Goal: Task Accomplishment & Management: Complete application form

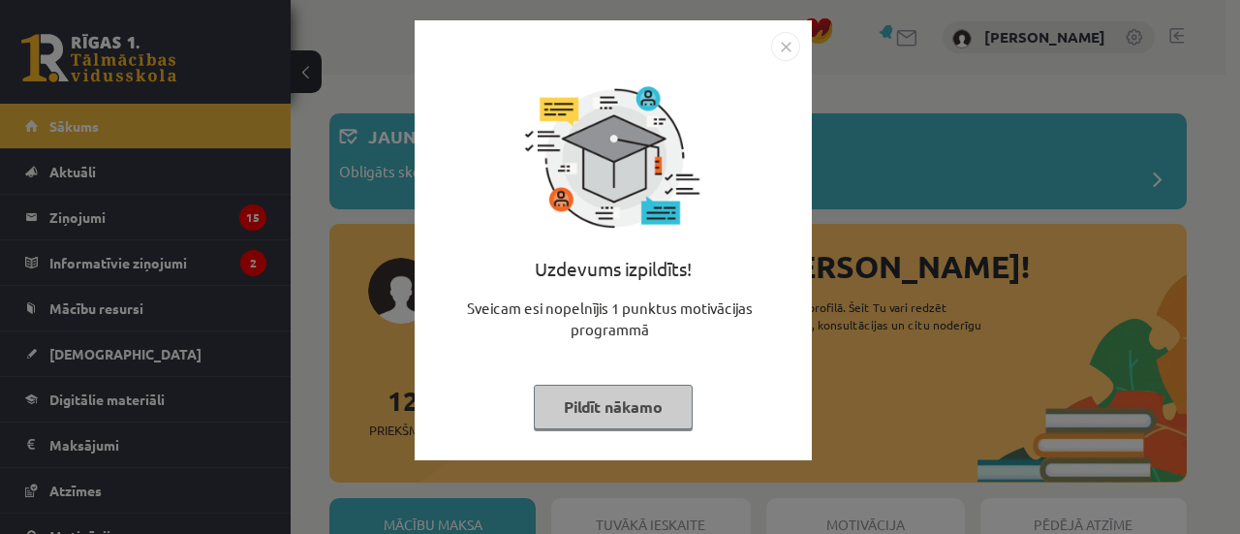
click at [779, 42] on img "Close" at bounding box center [785, 46] width 29 height 29
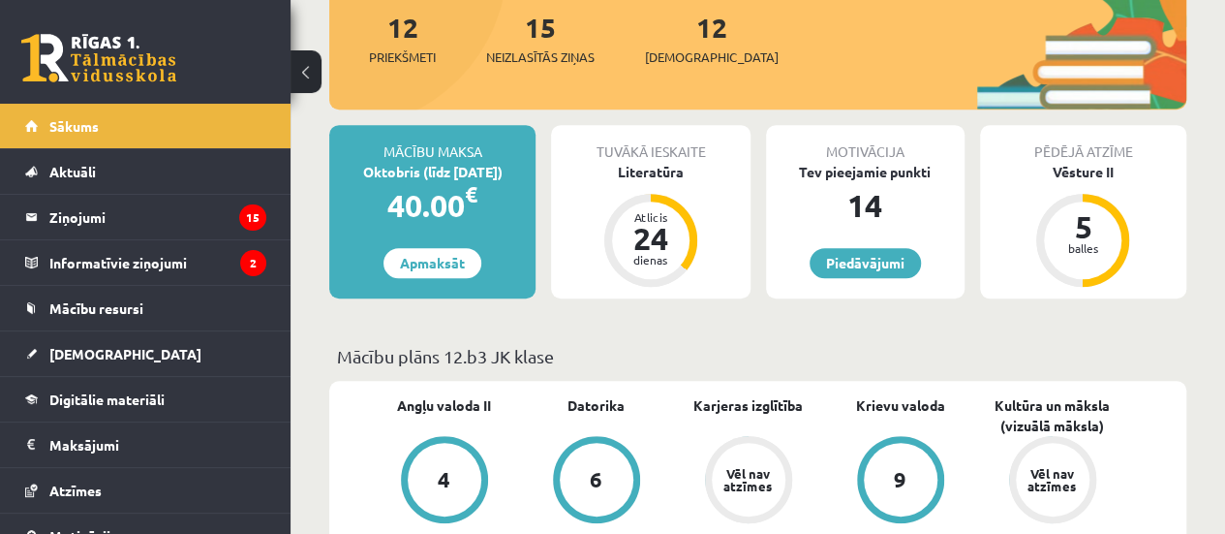
scroll to position [372, 0]
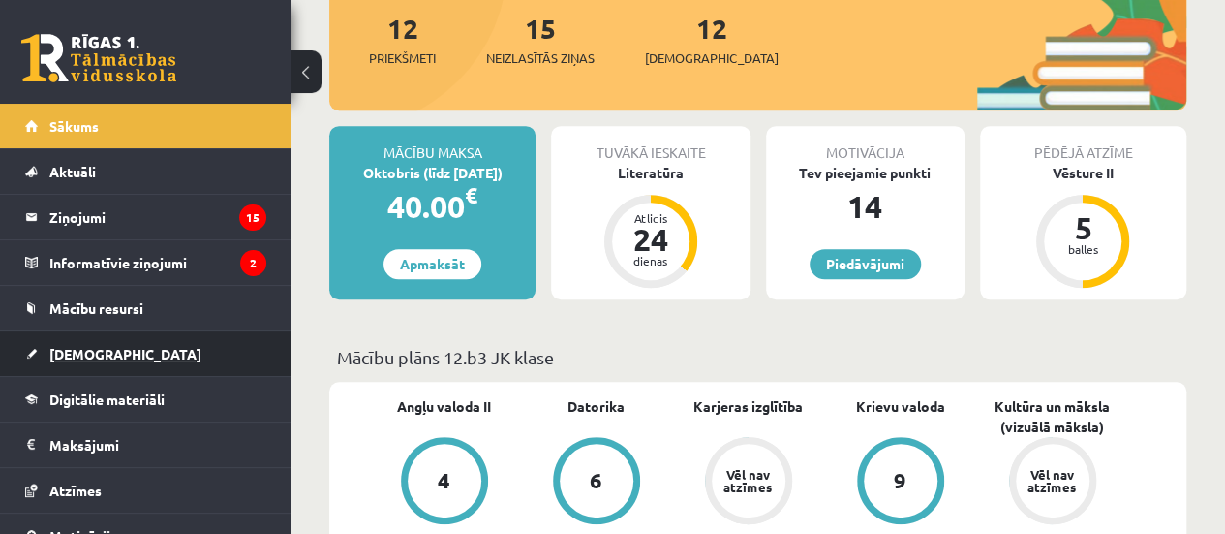
click at [169, 359] on link "[DEMOGRAPHIC_DATA]" at bounding box center [145, 353] width 241 height 45
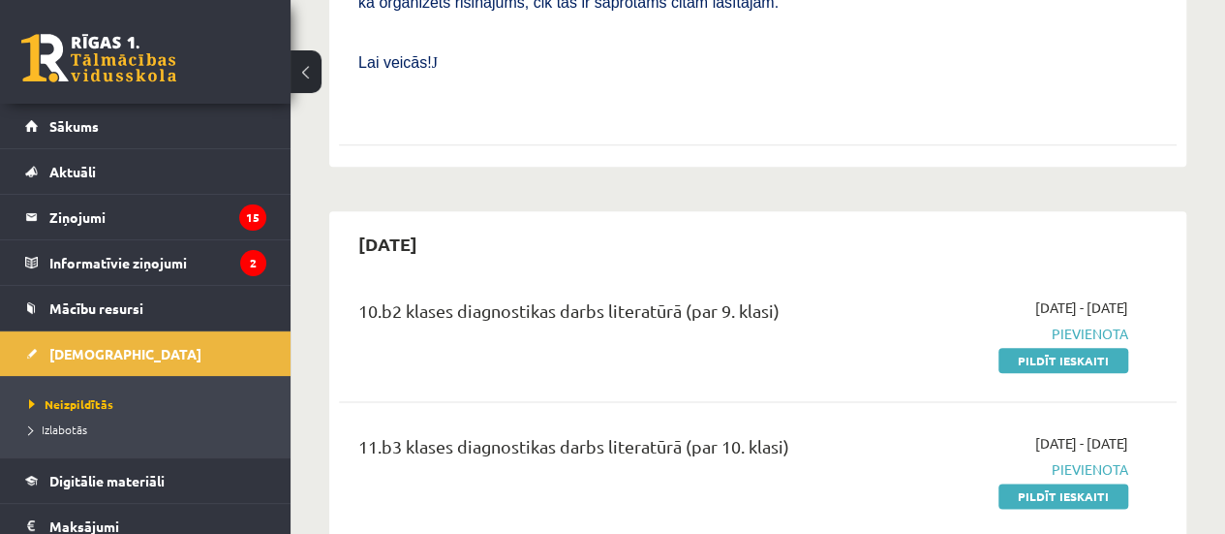
scroll to position [1052, 0]
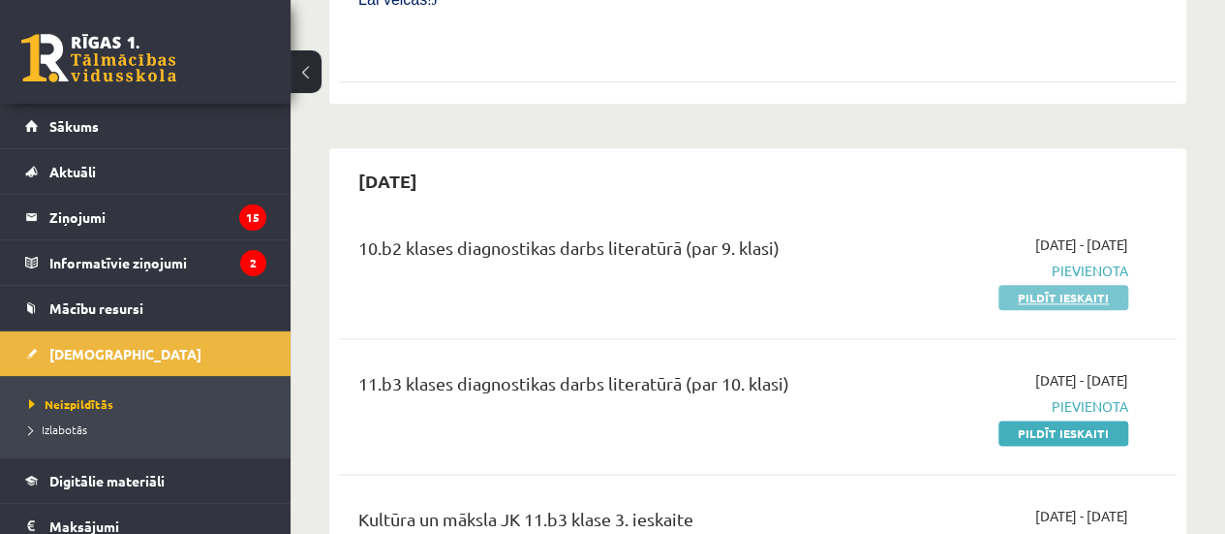
click at [1079, 285] on link "Pildīt ieskaiti" at bounding box center [1064, 297] width 130 height 25
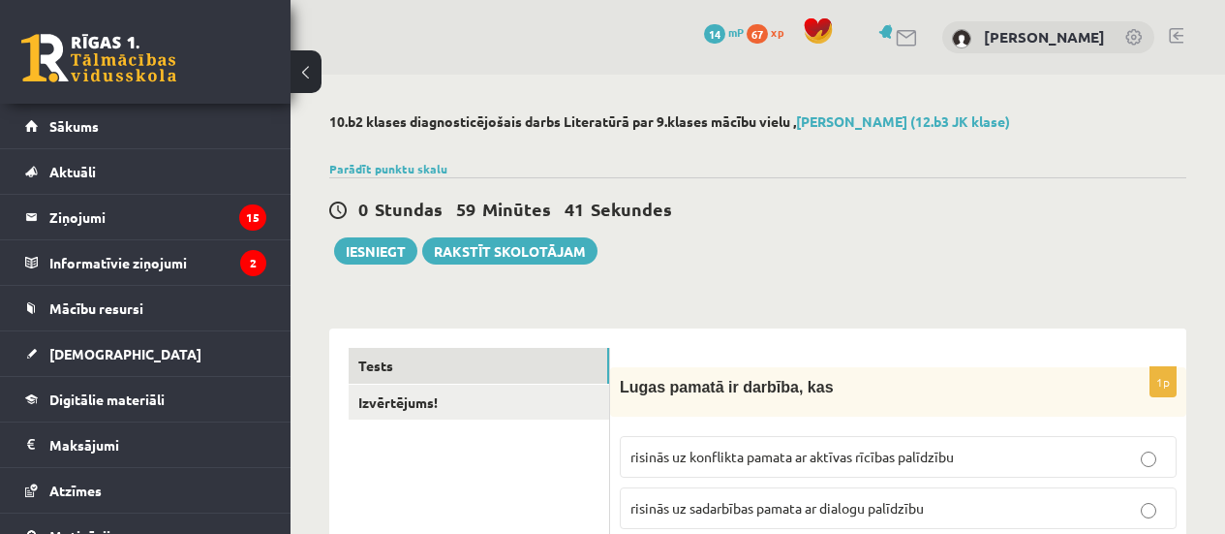
scroll to position [134, 0]
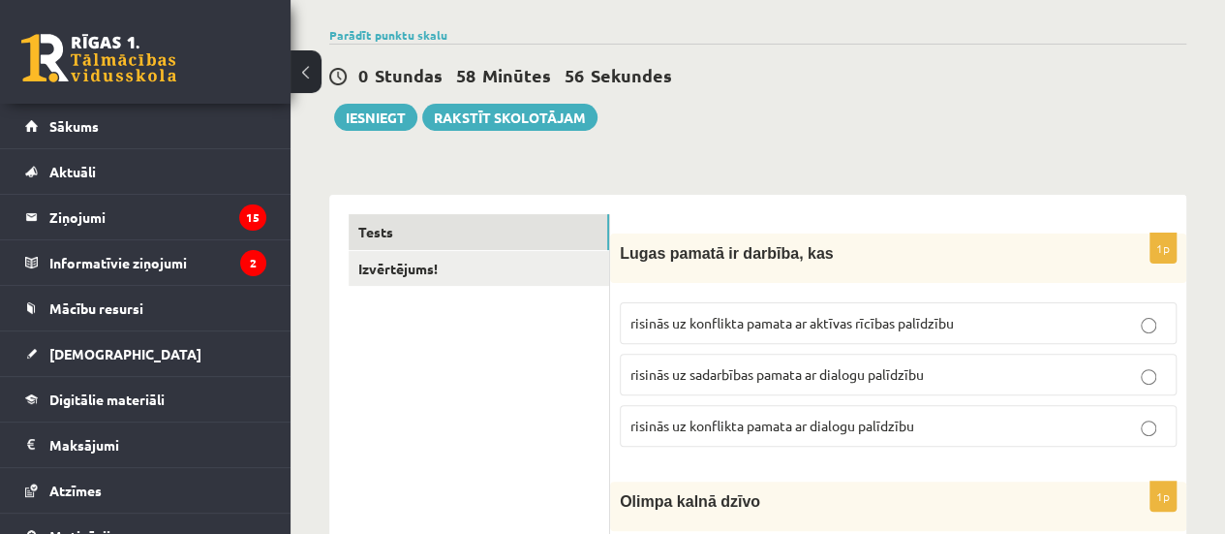
click at [763, 423] on span "risinās uz konflikta pamata ar dialogu palīdzību" at bounding box center [773, 425] width 284 height 17
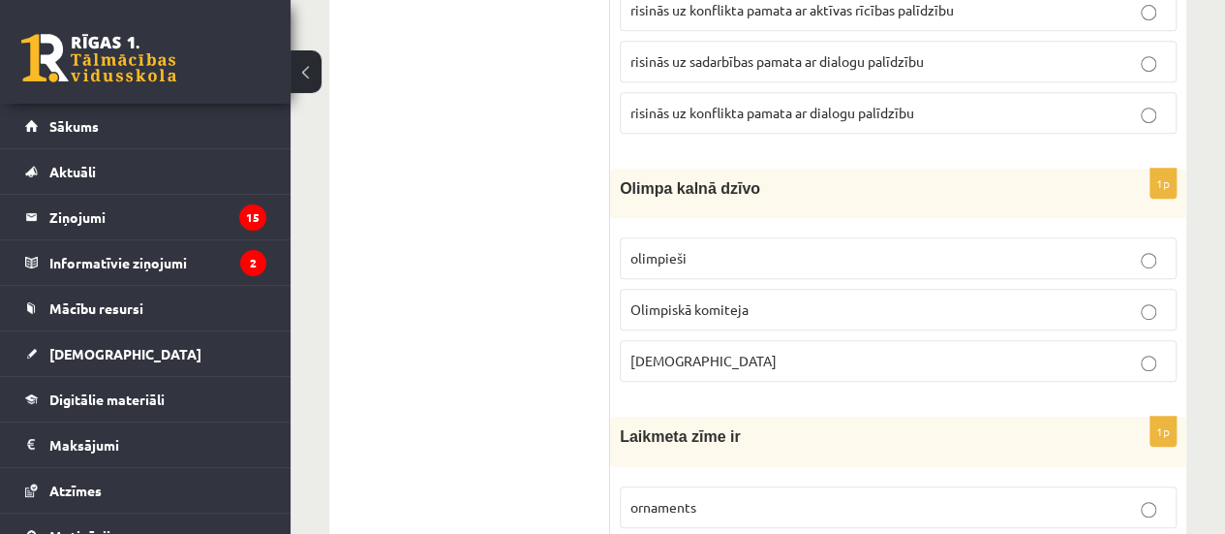
scroll to position [461, 0]
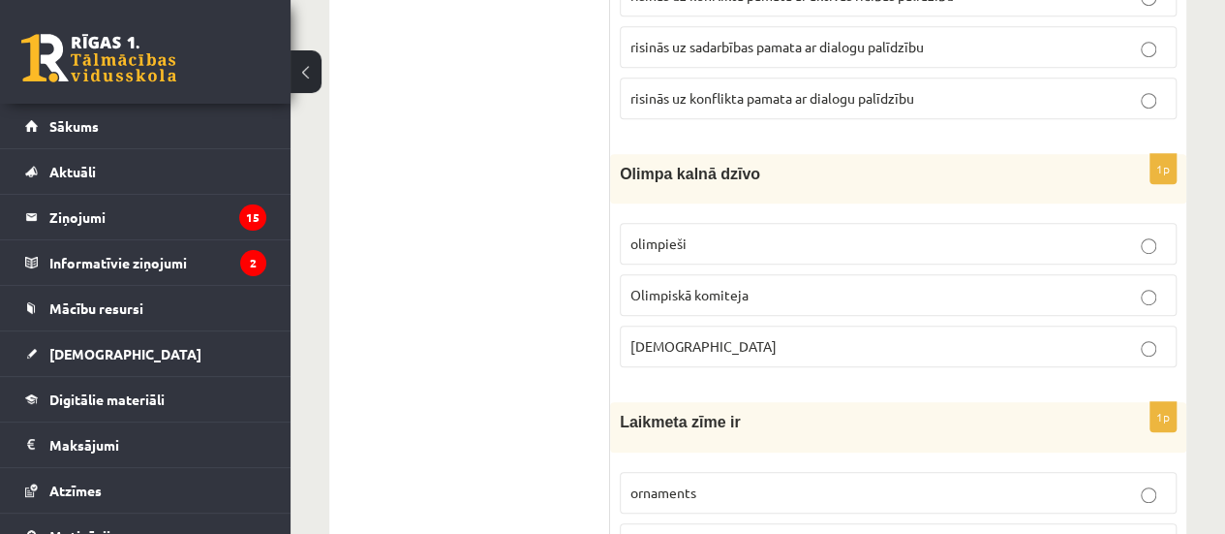
click at [790, 346] on p "Dievi" at bounding box center [899, 346] width 536 height 20
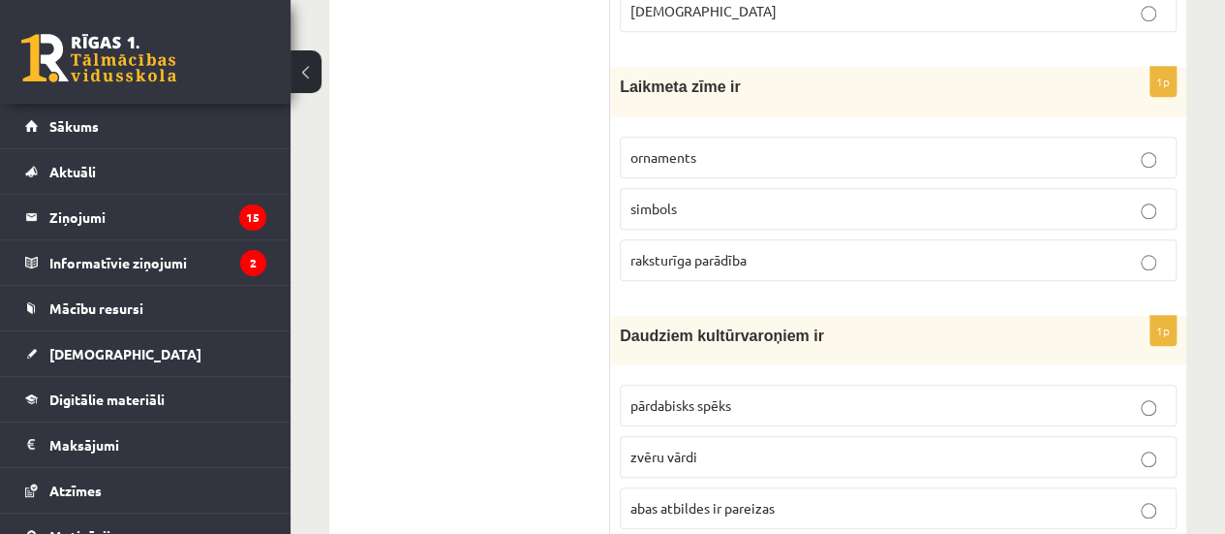
scroll to position [798, 0]
click at [880, 201] on p "simbols" at bounding box center [899, 207] width 536 height 20
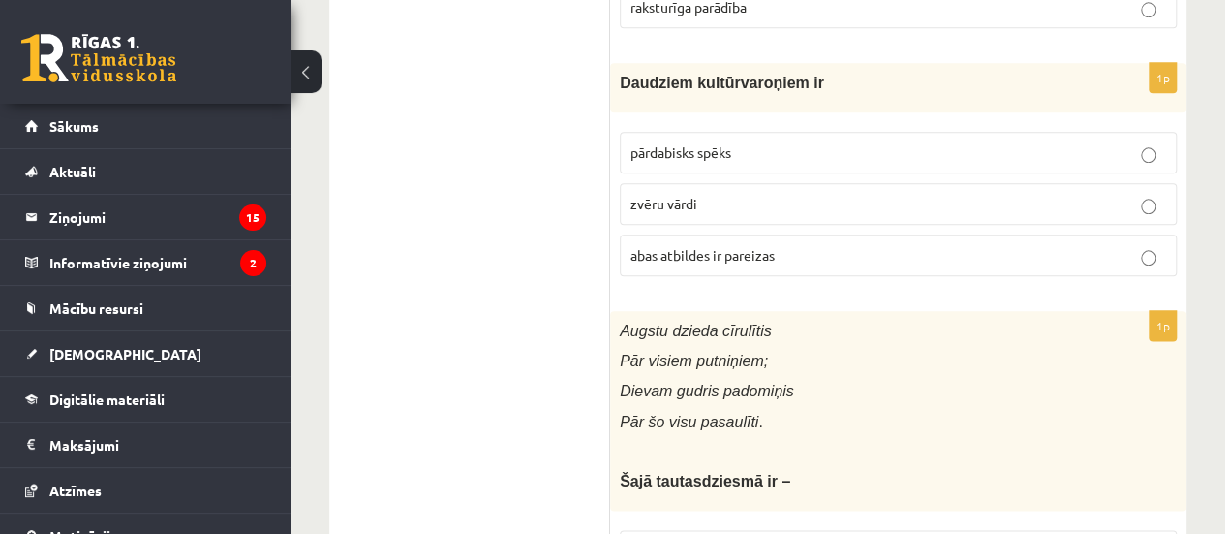
scroll to position [1052, 0]
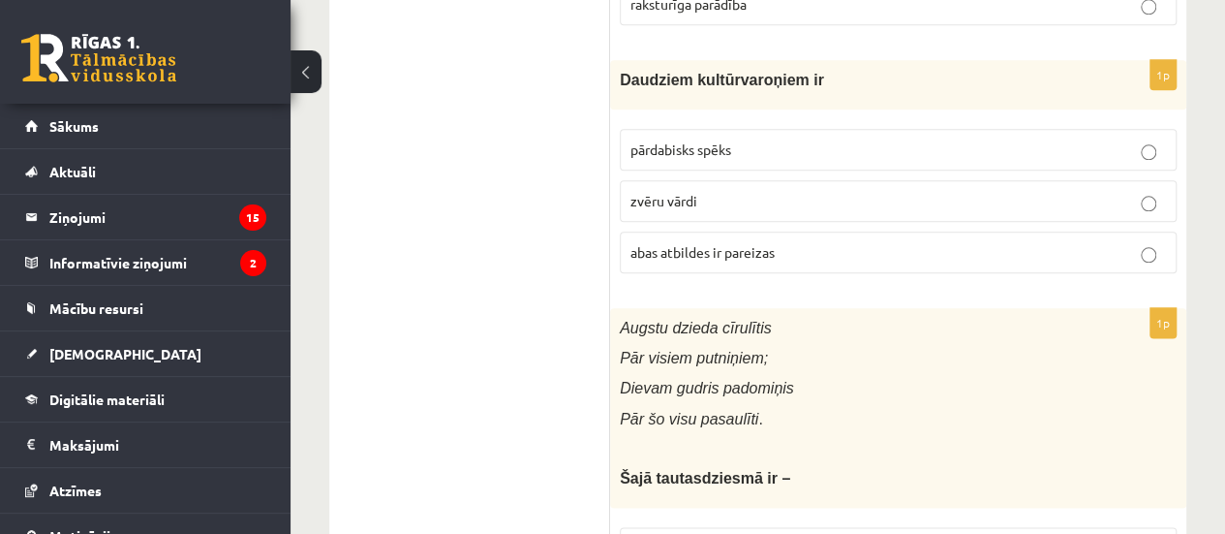
click at [792, 245] on p "abas atbildes ir pareizas" at bounding box center [899, 252] width 536 height 20
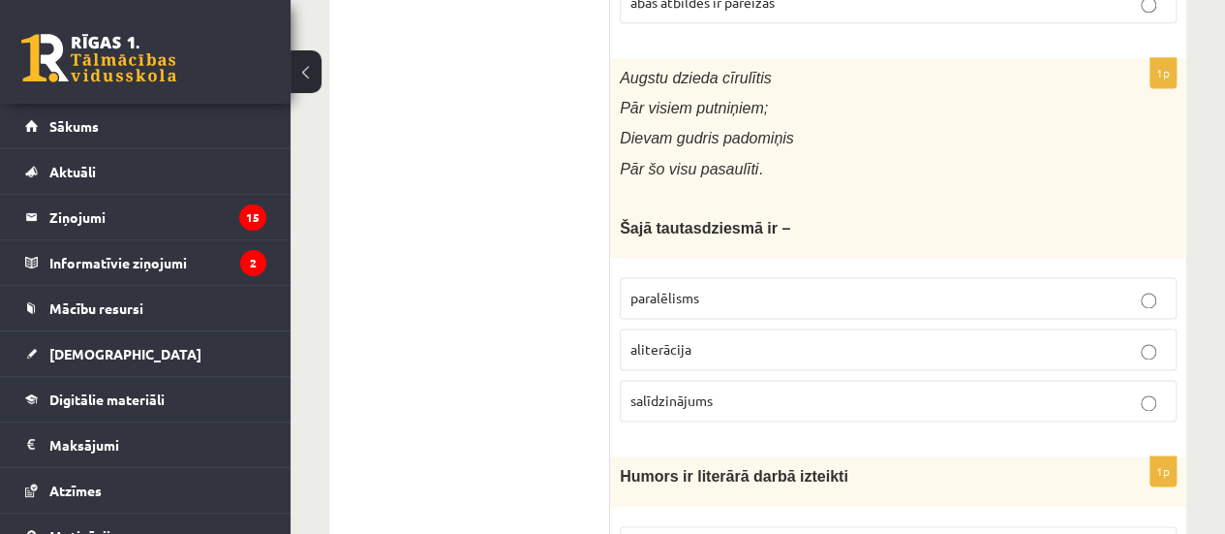
scroll to position [1303, 0]
click at [851, 290] on p "paralēlisms" at bounding box center [899, 297] width 536 height 20
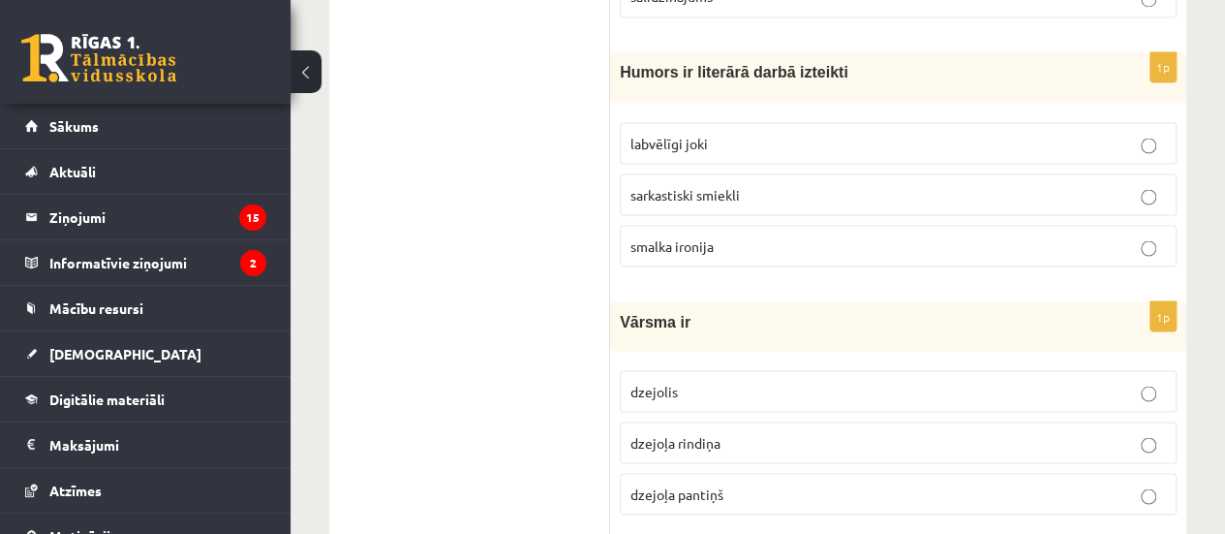
scroll to position [1710, 0]
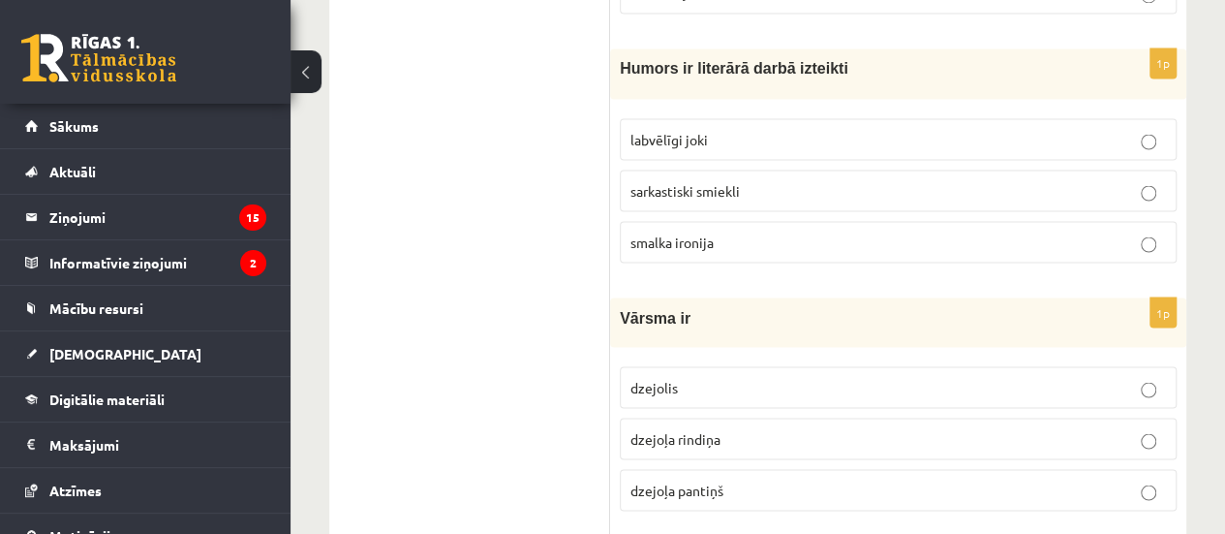
click at [777, 129] on p "labvēlīgi joki" at bounding box center [899, 139] width 536 height 20
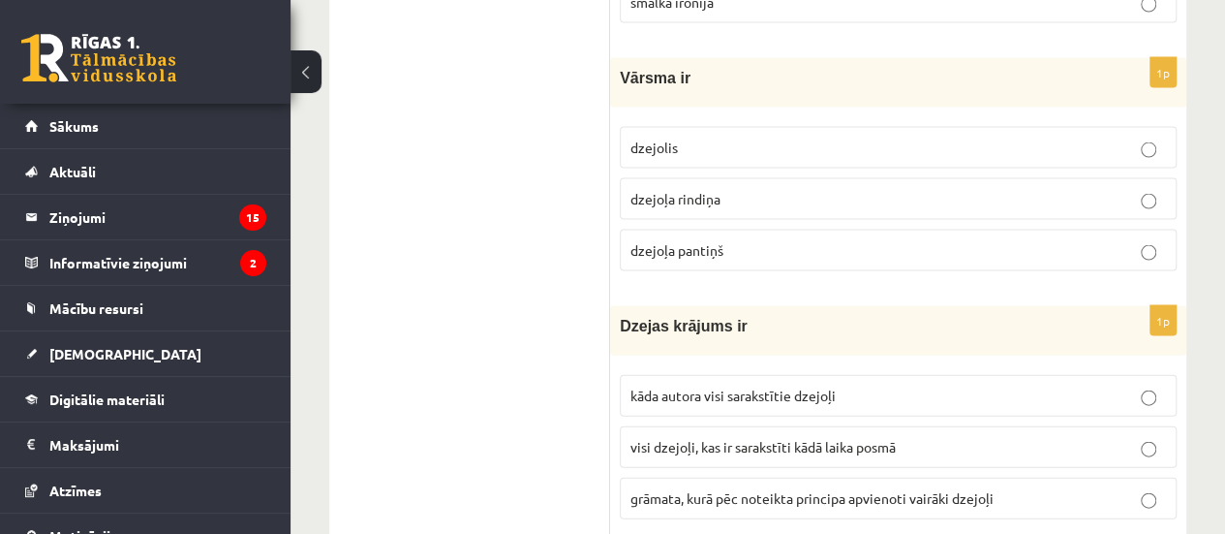
scroll to position [1950, 0]
click at [768, 177] on label "dzejoļa rindiņa" at bounding box center [898, 198] width 557 height 42
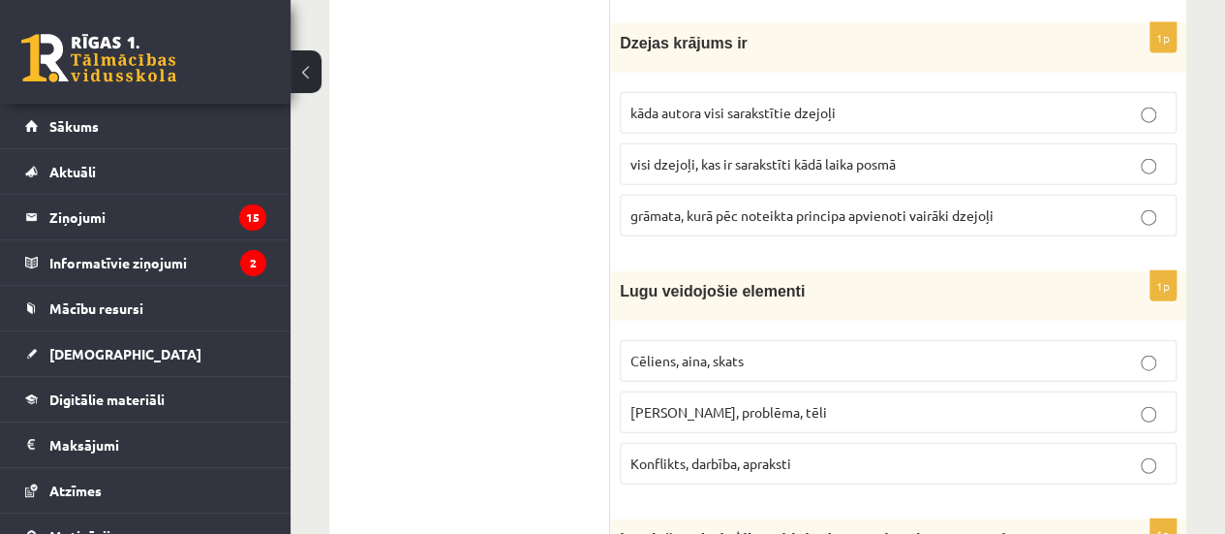
scroll to position [2235, 0]
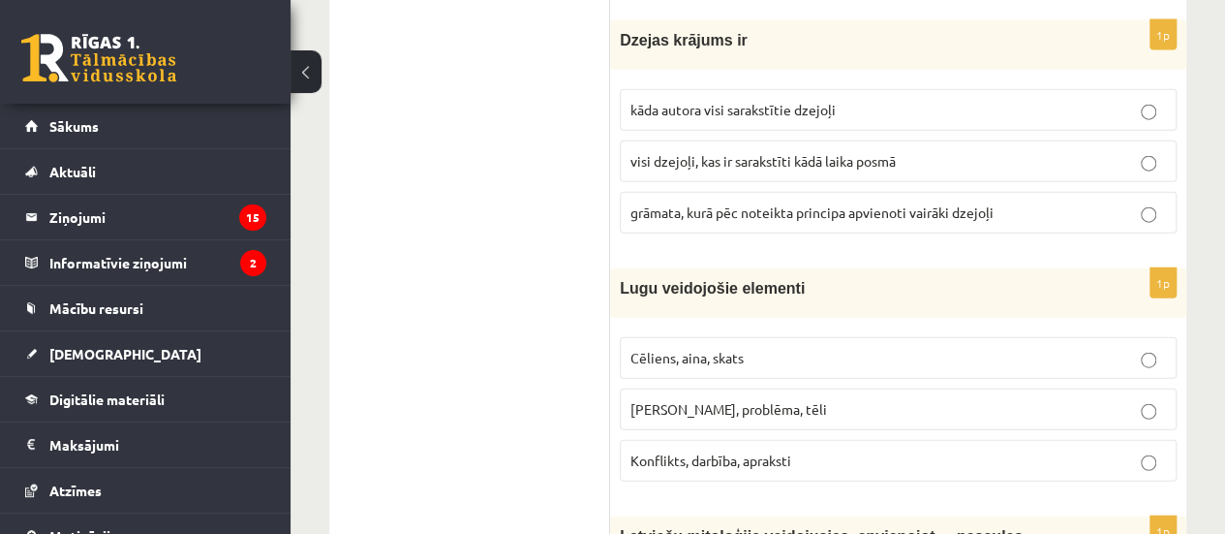
click at [904, 203] on span "grāmata, kurā pēc noteikta principa apvienoti vairāki dzejoļi" at bounding box center [812, 211] width 363 height 17
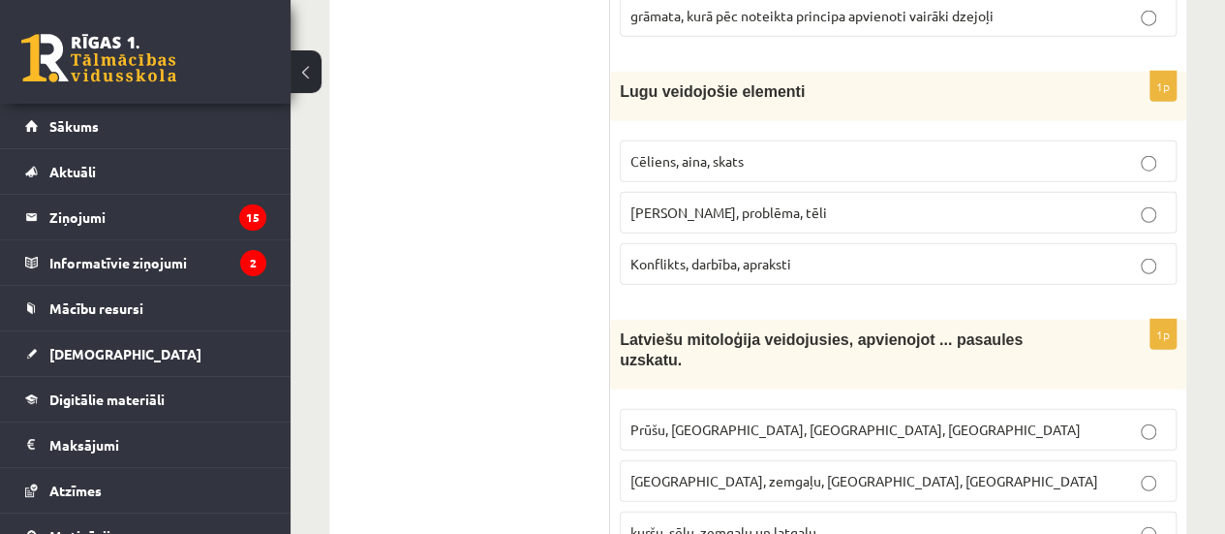
scroll to position [2432, 0]
click at [854, 150] on p "Cēliens, aina, skats" at bounding box center [899, 160] width 536 height 20
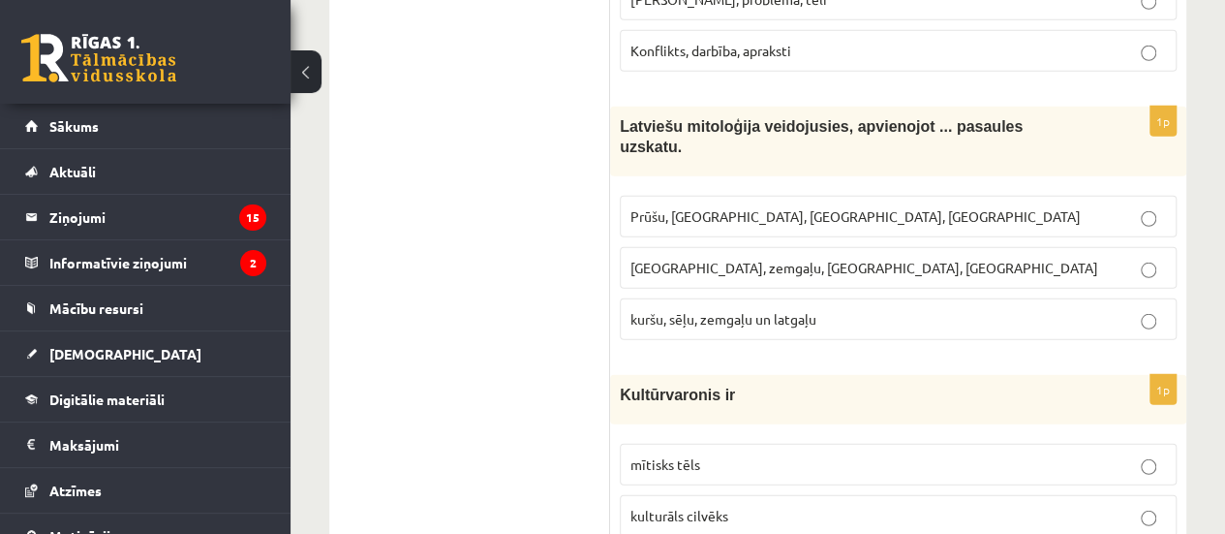
scroll to position [2646, 0]
click at [907, 308] on p "kuršu, sēļu, zemgaļu un latgaļu" at bounding box center [899, 318] width 536 height 20
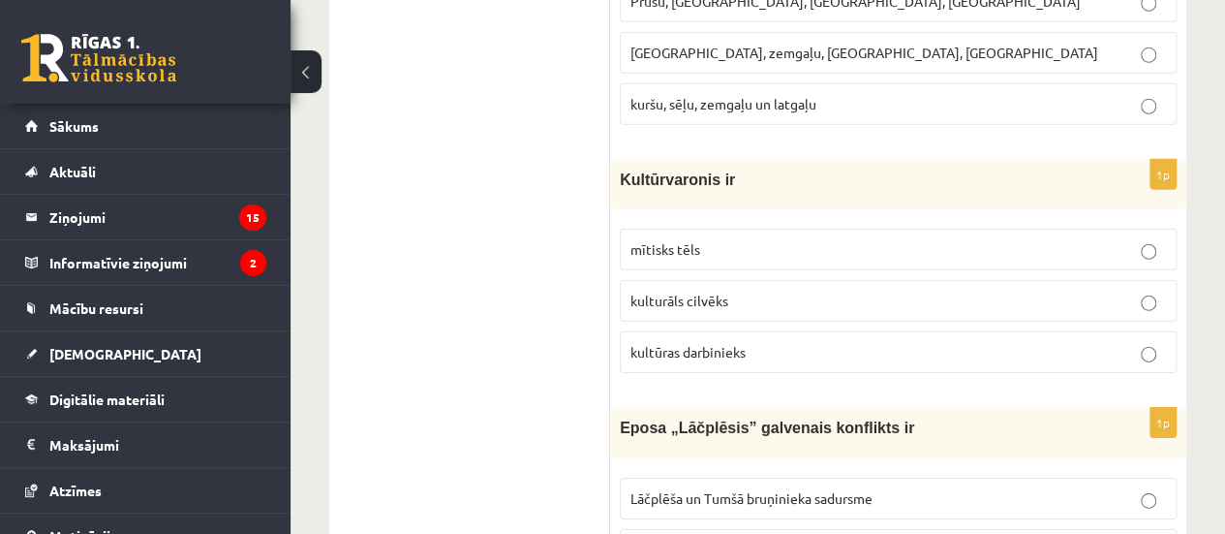
scroll to position [2861, 0]
click at [723, 238] on p "mītisks tēls" at bounding box center [899, 248] width 536 height 20
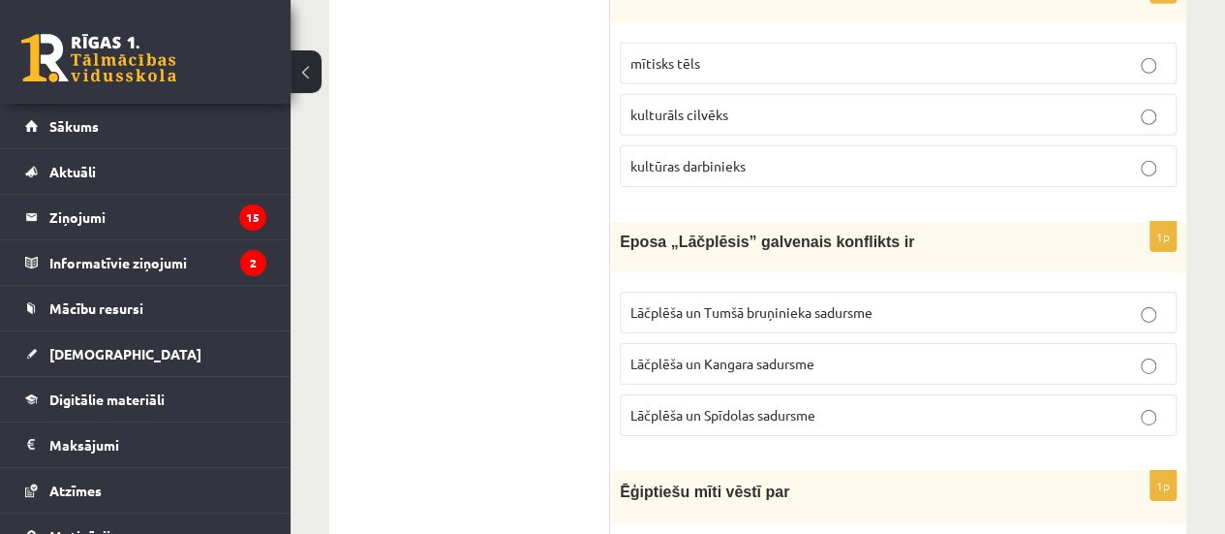
scroll to position [3047, 0]
click at [835, 301] on p "Lāčplēša un Tumšā bruņinieka sadursme" at bounding box center [899, 311] width 536 height 20
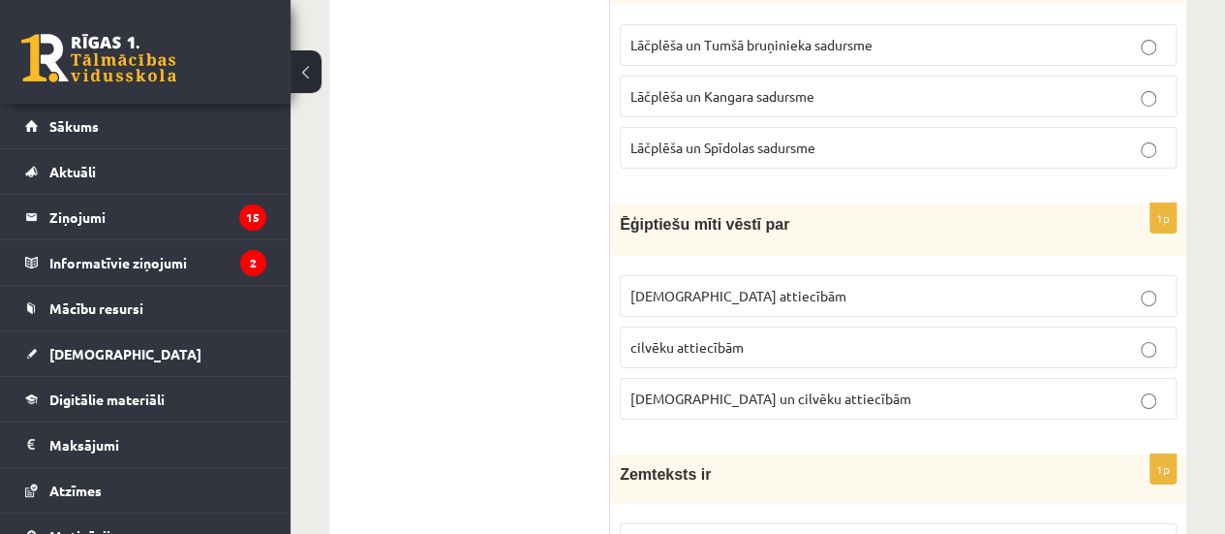
scroll to position [3314, 0]
click at [808, 387] on p "Dievu un cilvēku attiecībām" at bounding box center [899, 397] width 536 height 20
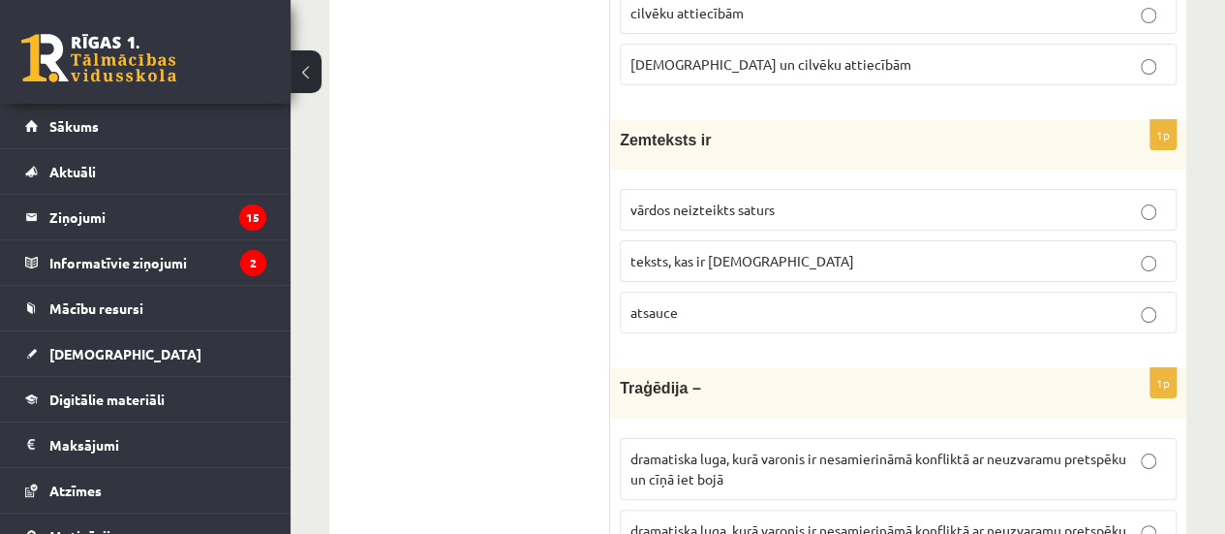
scroll to position [3650, 0]
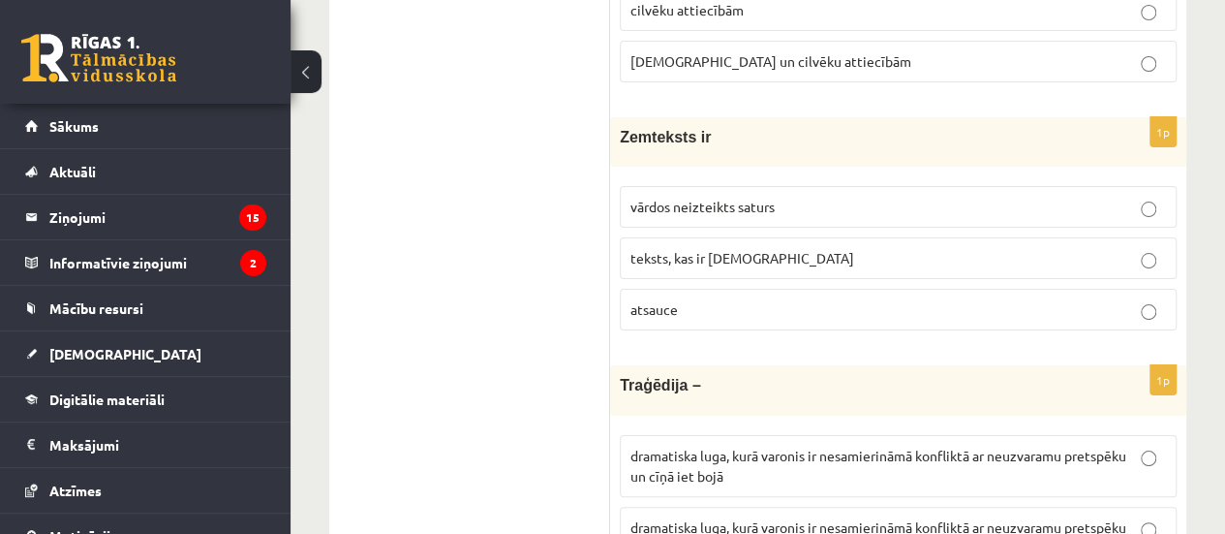
click at [769, 299] on p "atsauce" at bounding box center [899, 309] width 536 height 20
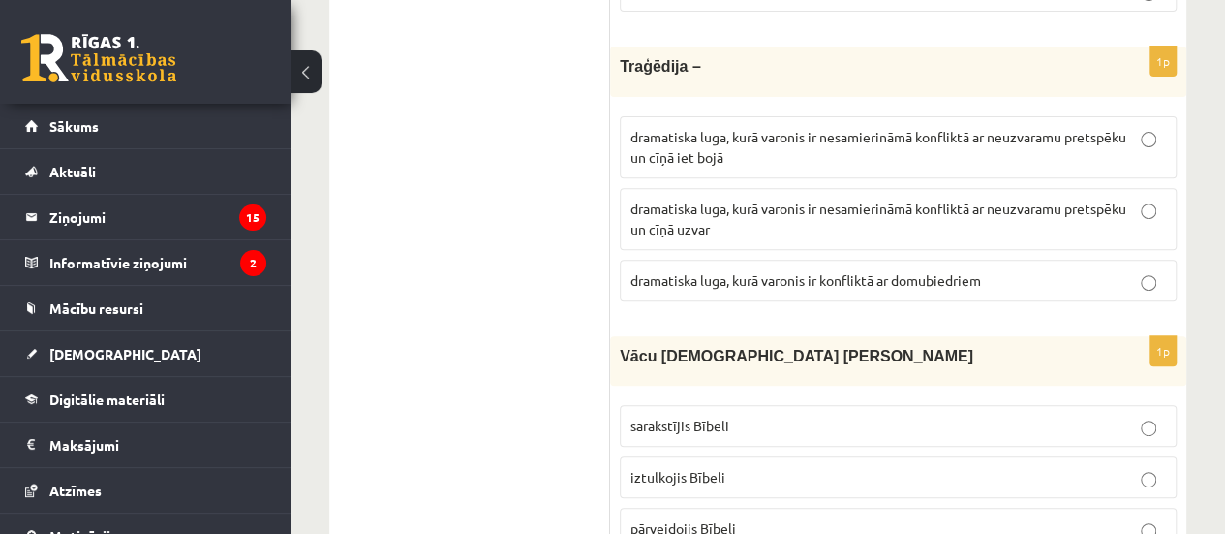
scroll to position [3966, 0]
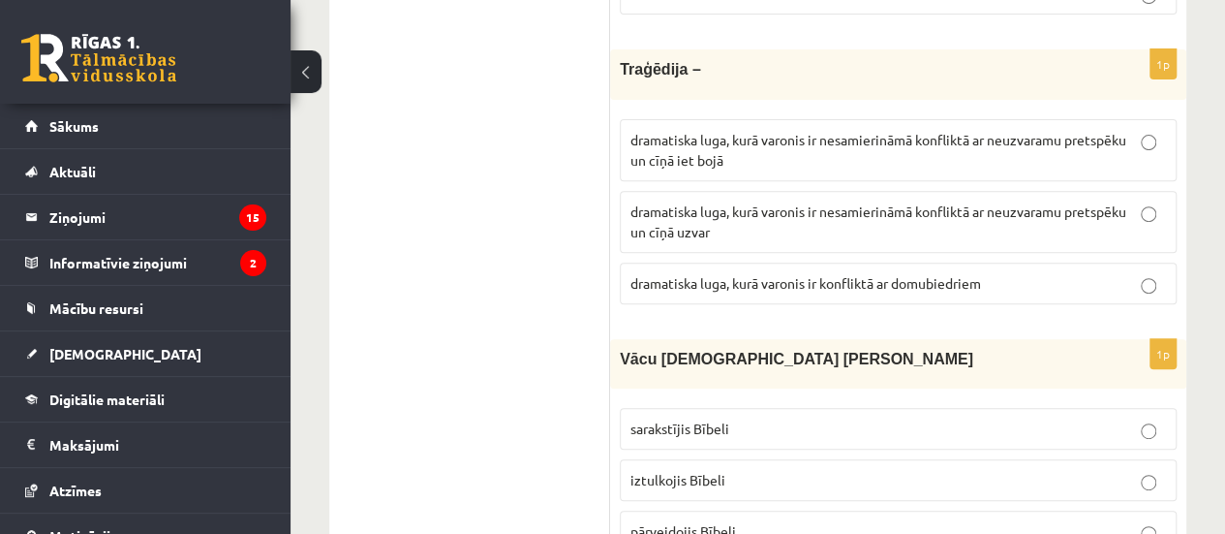
drag, startPoint x: 931, startPoint y: 85, endPoint x: 984, endPoint y: 100, distance: 55.2
click at [984, 130] on p "dramatiska luga, kurā varonis ir nesamierināmā konfliktā ar neuzvaramu pretspēk…" at bounding box center [899, 150] width 536 height 41
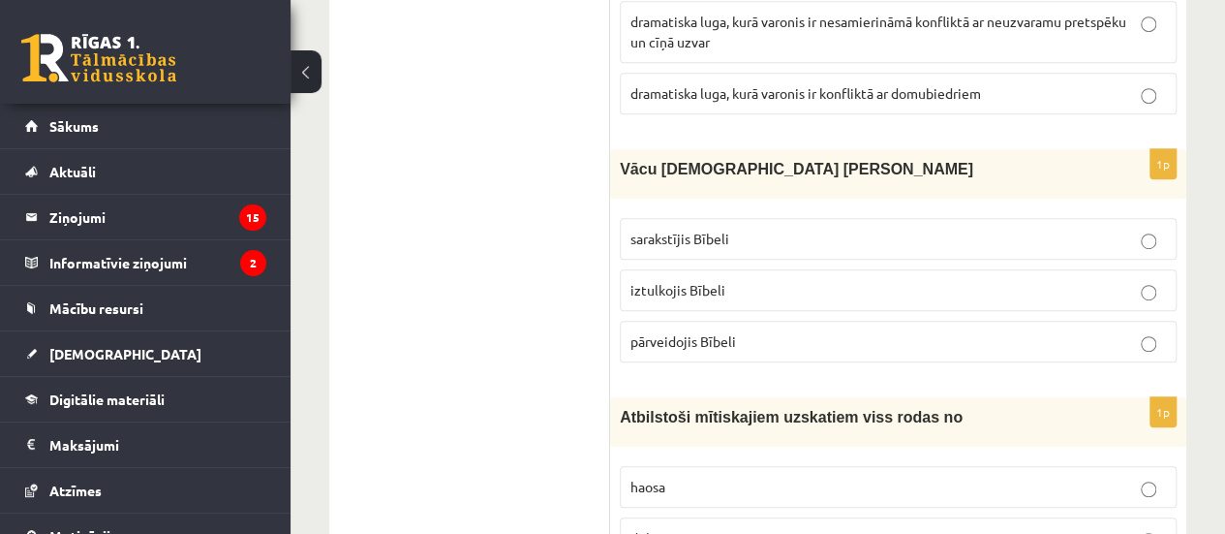
scroll to position [4159, 0]
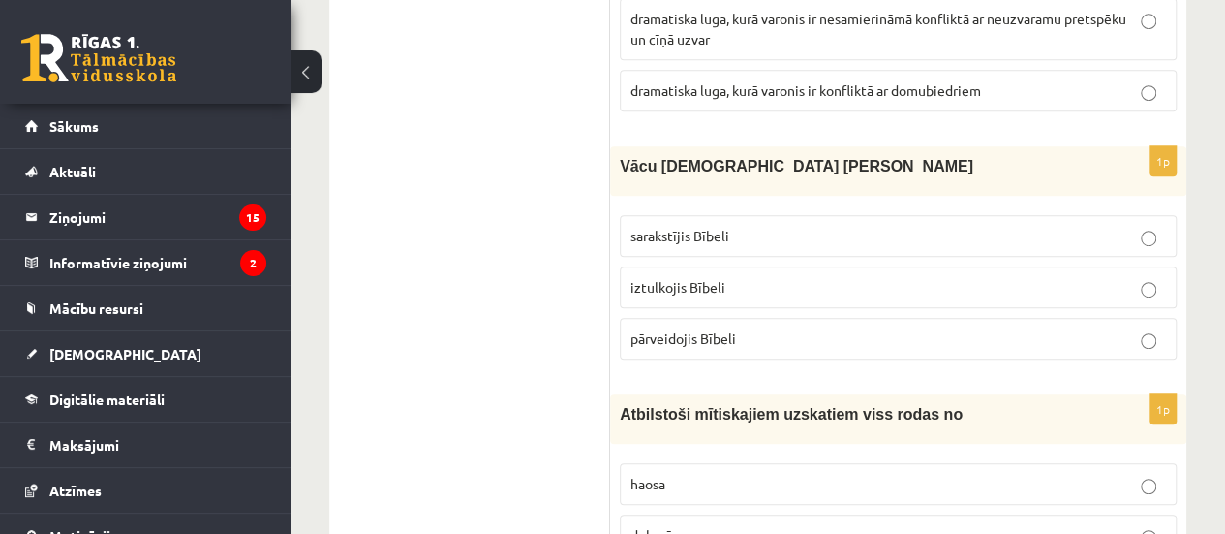
click at [773, 277] on p "iztulkojis Bībeli" at bounding box center [899, 287] width 536 height 20
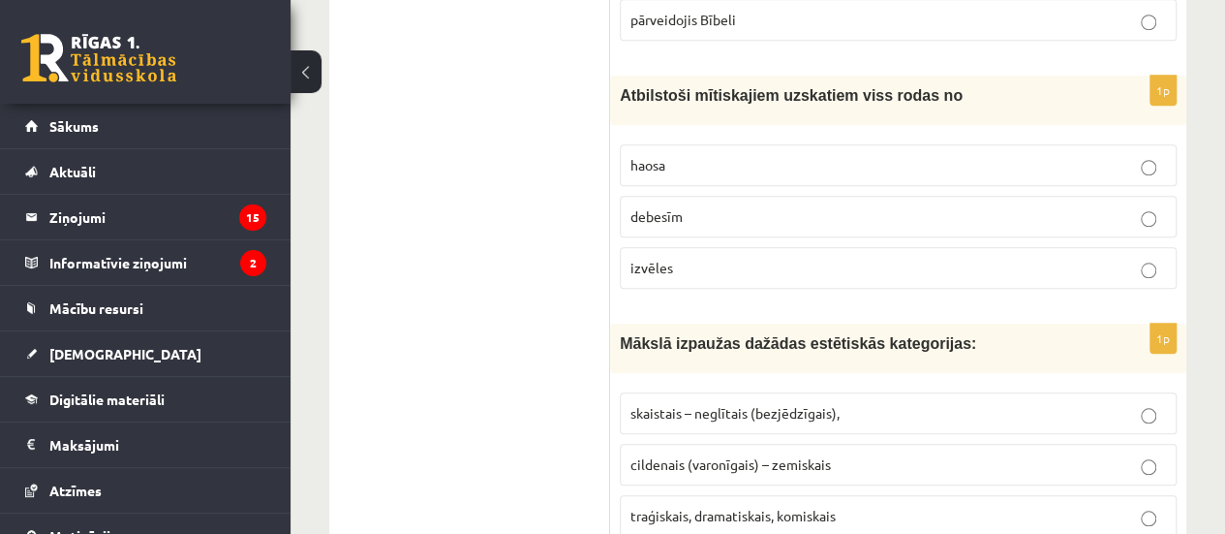
scroll to position [4484, 0]
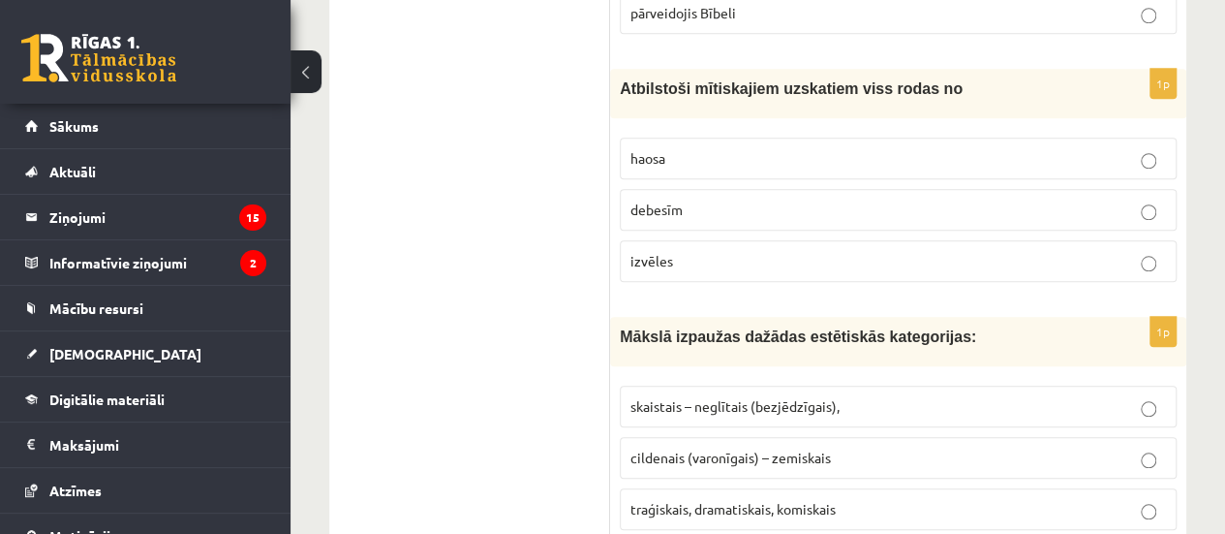
click at [785, 148] on p "haosa" at bounding box center [899, 158] width 536 height 20
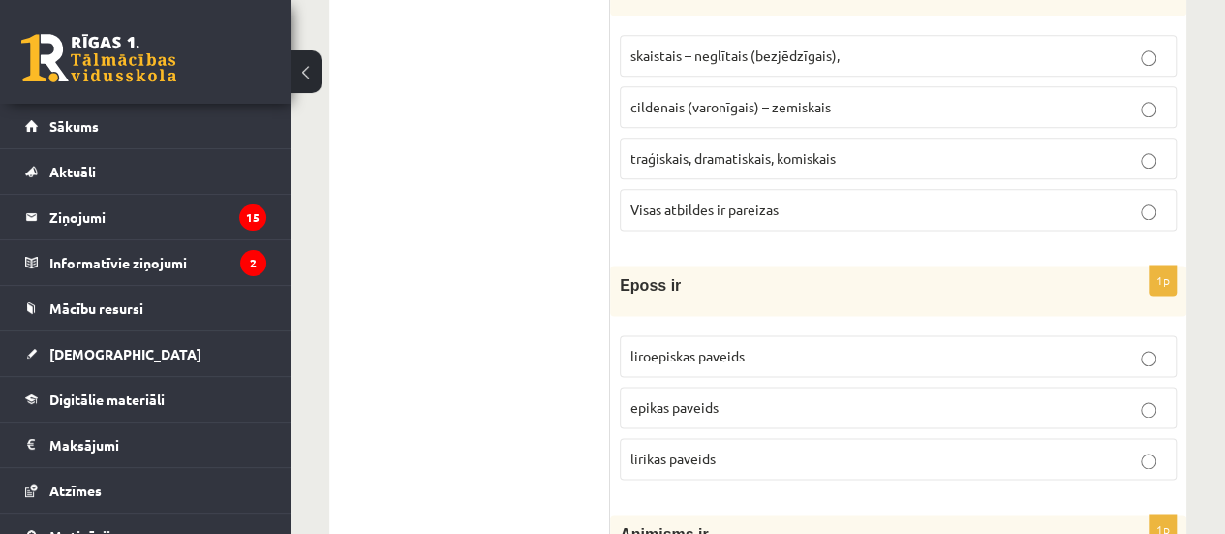
scroll to position [4836, 0]
click at [710, 346] on span "liroepiskas paveids" at bounding box center [688, 354] width 114 height 17
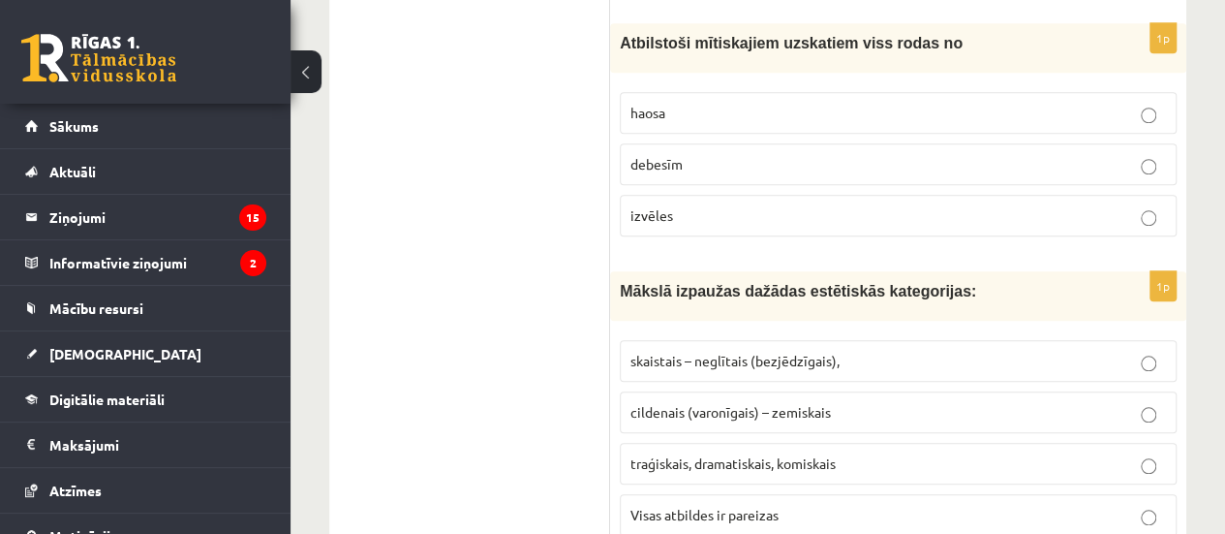
scroll to position [4531, 0]
click at [717, 339] on label "skaistais – neglītais (bezjēdzīgais)," at bounding box center [898, 360] width 557 height 42
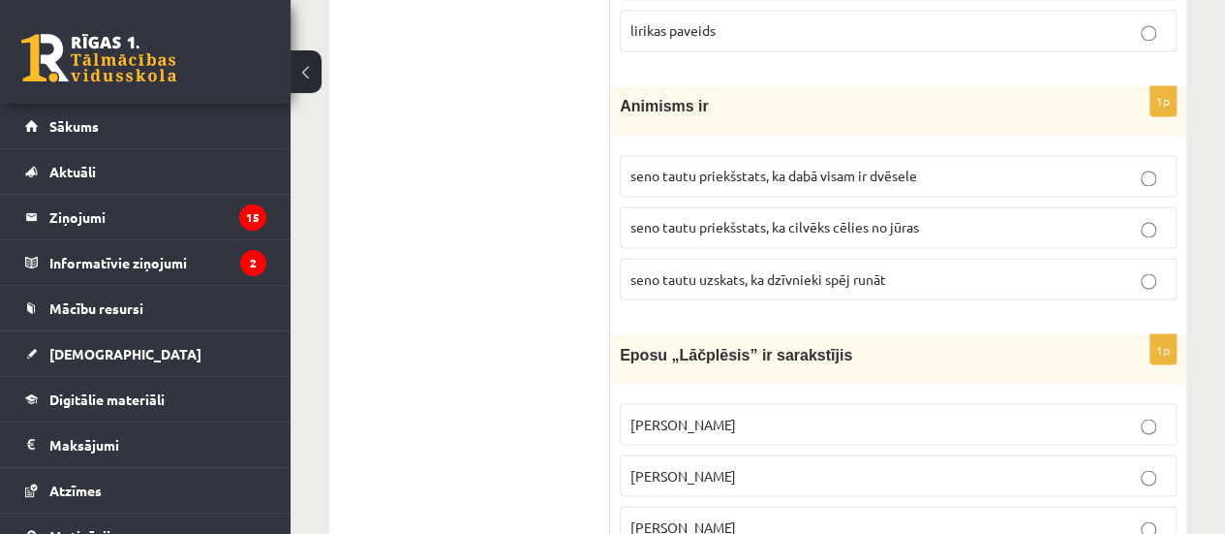
scroll to position [5264, 0]
click at [761, 154] on label "seno tautu priekšstats, ka dabā visam ir dvēsele" at bounding box center [898, 175] width 557 height 42
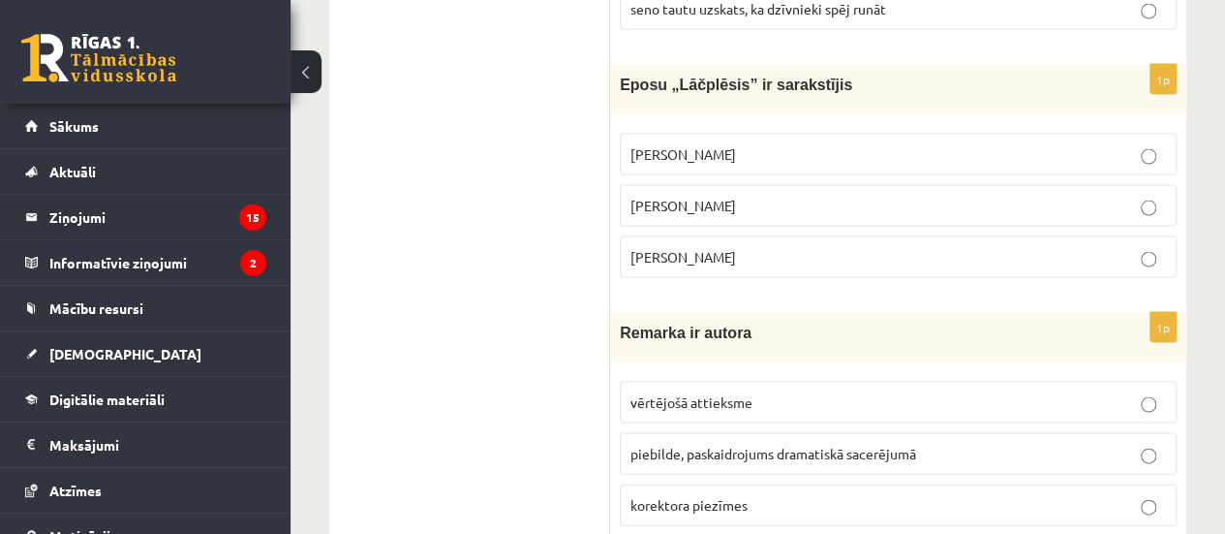
scroll to position [5530, 0]
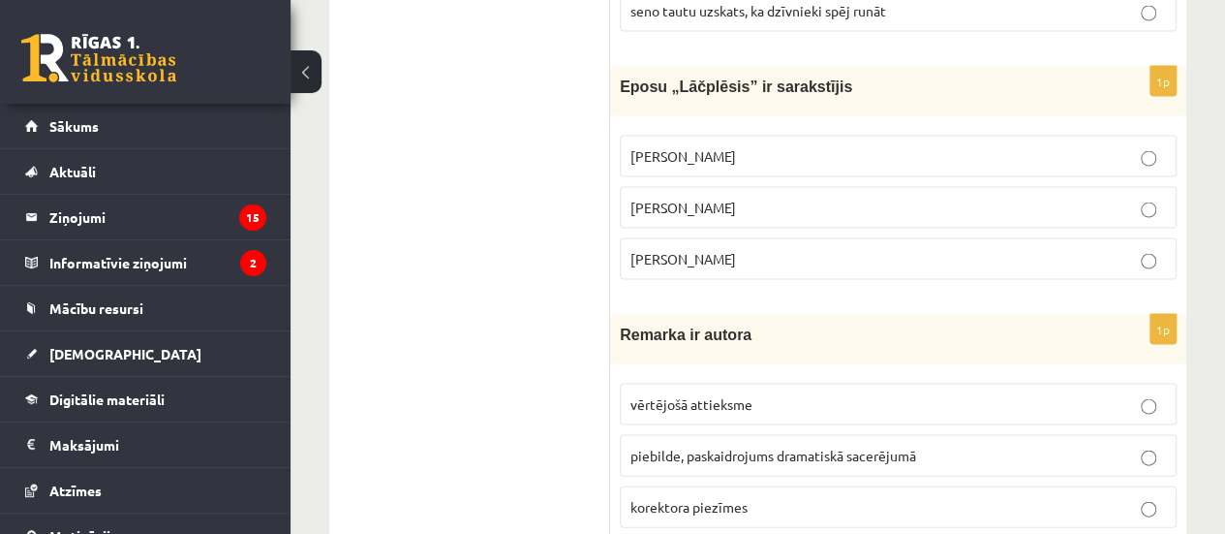
click at [862, 136] on label "Andrievs Pumpurs" at bounding box center [898, 157] width 557 height 42
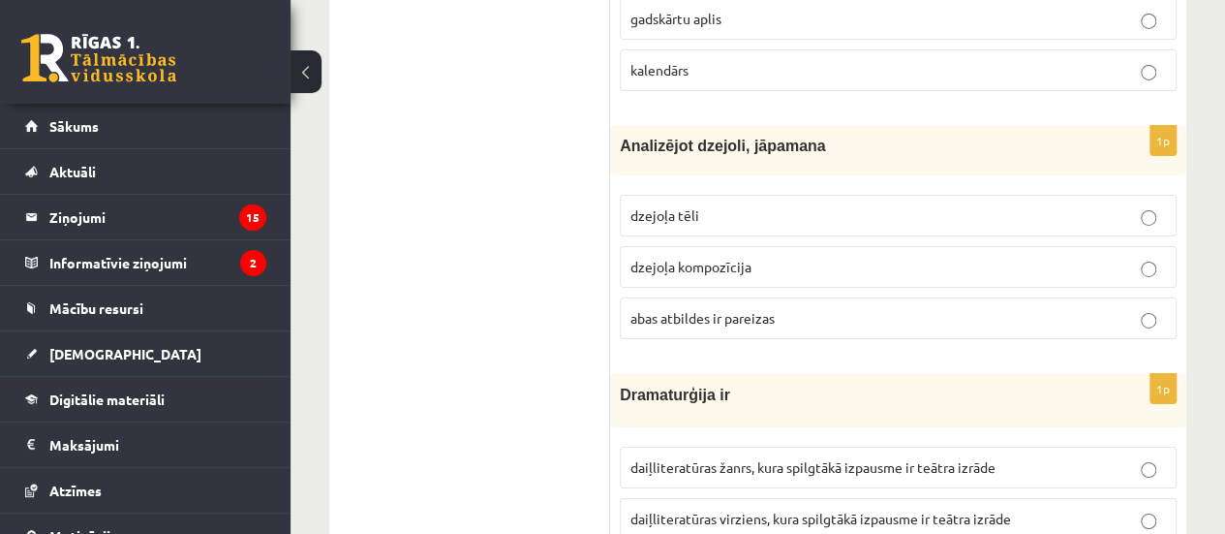
scroll to position [6554, 0]
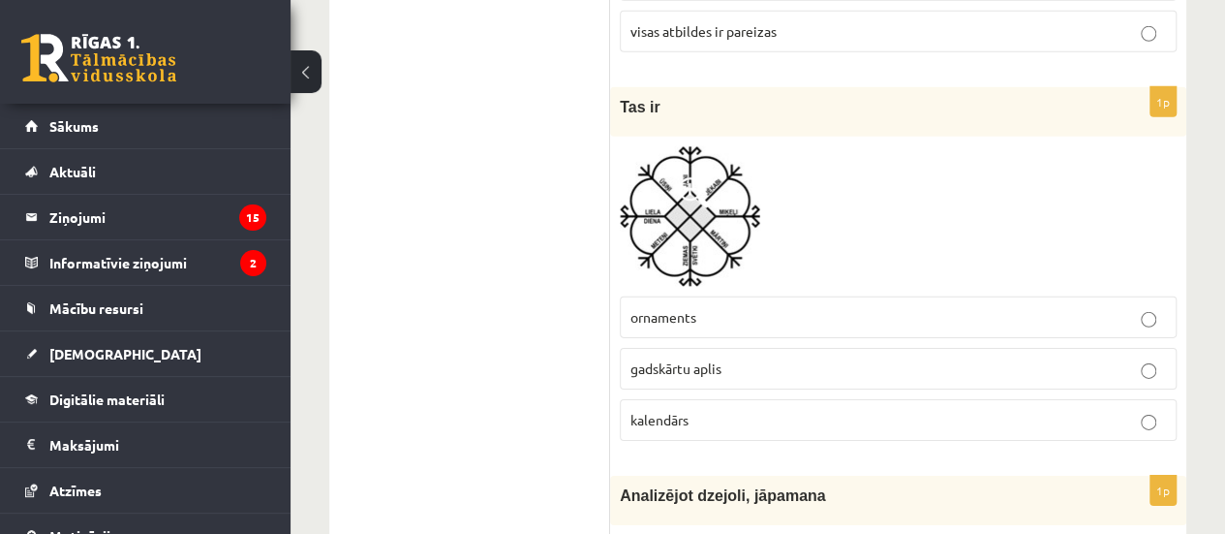
click at [786, 358] on p "gadskārtu aplis" at bounding box center [899, 368] width 536 height 20
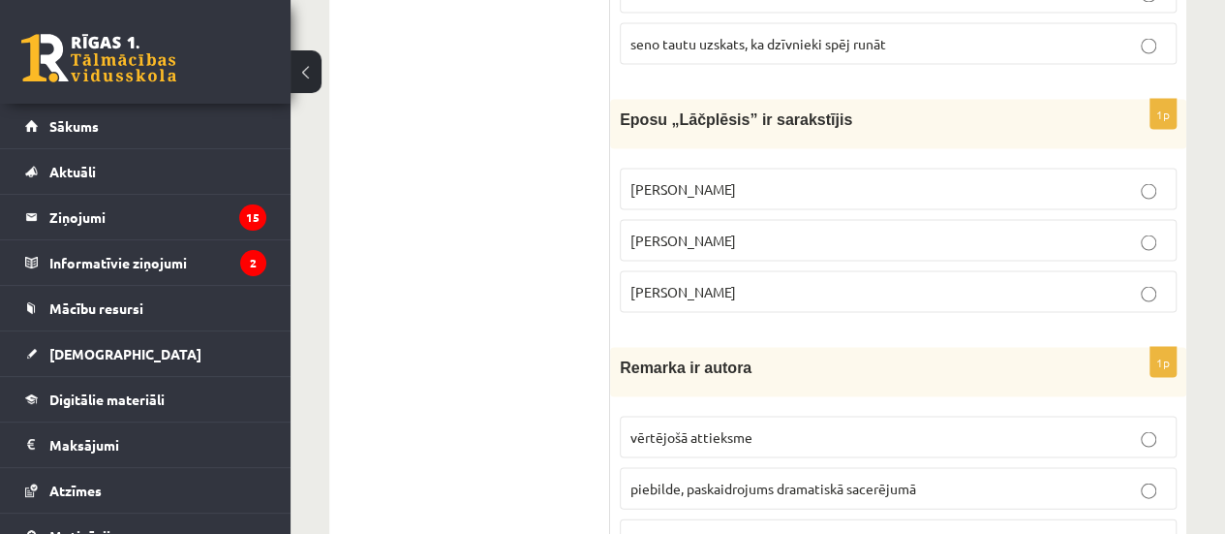
scroll to position [5499, 0]
click at [872, 415] on label "vērtējošā attieksme" at bounding box center [898, 436] width 557 height 42
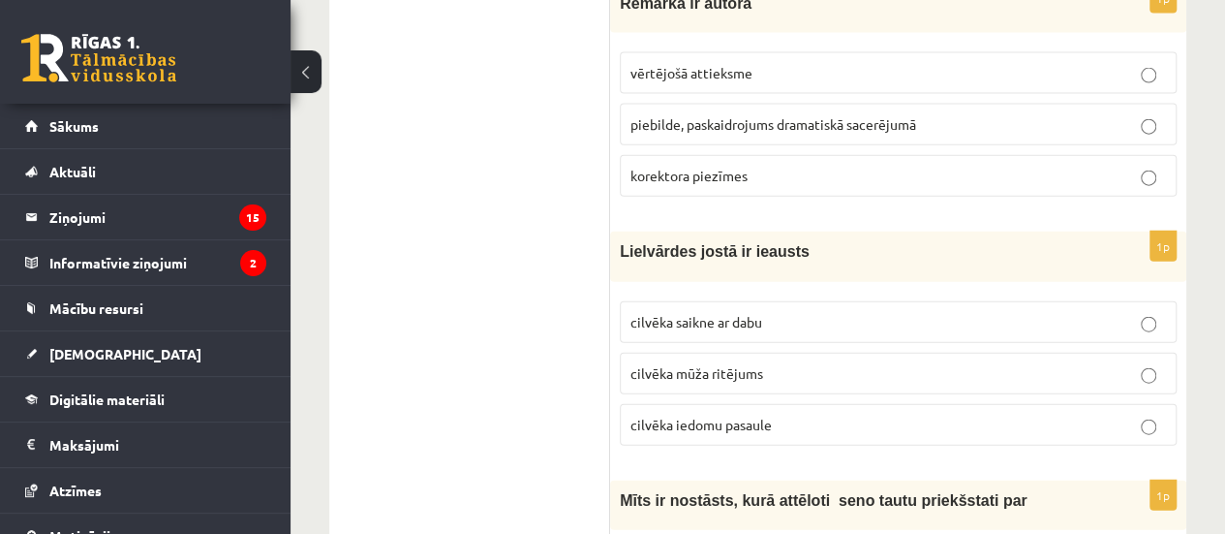
scroll to position [5863, 0]
click at [880, 362] on p "cilvēka mūža ritējums" at bounding box center [899, 372] width 536 height 20
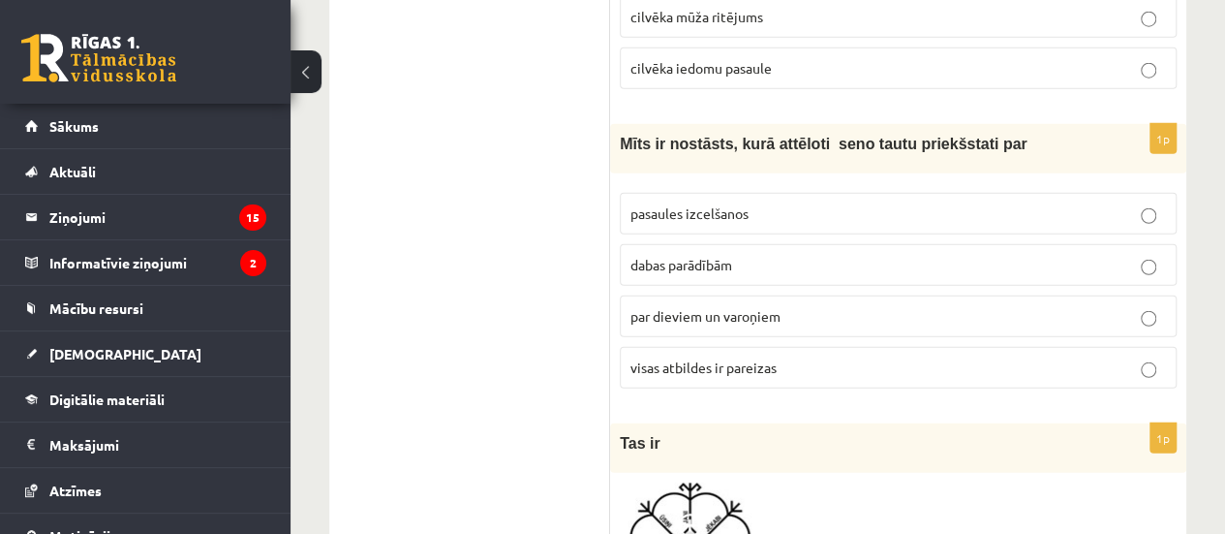
scroll to position [6217, 0]
click at [727, 359] on span "visas atbildes ir pareizas" at bounding box center [704, 367] width 146 height 17
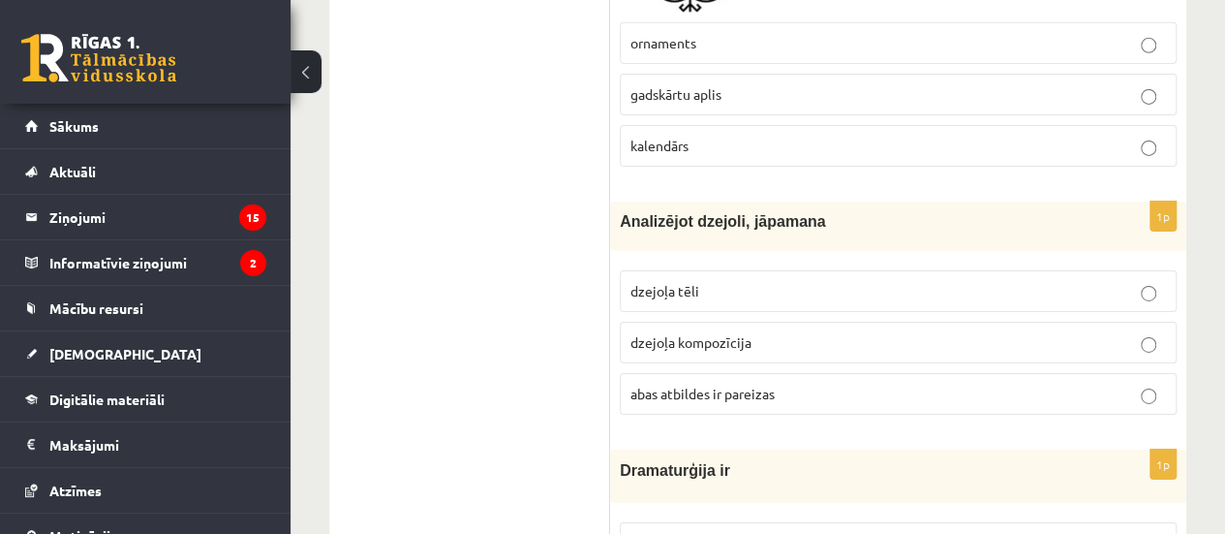
scroll to position [6837, 0]
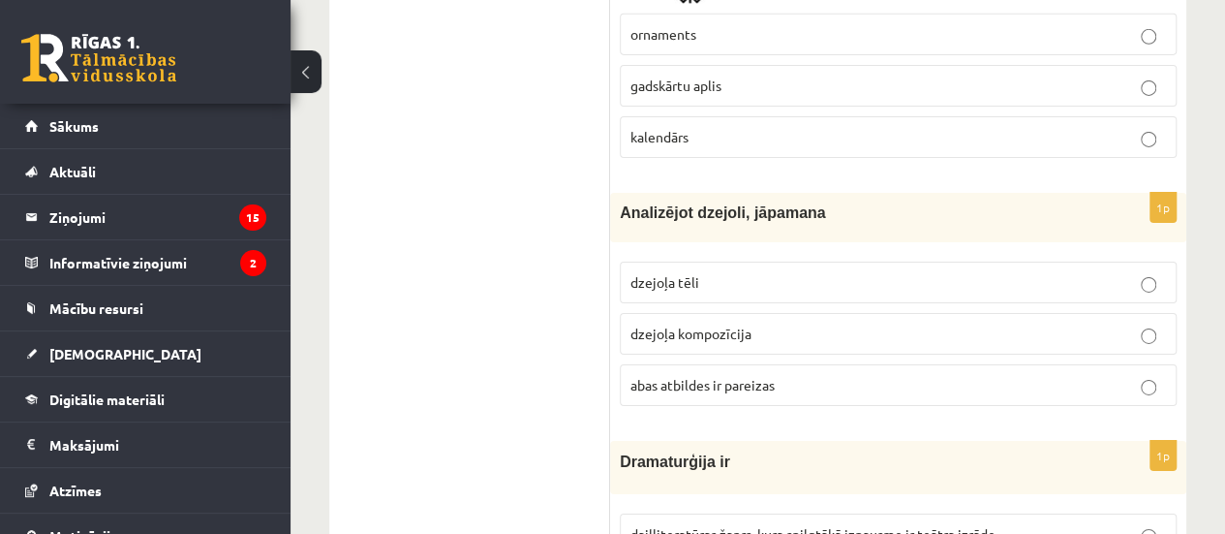
click at [821, 375] on p "abas atbildes ir pareizas" at bounding box center [899, 385] width 536 height 20
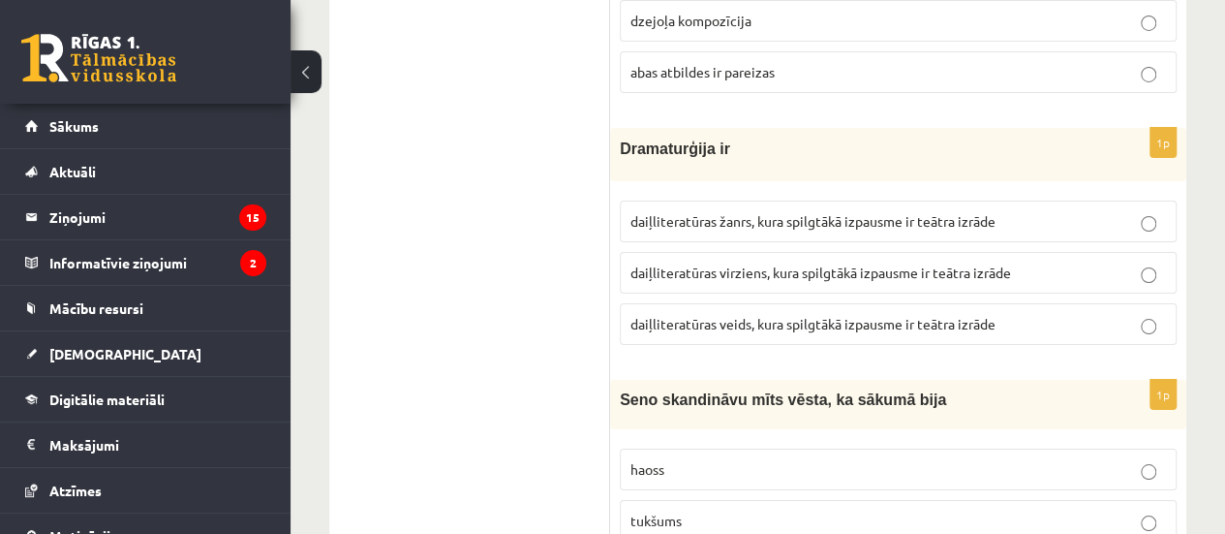
scroll to position [7151, 0]
click at [843, 211] on span "daiļliteratūras žanrs, kura spilgtākā izpausme ir teātra izrāde" at bounding box center [813, 219] width 365 height 17
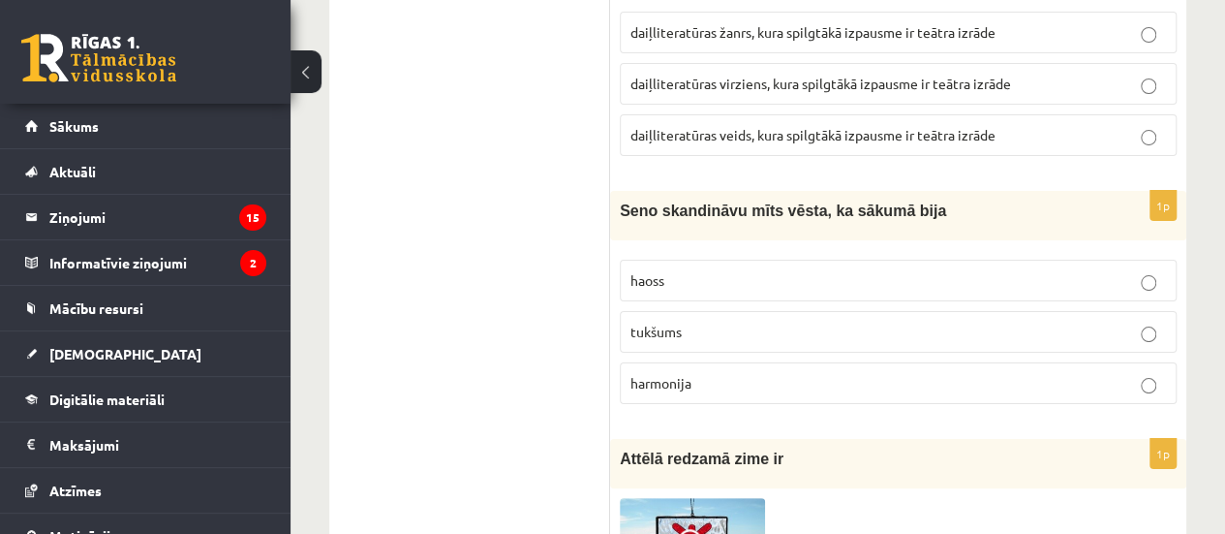
scroll to position [7340, 0]
click at [804, 321] on p "tukšums" at bounding box center [899, 331] width 536 height 20
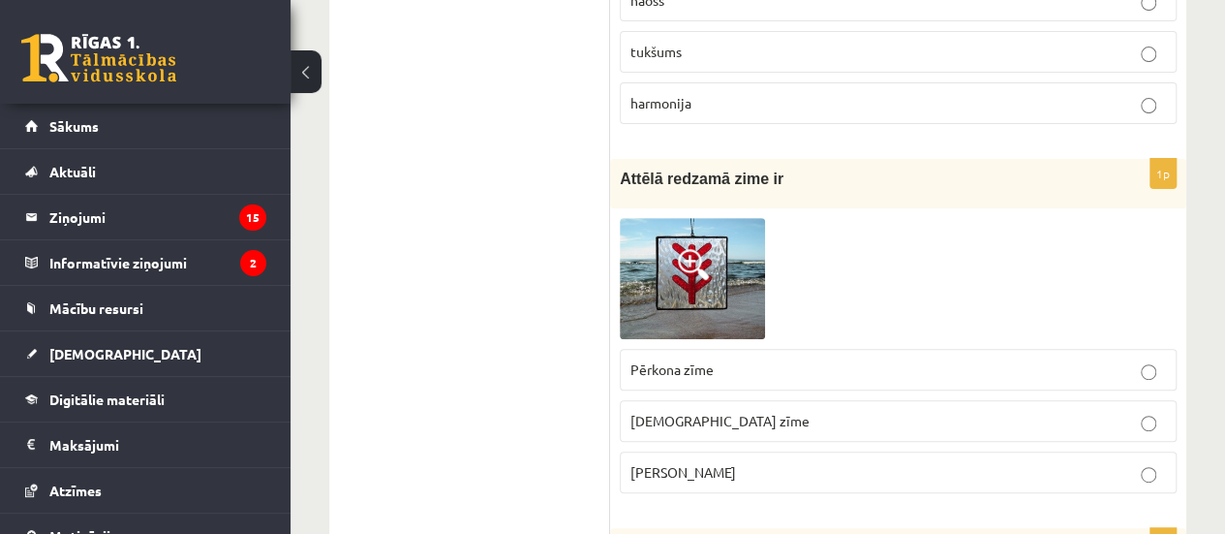
scroll to position [7615, 0]
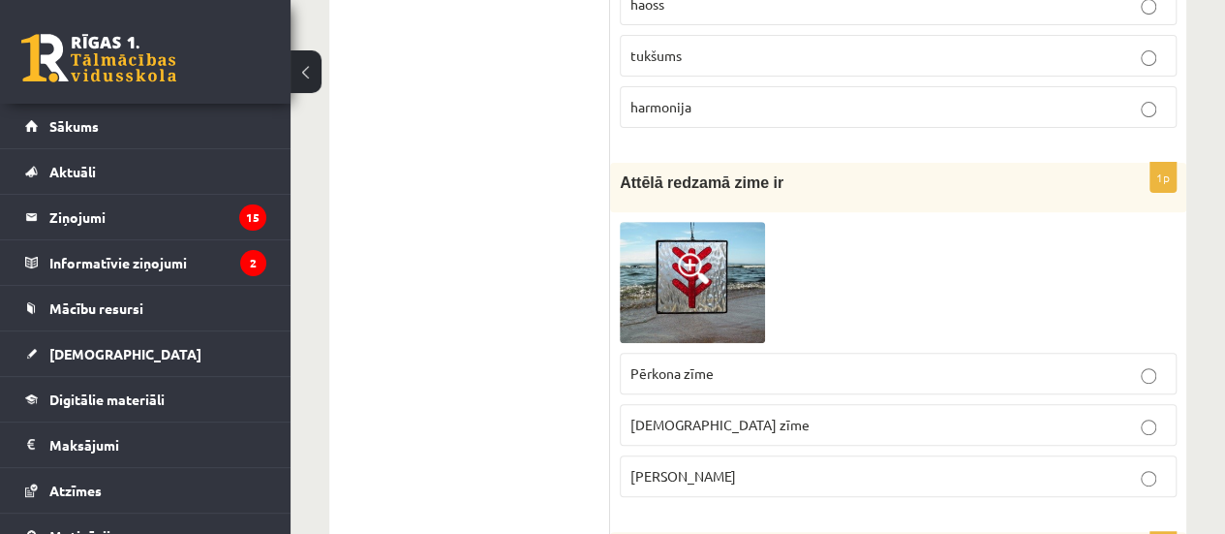
click at [748, 466] on p "Laimas slotiņa" at bounding box center [899, 476] width 536 height 20
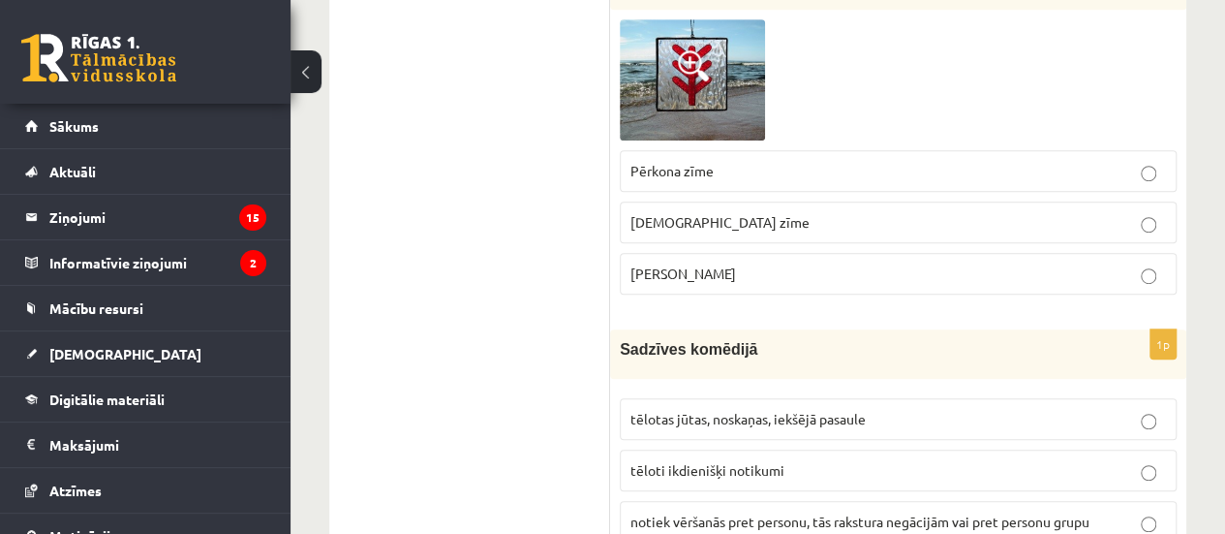
click at [748, 461] on span "tēloti ikdienišķi notikumi" at bounding box center [708, 469] width 154 height 17
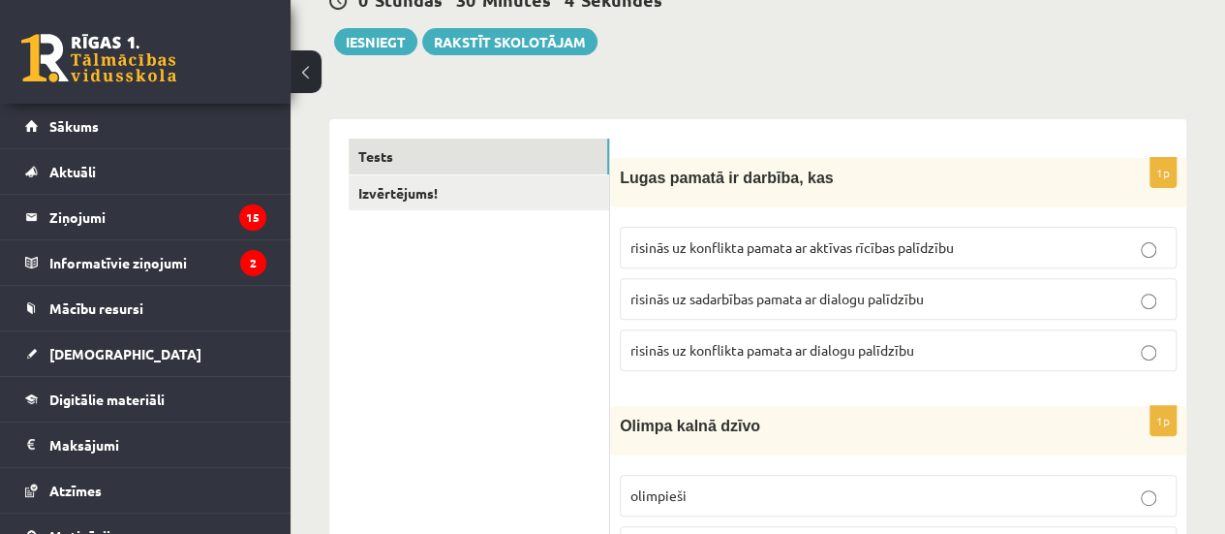
scroll to position [0, 0]
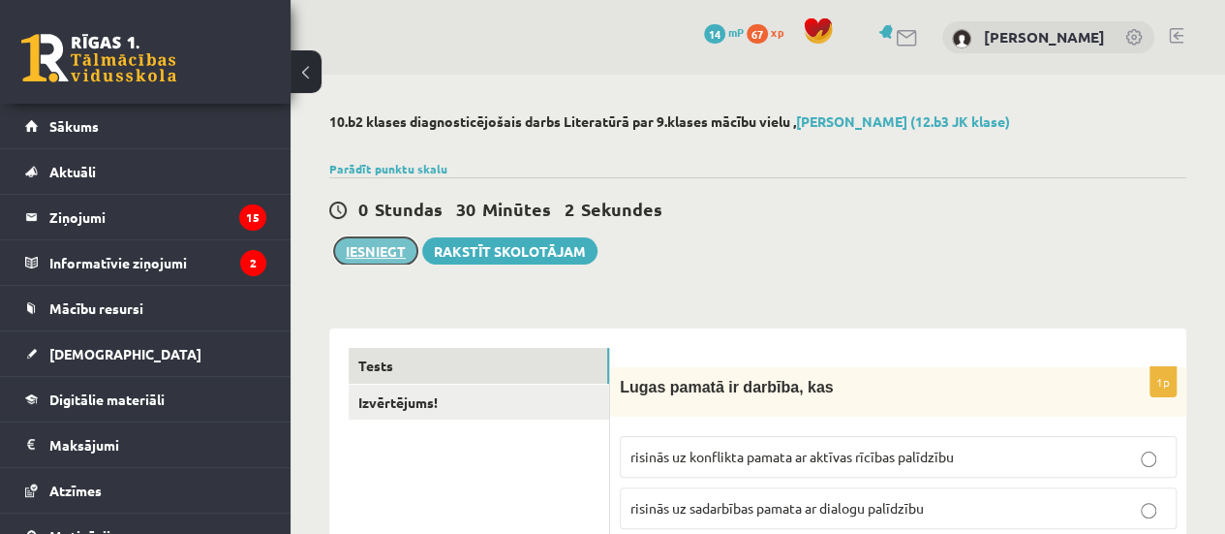
click at [360, 249] on button "Iesniegt" at bounding box center [375, 250] width 83 height 27
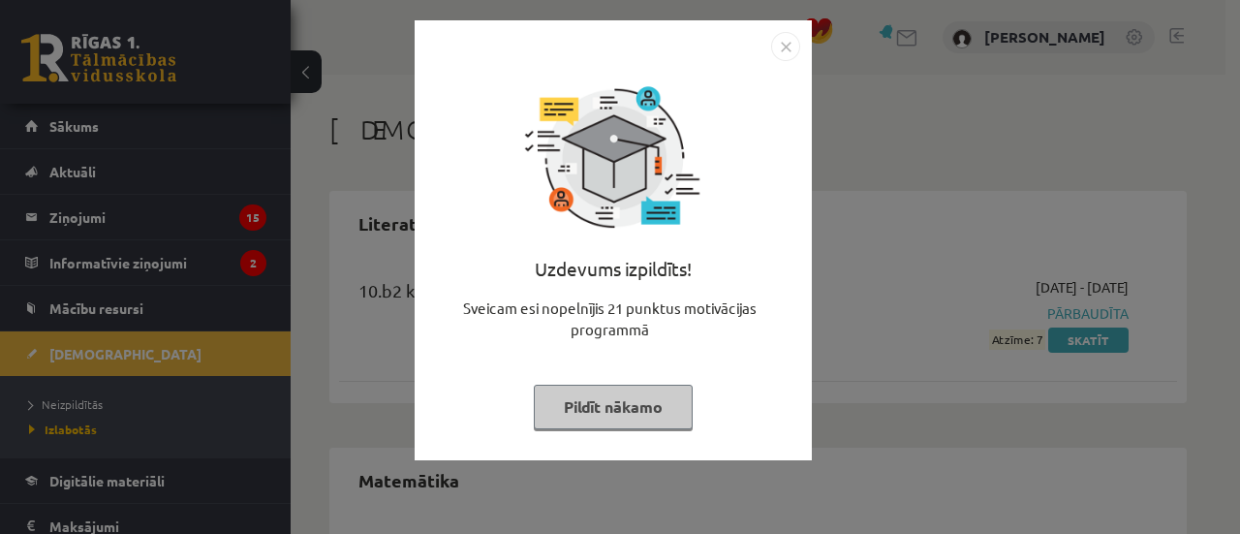
click at [783, 51] on img "Close" at bounding box center [785, 46] width 29 height 29
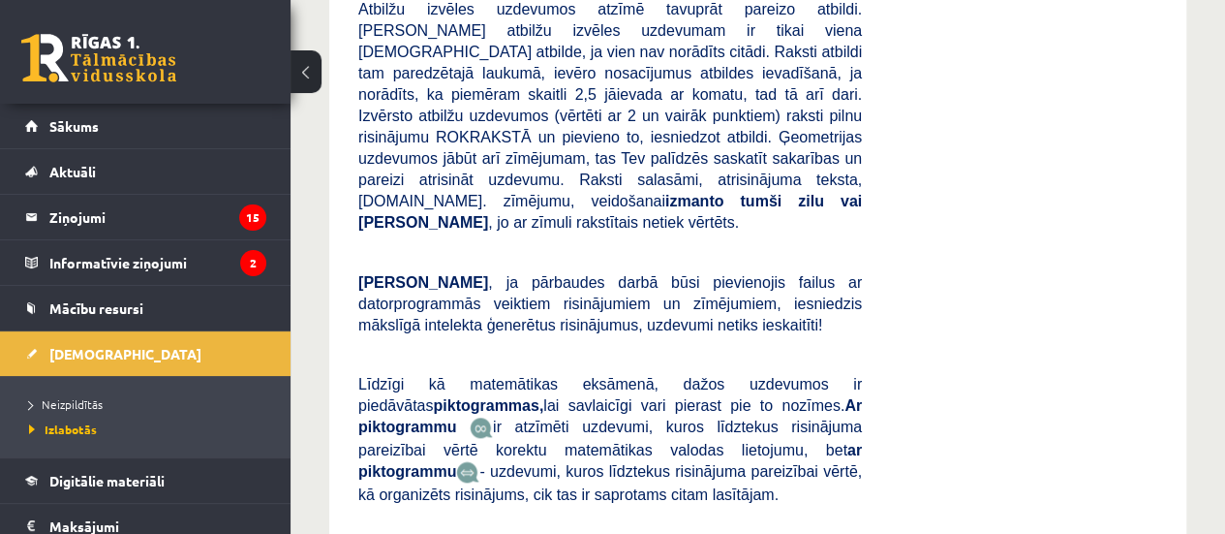
scroll to position [1009, 0]
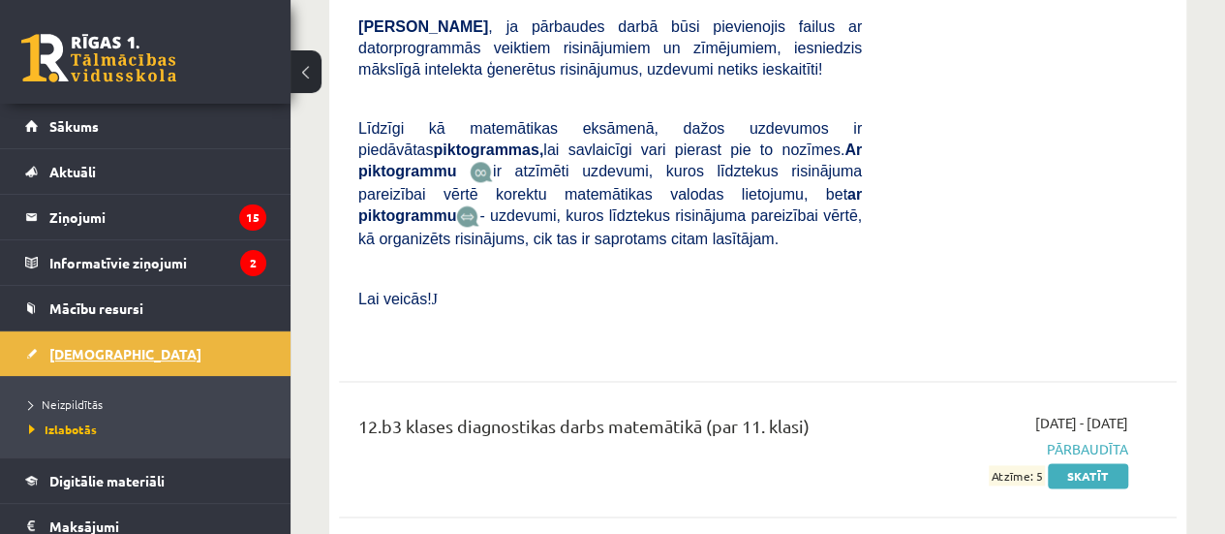
click at [136, 335] on link "[DEMOGRAPHIC_DATA]" at bounding box center [145, 353] width 241 height 45
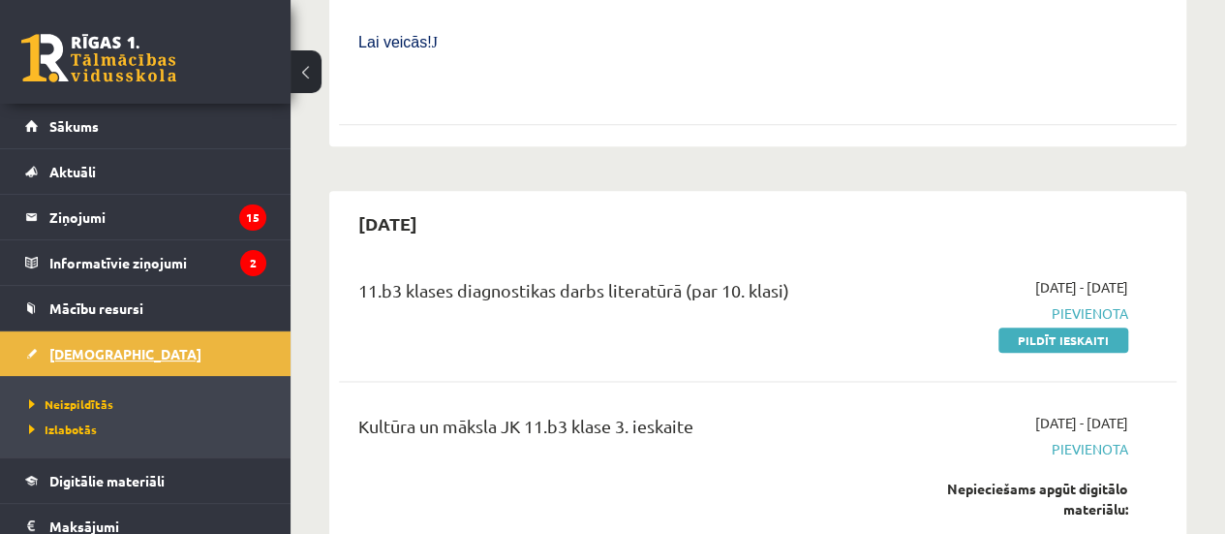
click at [136, 335] on link "[DEMOGRAPHIC_DATA]" at bounding box center [145, 353] width 241 height 45
click at [209, 361] on link "[DEMOGRAPHIC_DATA]" at bounding box center [145, 353] width 241 height 45
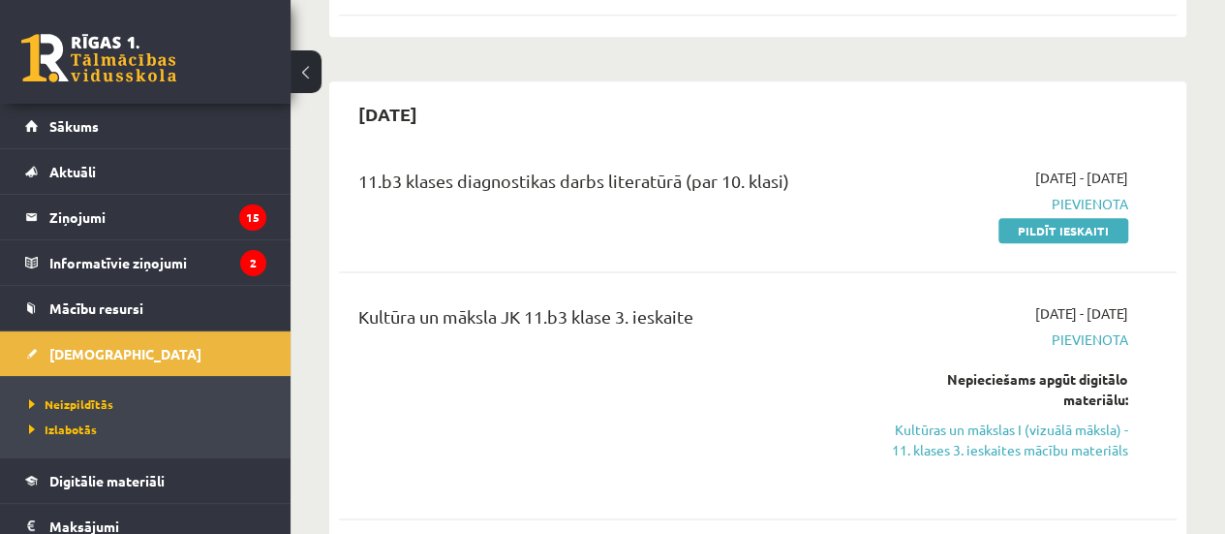
scroll to position [1122, 0]
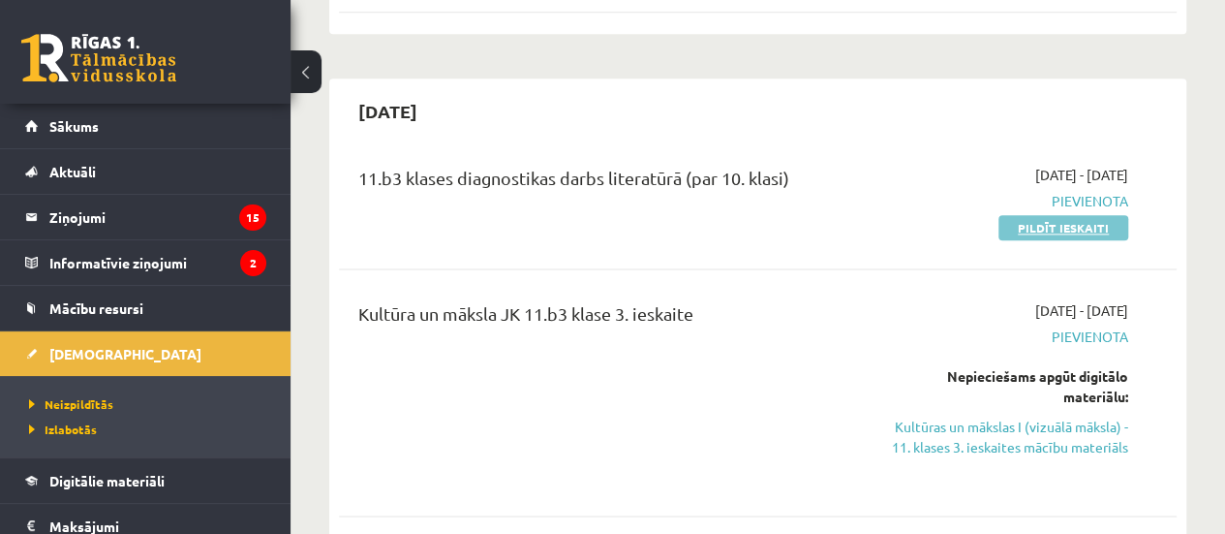
click at [1067, 215] on link "Pildīt ieskaiti" at bounding box center [1064, 227] width 130 height 25
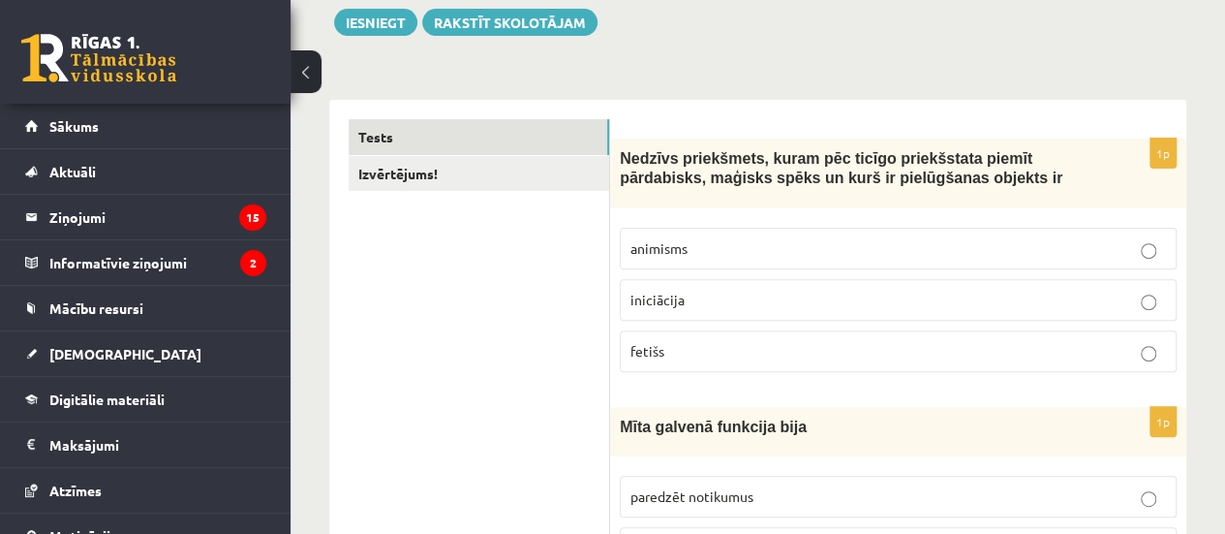
scroll to position [228, 0]
click at [732, 334] on label "fetišs" at bounding box center [898, 352] width 557 height 42
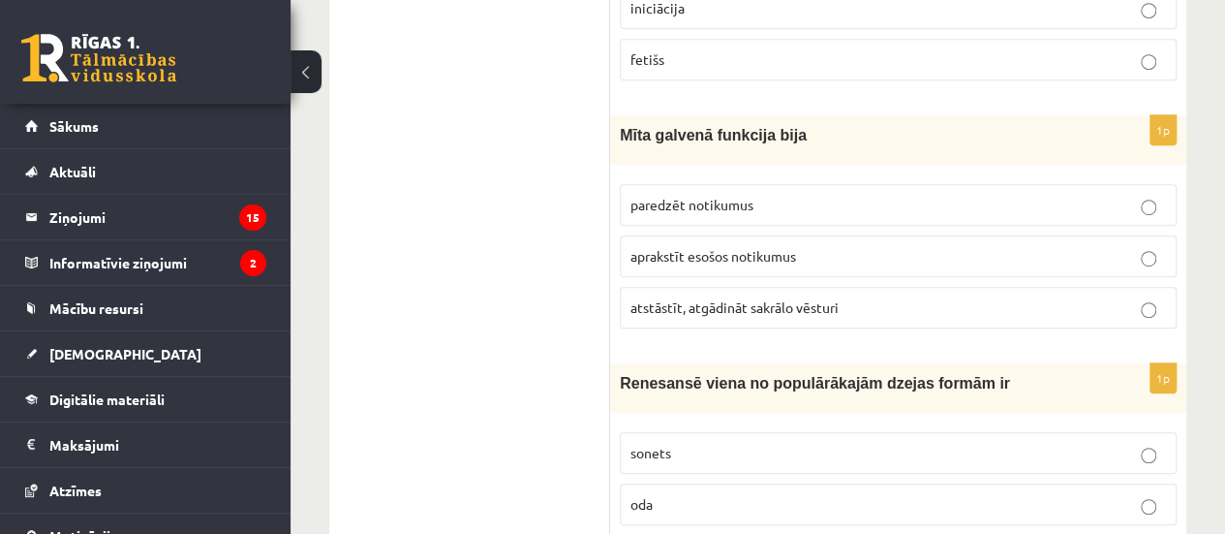
scroll to position [521, 0]
click at [856, 296] on p "atstāstīt, atgādināt sakrālo vēsturi" at bounding box center [899, 306] width 536 height 20
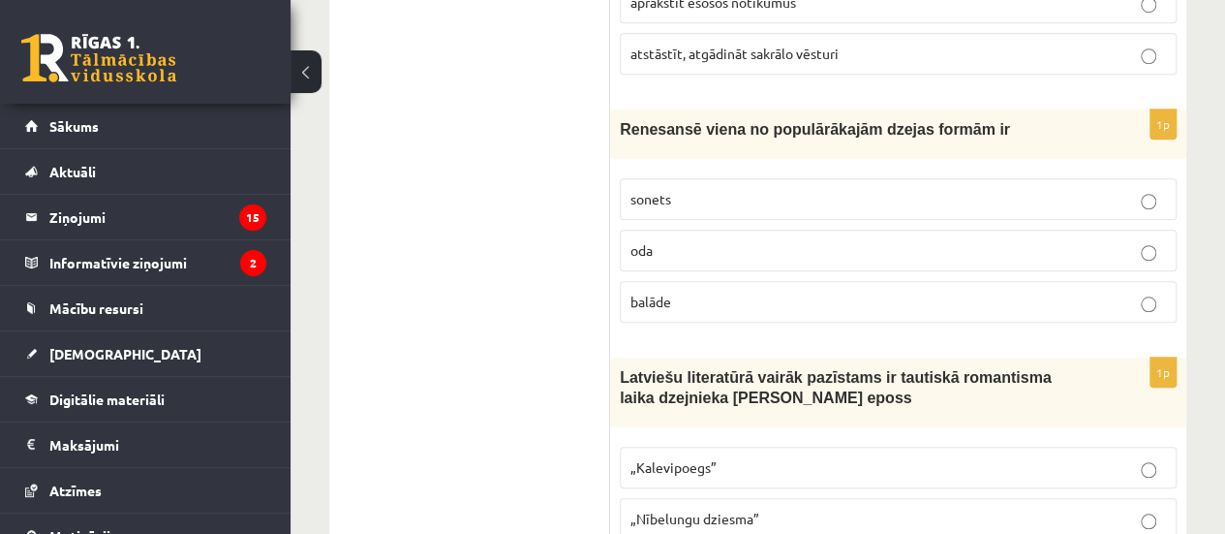
scroll to position [770, 0]
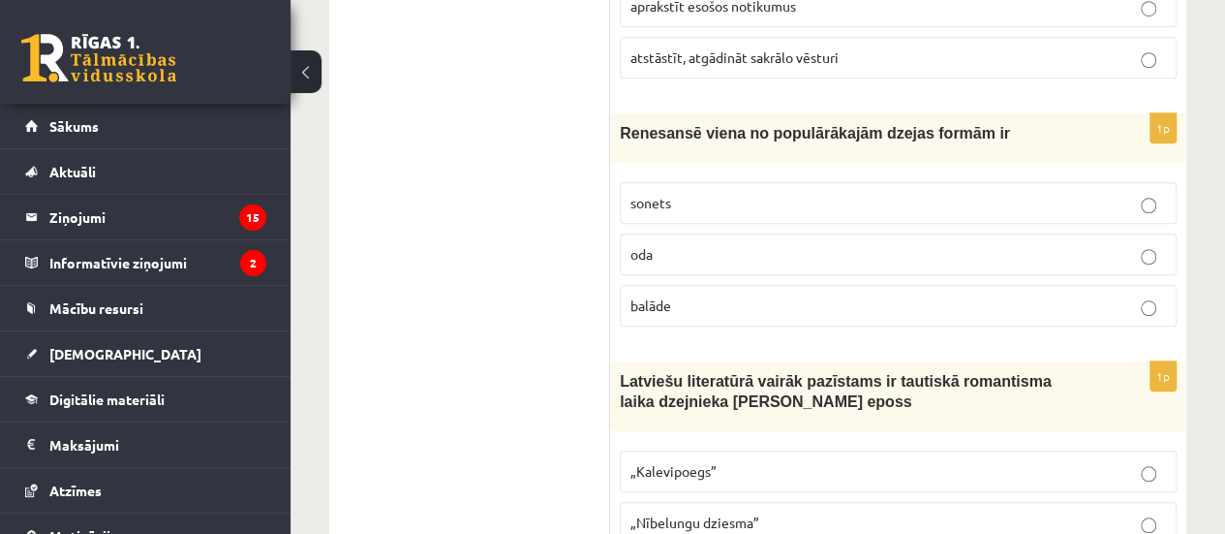
click at [914, 193] on p "sonets" at bounding box center [899, 203] width 536 height 20
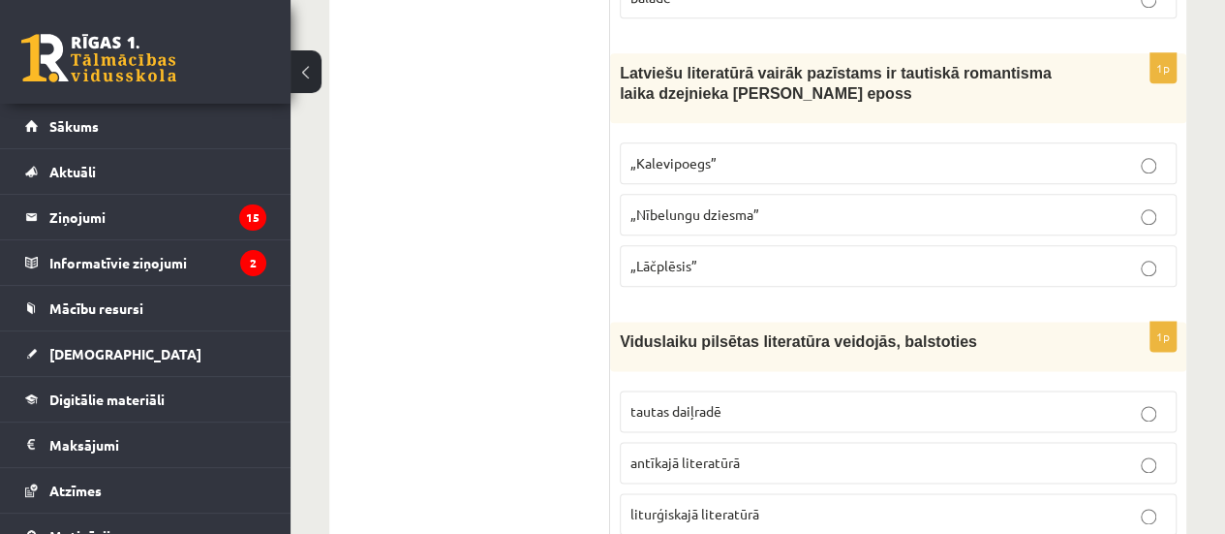
scroll to position [1081, 0]
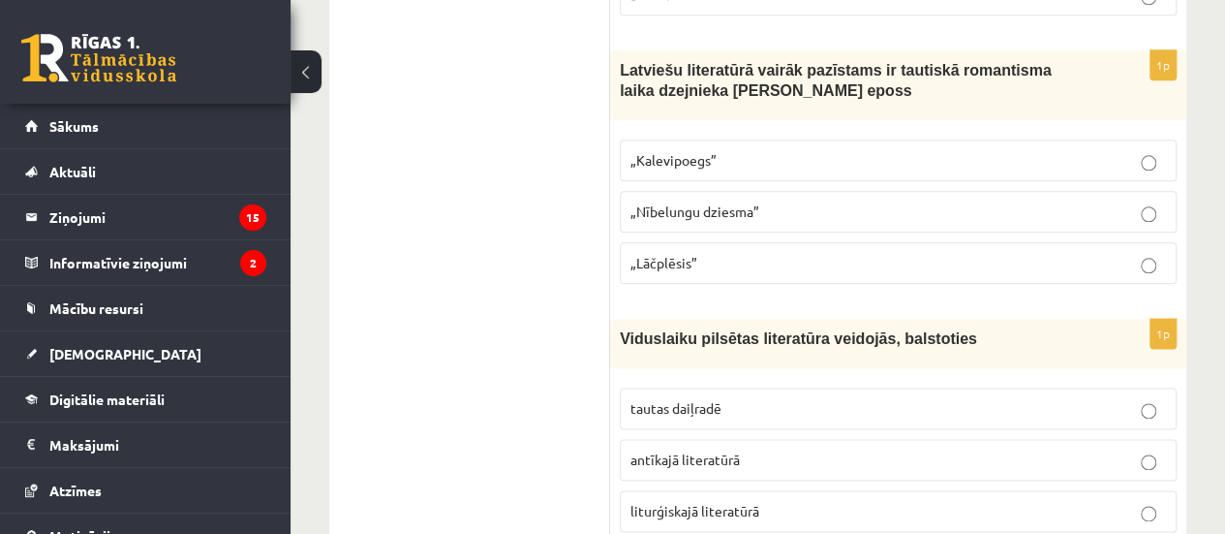
click at [835, 259] on p "„Lāčplēsis”" at bounding box center [899, 263] width 536 height 20
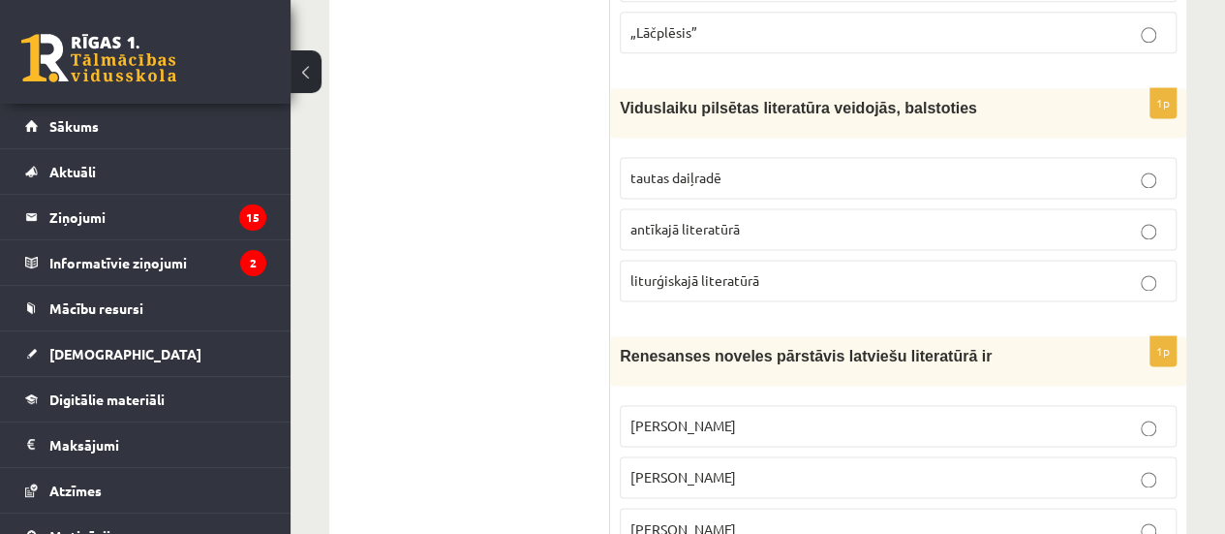
scroll to position [1315, 0]
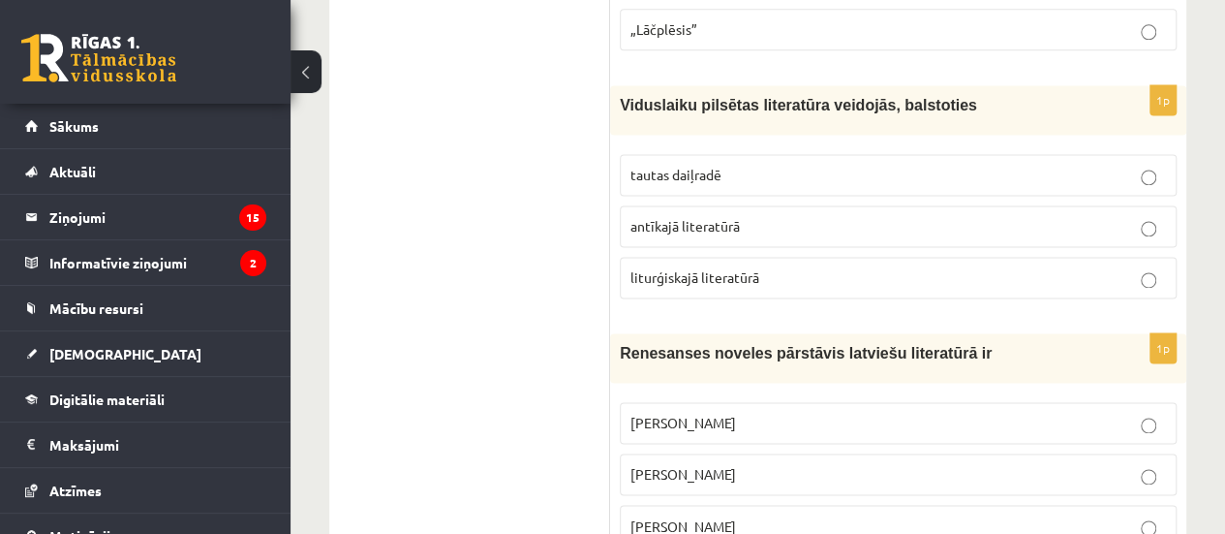
click at [825, 267] on p "liturģiskajā literatūrā" at bounding box center [899, 277] width 536 height 20
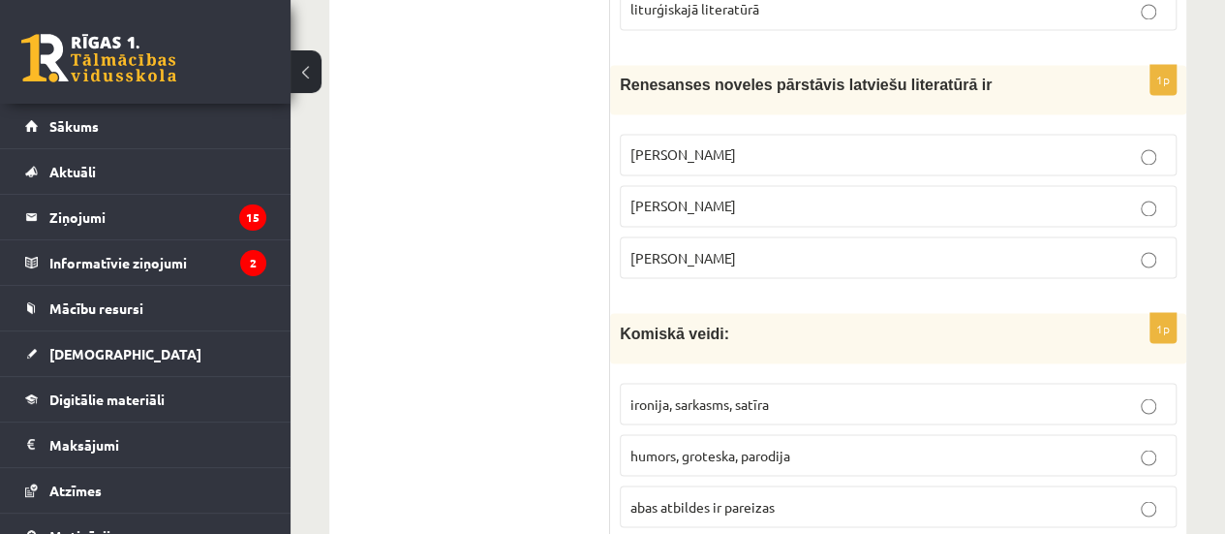
scroll to position [1614, 0]
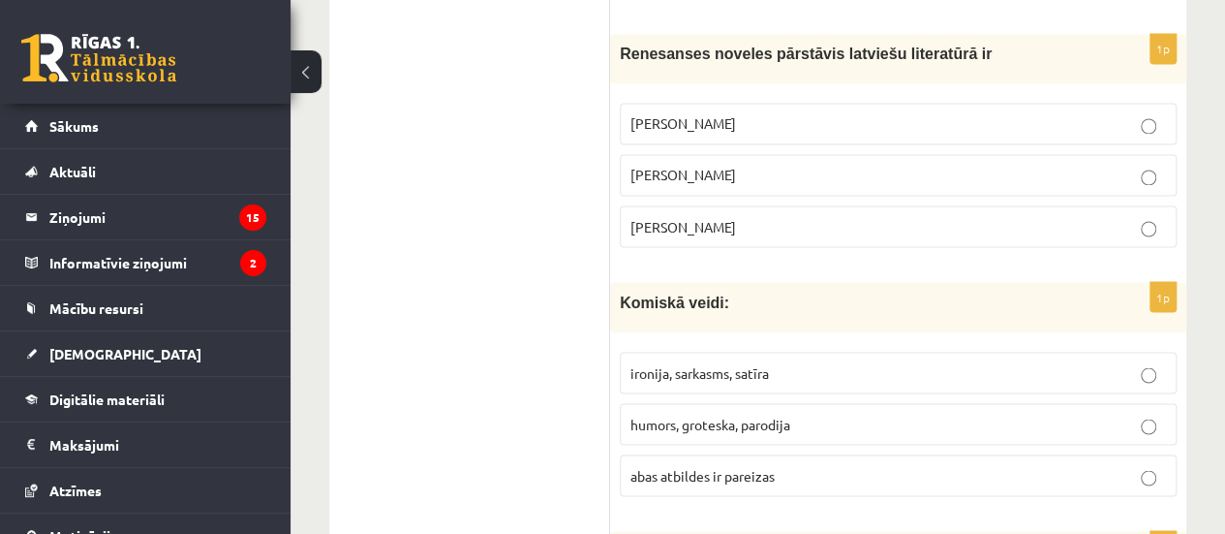
click at [775, 216] on p "Jānis Ezeriņš" at bounding box center [899, 226] width 536 height 20
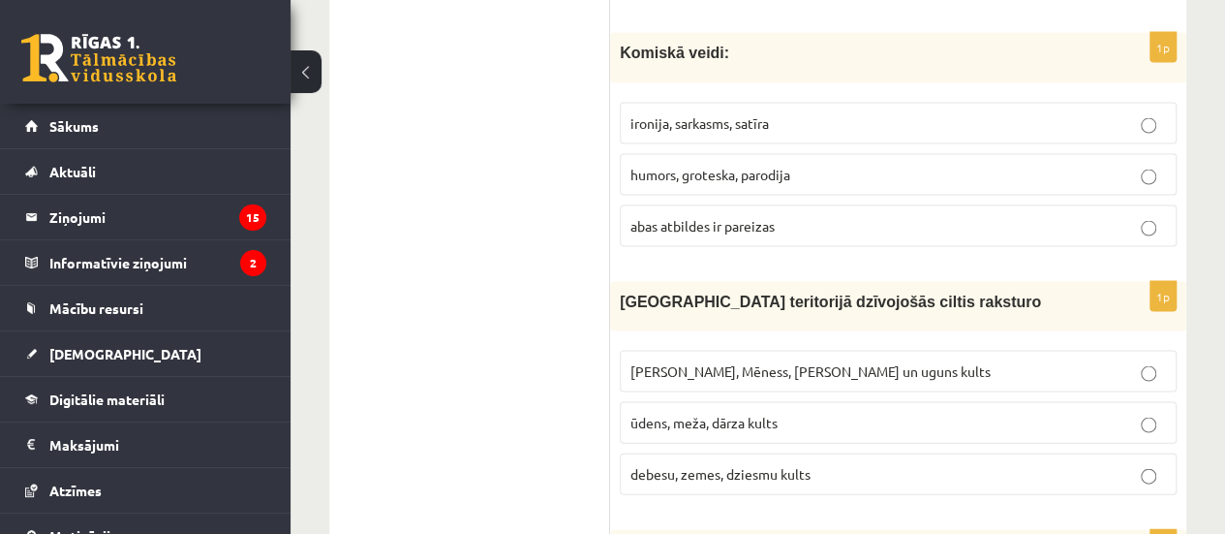
scroll to position [1865, 0]
click at [787, 214] on p "abas atbildes ir pareizas" at bounding box center [899, 224] width 536 height 20
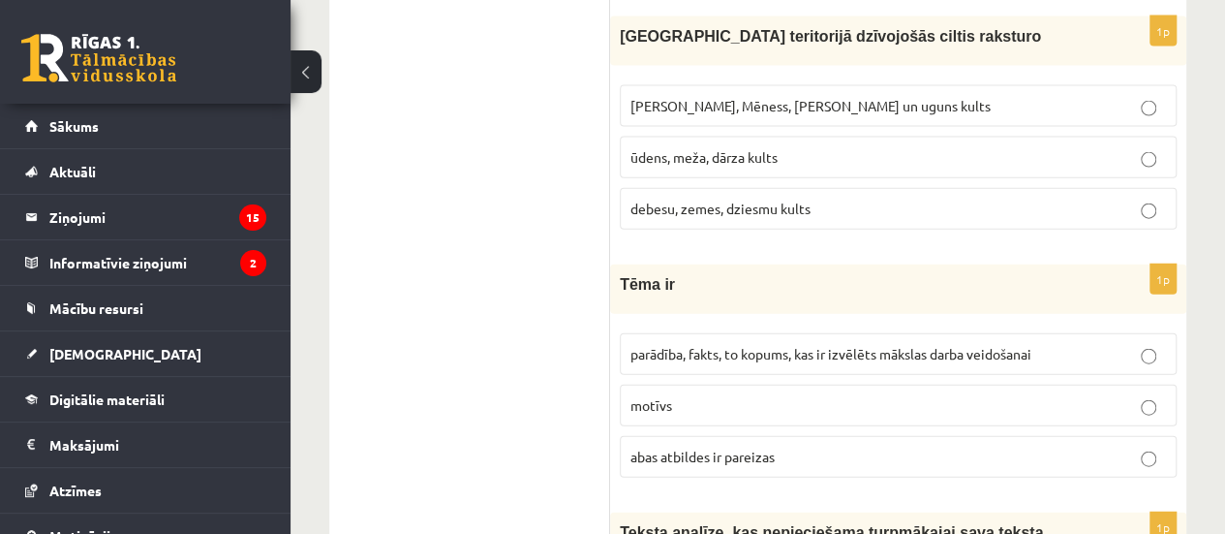
scroll to position [2126, 0]
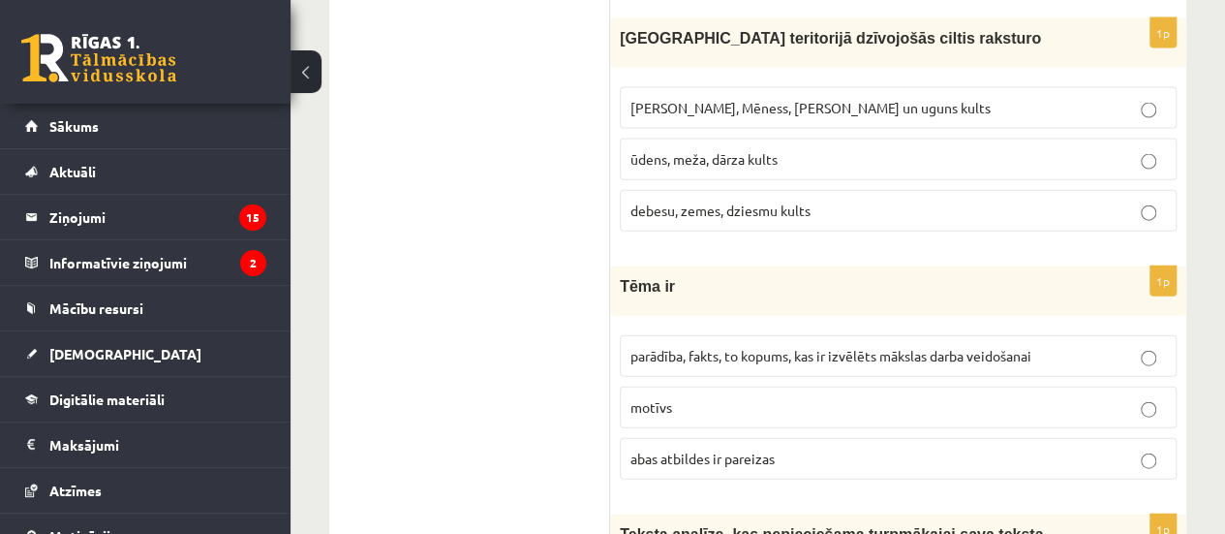
click at [819, 99] on span "Saules, Mēness, Pērkona un uguns kults" at bounding box center [811, 107] width 360 height 17
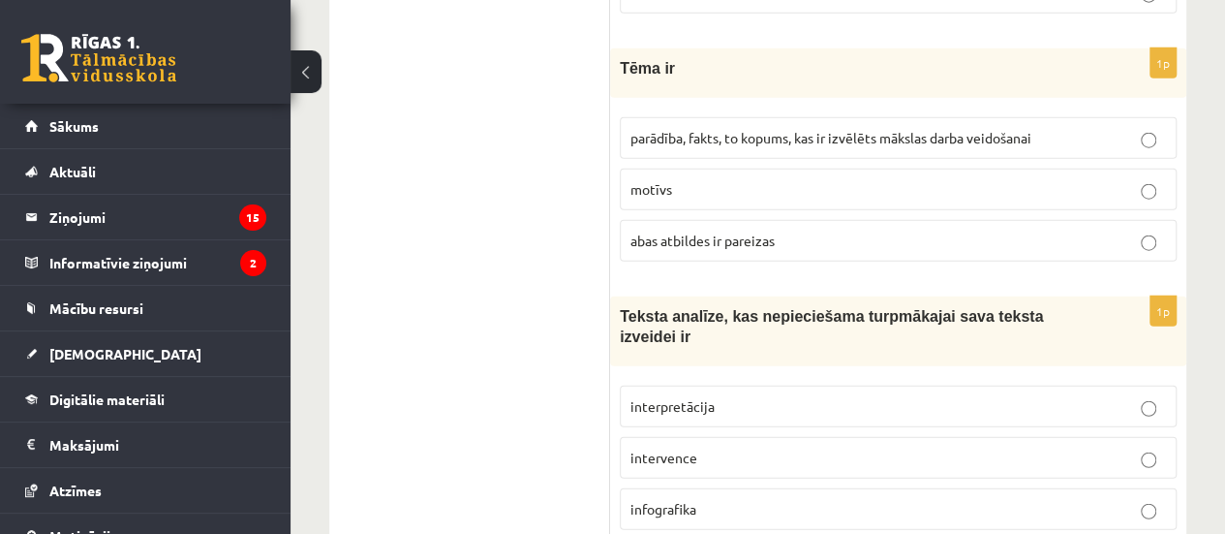
scroll to position [2343, 0]
click at [829, 232] on p "abas atbildes ir pareizas" at bounding box center [899, 242] width 536 height 20
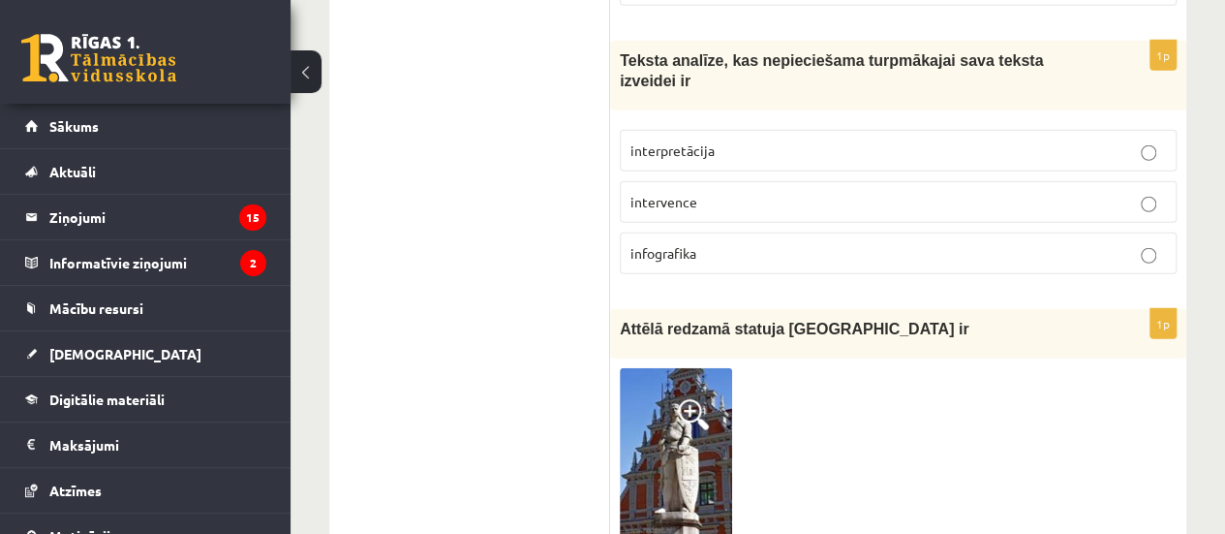
scroll to position [2604, 0]
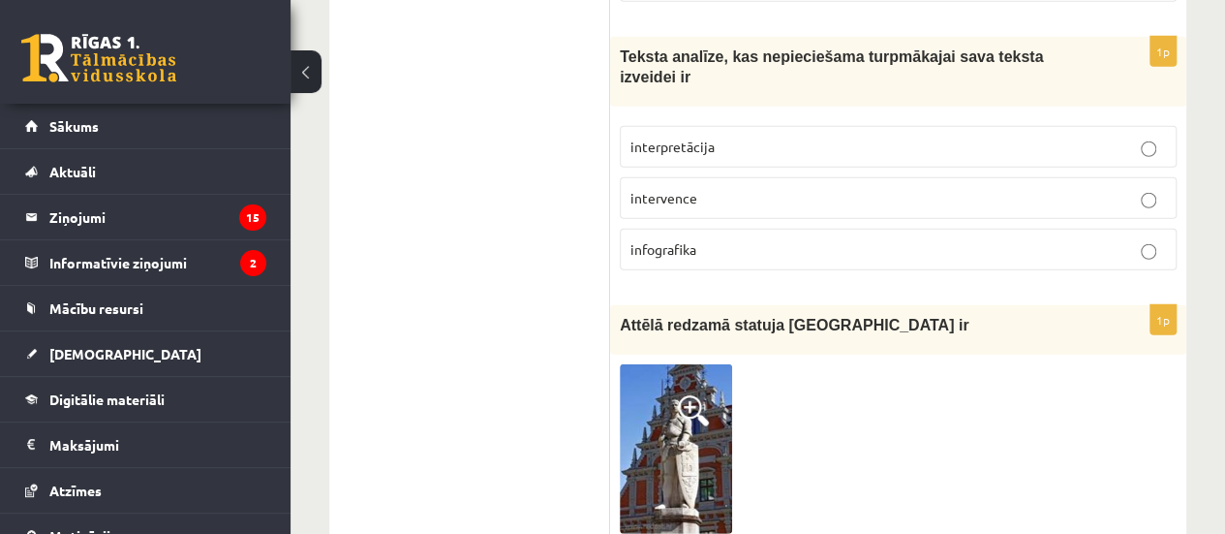
click at [826, 137] on p "interpretācija" at bounding box center [899, 147] width 536 height 20
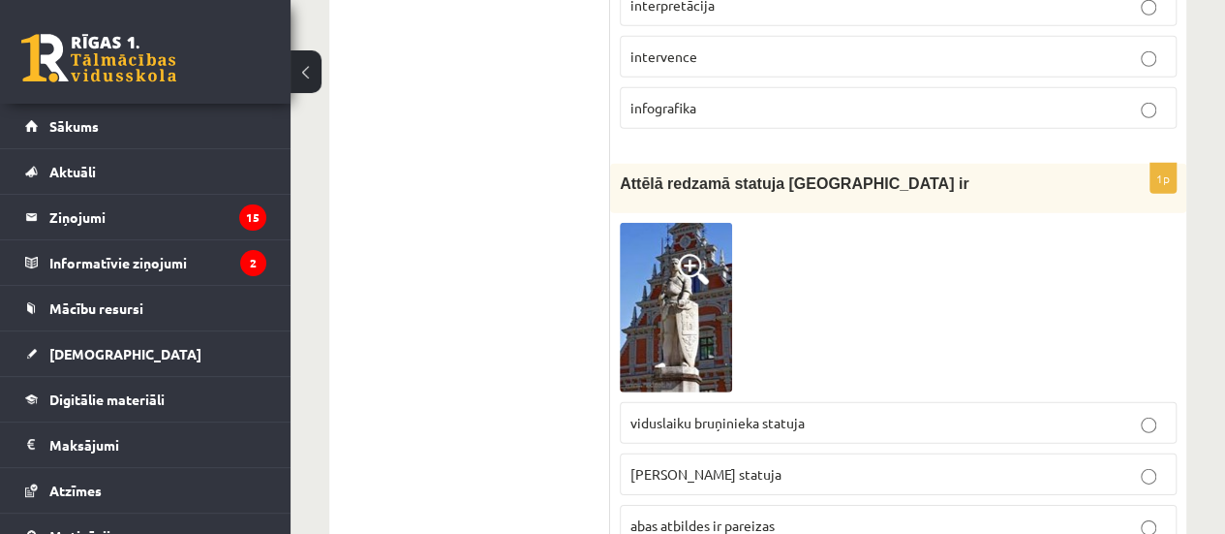
scroll to position [2788, 0]
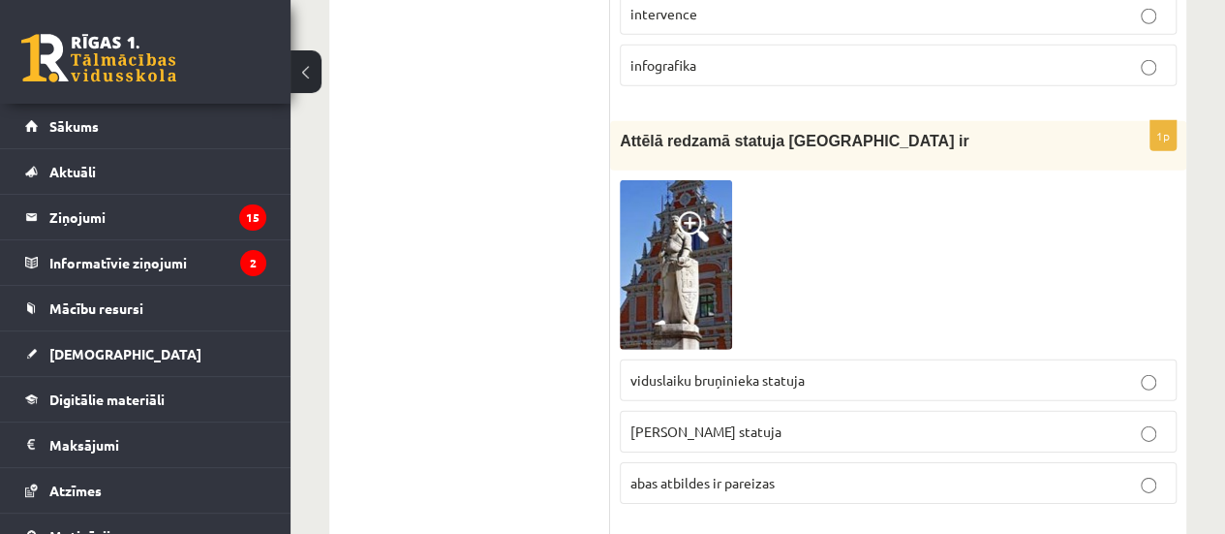
click at [823, 421] on p "Rolanda statuja" at bounding box center [899, 431] width 536 height 20
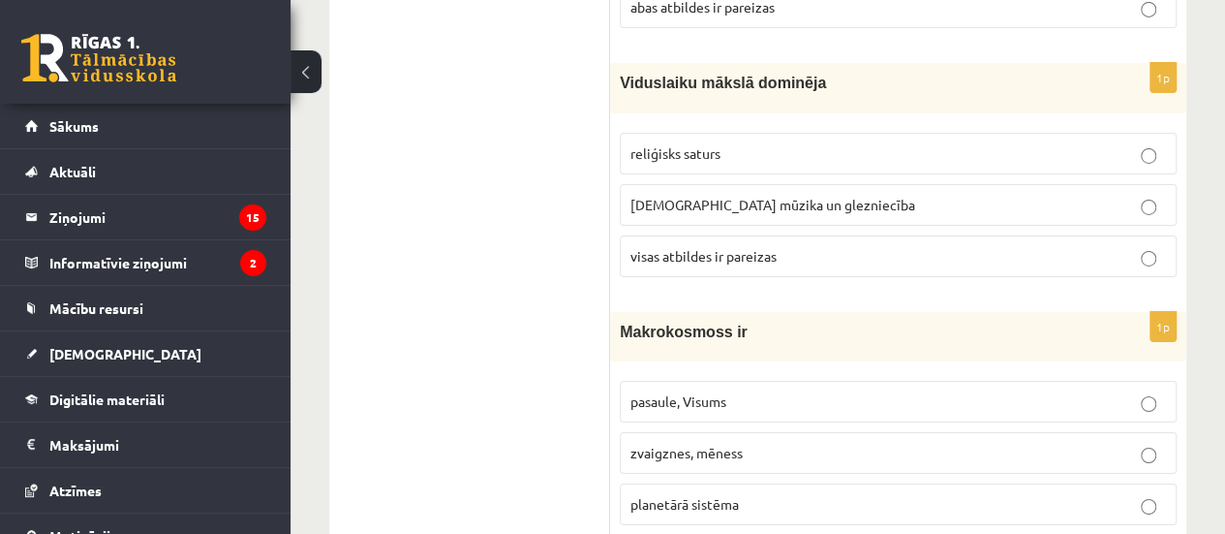
scroll to position [3266, 0]
click at [772, 245] on span "visas atbildes ir pareizas" at bounding box center [704, 253] width 146 height 17
click at [758, 389] on p "pasaule, Visums" at bounding box center [899, 399] width 536 height 20
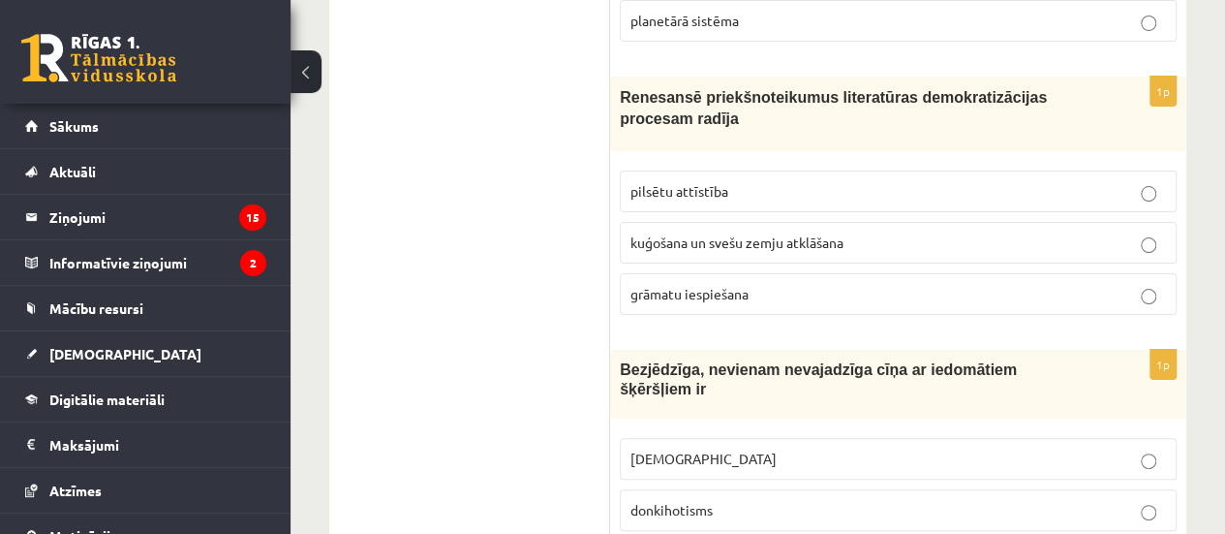
scroll to position [3758, 0]
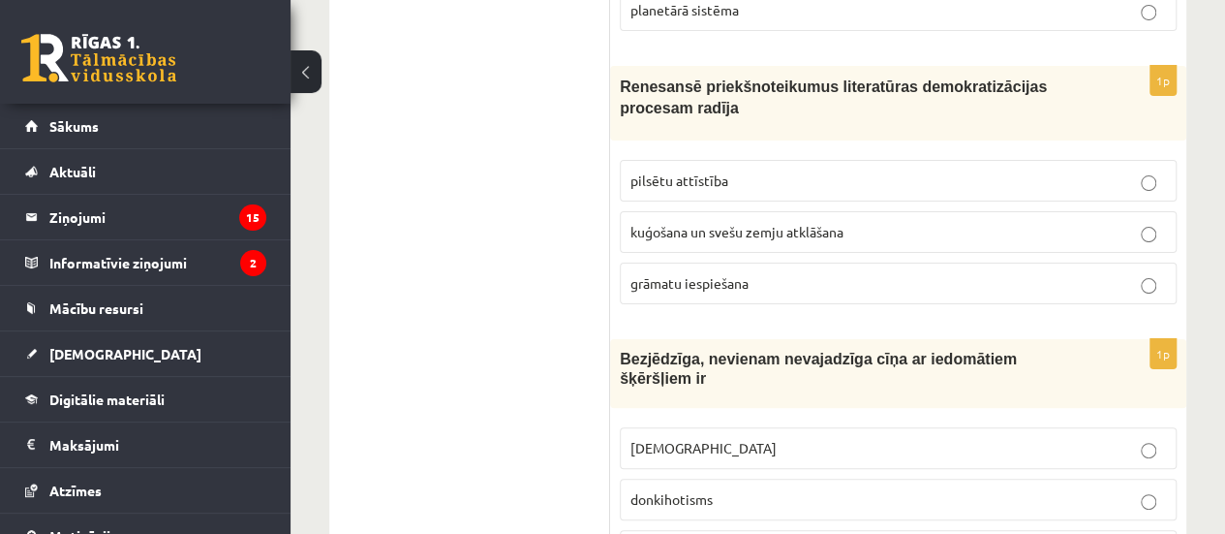
click at [821, 273] on p "grāmatu iespiešana" at bounding box center [899, 283] width 536 height 20
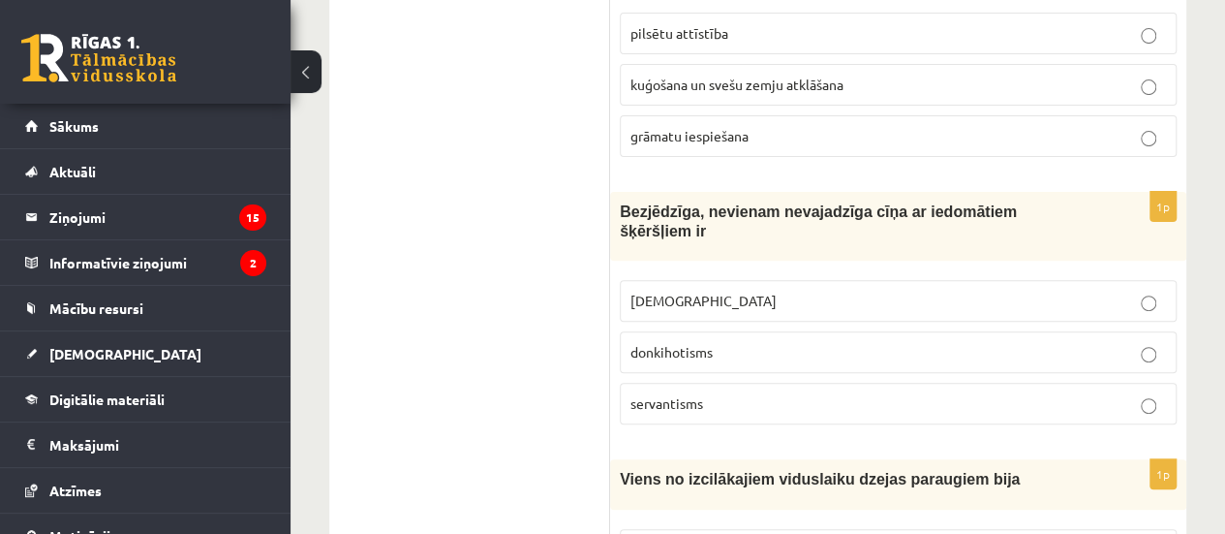
scroll to position [3909, 0]
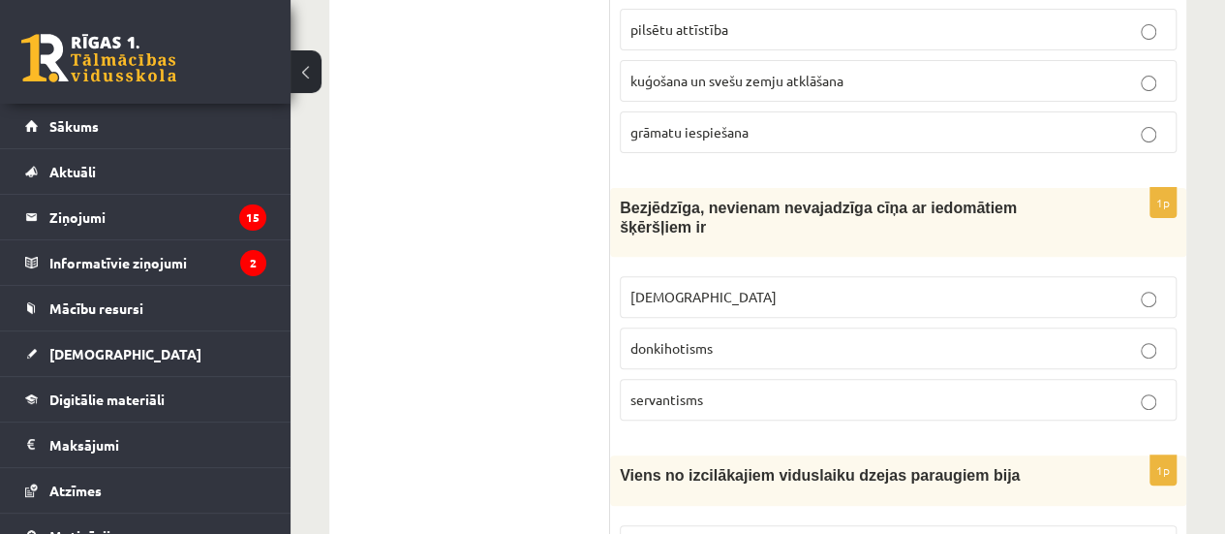
click at [777, 338] on p "donkihotisms" at bounding box center [899, 348] width 536 height 20
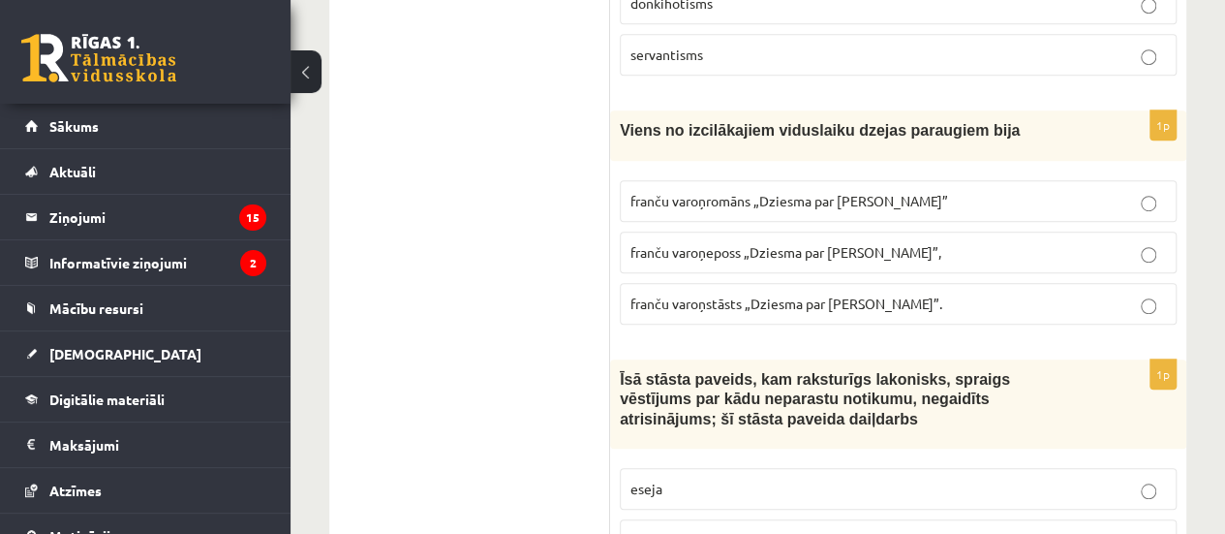
scroll to position [4256, 0]
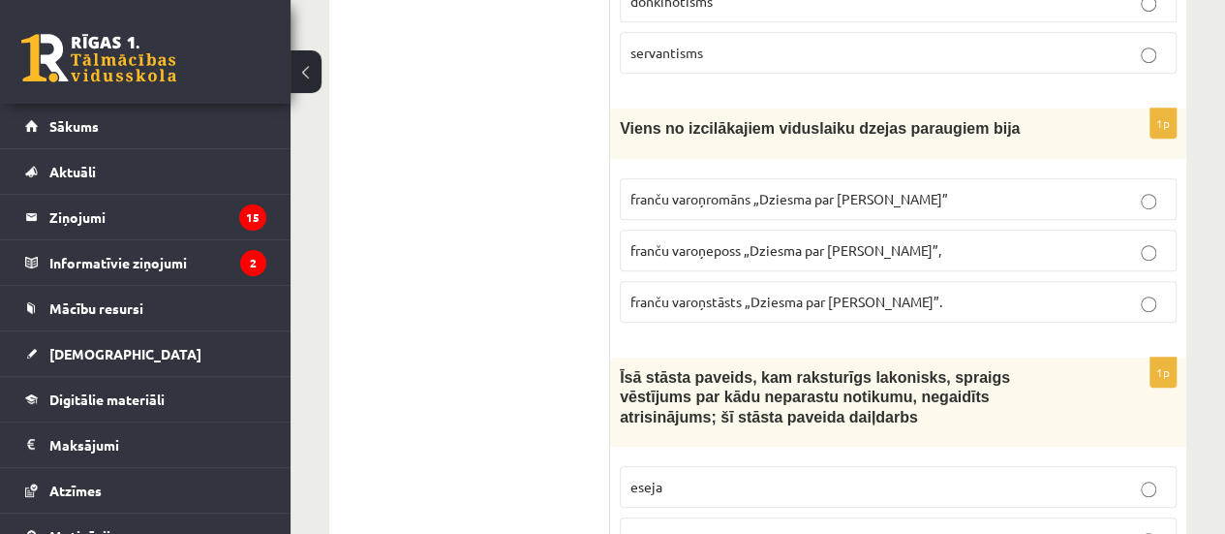
click at [893, 240] on p "franču varoņeposs „Dziesma par Rolandu”," at bounding box center [899, 250] width 536 height 20
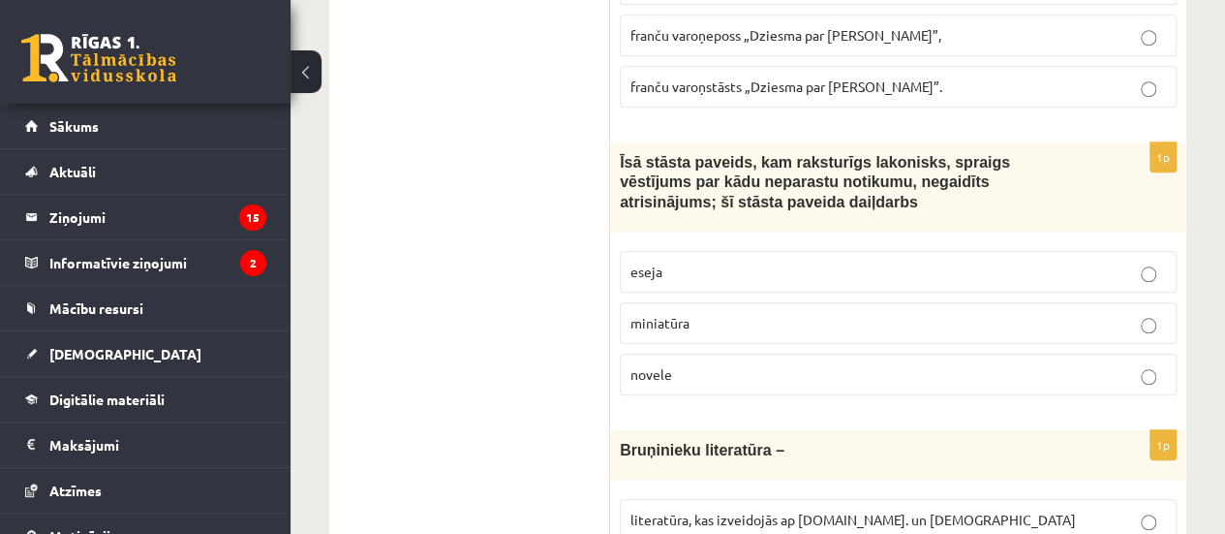
scroll to position [4476, 0]
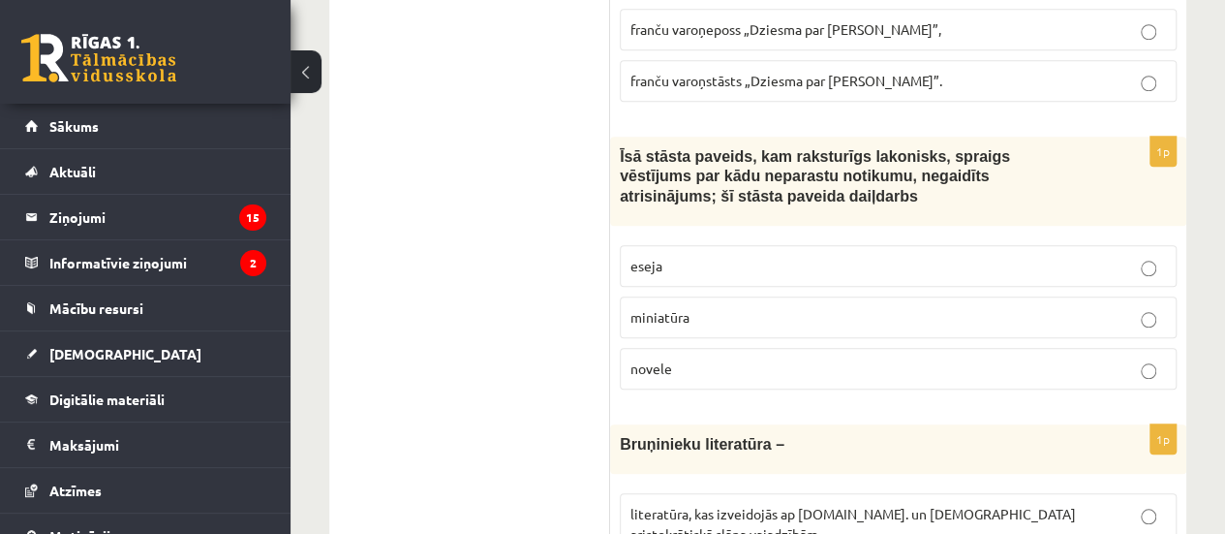
click at [873, 358] on p "novele" at bounding box center [899, 368] width 536 height 20
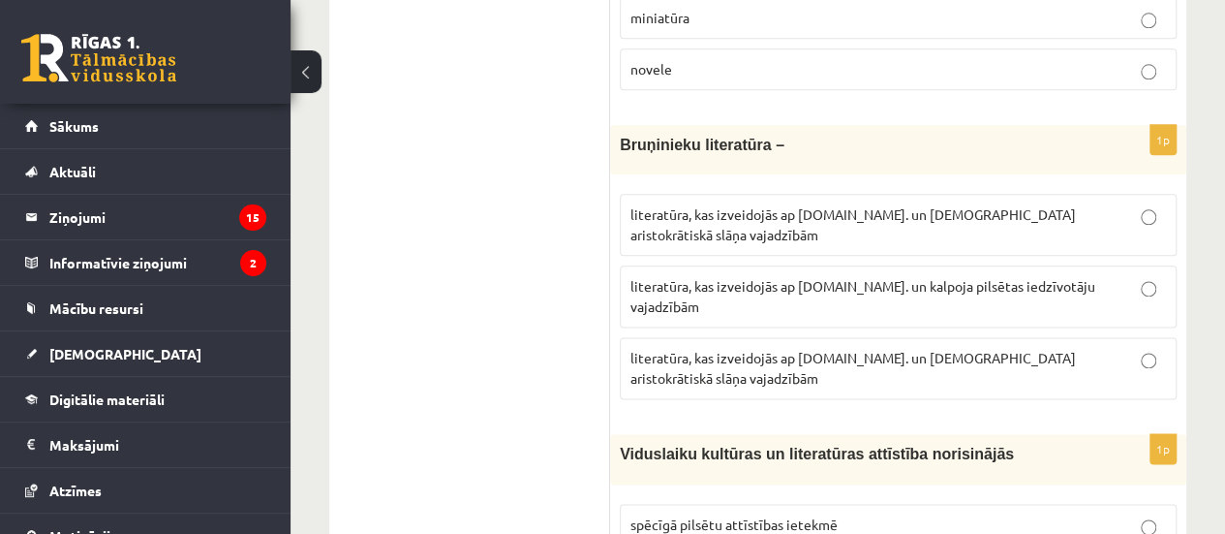
scroll to position [4780, 0]
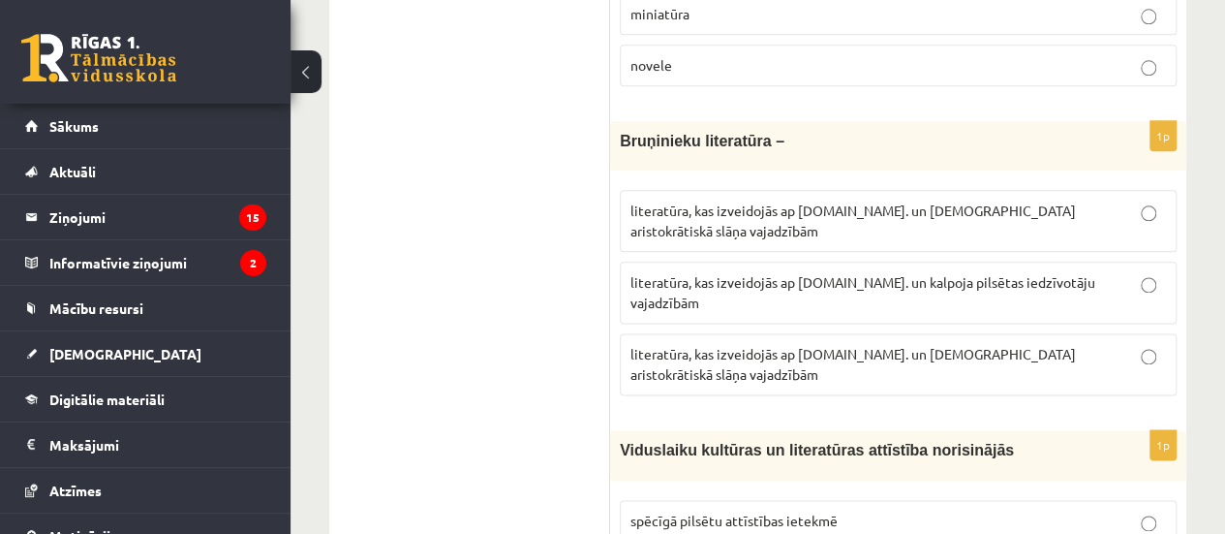
click at [945, 345] on span "literatūra, kas izveidojās ap 12.gs. un kalpoja aristokrātiskā slāņa vajadzībām" at bounding box center [854, 364] width 446 height 38
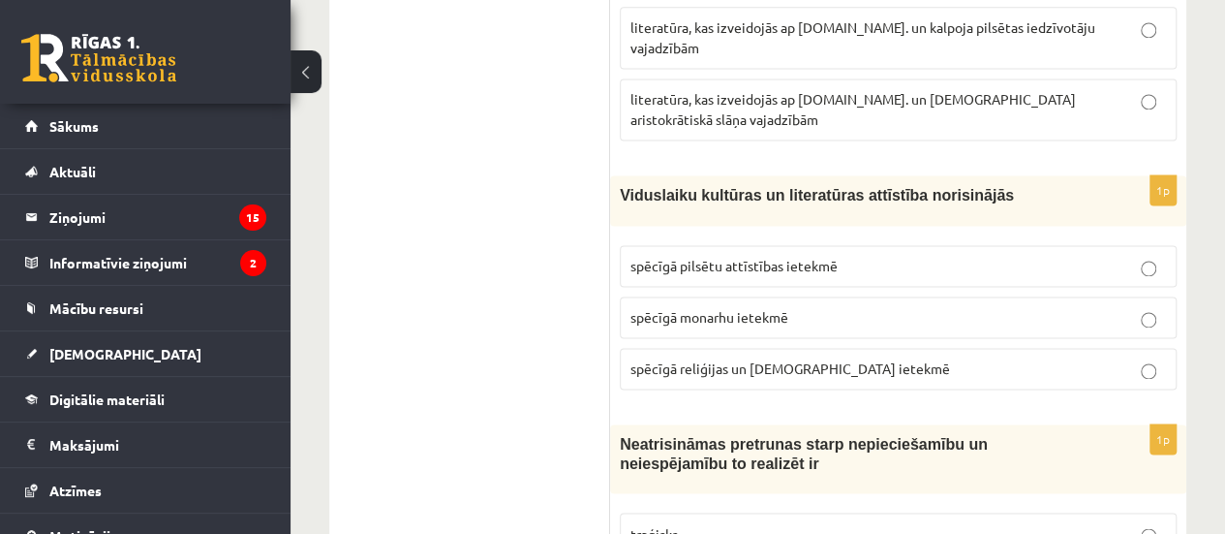
scroll to position [5035, 0]
click at [898, 357] on p "spēcīgā reliģijas un baznīcas ietekmē" at bounding box center [899, 367] width 536 height 20
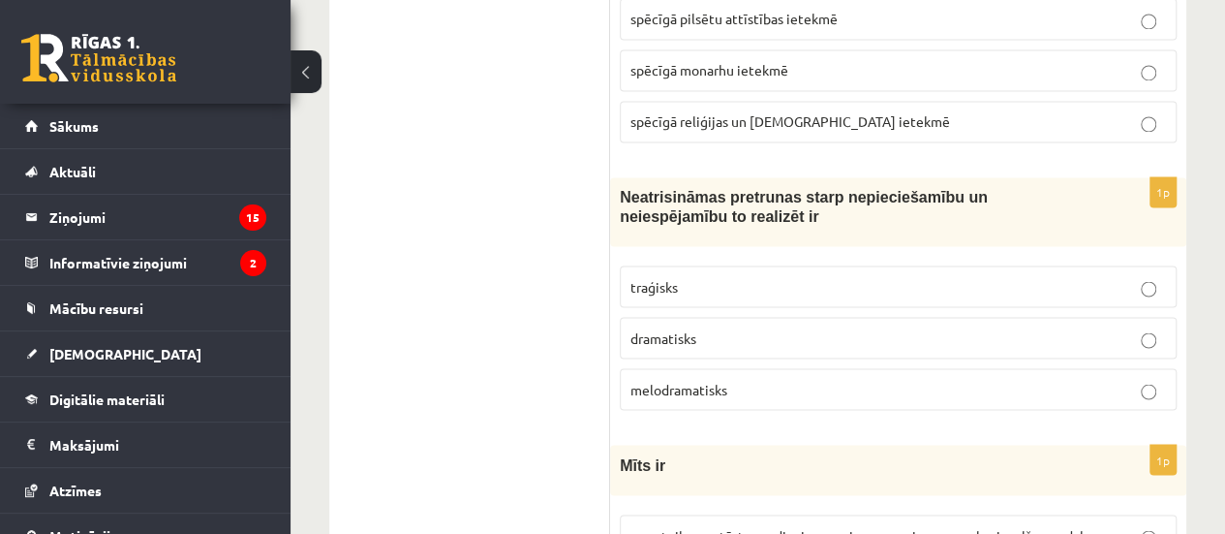
scroll to position [5282, 0]
click at [940, 264] on label "traģisks" at bounding box center [898, 285] width 557 height 42
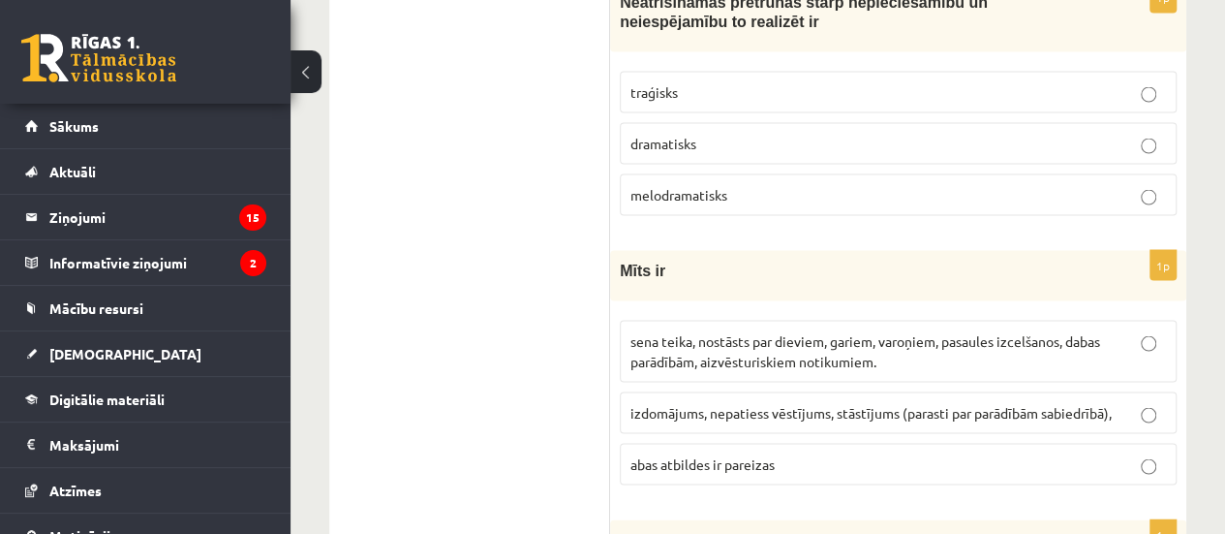
scroll to position [5478, 0]
click at [928, 329] on span "sena teika, nostāsts par dieviem, gariem, varoņiem, pasaules izcelšanos, dabas …" at bounding box center [866, 348] width 470 height 38
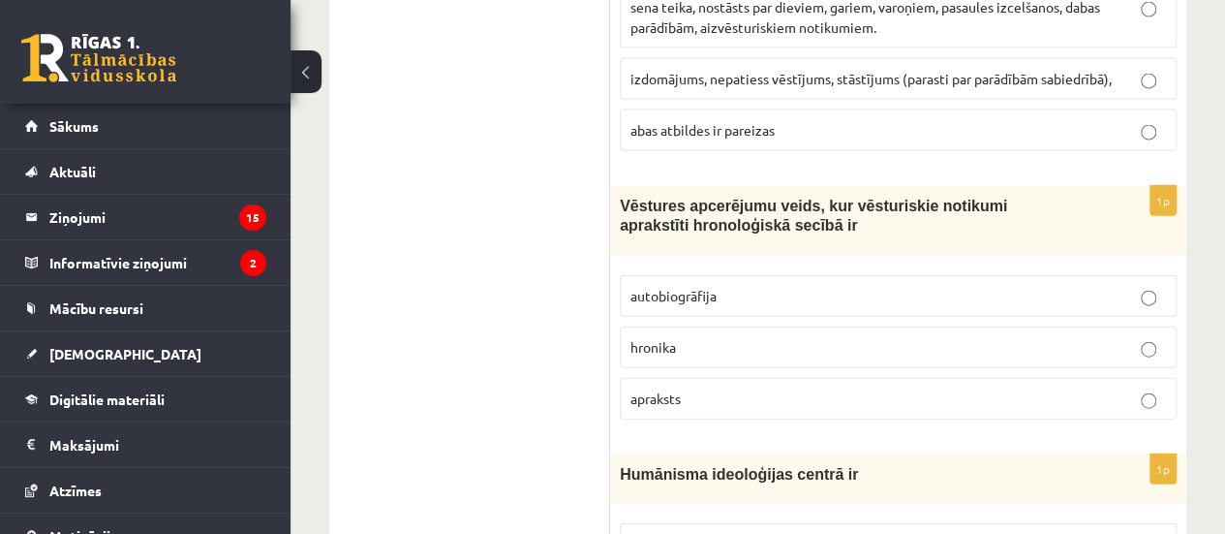
scroll to position [5810, 0]
click at [870, 325] on label "hronika" at bounding box center [898, 346] width 557 height 42
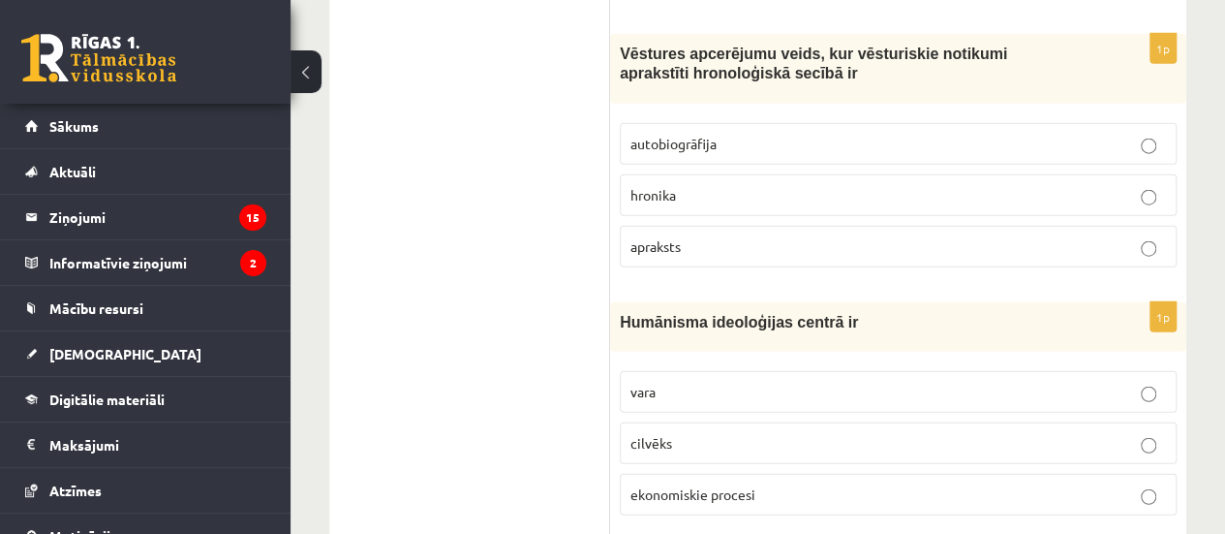
scroll to position [5969, 0]
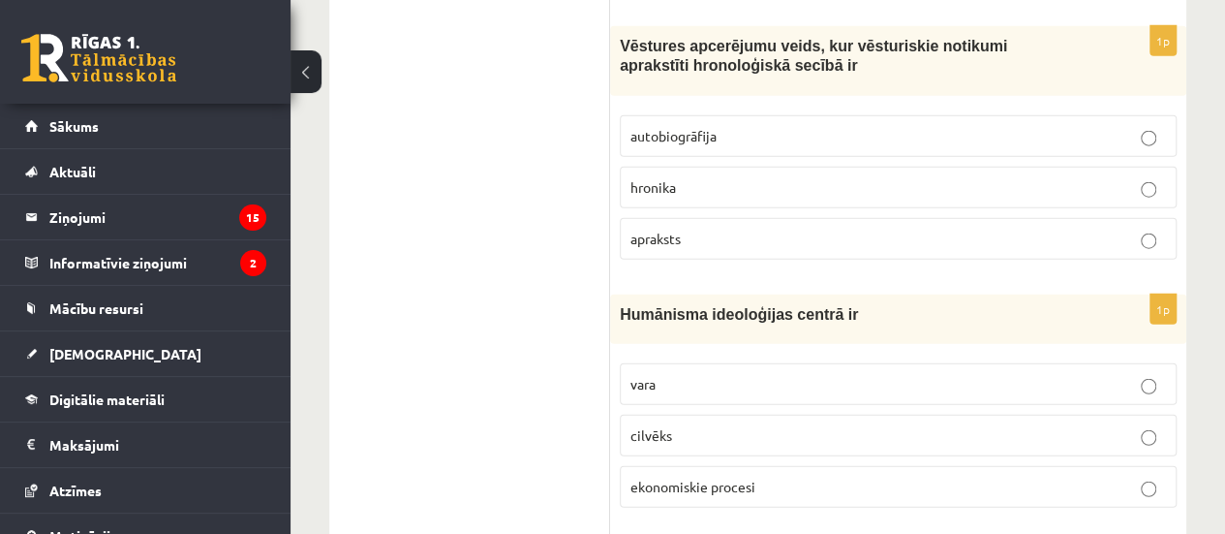
click at [891, 425] on p "cilvēks" at bounding box center [899, 435] width 536 height 20
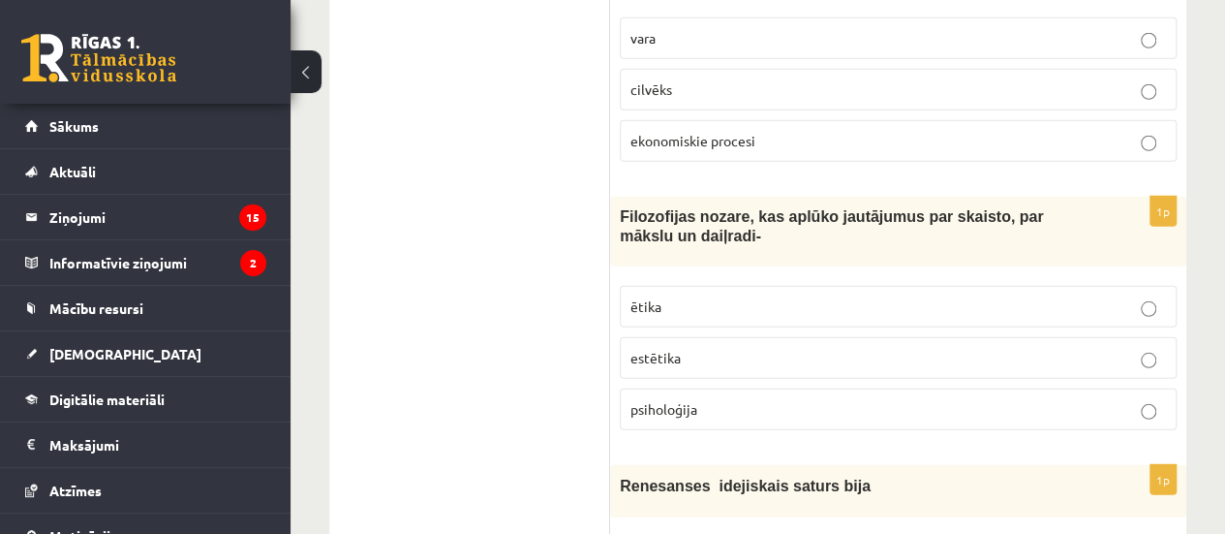
scroll to position [6316, 0]
click at [862, 336] on label "estētika" at bounding box center [898, 357] width 557 height 42
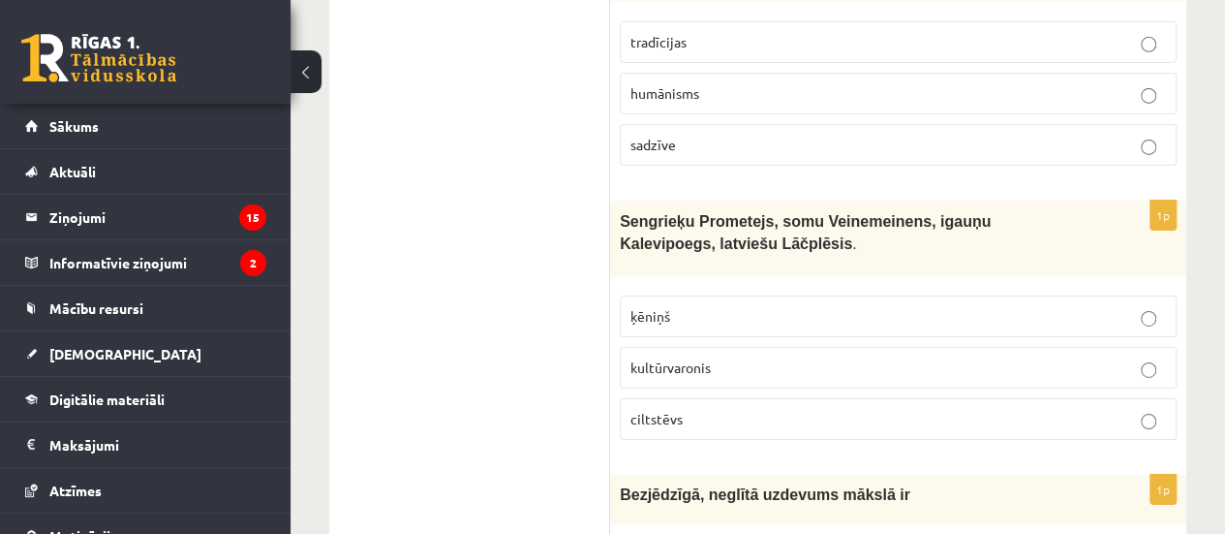
scroll to position [6831, 0]
click at [862, 356] on p "kultūrvaronis" at bounding box center [899, 366] width 536 height 20
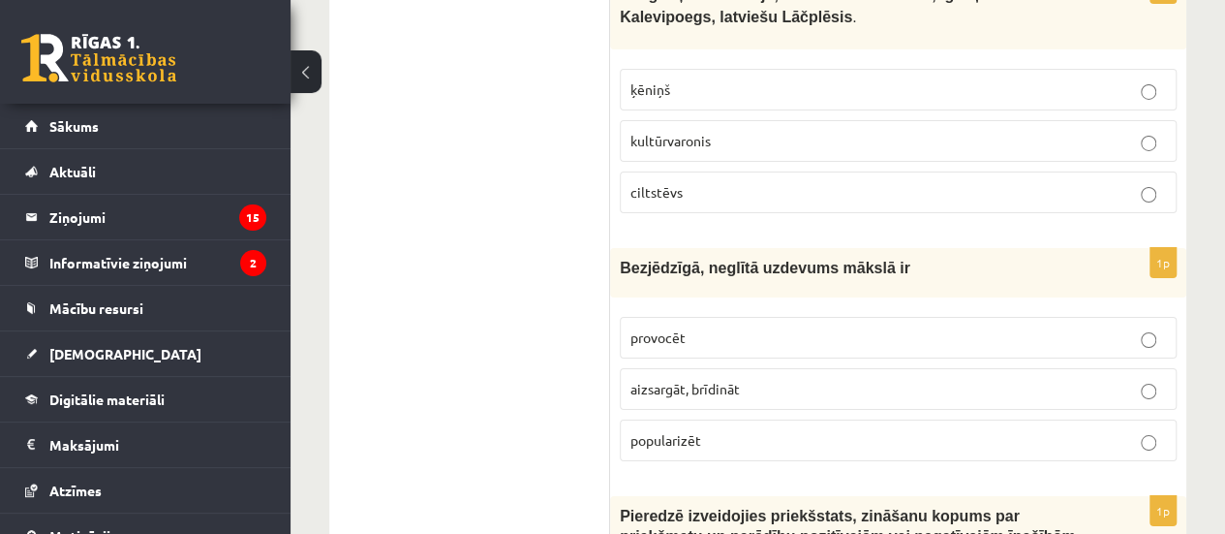
scroll to position [7058, 0]
click at [789, 326] on p "provocēt" at bounding box center [899, 336] width 536 height 20
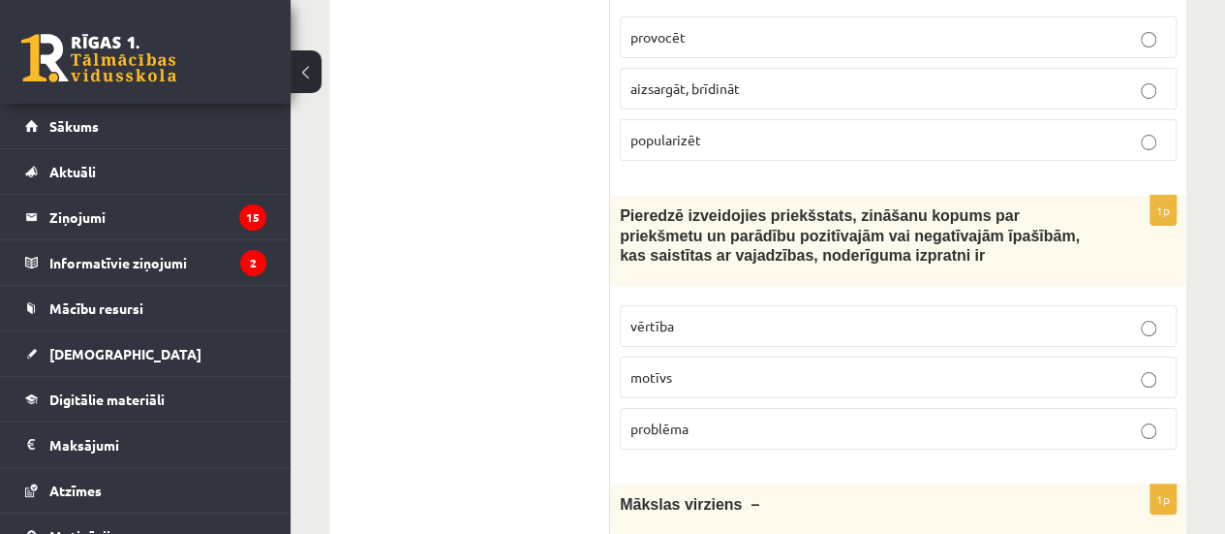
scroll to position [7340, 0]
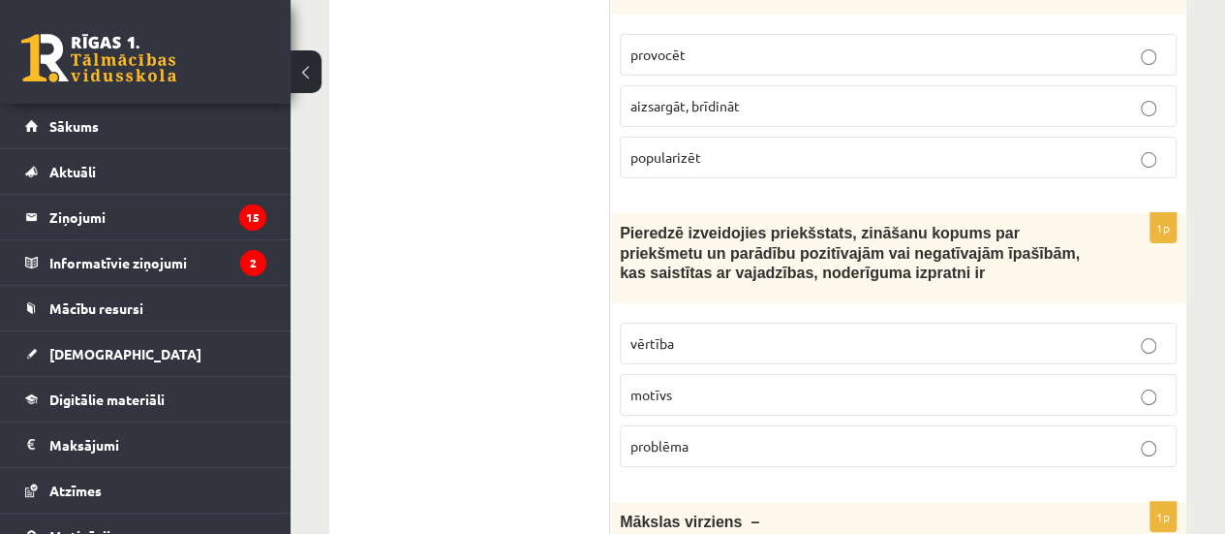
click at [789, 333] on p "vērtība" at bounding box center [899, 343] width 536 height 20
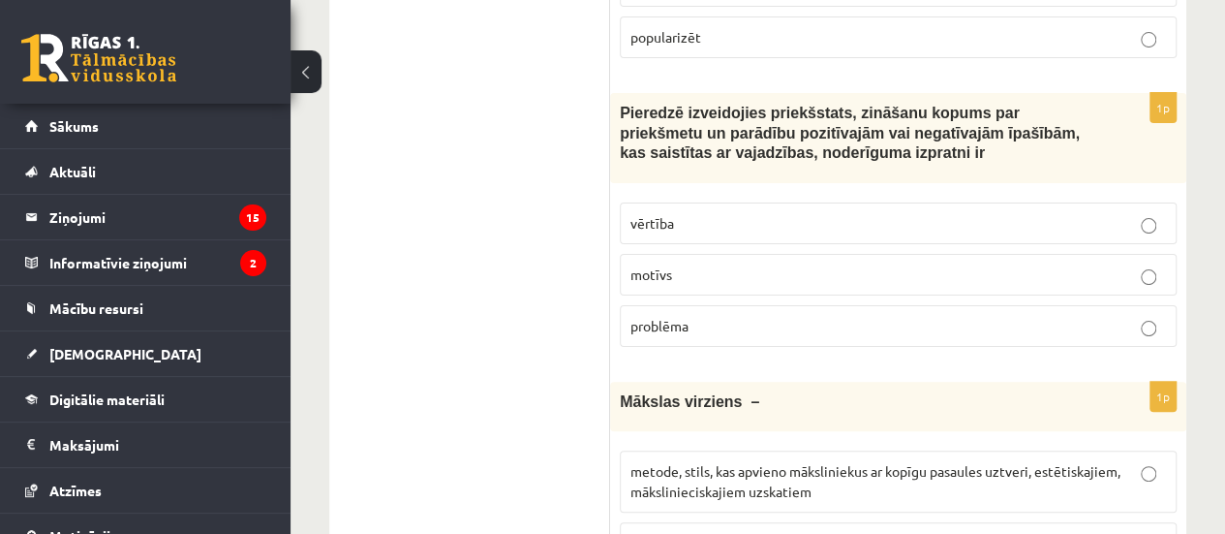
scroll to position [7463, 0]
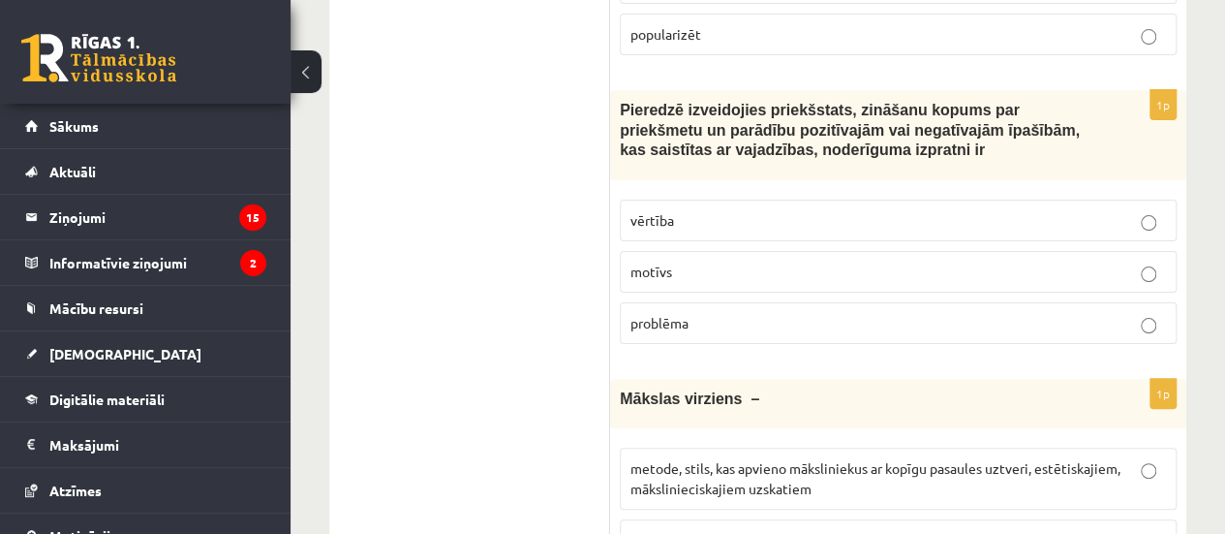
click at [841, 448] on label "metode, stils, kas apvieno māksliniekus ar kopīgu pasaules uztveri, estētiskaji…" at bounding box center [898, 479] width 557 height 62
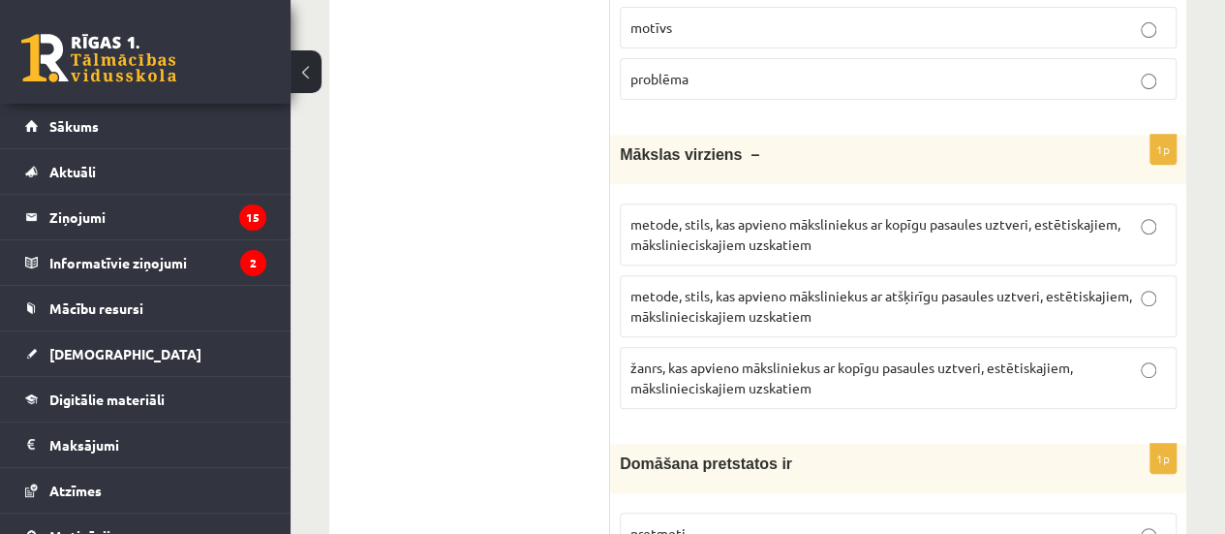
scroll to position [7721, 0]
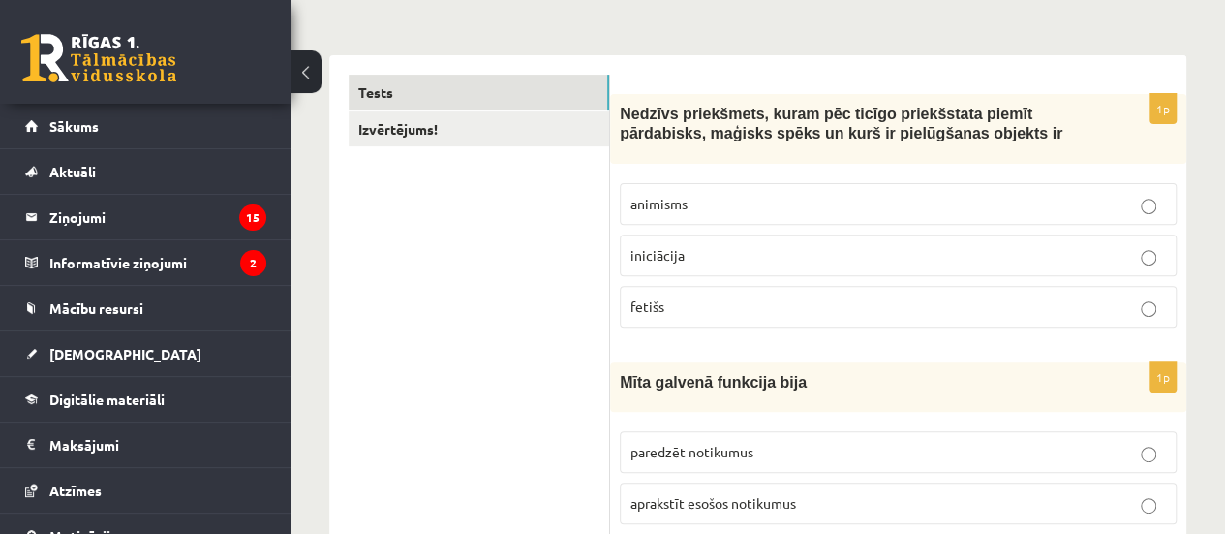
scroll to position [0, 0]
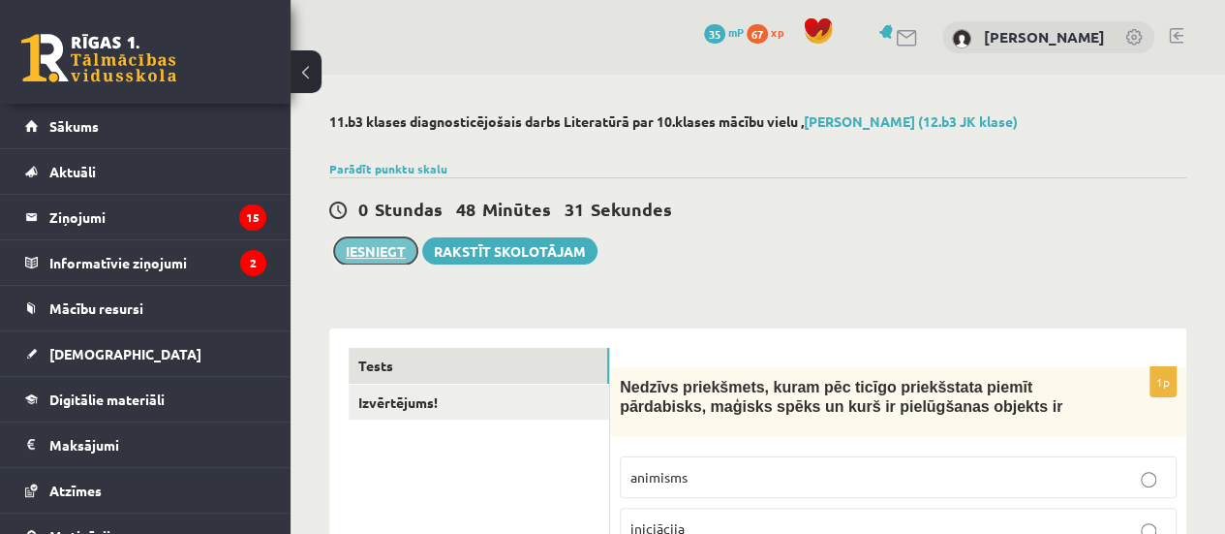
click at [386, 259] on button "Iesniegt" at bounding box center [375, 250] width 83 height 27
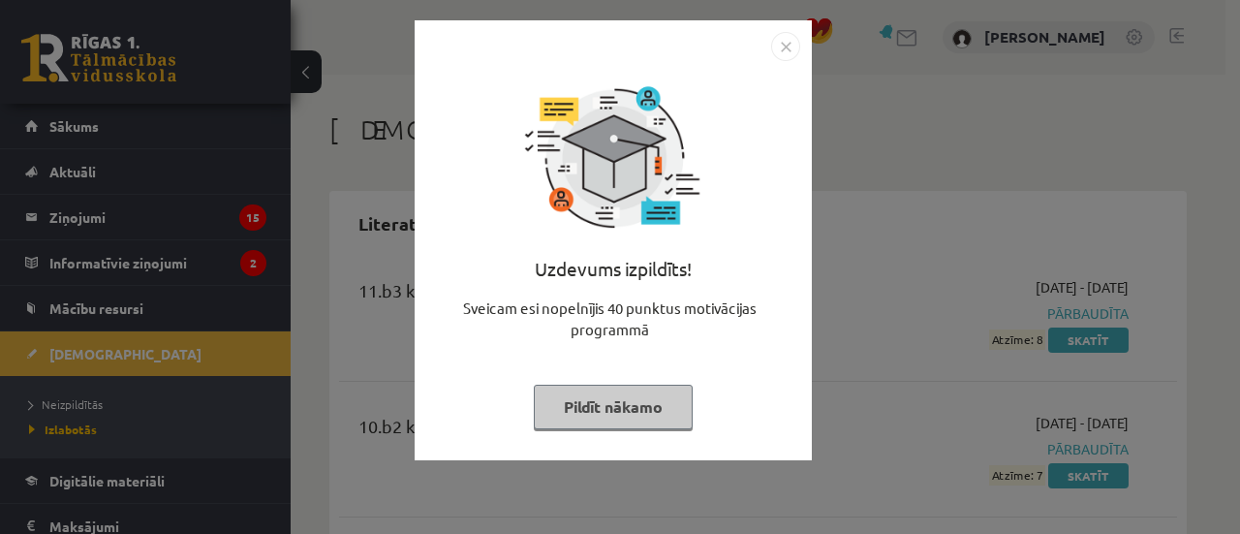
click at [790, 38] on img "Close" at bounding box center [785, 46] width 29 height 29
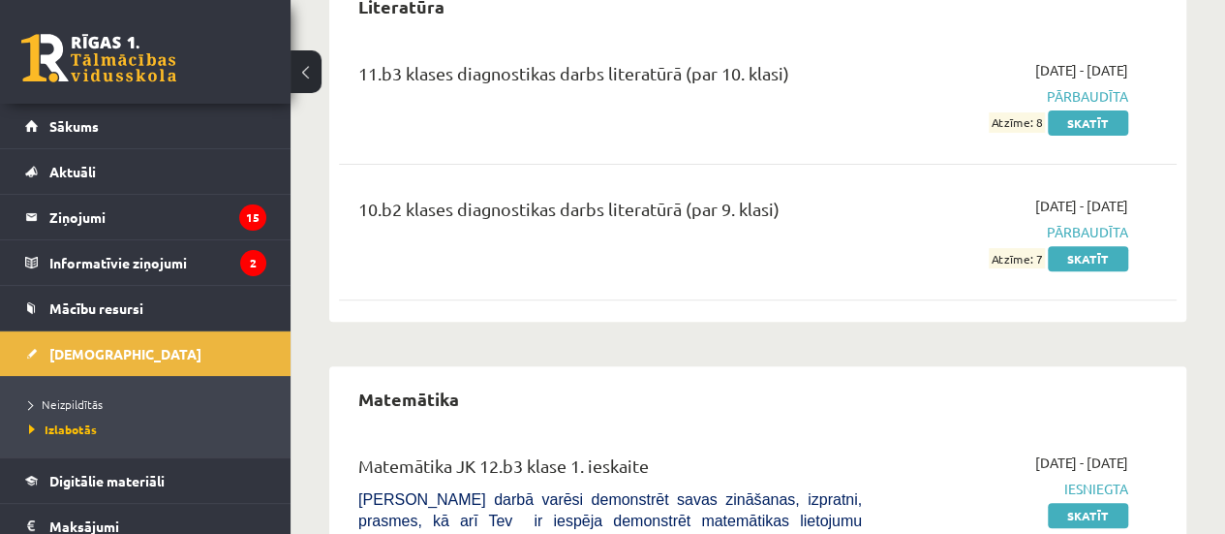
scroll to position [280, 0]
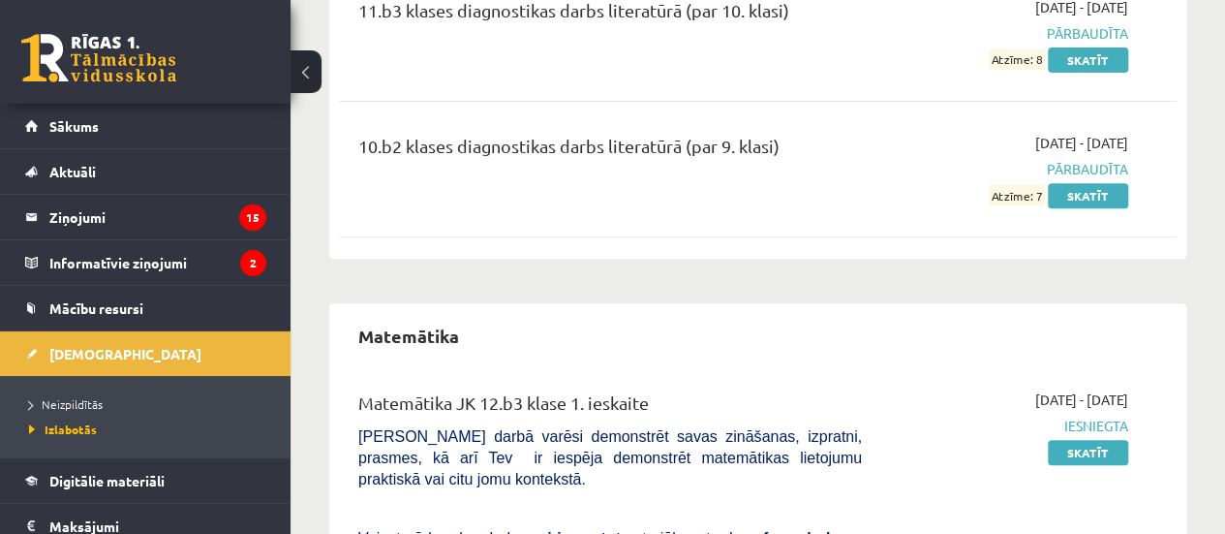
click at [933, 255] on div "Literatūra 11.b3 klases diagnostikas darbs literatūrā (par 10. klasi) [DATE] - …" at bounding box center [757, 85] width 857 height 348
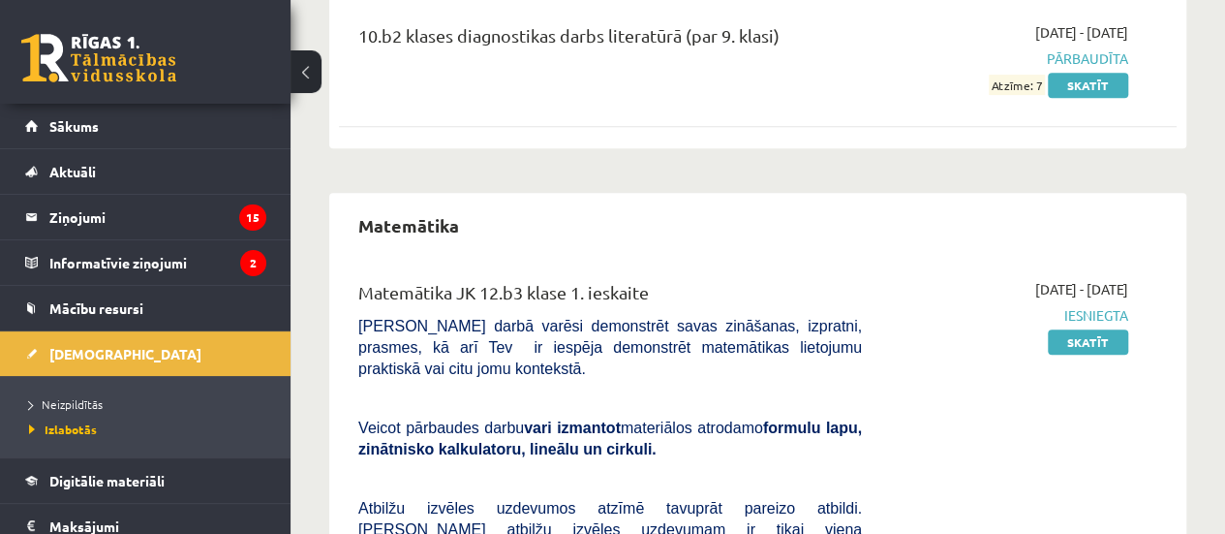
scroll to position [394, 0]
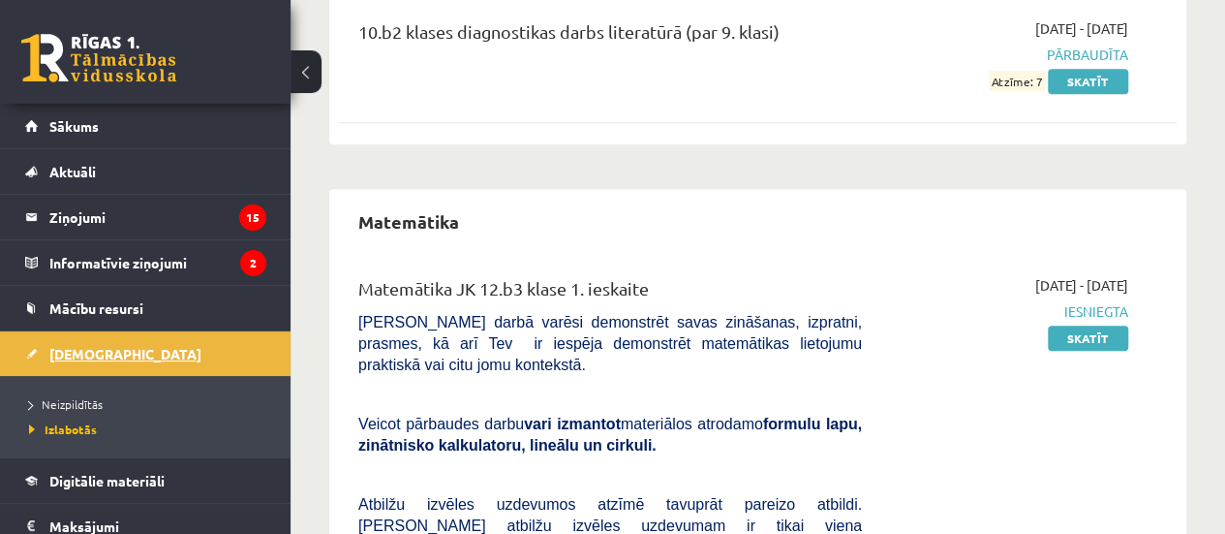
click at [161, 361] on link "[DEMOGRAPHIC_DATA]" at bounding box center [145, 353] width 241 height 45
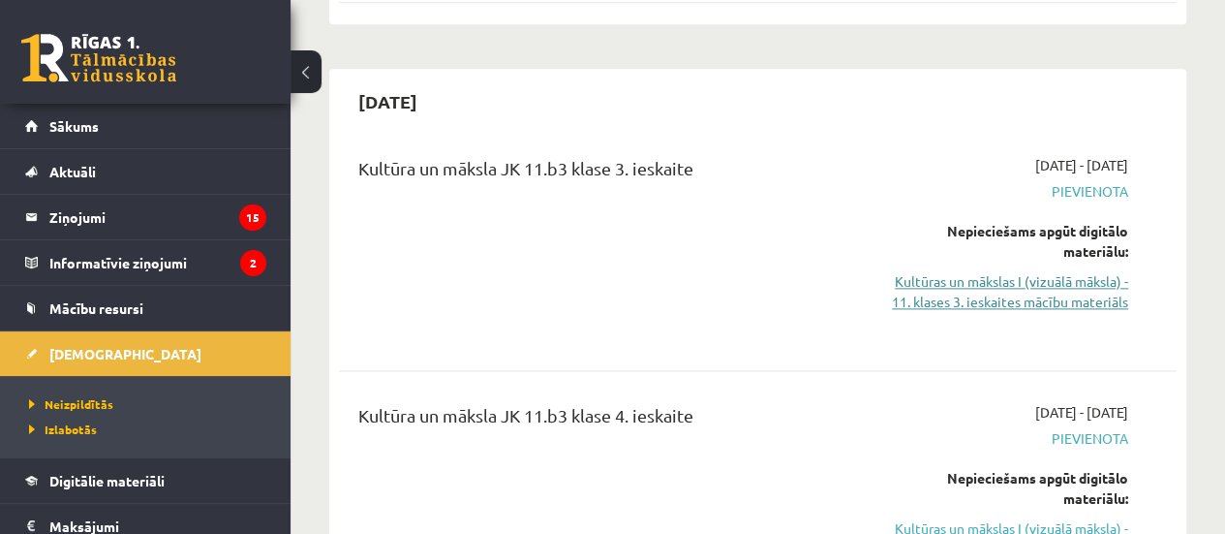
scroll to position [1132, 0]
click at [1093, 270] on link "Kultūras un mākslas I (vizuālā māksla) - 11. klases 3. ieskaites mācību materiā…" at bounding box center [1009, 290] width 237 height 41
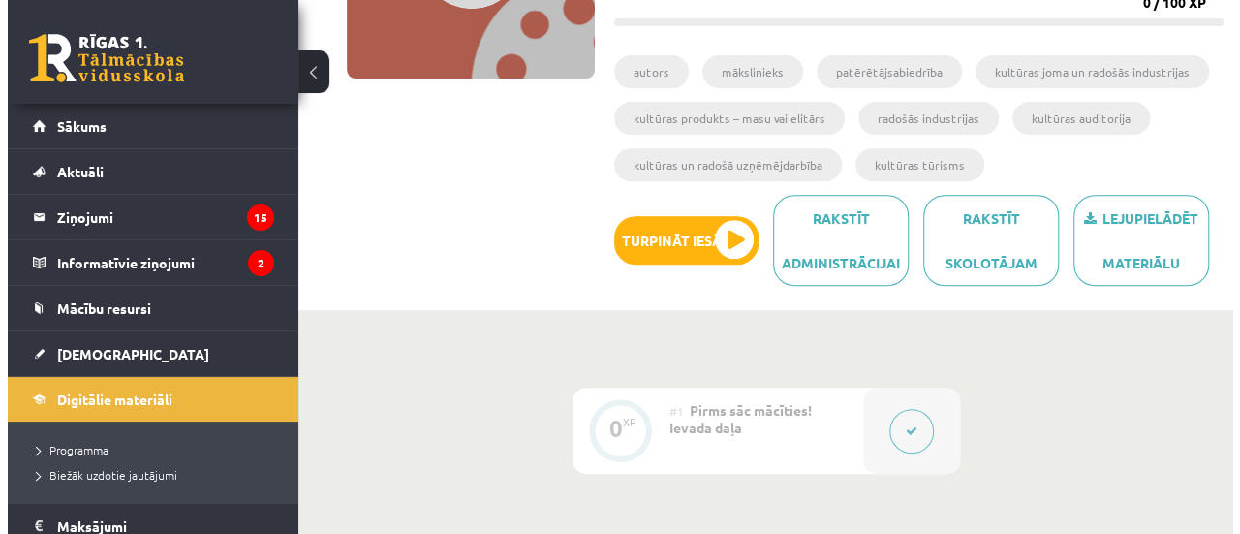
scroll to position [345, 0]
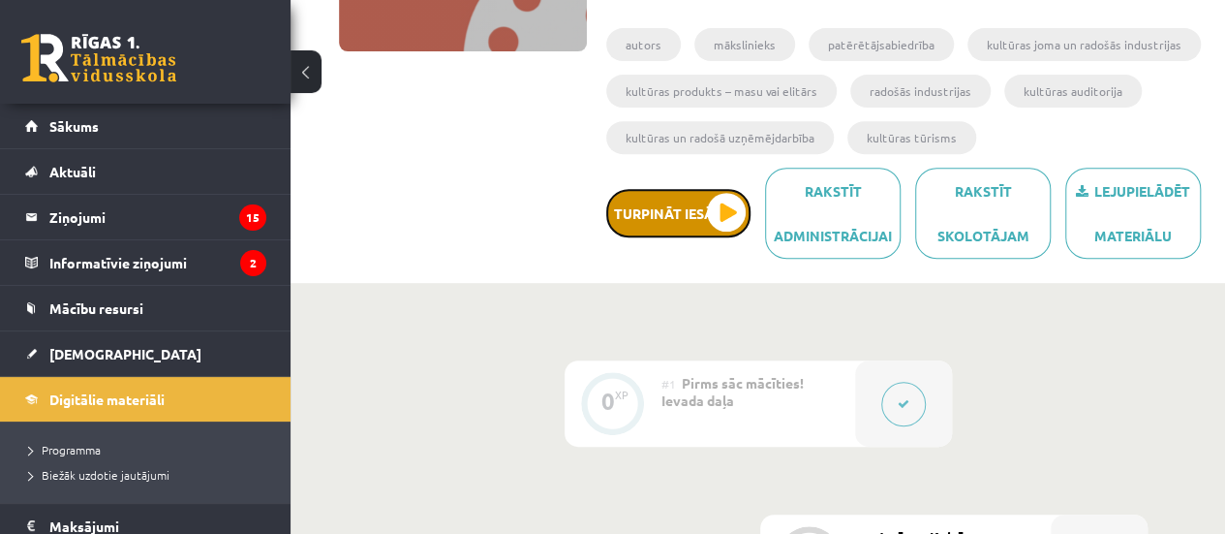
click at [713, 217] on button "Turpināt iesākto" at bounding box center [678, 213] width 144 height 48
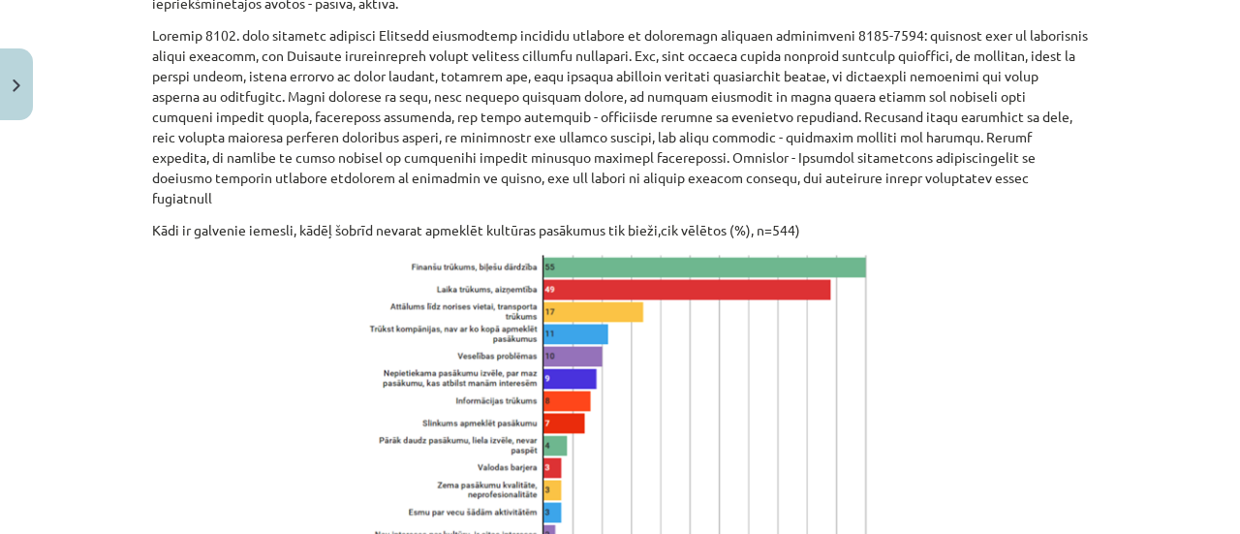
scroll to position [2769, 0]
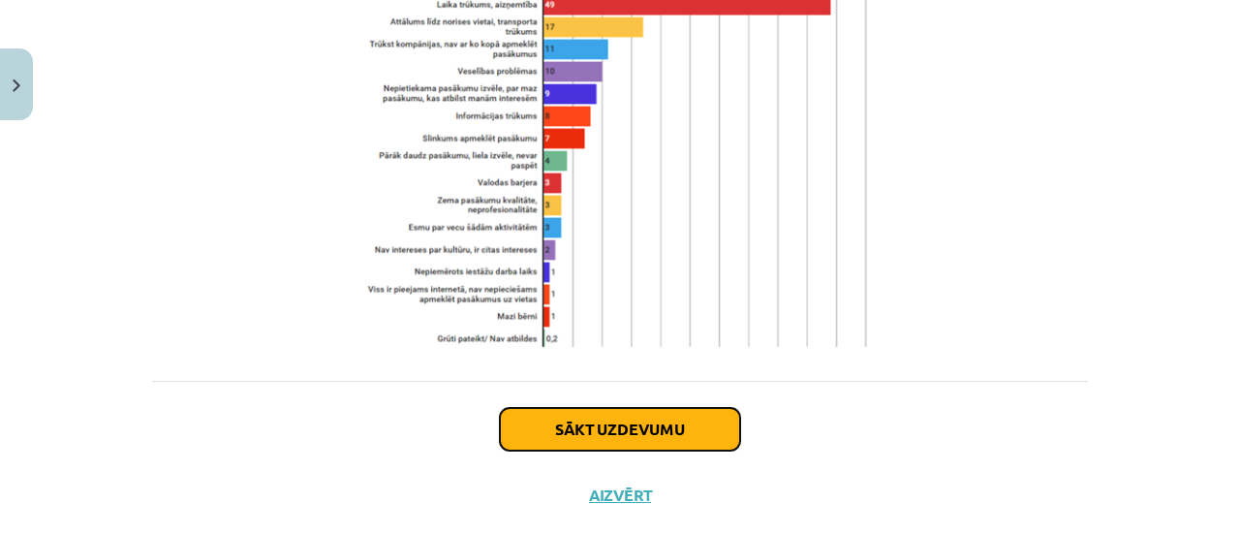
click at [630, 408] on button "Sākt uzdevumu" at bounding box center [620, 429] width 240 height 43
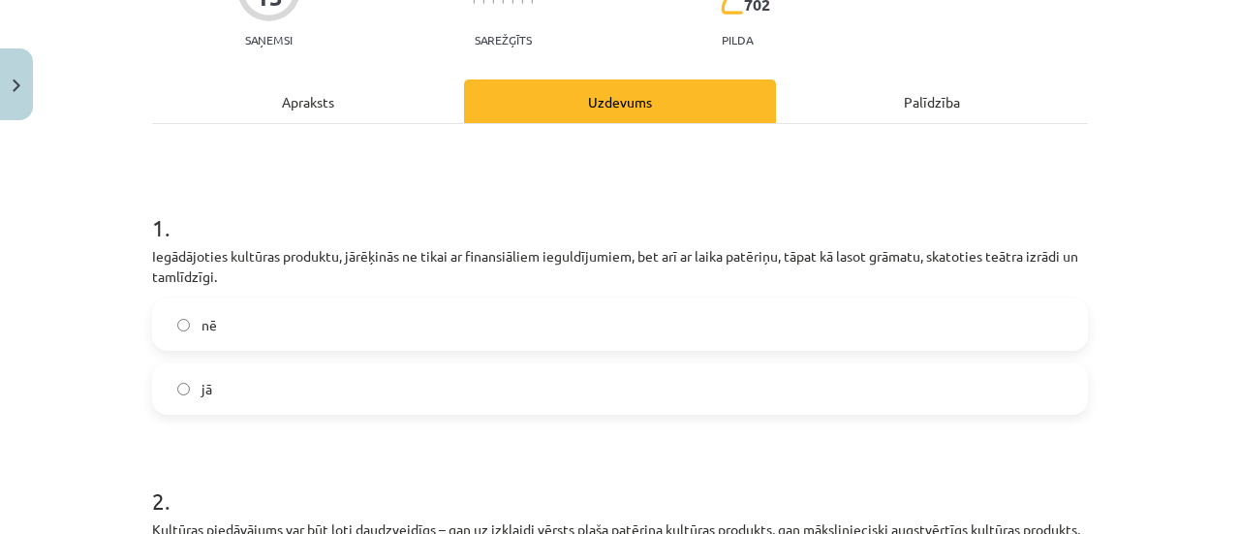
scroll to position [206, 0]
click at [569, 387] on label "jā" at bounding box center [620, 387] width 932 height 48
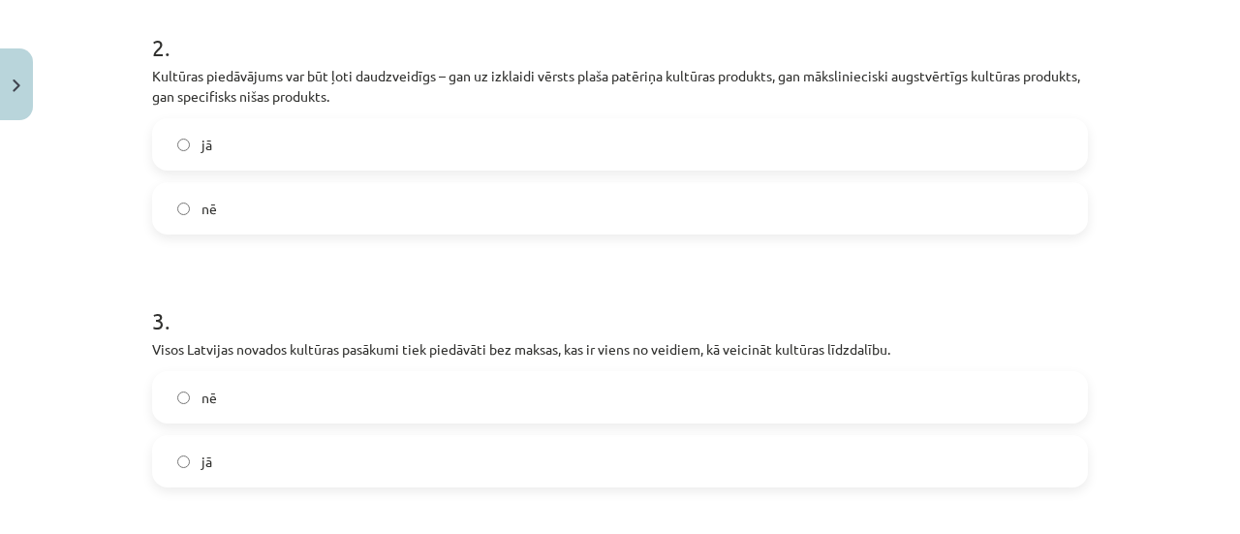
scroll to position [660, 0]
click at [567, 149] on label "jā" at bounding box center [620, 143] width 932 height 48
click at [506, 387] on label "nē" at bounding box center [620, 396] width 932 height 48
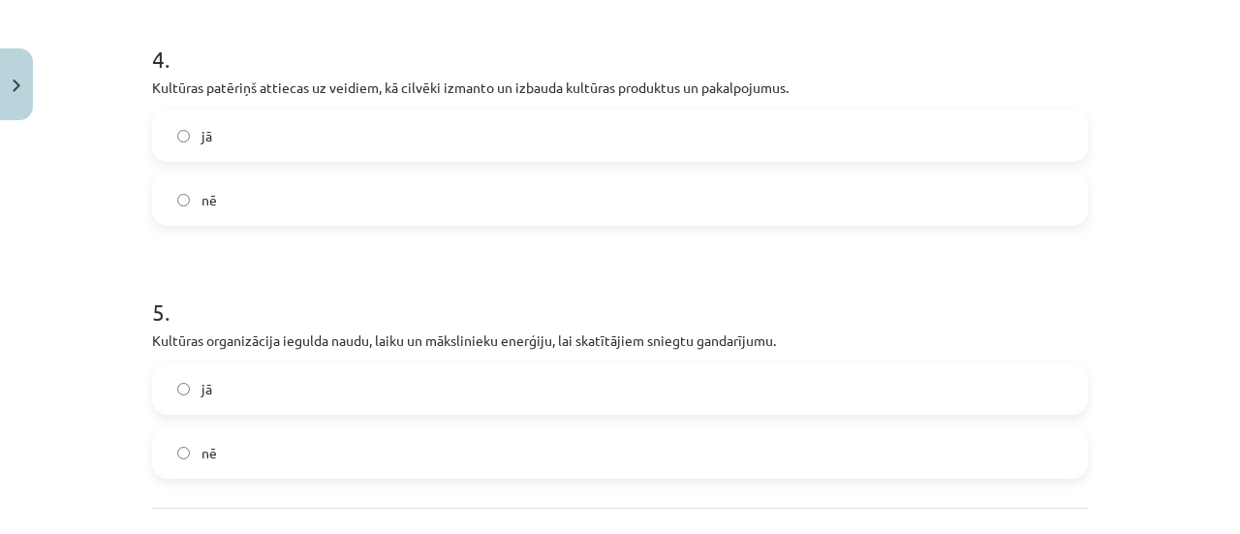
scroll to position [1175, 0]
click at [589, 142] on label "jā" at bounding box center [620, 133] width 932 height 48
click at [604, 381] on label "jā" at bounding box center [620, 386] width 932 height 48
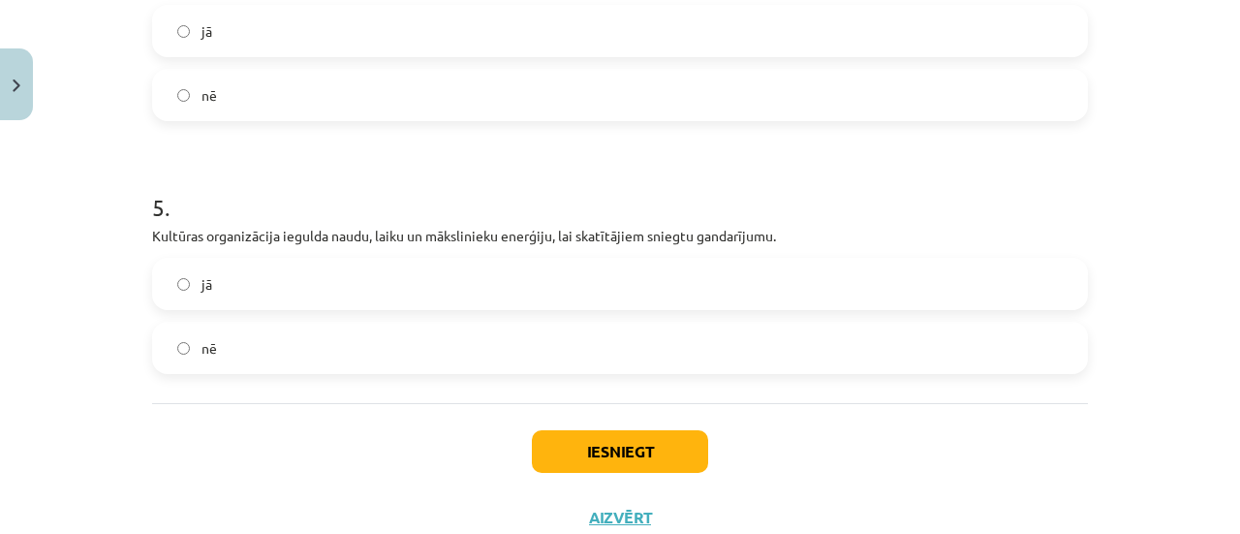
scroll to position [1341, 0]
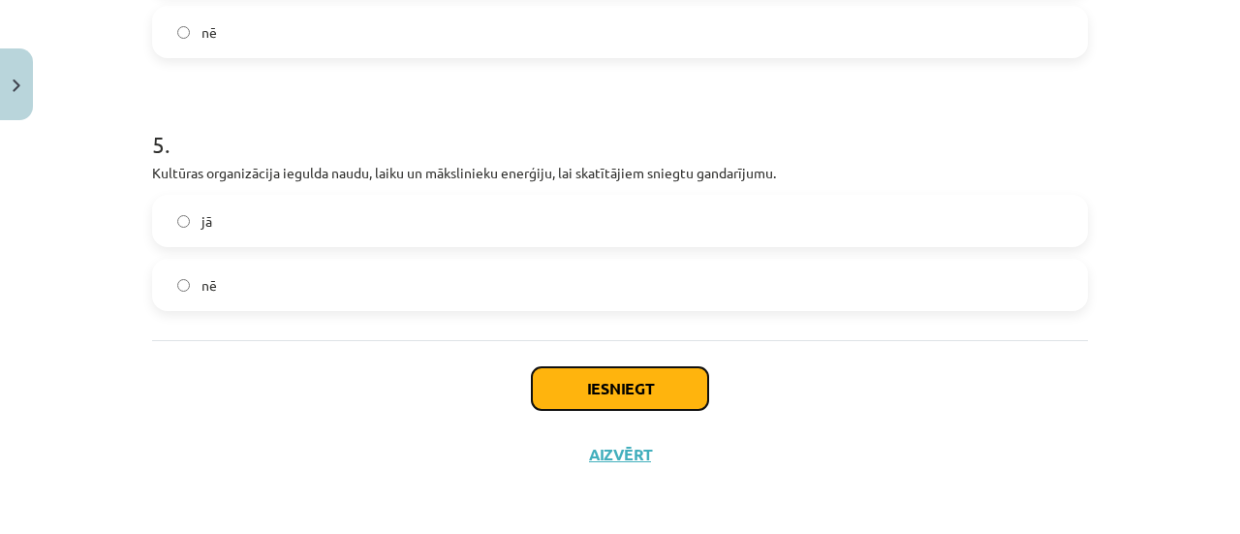
click at [631, 402] on button "Iesniegt" at bounding box center [620, 388] width 176 height 43
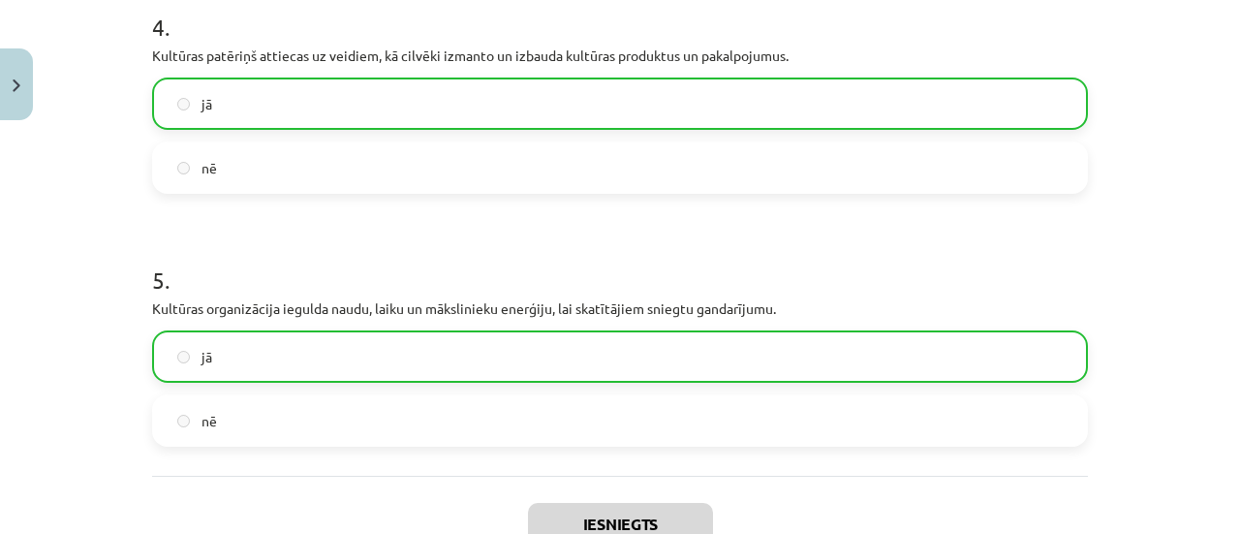
scroll to position [1402, 0]
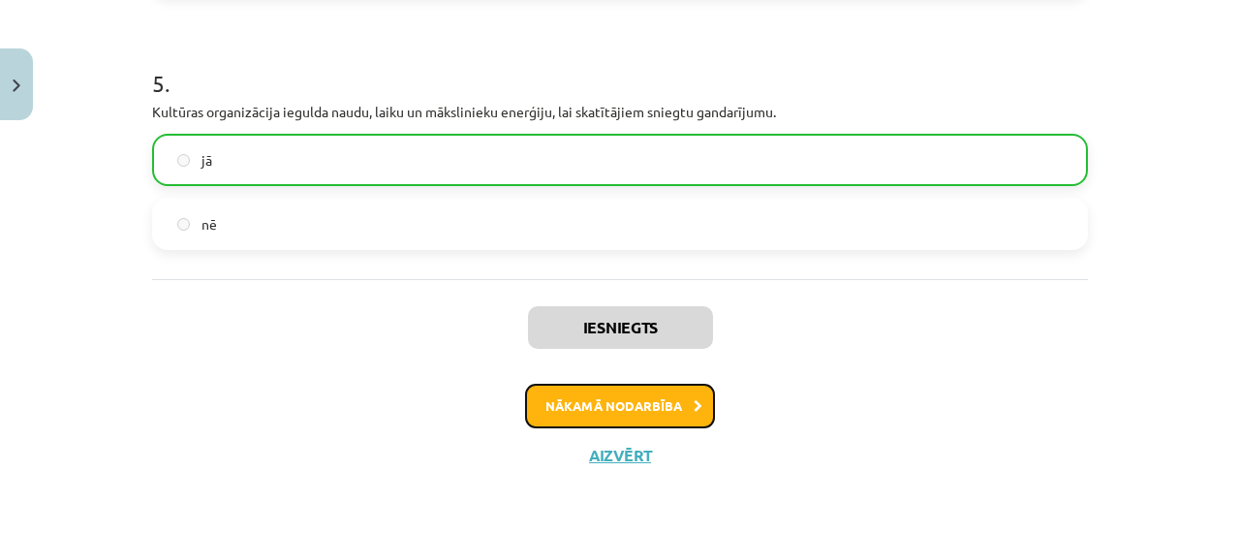
click at [631, 402] on button "Nākamā nodarbība" at bounding box center [620, 406] width 190 height 45
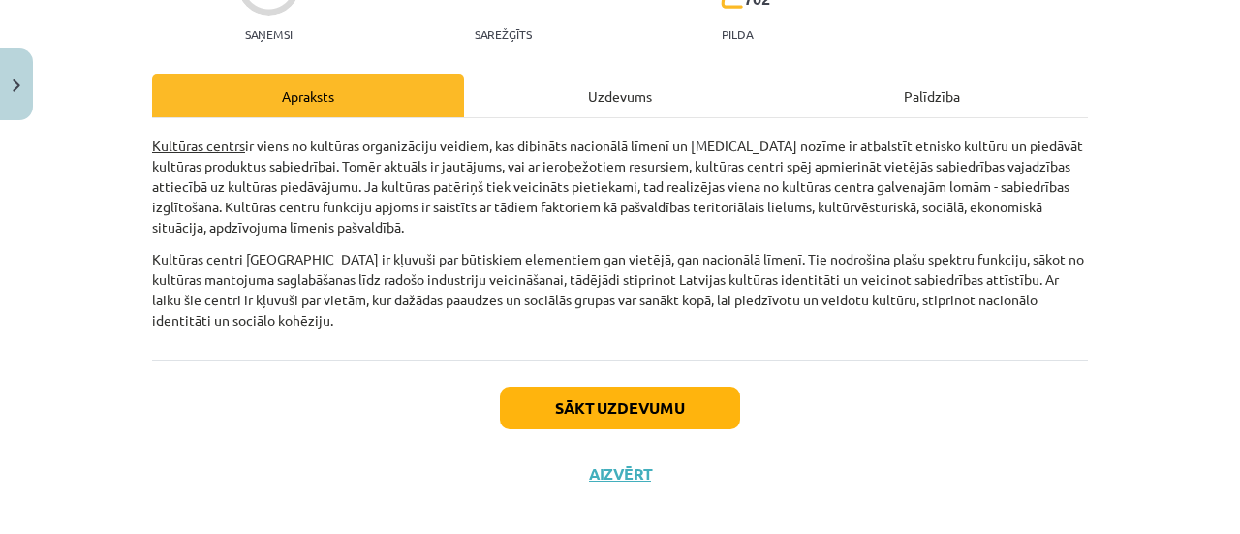
scroll to position [231, 0]
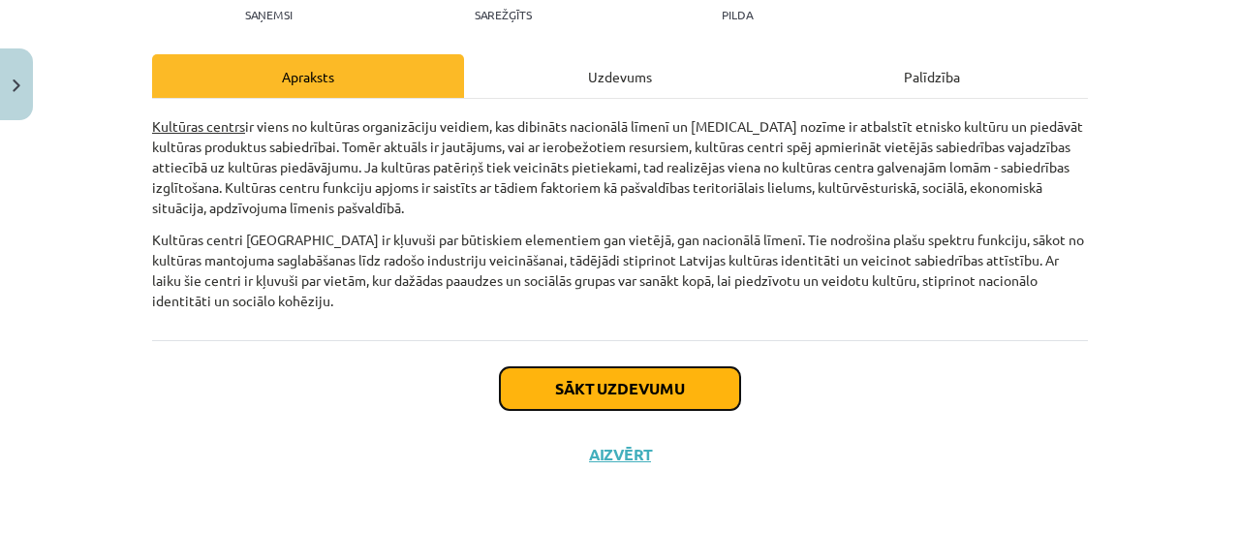
click at [648, 387] on button "Sākt uzdevumu" at bounding box center [620, 388] width 240 height 43
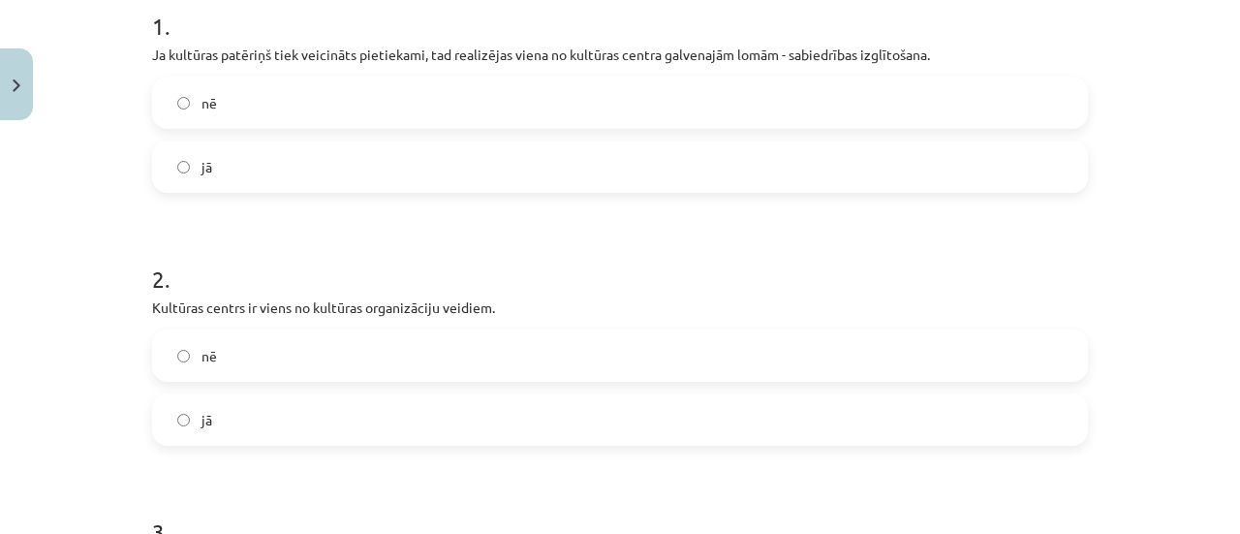
scroll to position [407, 0]
click at [645, 104] on label "nē" at bounding box center [620, 102] width 932 height 48
click at [424, 413] on label "jā" at bounding box center [620, 419] width 932 height 48
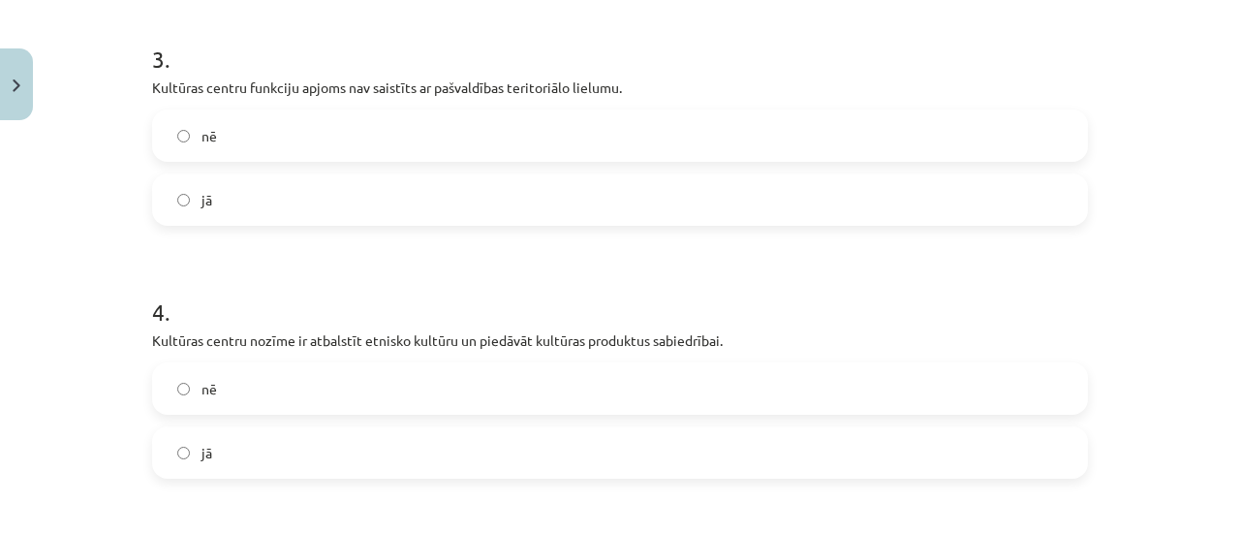
scroll to position [882, 0]
click at [616, 129] on label "nē" at bounding box center [620, 133] width 932 height 48
click at [510, 449] on label "jā" at bounding box center [620, 450] width 932 height 48
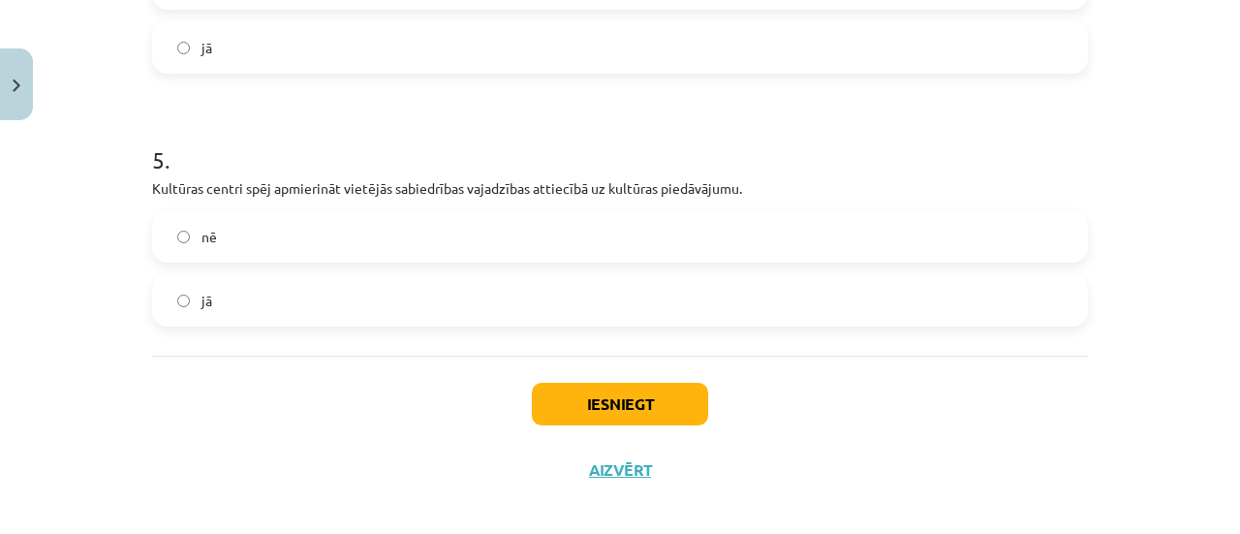
scroll to position [1300, 0]
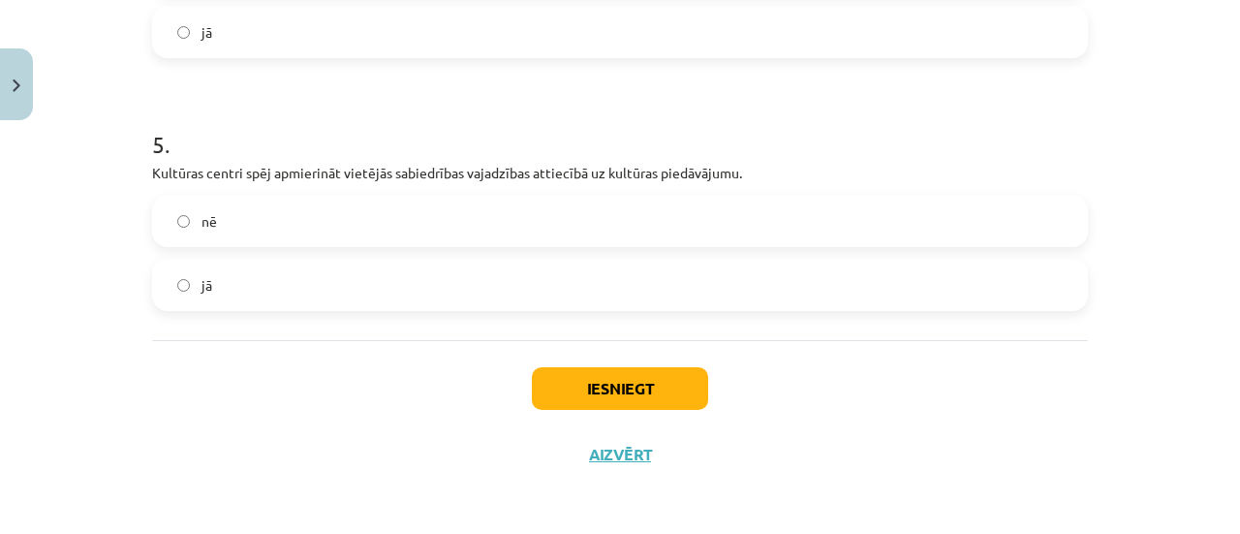
click at [500, 291] on label "jā" at bounding box center [620, 285] width 932 height 48
click at [623, 379] on button "Iesniegt" at bounding box center [620, 388] width 176 height 43
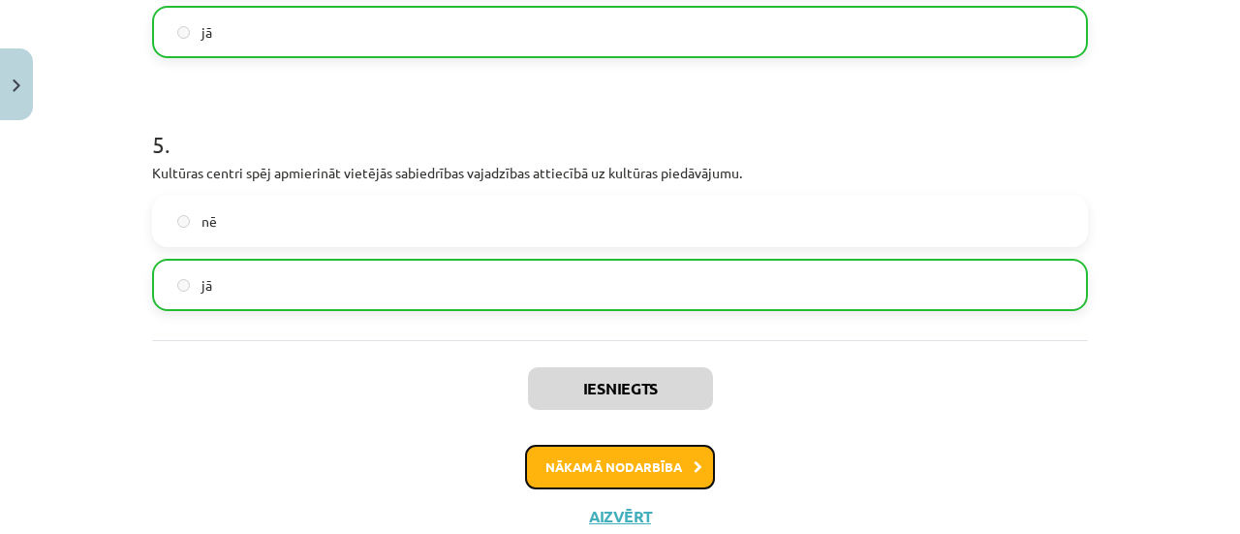
click at [652, 466] on button "Nākamā nodarbība" at bounding box center [620, 467] width 190 height 45
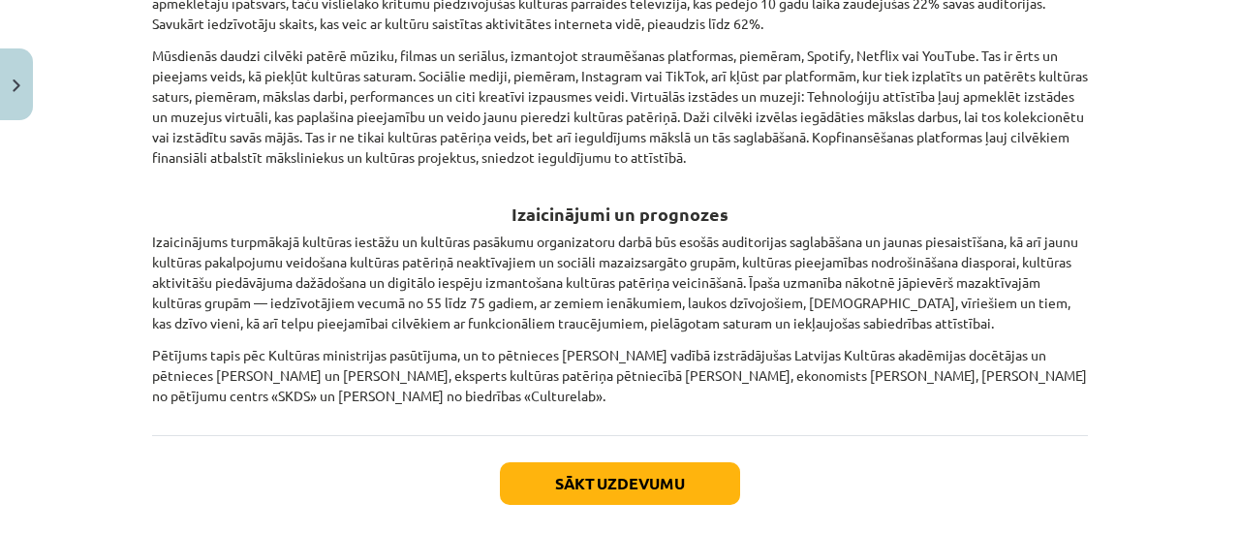
scroll to position [2900, 0]
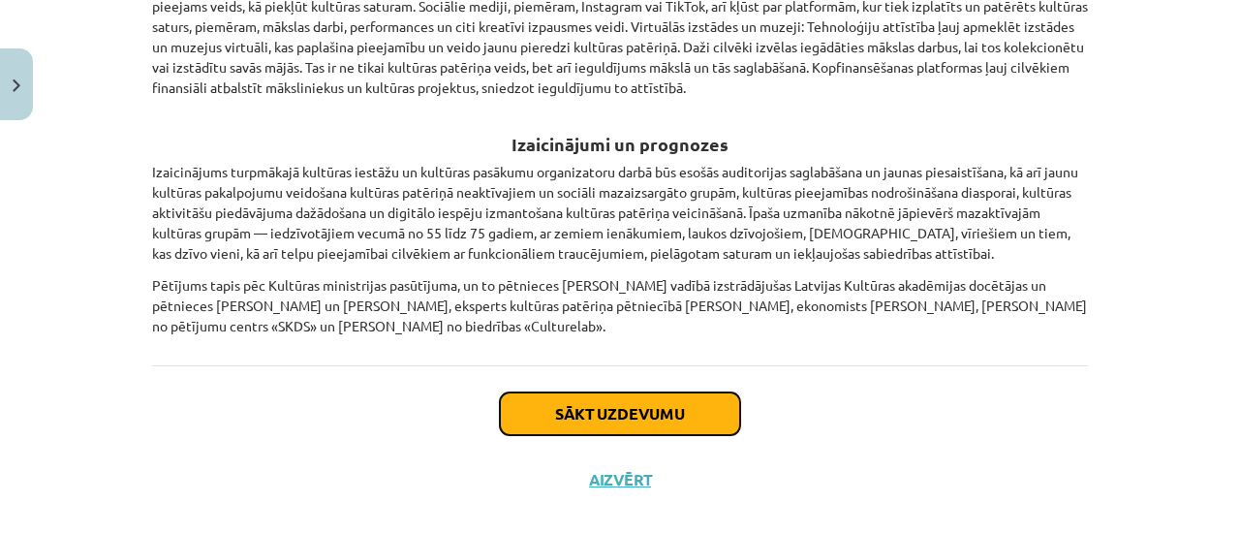
click at [664, 392] on button "Sākt uzdevumu" at bounding box center [620, 413] width 240 height 43
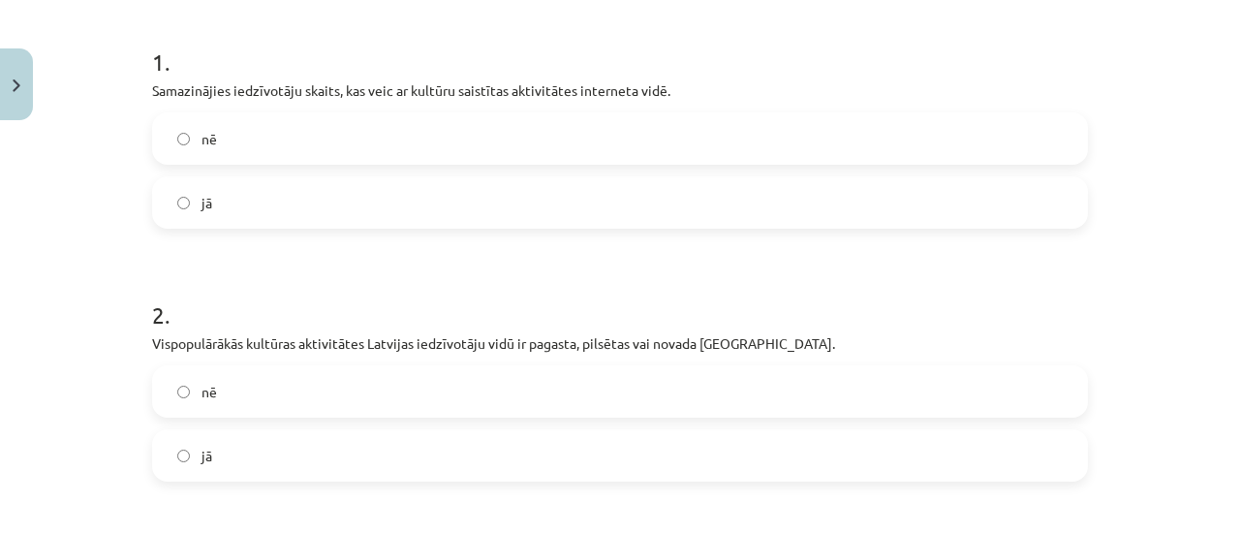
scroll to position [372, 0]
click at [652, 133] on label "nē" at bounding box center [620, 137] width 932 height 48
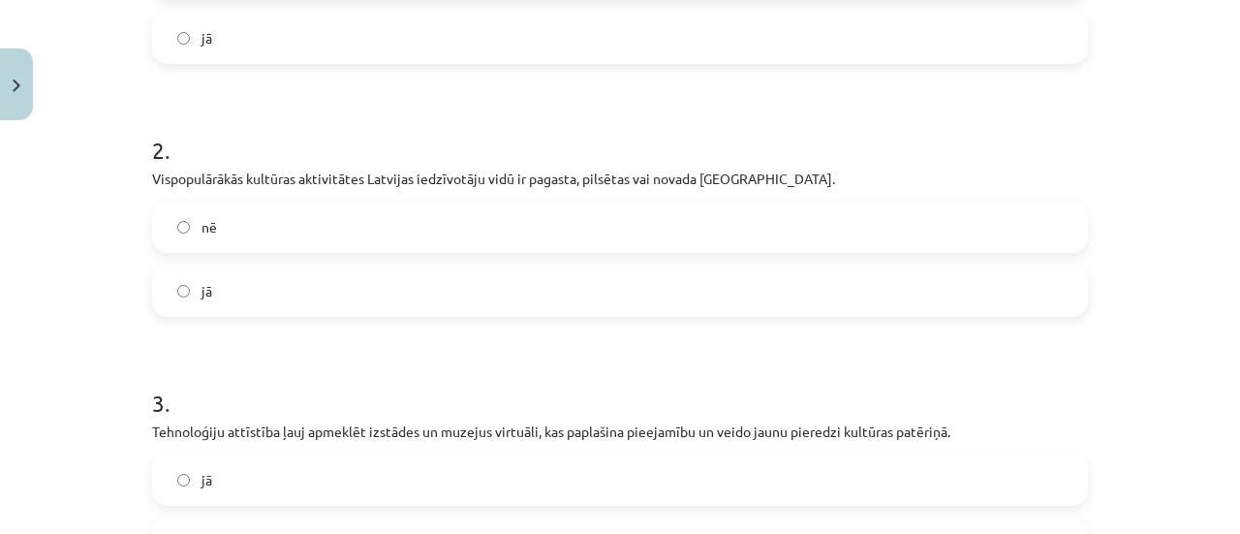
scroll to position [537, 0]
click at [508, 280] on label "jā" at bounding box center [620, 289] width 932 height 48
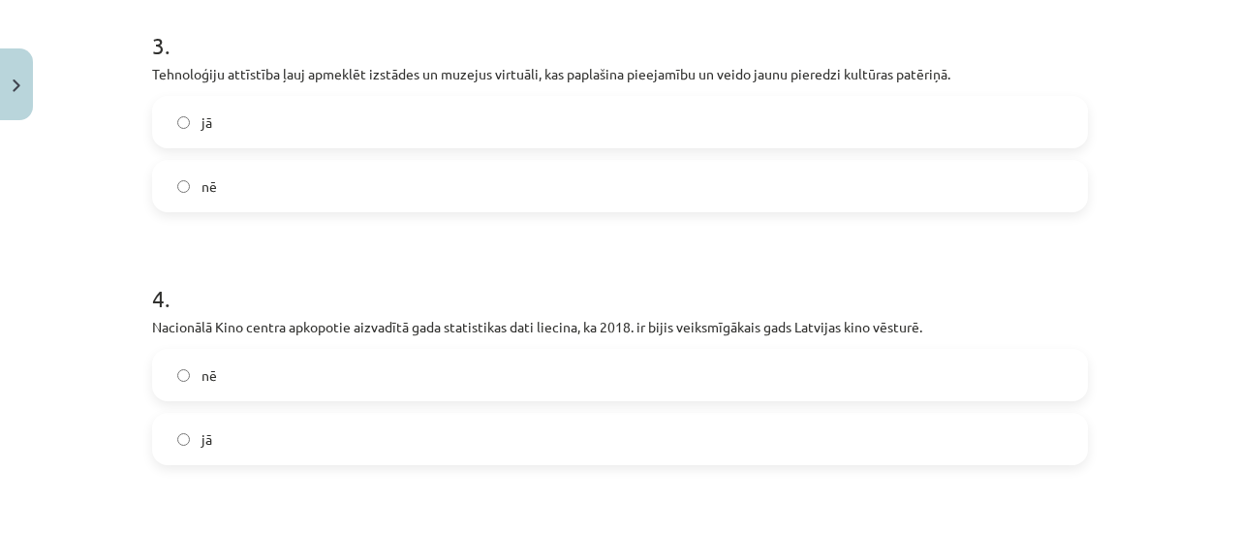
scroll to position [895, 0]
click at [455, 125] on label "jā" at bounding box center [620, 120] width 932 height 48
click at [413, 427] on label "jā" at bounding box center [620, 437] width 932 height 48
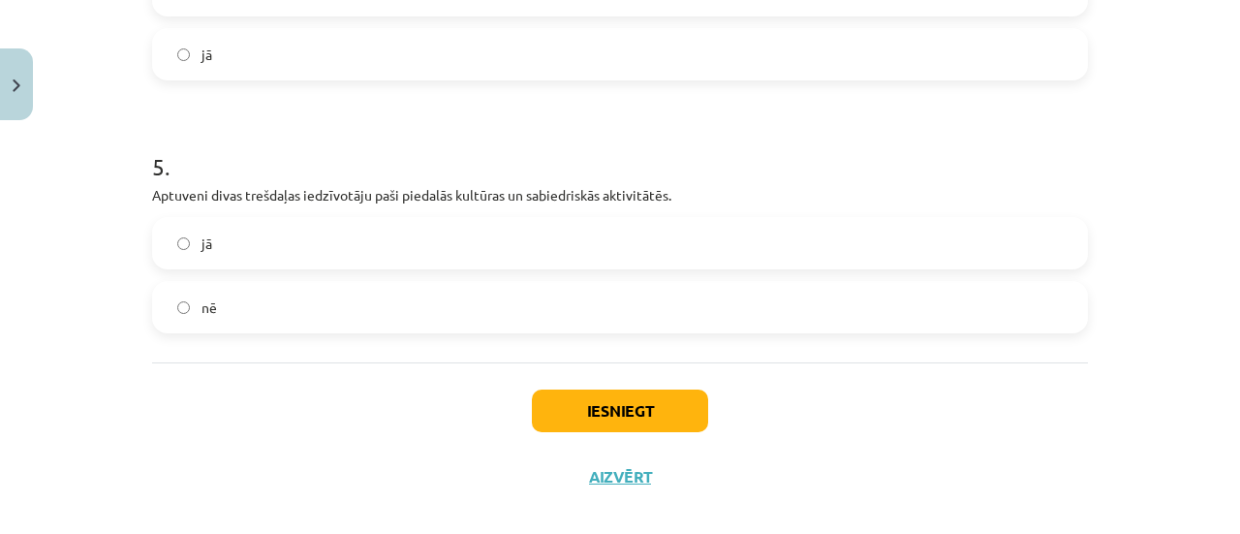
scroll to position [1285, 0]
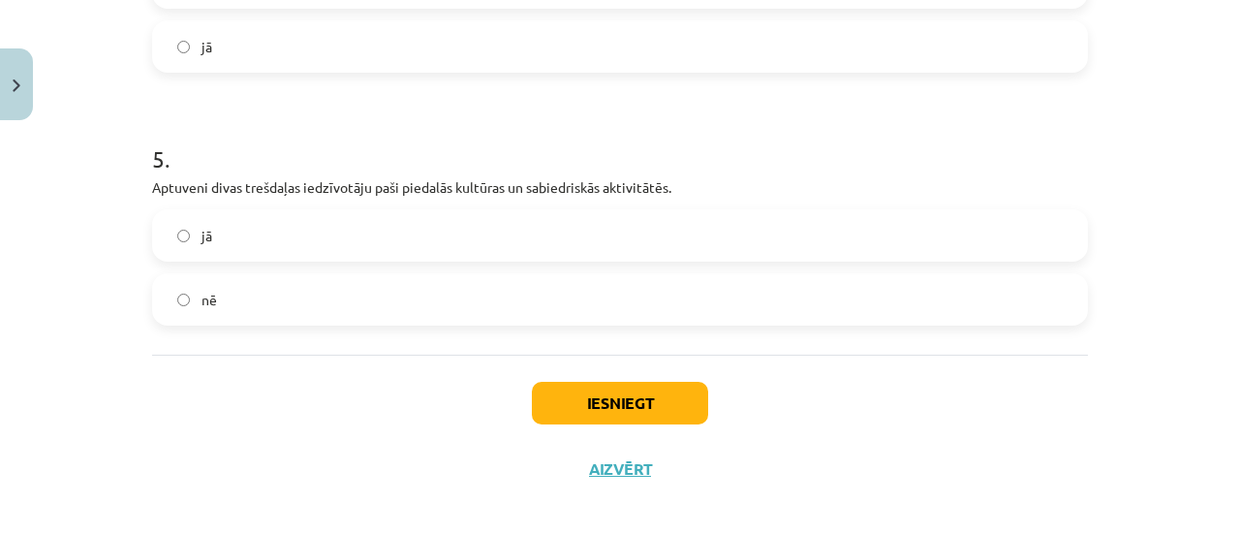
click at [479, 209] on div "jā" at bounding box center [620, 235] width 936 height 52
click at [535, 237] on label "jā" at bounding box center [620, 235] width 932 height 48
click at [652, 401] on button "Iesniegt" at bounding box center [620, 403] width 176 height 43
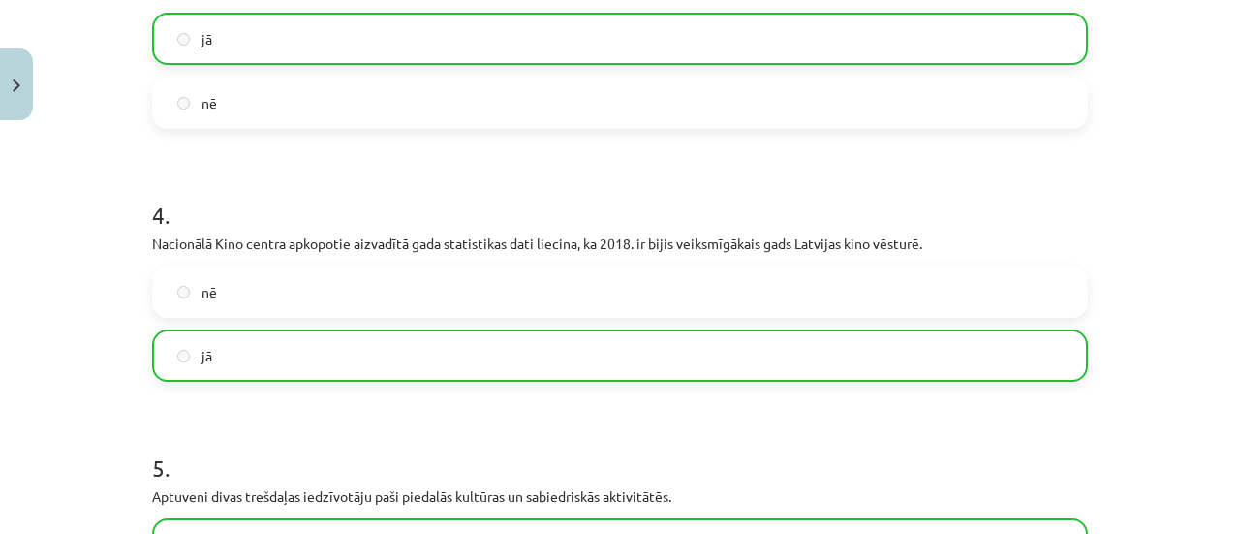
scroll to position [1361, 0]
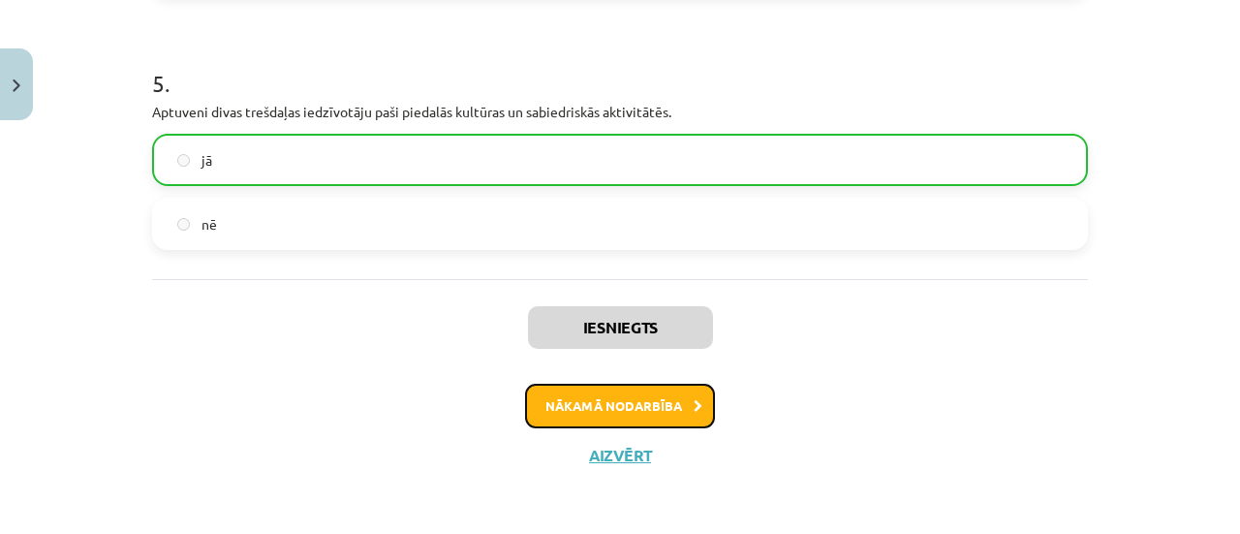
click at [628, 387] on button "Nākamā nodarbība" at bounding box center [620, 406] width 190 height 45
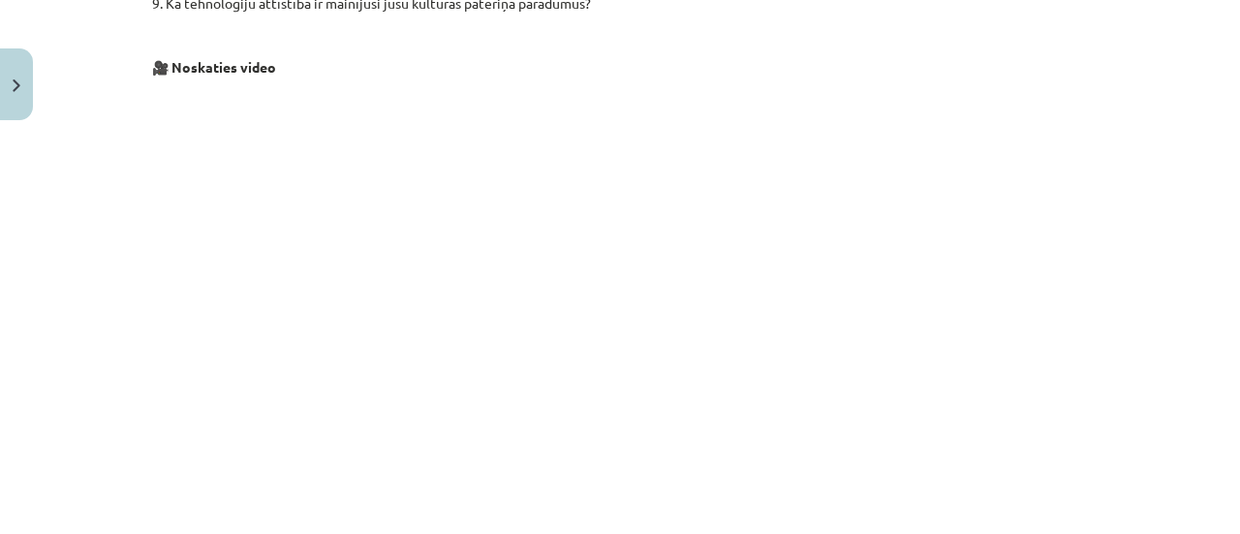
scroll to position [2857, 0]
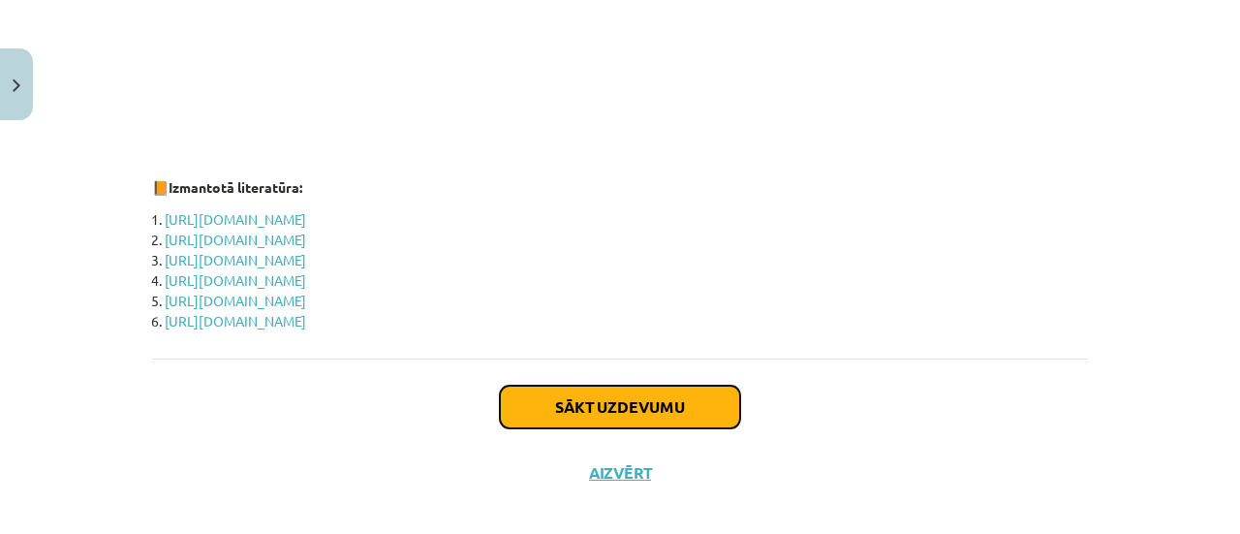
click at [628, 387] on button "Sākt uzdevumu" at bounding box center [620, 407] width 240 height 43
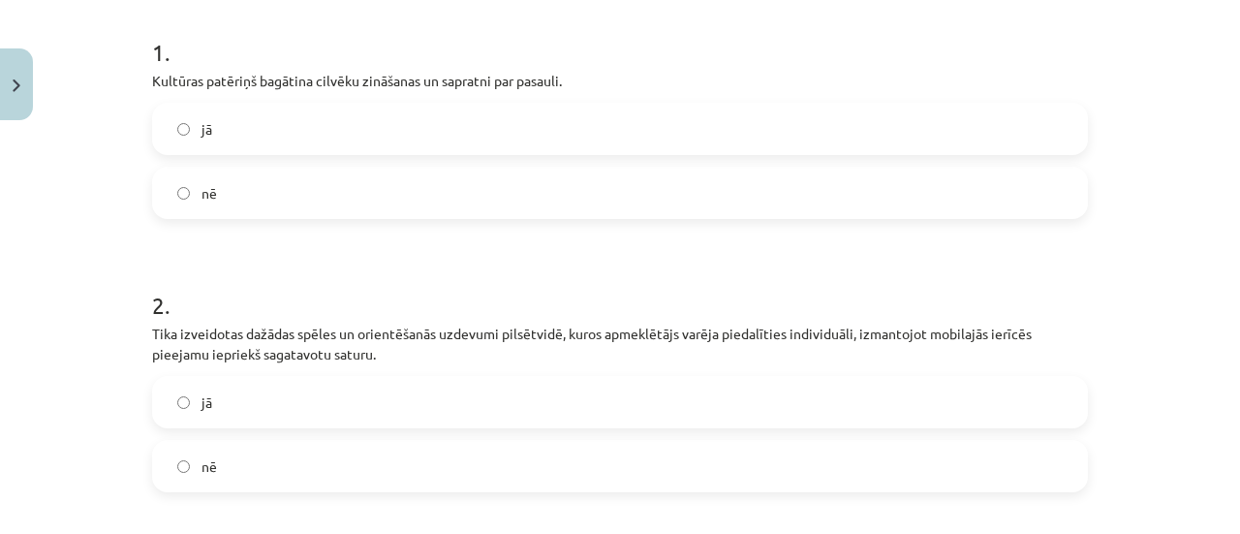
scroll to position [384, 0]
click at [669, 127] on label "jā" at bounding box center [620, 126] width 932 height 48
click at [604, 404] on label "jā" at bounding box center [620, 399] width 932 height 48
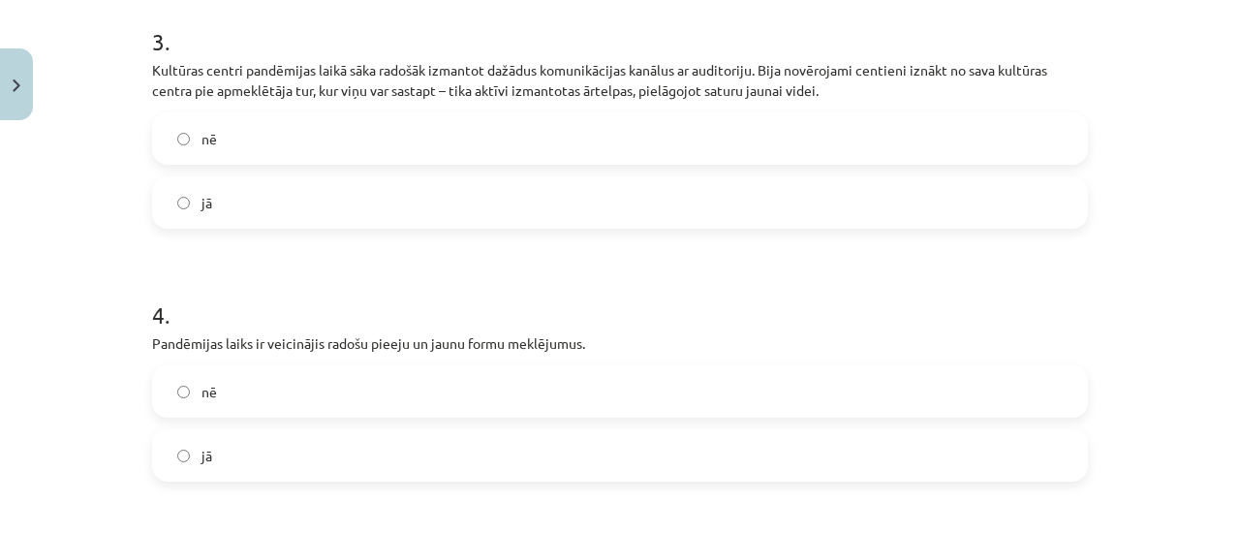
scroll to position [918, 0]
click at [648, 193] on label "jā" at bounding box center [620, 201] width 932 height 48
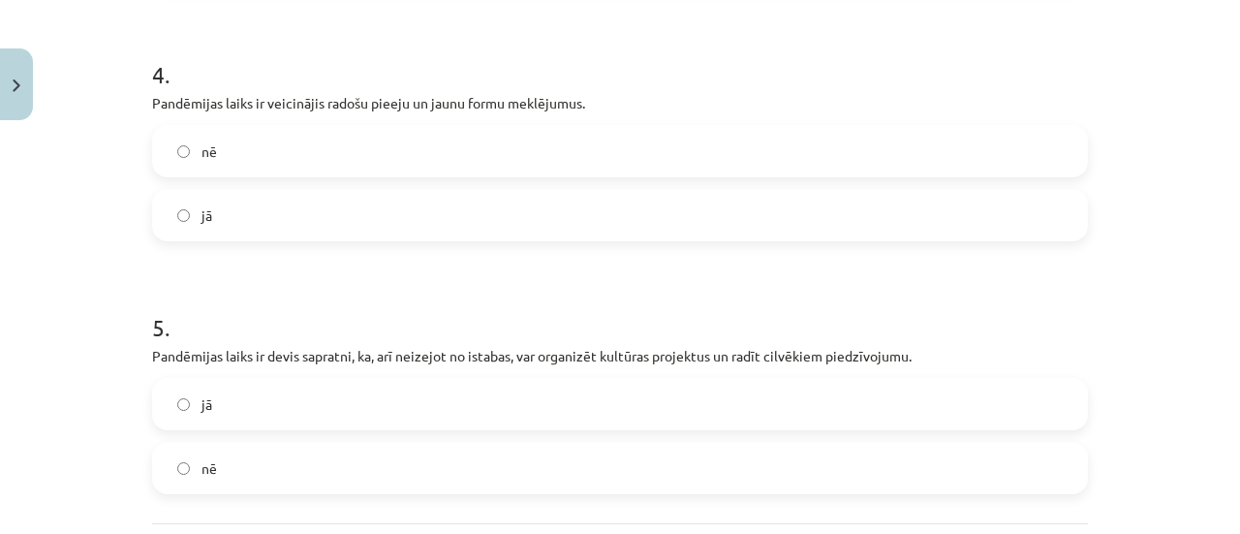
scroll to position [1161, 0]
click at [713, 435] on div "jā nē" at bounding box center [620, 433] width 936 height 116
click at [606, 217] on label "jā" at bounding box center [620, 212] width 932 height 48
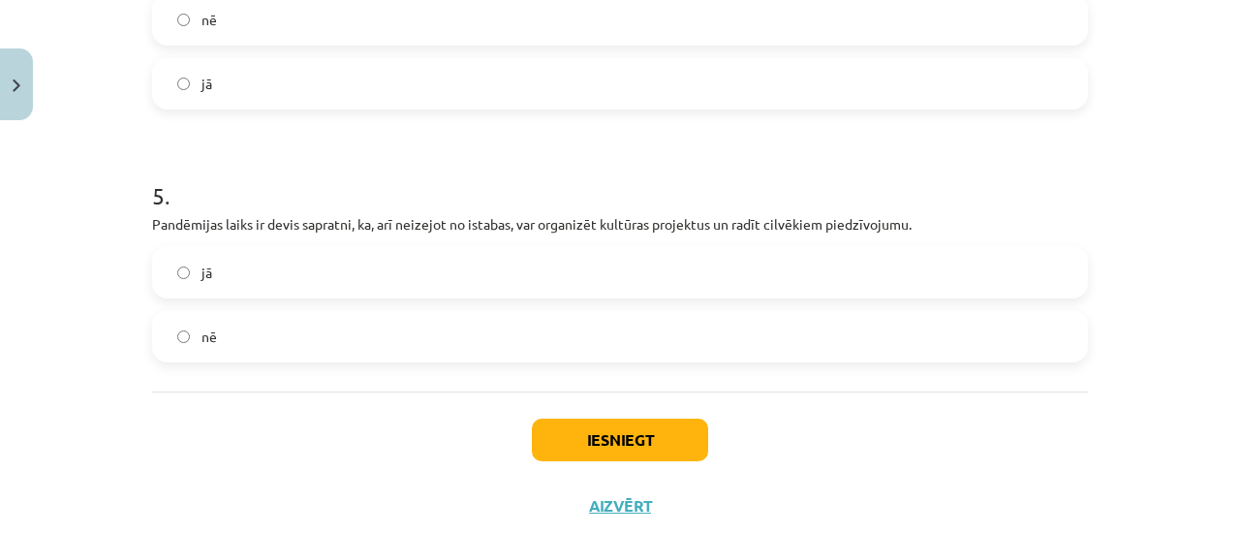
scroll to position [1341, 0]
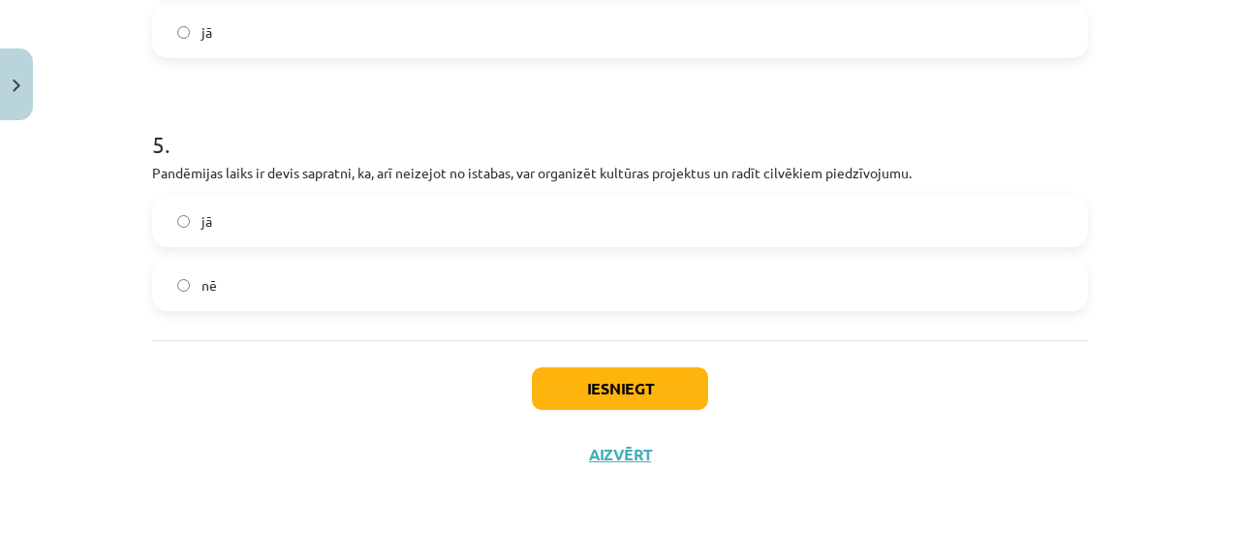
click at [680, 232] on label "jā" at bounding box center [620, 221] width 932 height 48
click at [653, 392] on button "Iesniegt" at bounding box center [620, 388] width 176 height 43
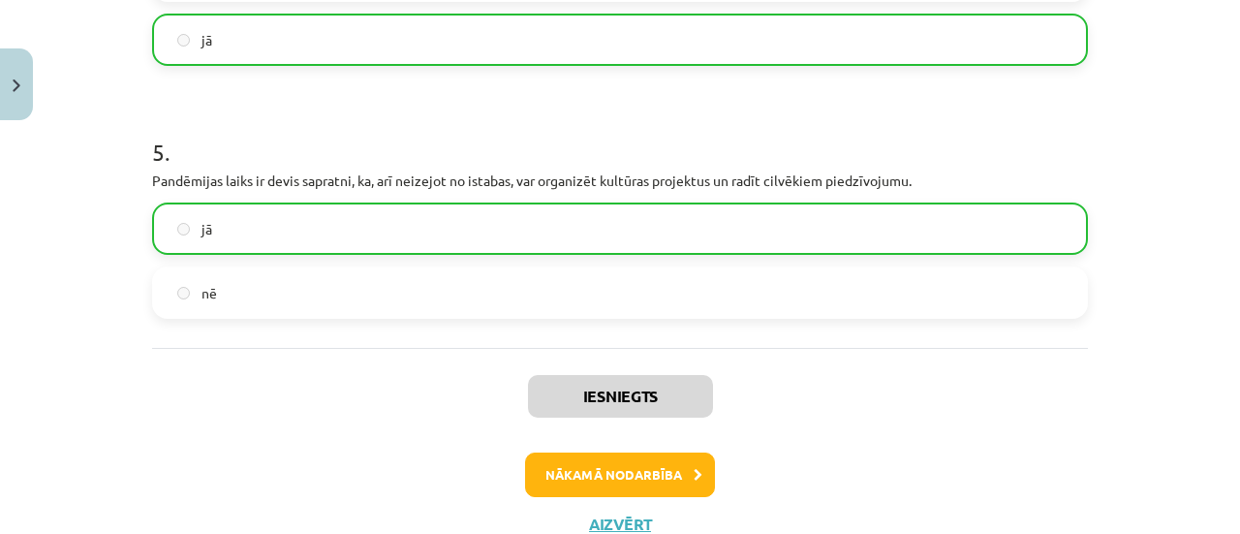
scroll to position [1402, 0]
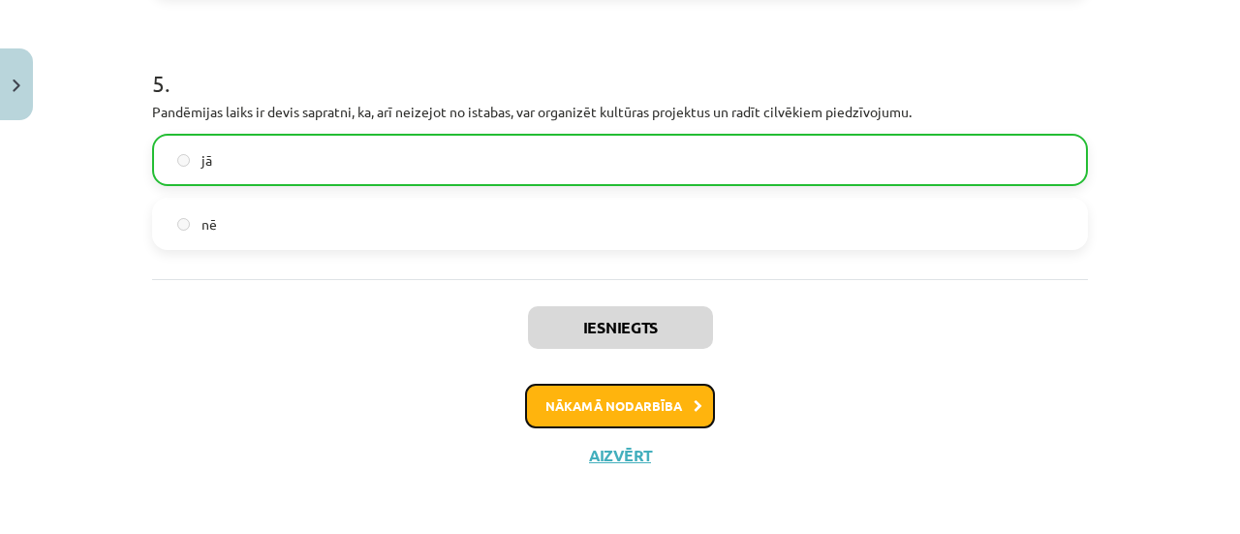
click at [674, 396] on button "Nākamā nodarbība" at bounding box center [620, 406] width 190 height 45
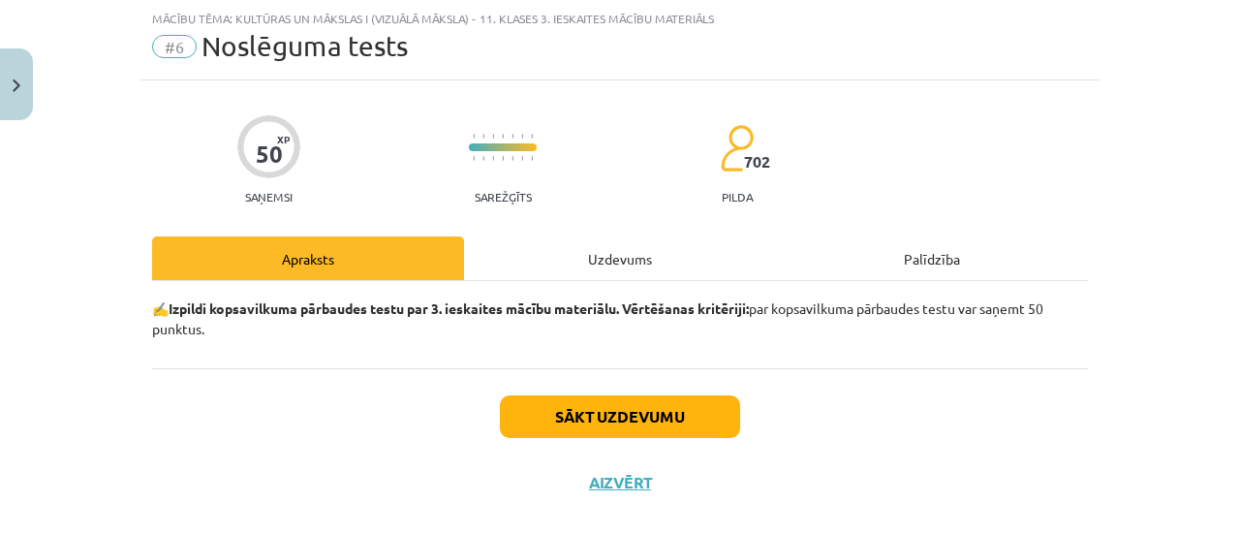
scroll to position [77, 0]
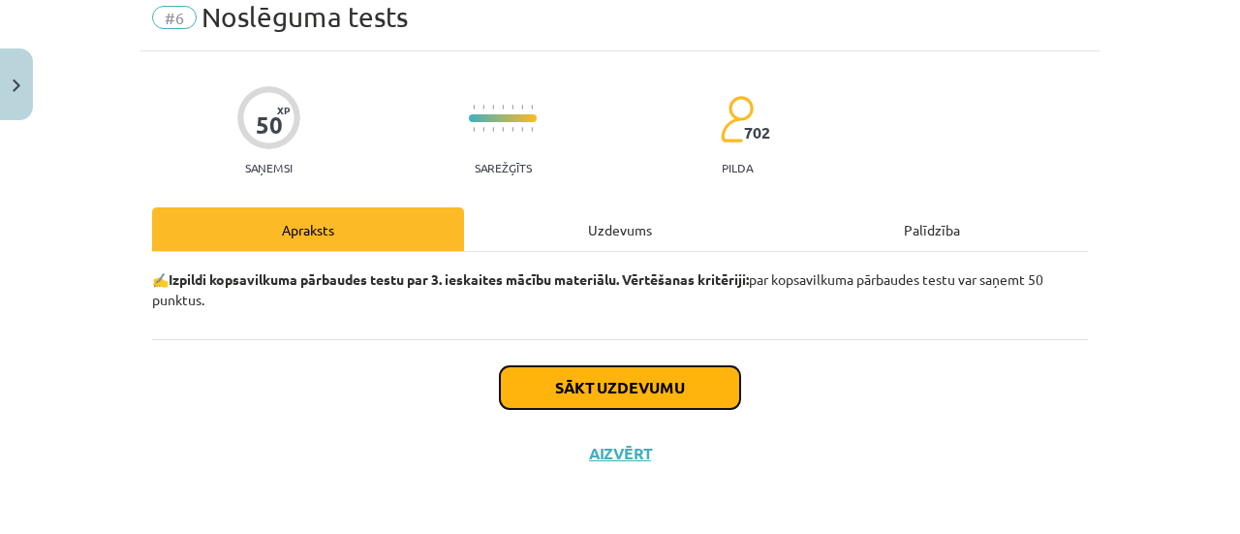
click at [665, 388] on button "Sākt uzdevumu" at bounding box center [620, 387] width 240 height 43
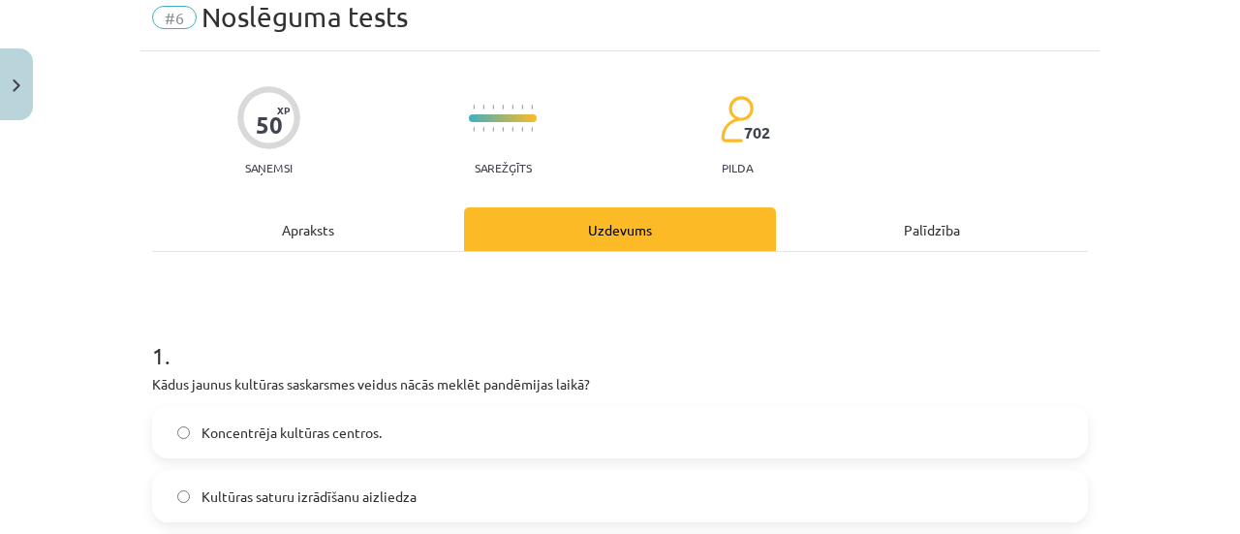
scroll to position [48, 0]
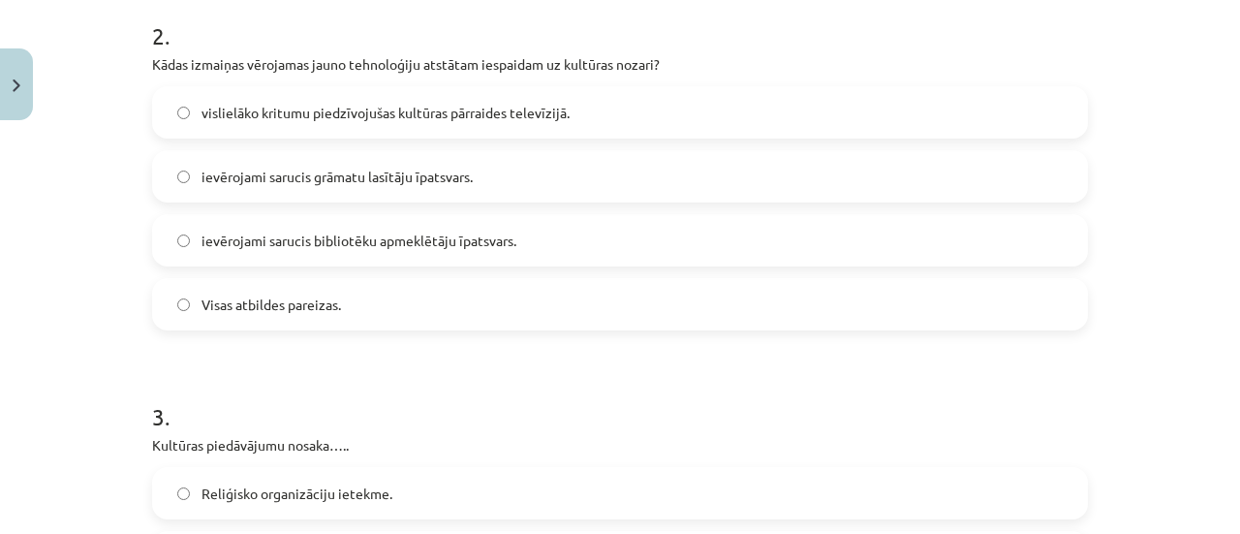
click at [541, 310] on label "Visas atbildes pareizas." at bounding box center [620, 304] width 932 height 48
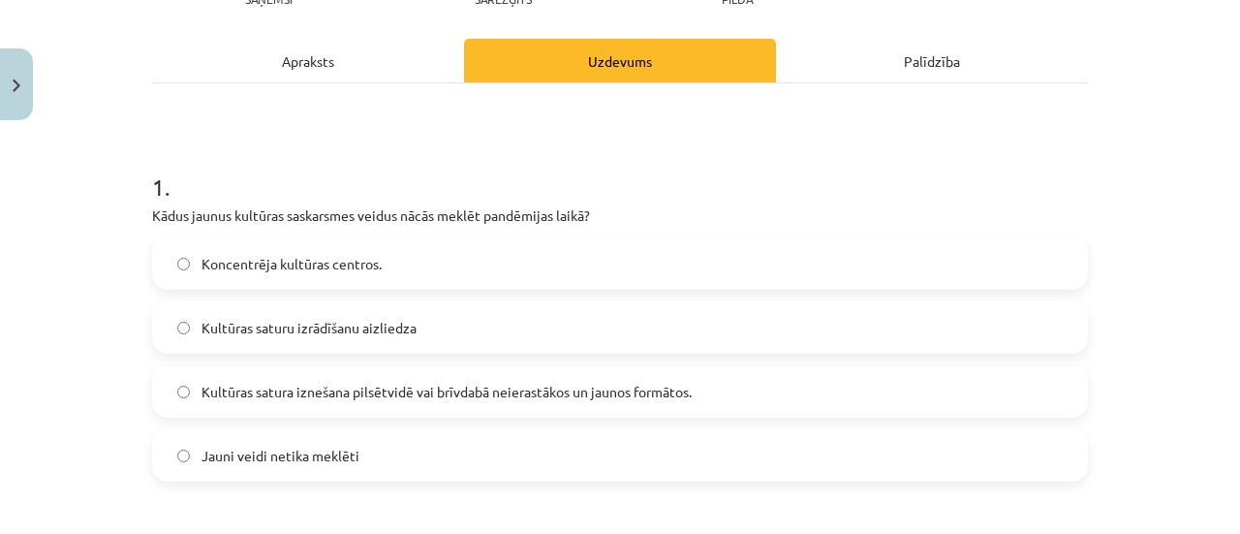
scroll to position [322, 0]
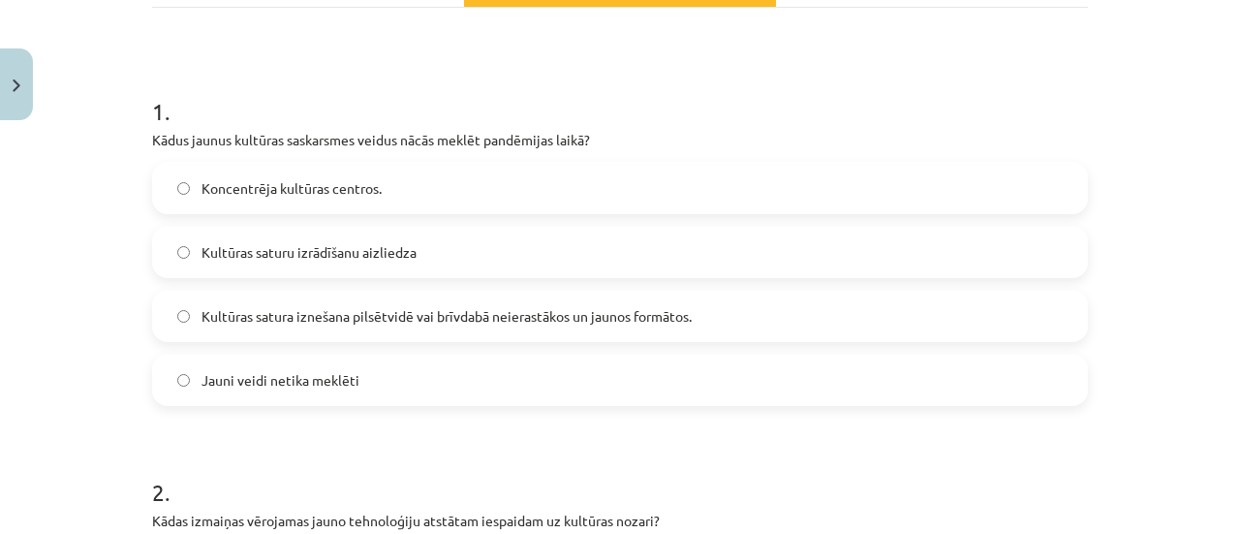
click at [676, 325] on span "Kultūras satura iznešana pilsētvidē vai brīvdabā neierastākos un jaunos formāto…" at bounding box center [446, 316] width 490 height 20
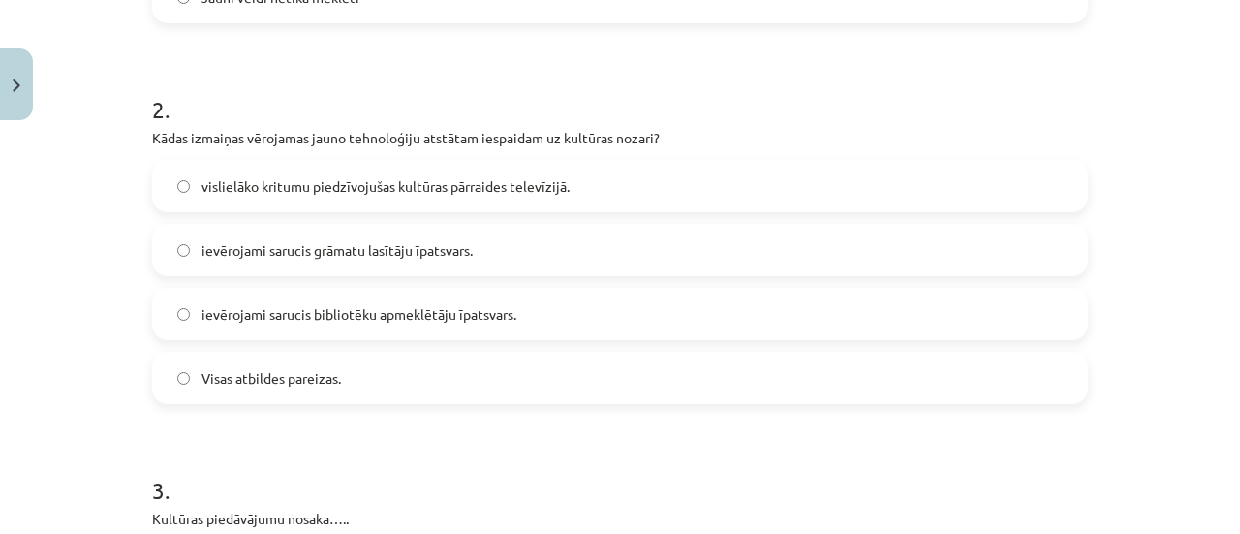
scroll to position [726, 0]
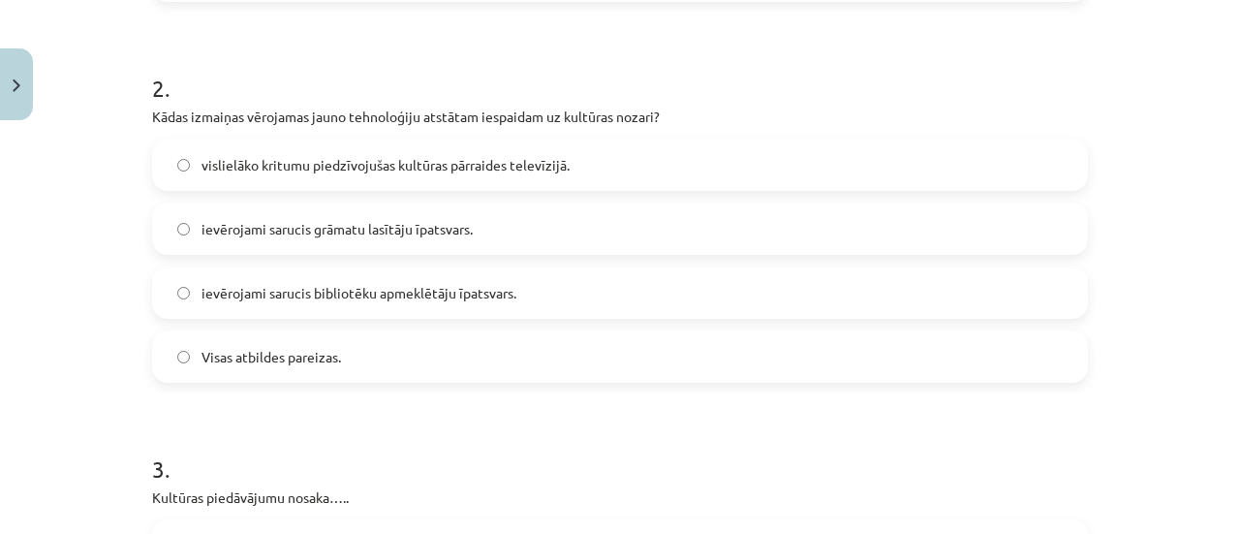
click at [660, 345] on label "Visas atbildes pareizas." at bounding box center [620, 356] width 932 height 48
click at [676, 422] on h1 "3 ." at bounding box center [620, 451] width 936 height 60
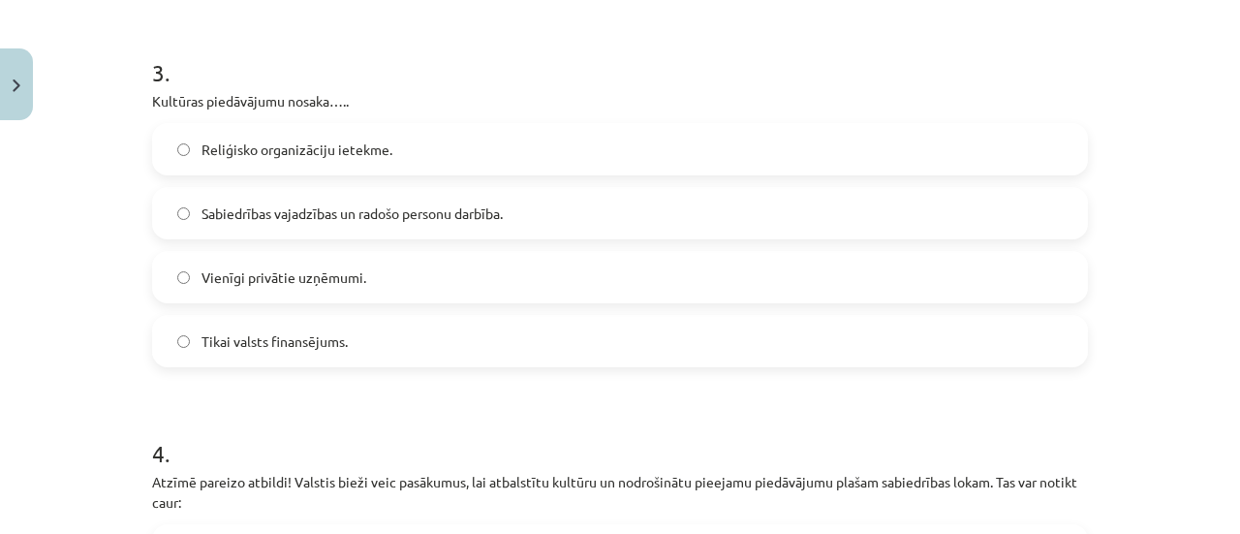
scroll to position [1127, 0]
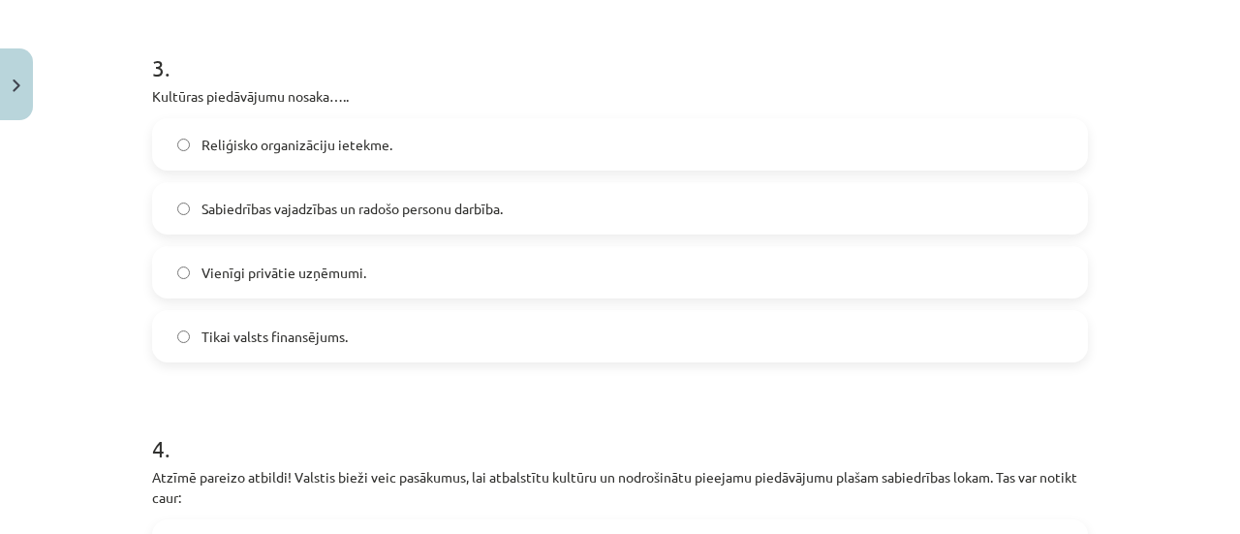
click at [541, 222] on label "Sabiedrības vajadzības un radošo personu darbība." at bounding box center [620, 208] width 932 height 48
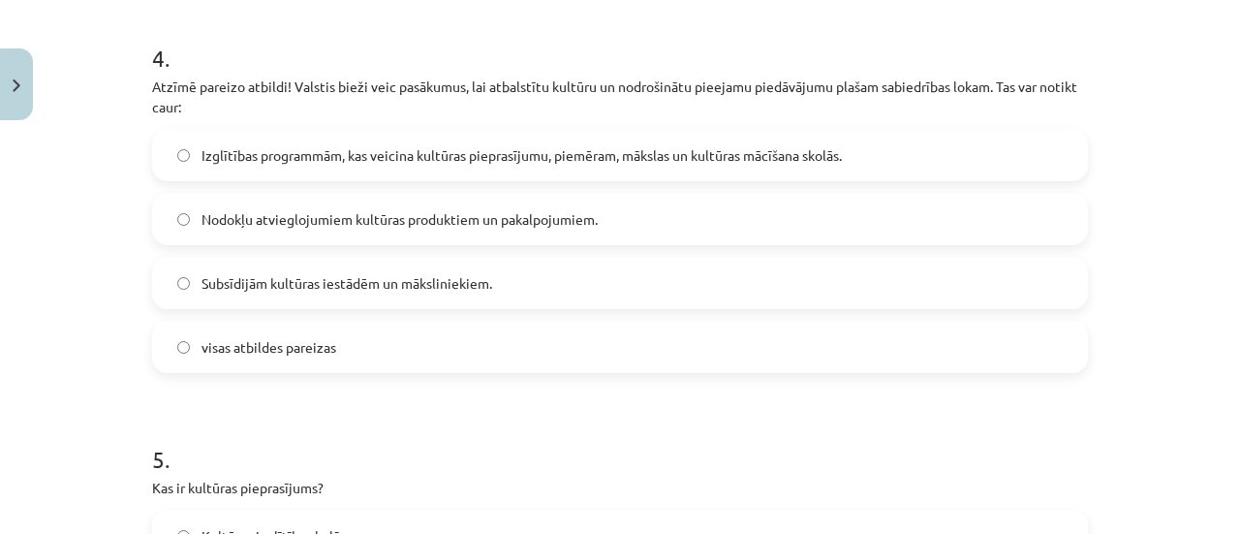
scroll to position [1520, 0]
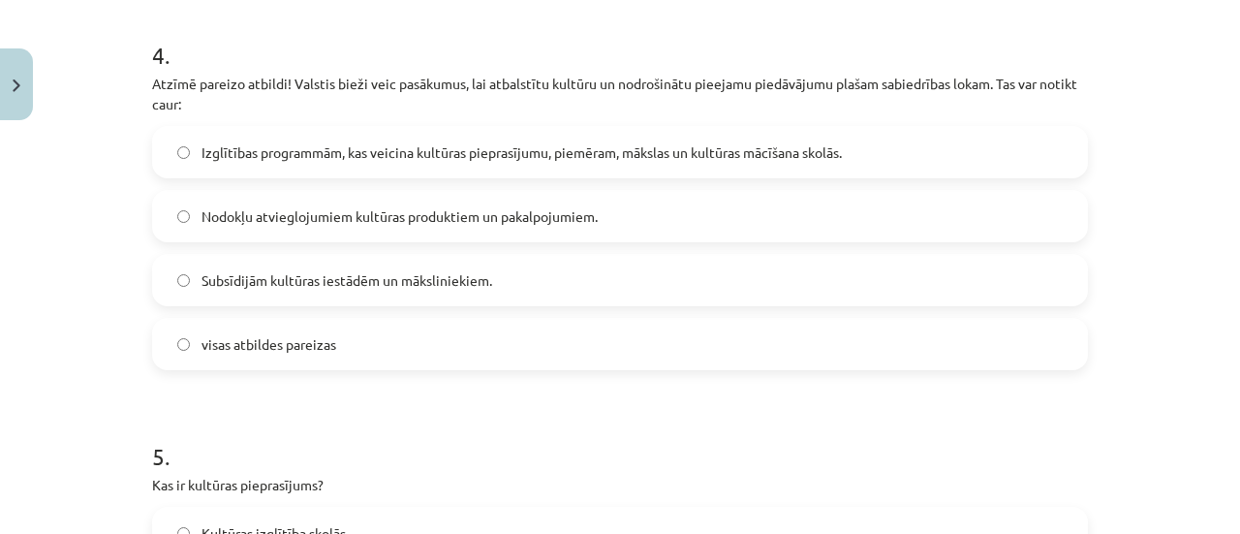
click at [547, 332] on label "visas atbildes pareizas" at bounding box center [620, 344] width 932 height 48
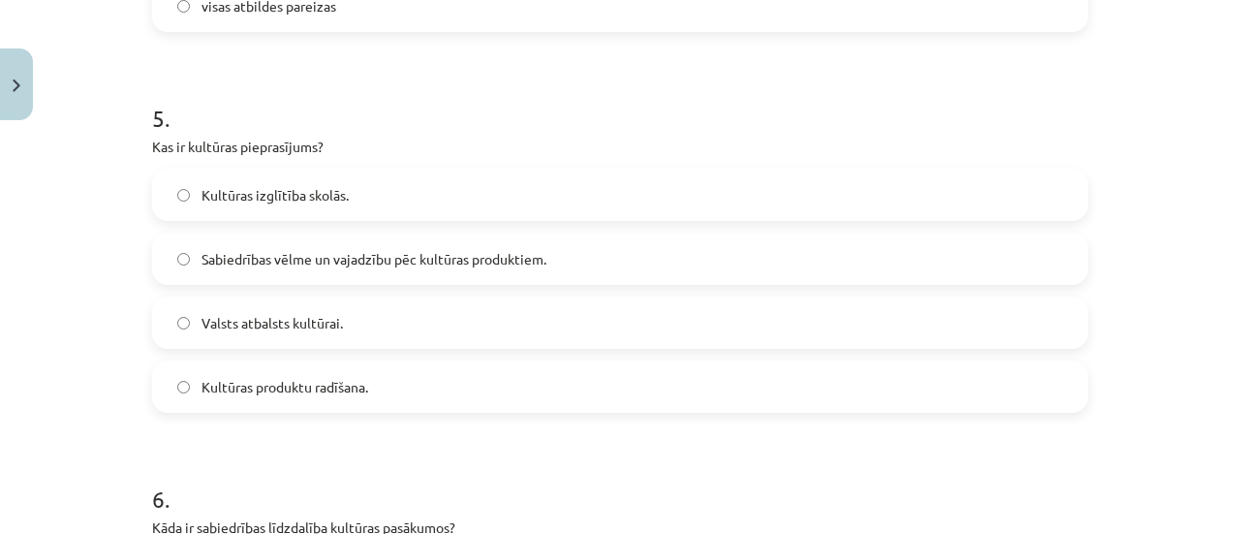
scroll to position [1859, 0]
click at [622, 253] on label "Sabiedrības vēlme un vajadzību pēc kultūras produktiem." at bounding box center [620, 257] width 932 height 48
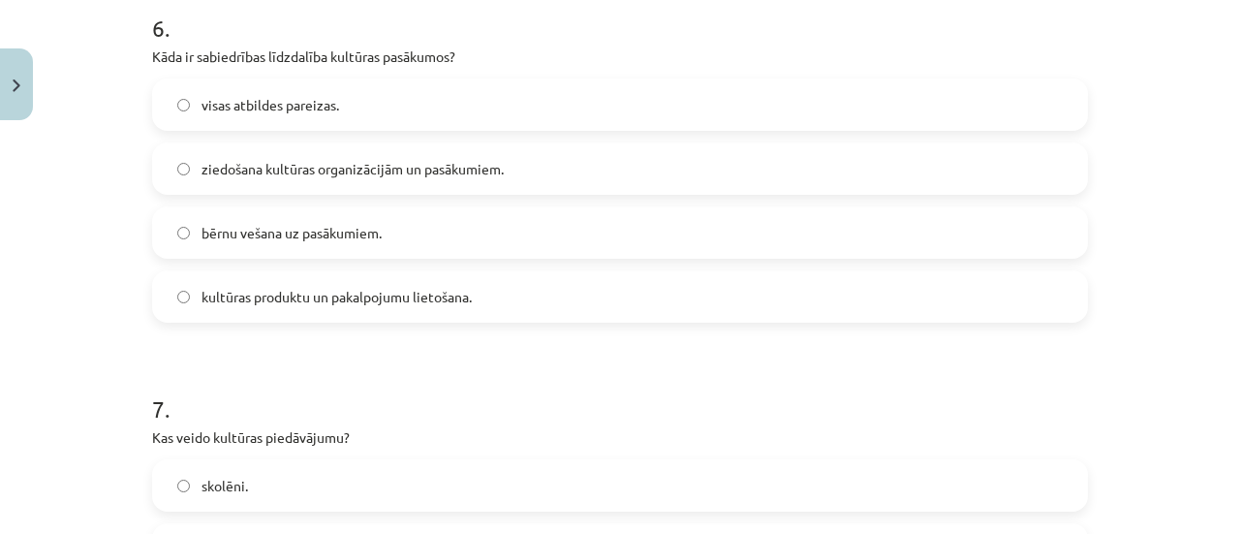
scroll to position [2329, 0]
click at [675, 86] on label "visas atbildes pareizas." at bounding box center [620, 104] width 932 height 48
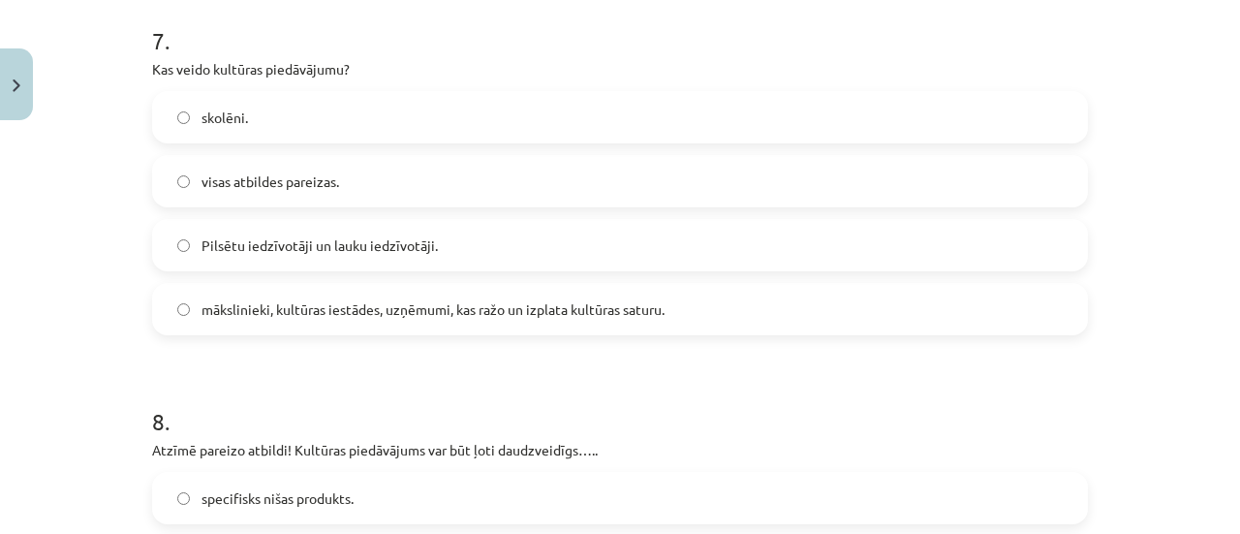
scroll to position [2709, 0]
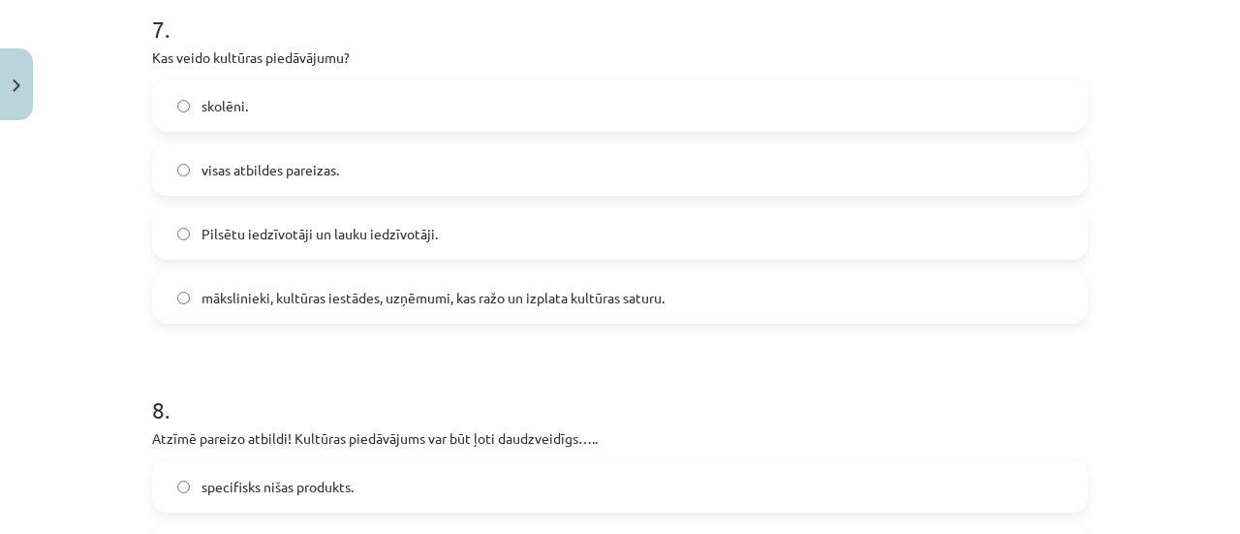
click at [510, 294] on span "mākslinieki, kultūras iestādes, uzņēmumi, kas ražo un izplata kultūras saturu." at bounding box center [432, 298] width 463 height 20
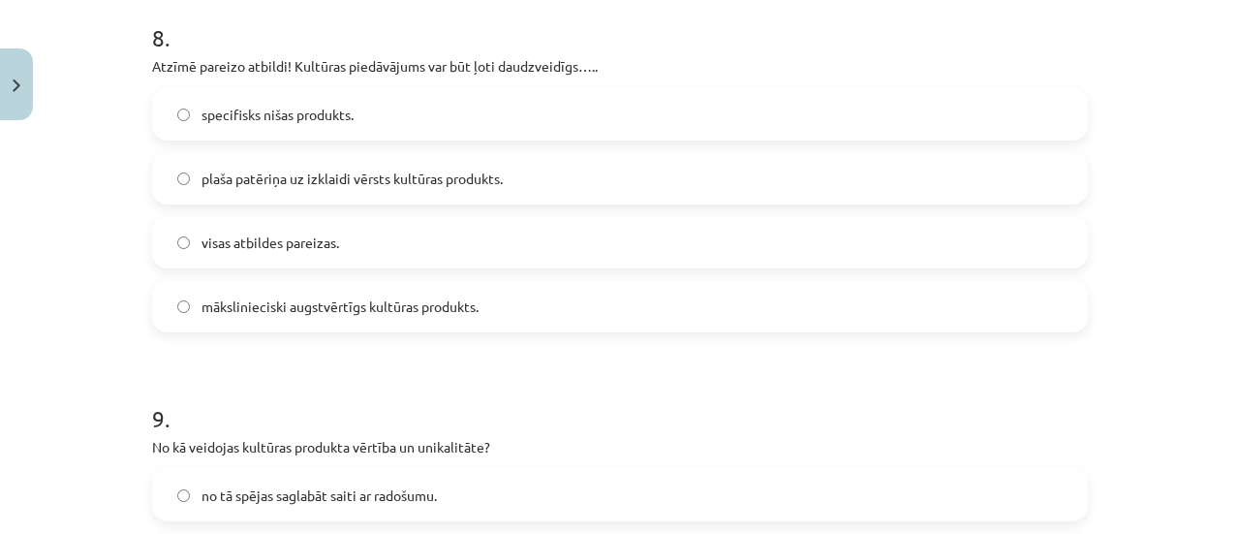
scroll to position [3081, 0]
click at [387, 239] on label "visas atbildes pareizas." at bounding box center [620, 242] width 932 height 48
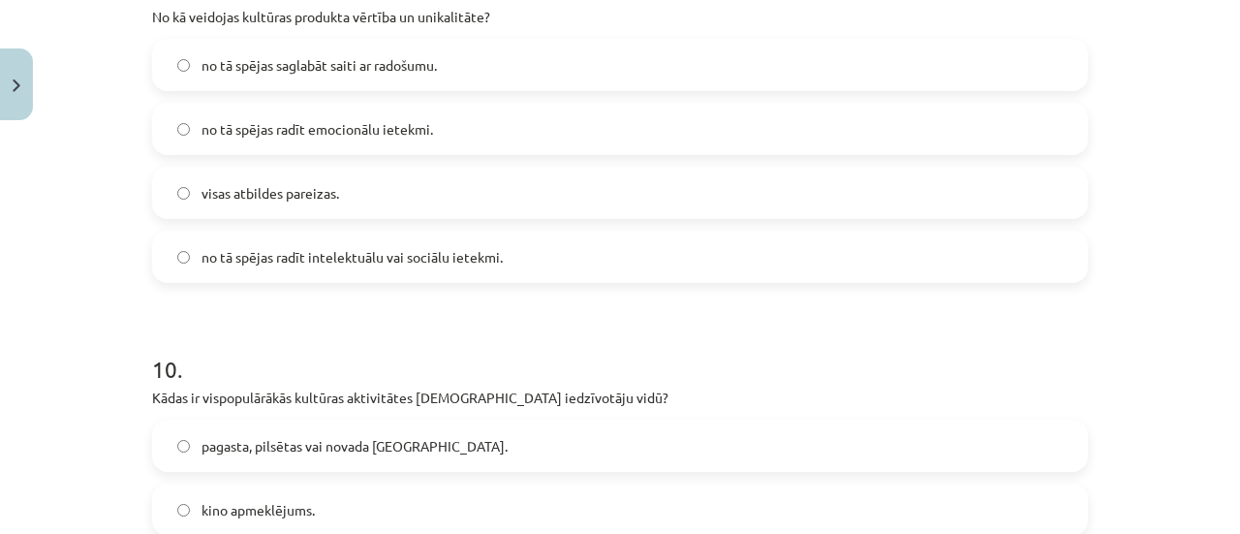
scroll to position [3511, 0]
click at [495, 185] on label "visas atbildes pareizas." at bounding box center [620, 193] width 932 height 48
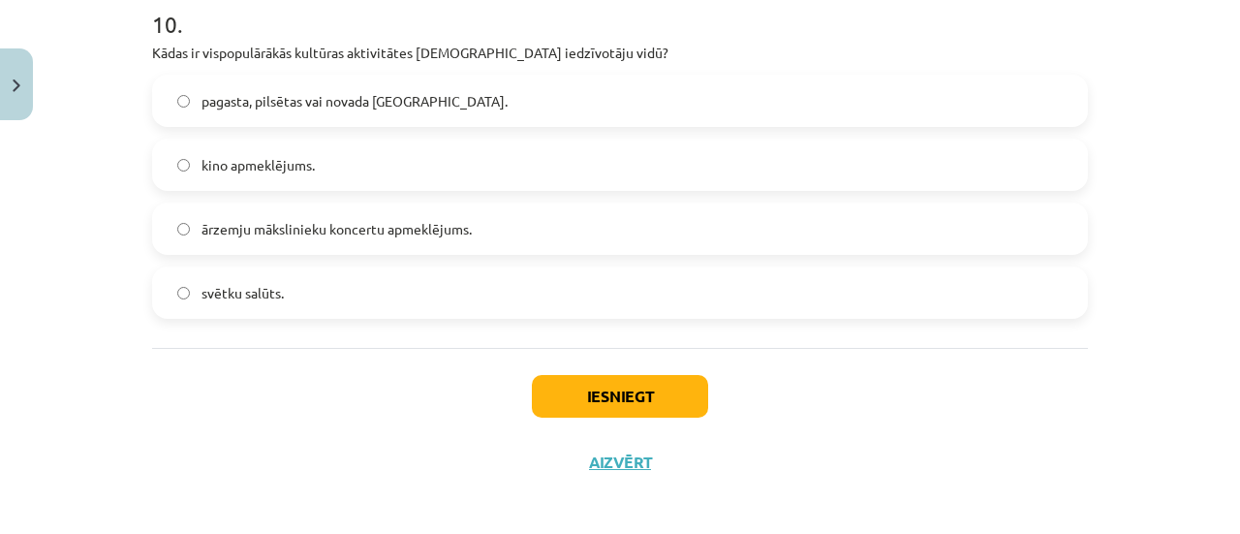
scroll to position [3857, 0]
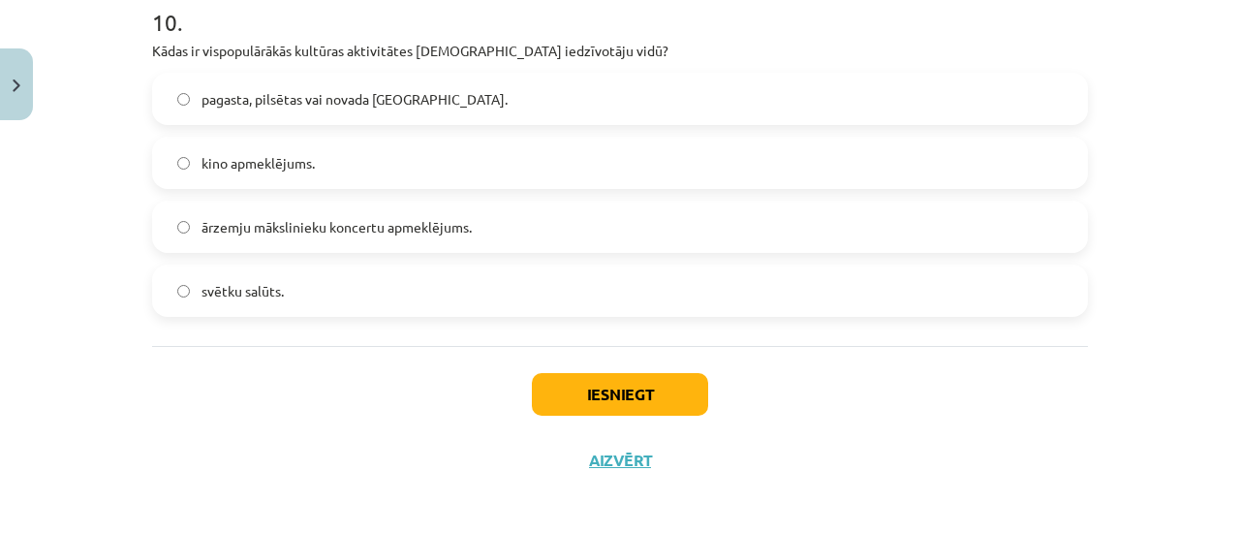
click at [507, 89] on label "pagasta, pilsētas vai novada svētki." at bounding box center [620, 99] width 932 height 48
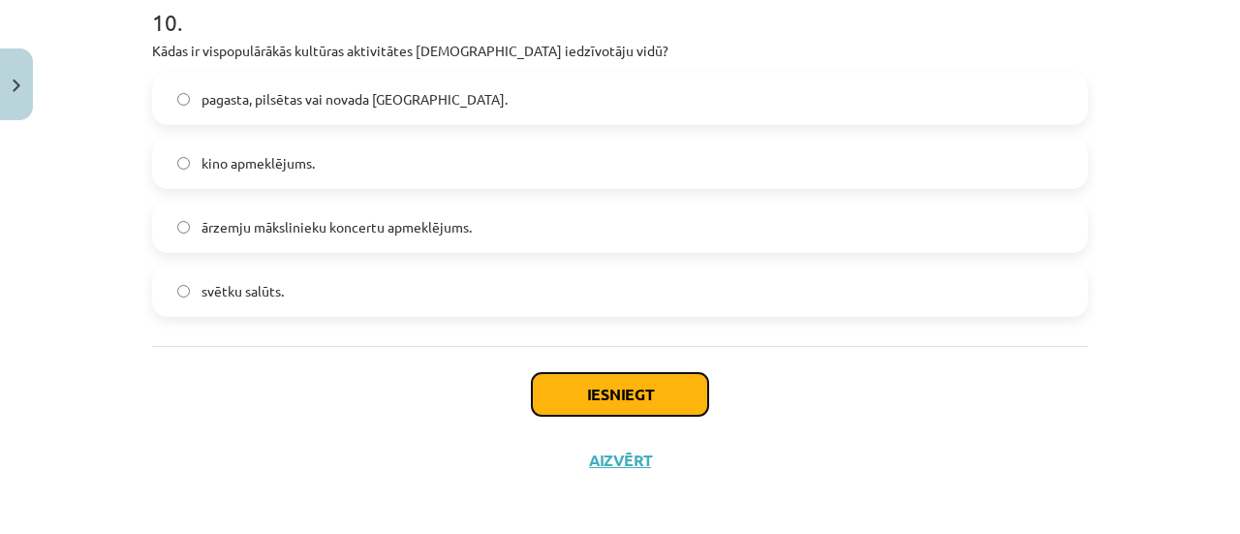
click at [617, 392] on button "Iesniegt" at bounding box center [620, 394] width 176 height 43
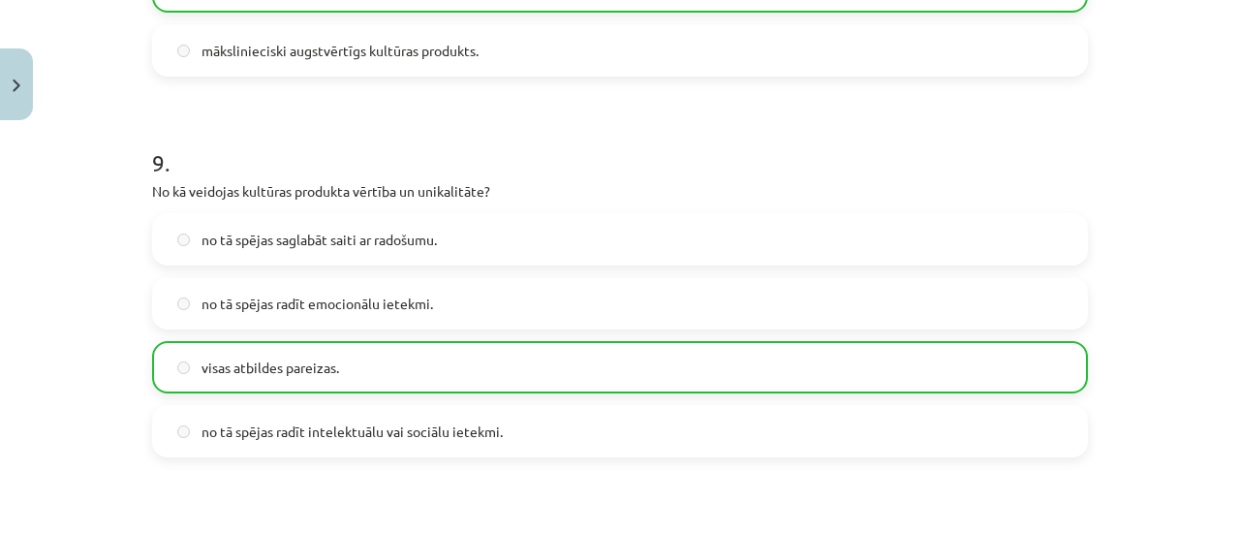
scroll to position [3924, 0]
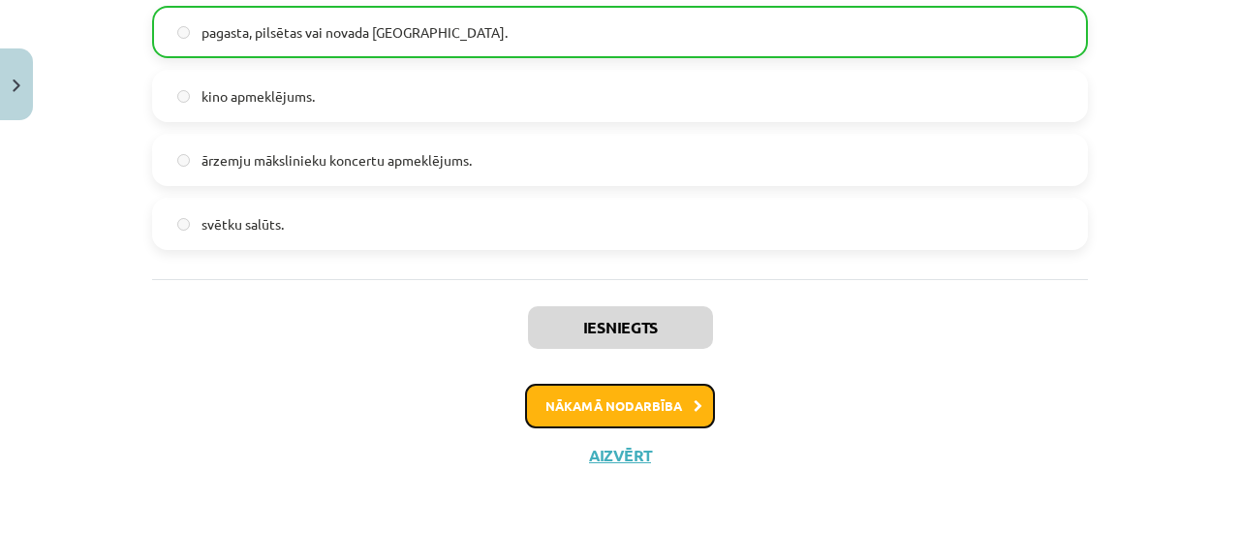
click at [672, 394] on button "Nākamā nodarbība" at bounding box center [620, 406] width 190 height 45
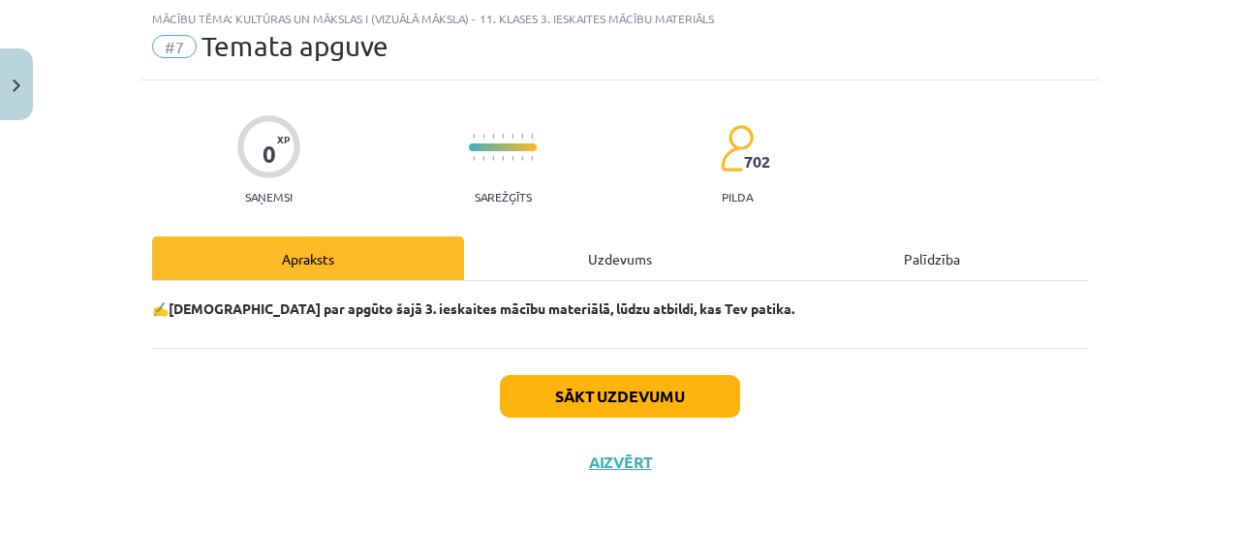
scroll to position [56, 0]
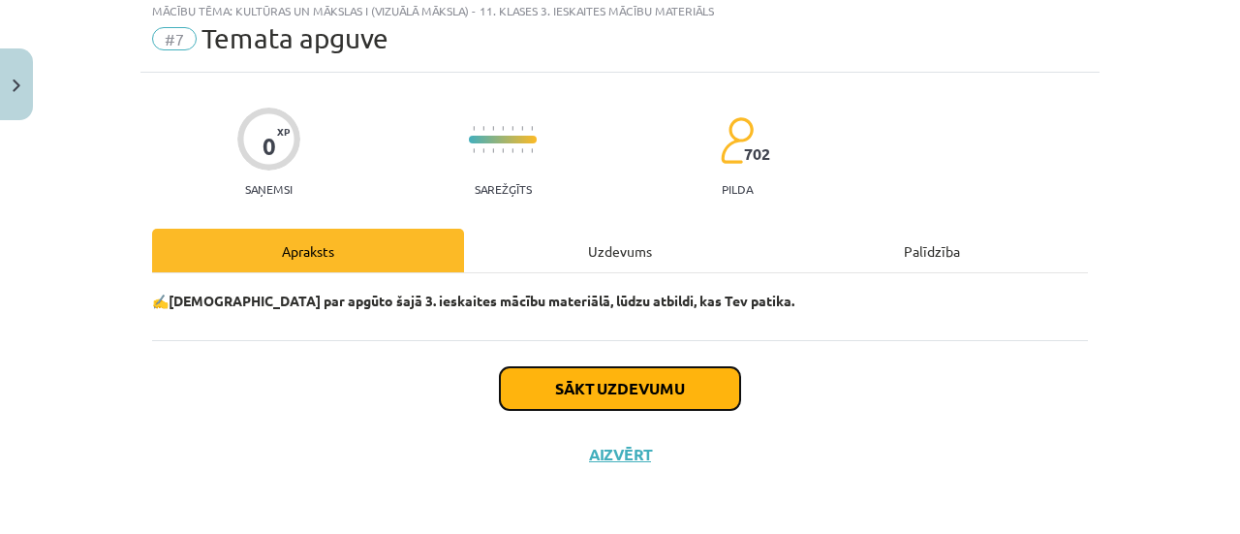
click at [665, 388] on button "Sākt uzdevumu" at bounding box center [620, 388] width 240 height 43
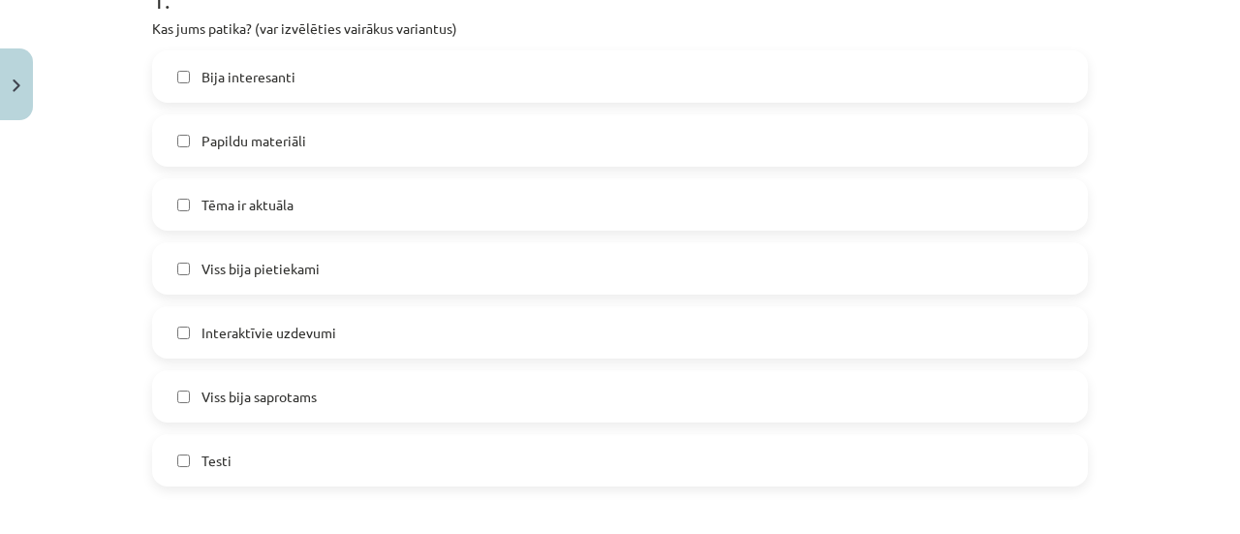
scroll to position [435, 0]
click at [503, 458] on label "Testi" at bounding box center [620, 458] width 932 height 48
click at [352, 267] on label "Viss bija pietiekami" at bounding box center [620, 266] width 932 height 48
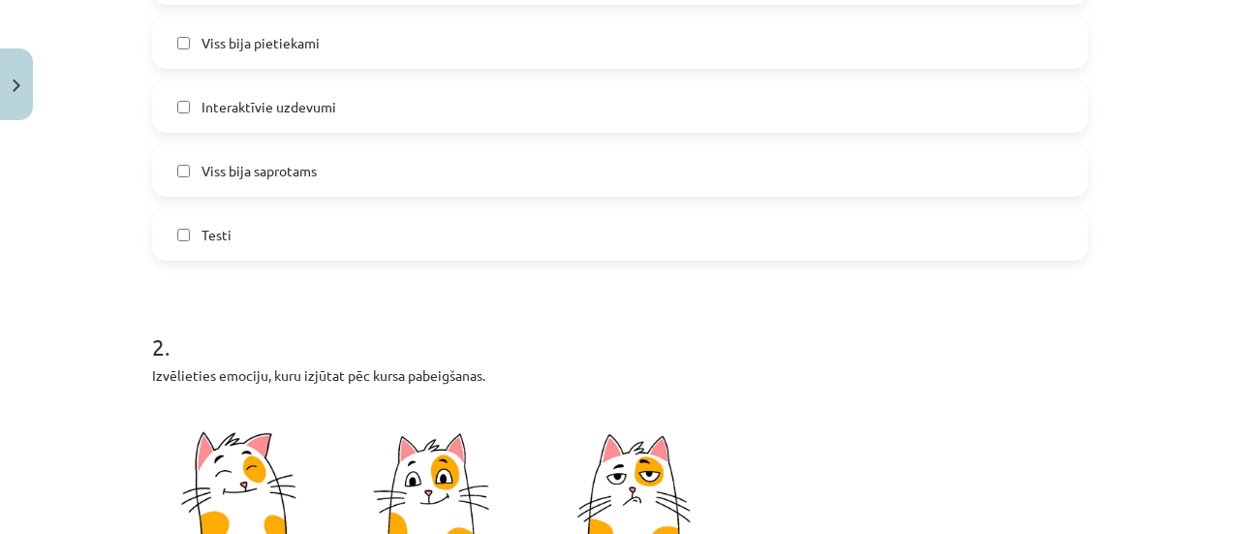
scroll to position [658, 0]
click at [371, 164] on label "Viss bija saprotams" at bounding box center [620, 171] width 932 height 48
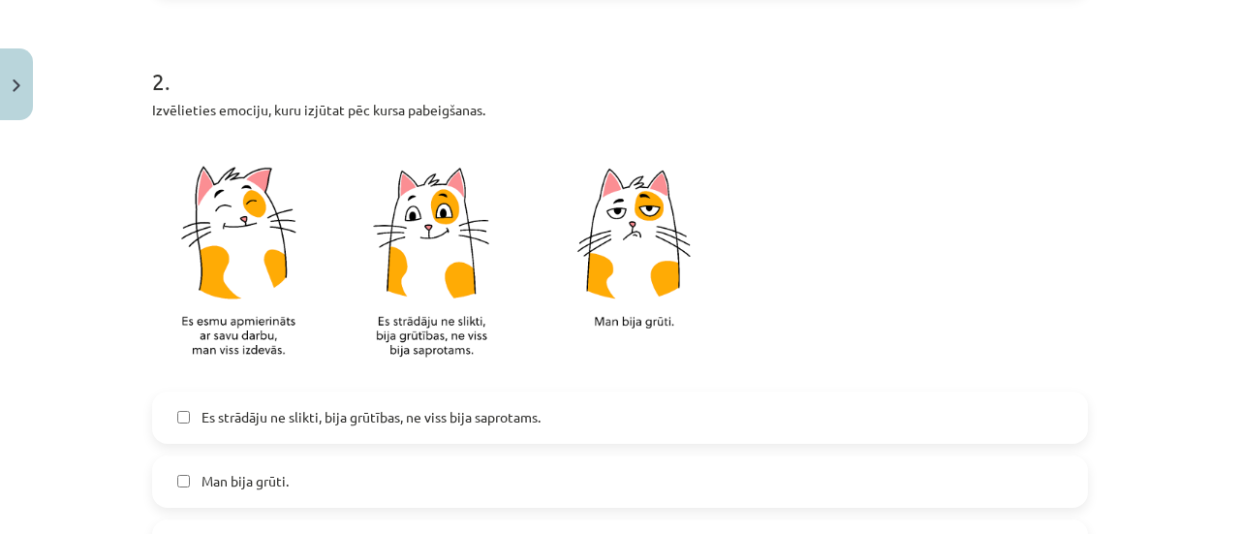
scroll to position [923, 0]
click at [456, 245] on img at bounding box center [442, 267] width 581 height 228
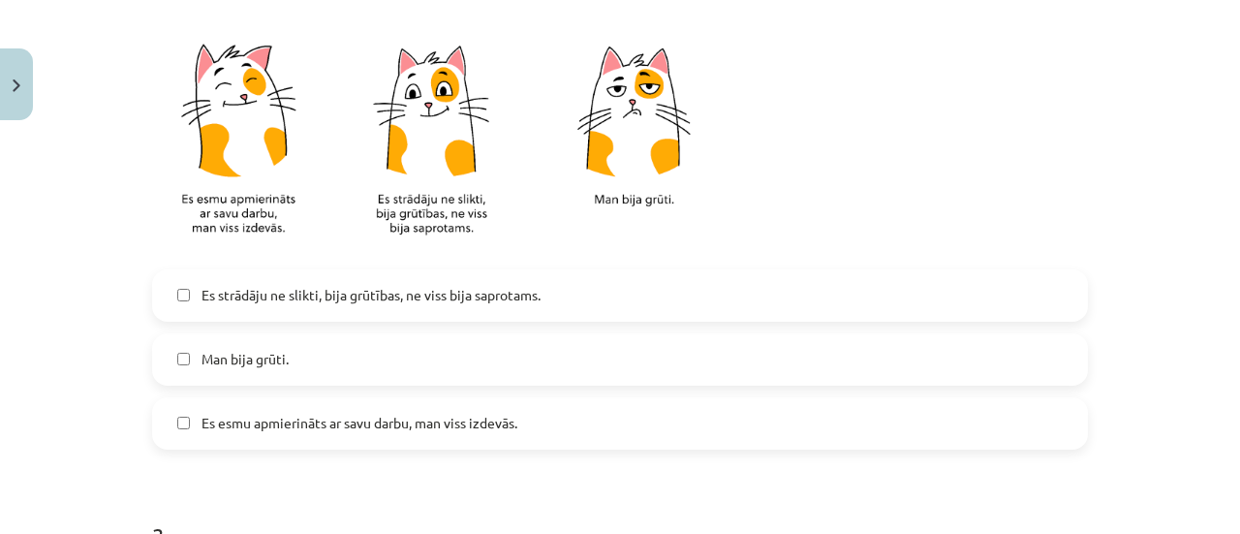
scroll to position [1047, 0]
click at [449, 294] on span "Es strādāju ne slikti, bija grūtības, ne viss bija saprotams." at bounding box center [370, 294] width 339 height 20
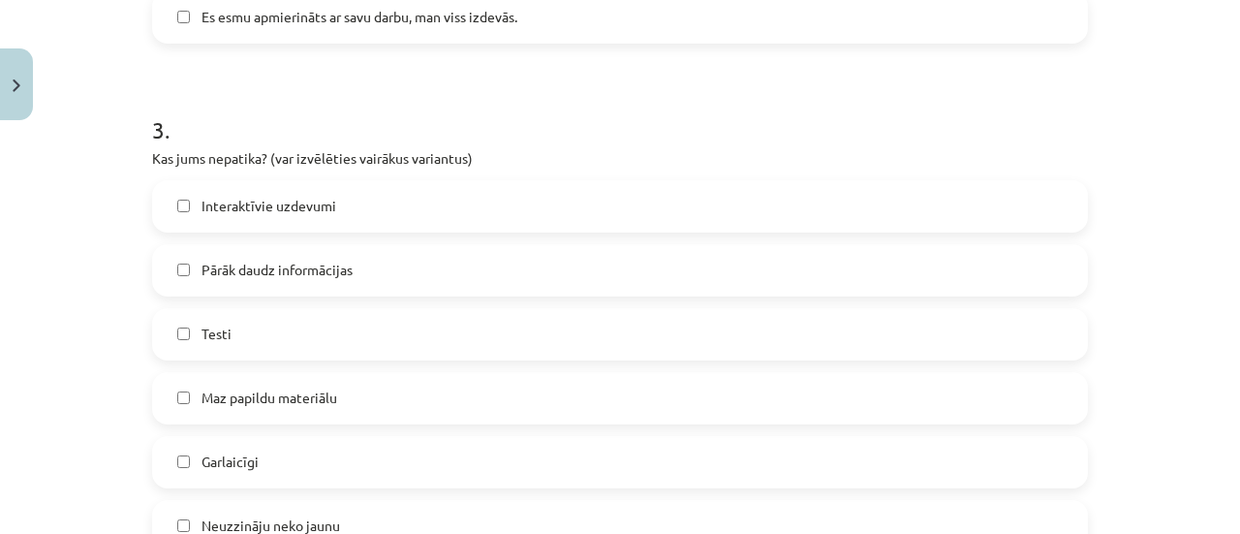
scroll to position [1454, 0]
click at [480, 199] on label "Interaktīvie uzdevumi" at bounding box center [620, 204] width 932 height 48
click at [486, 263] on label "Pārāk daudz informācijas" at bounding box center [620, 268] width 932 height 48
click at [459, 454] on label "Garlaicīgi" at bounding box center [620, 460] width 932 height 48
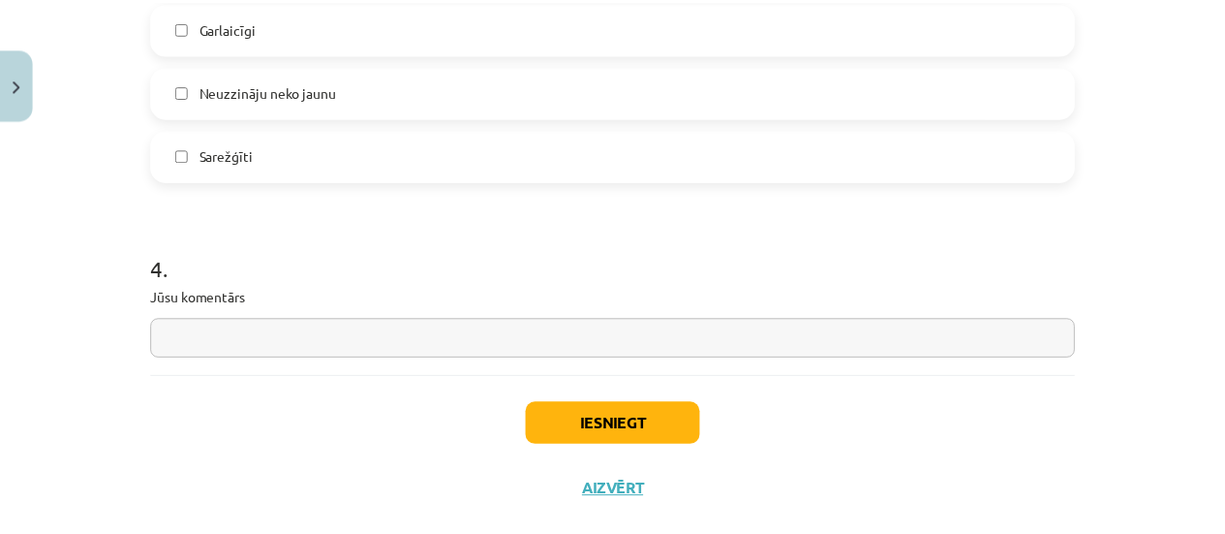
scroll to position [1922, 0]
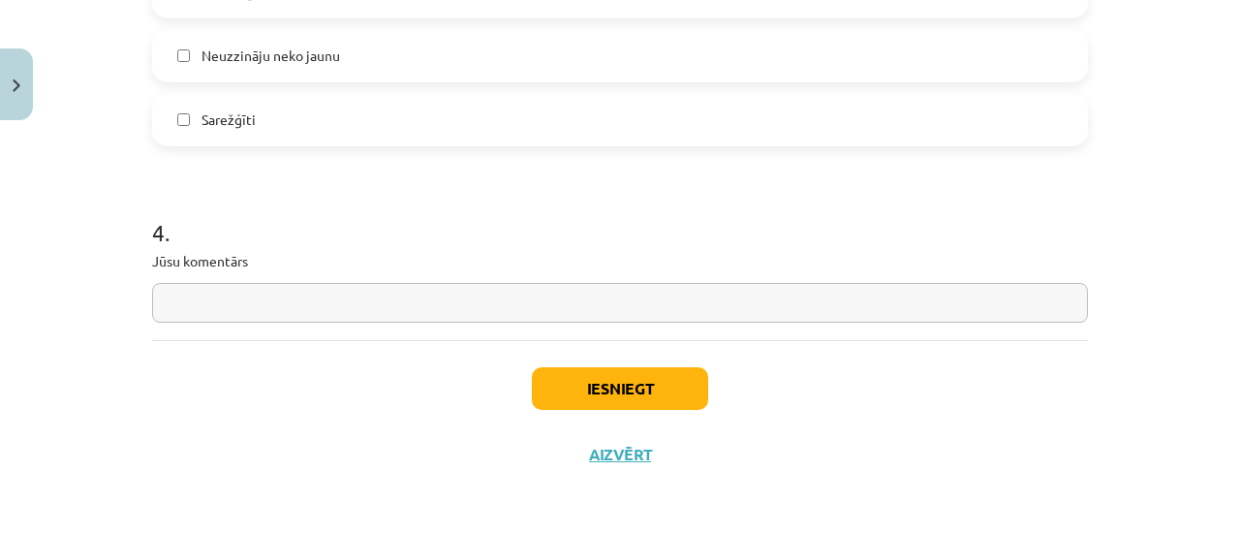
click at [510, 305] on input "text" at bounding box center [620, 303] width 936 height 40
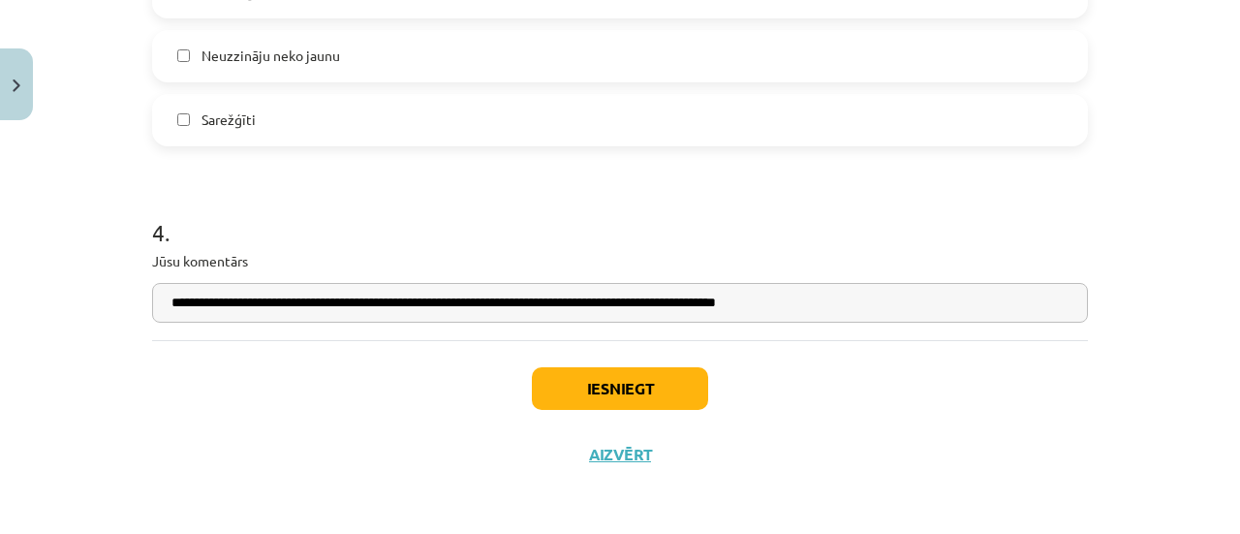
click at [729, 301] on input "**********" at bounding box center [620, 303] width 936 height 40
click at [866, 297] on input "**********" at bounding box center [620, 303] width 936 height 40
type input "**********"
click at [616, 387] on button "Iesniegt" at bounding box center [620, 388] width 176 height 43
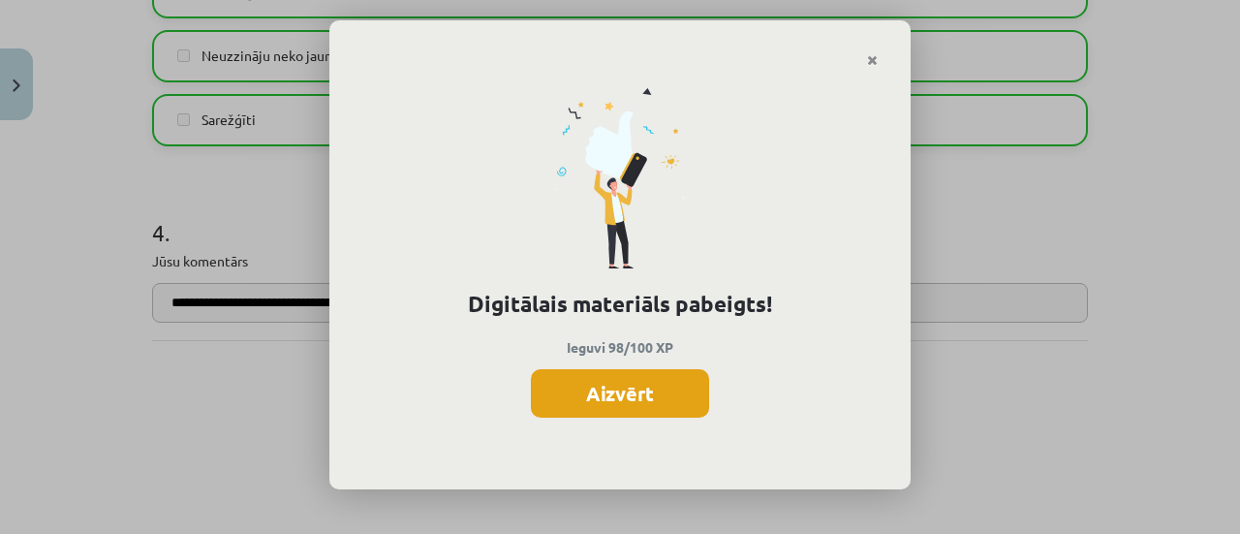
click at [647, 396] on button "Aizvērt" at bounding box center [620, 393] width 178 height 48
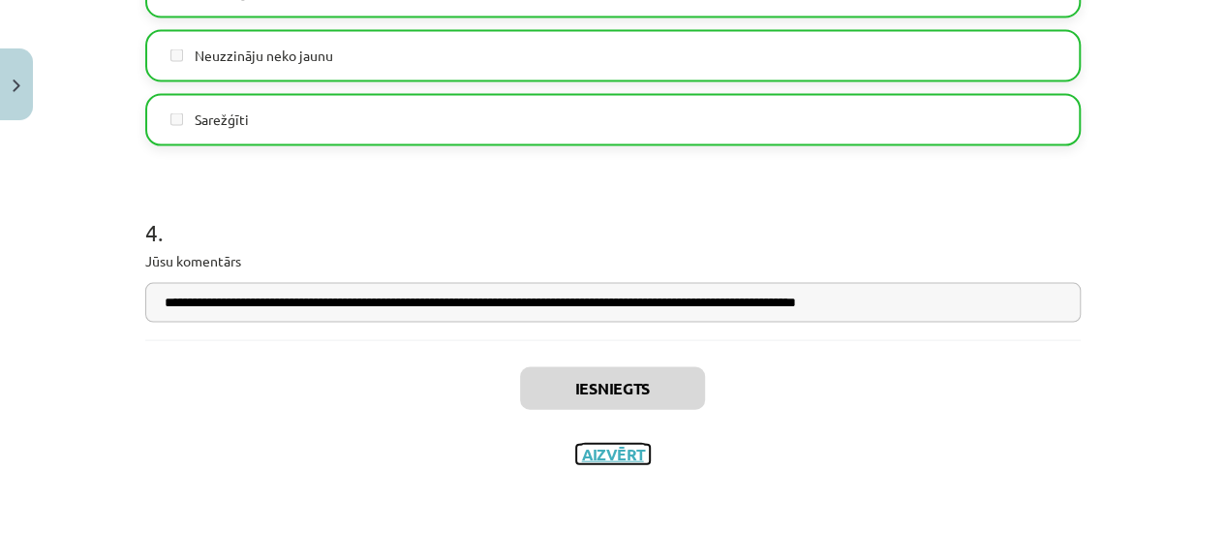
click at [622, 453] on button "Aizvērt" at bounding box center [613, 454] width 74 height 19
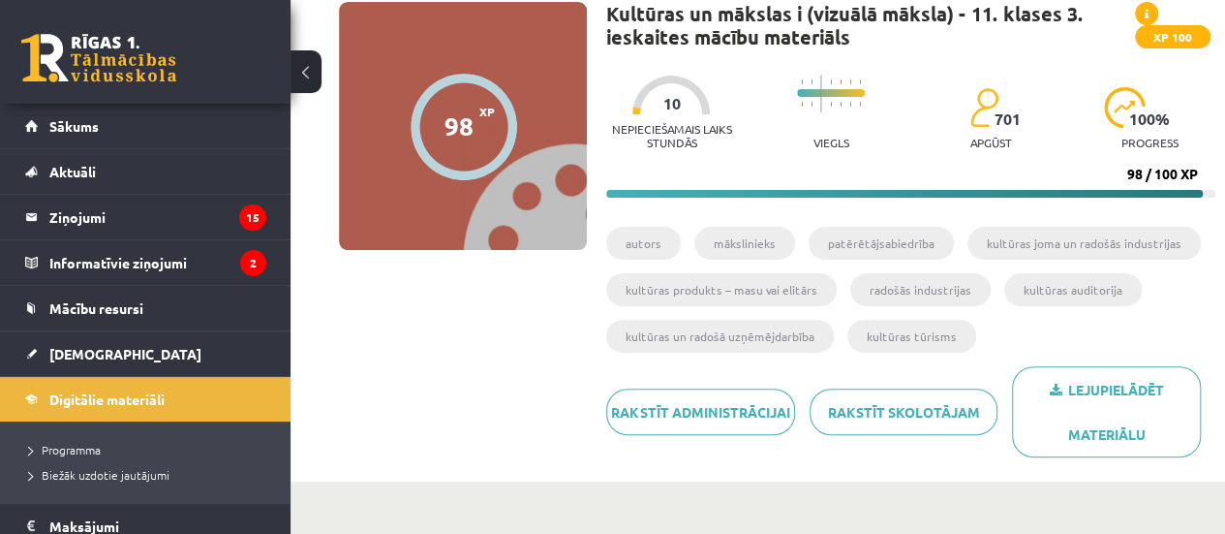
scroll to position [0, 0]
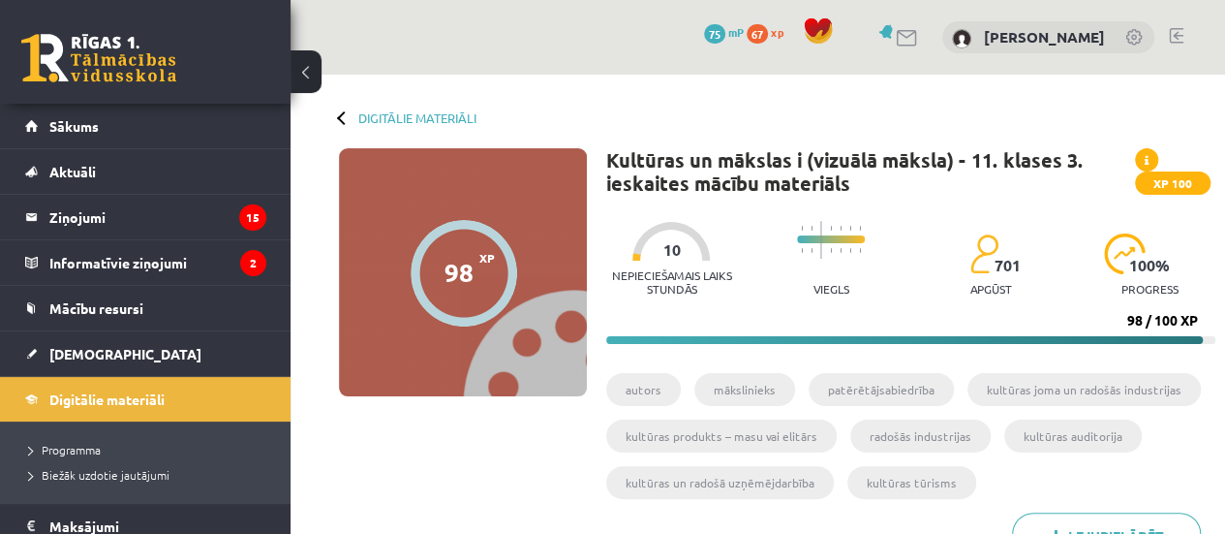
click at [339, 116] on div at bounding box center [344, 117] width 14 height 14
click at [380, 114] on link "Digitālie materiāli" at bounding box center [417, 117] width 118 height 15
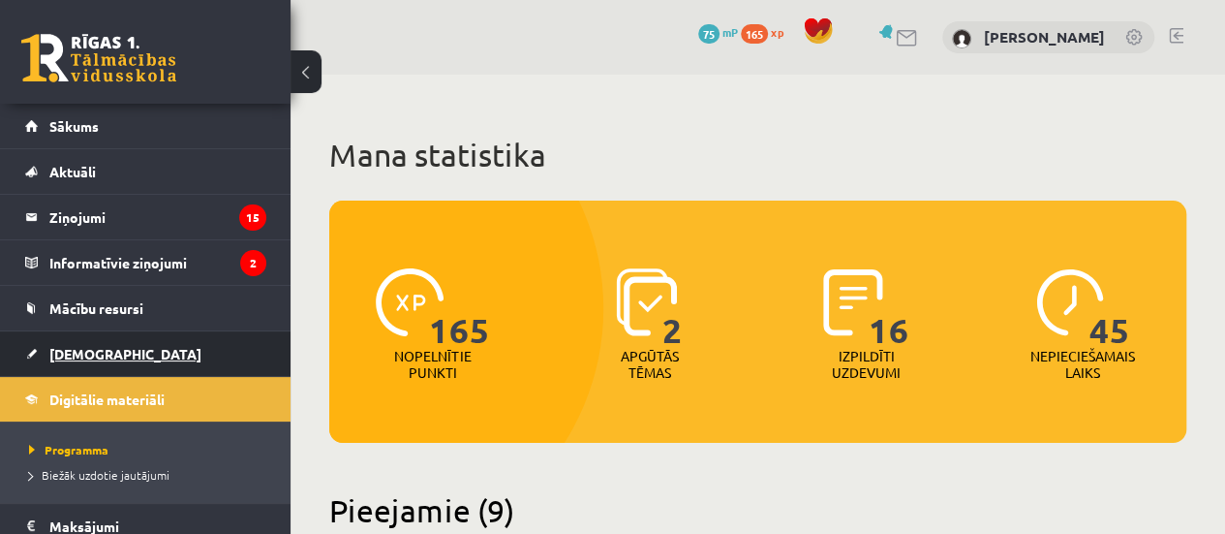
click at [199, 366] on link "[DEMOGRAPHIC_DATA]" at bounding box center [145, 353] width 241 height 45
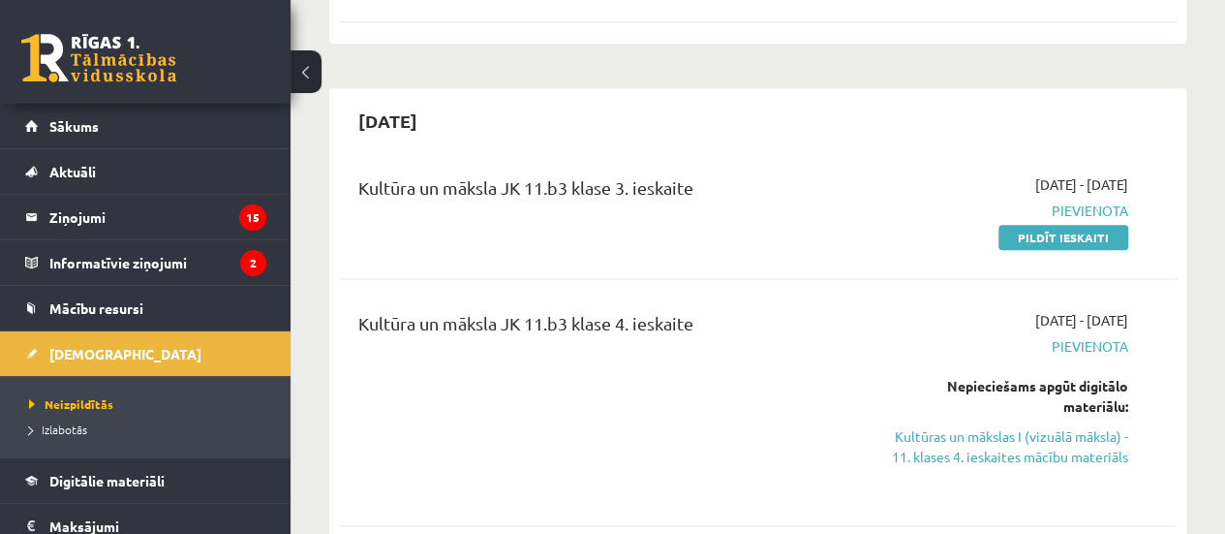
scroll to position [1092, 0]
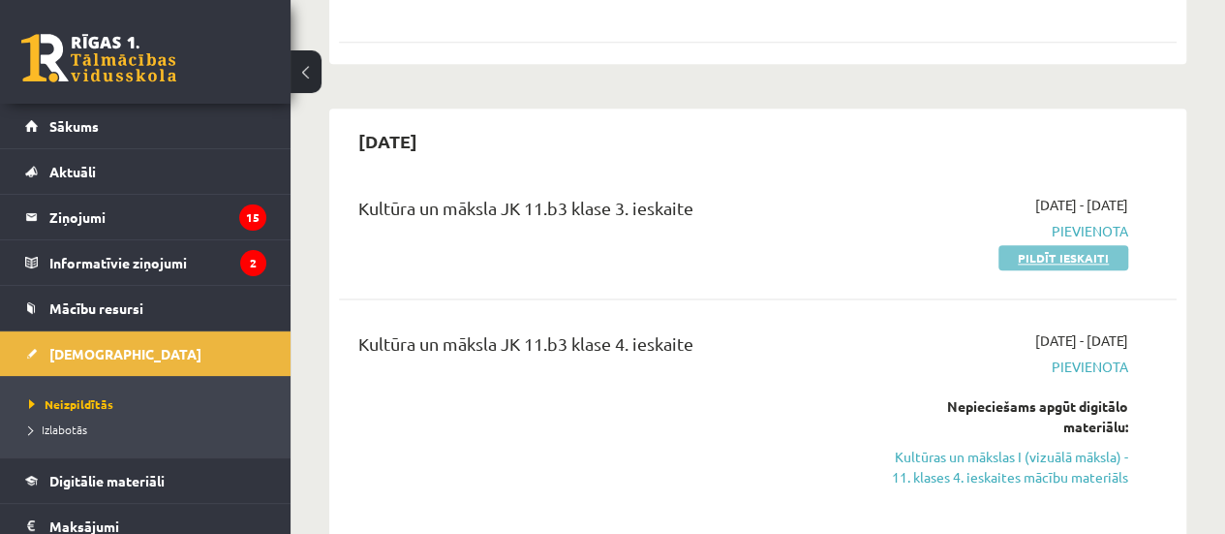
click at [1071, 245] on link "Pildīt ieskaiti" at bounding box center [1064, 257] width 130 height 25
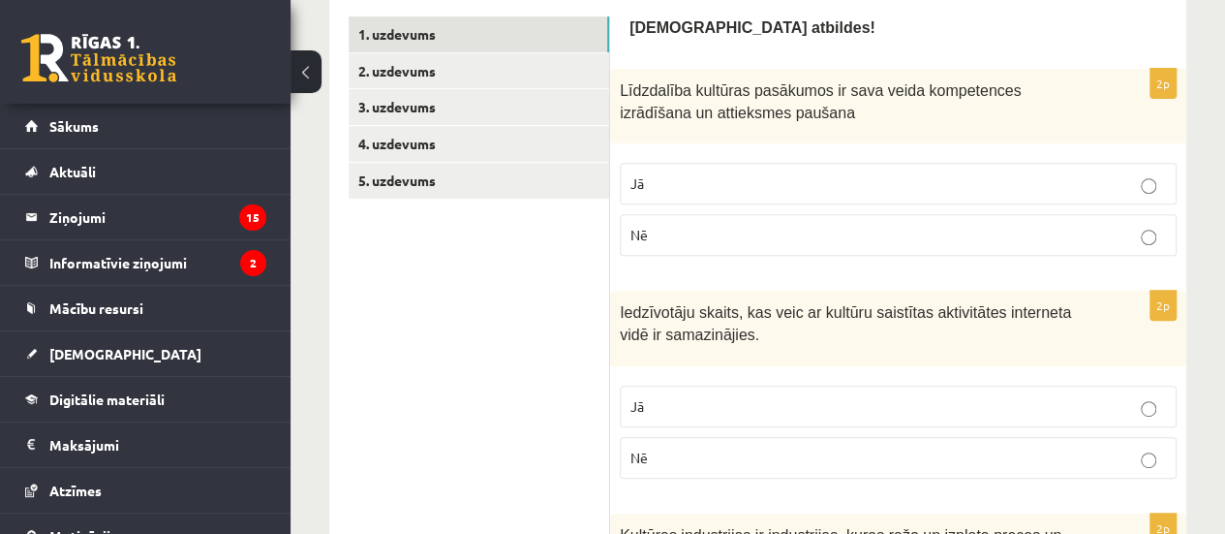
scroll to position [335, 0]
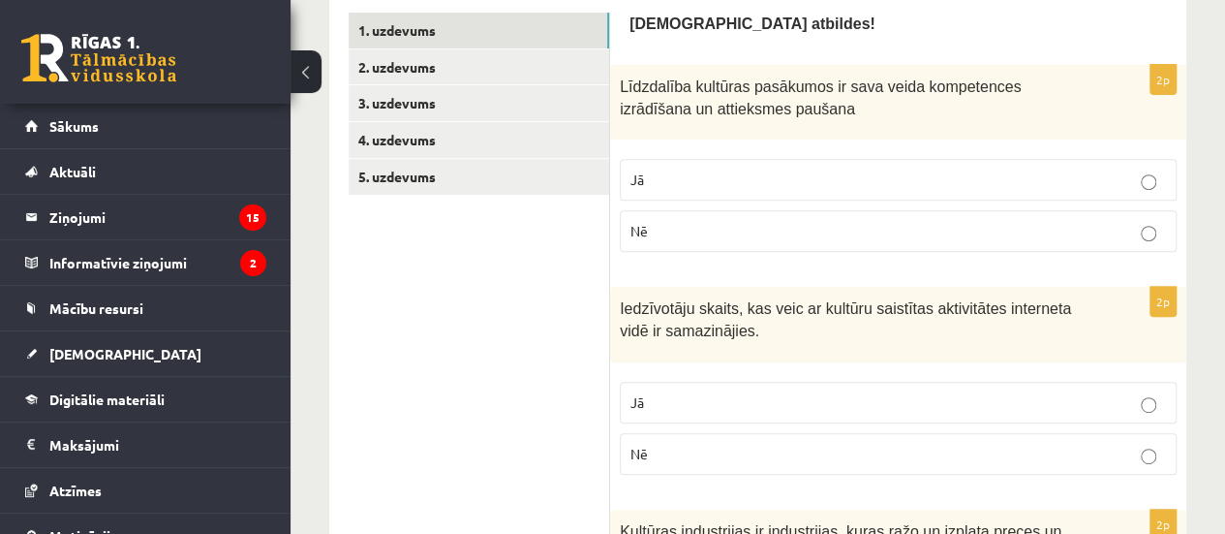
click at [718, 171] on p "Jā" at bounding box center [899, 180] width 536 height 20
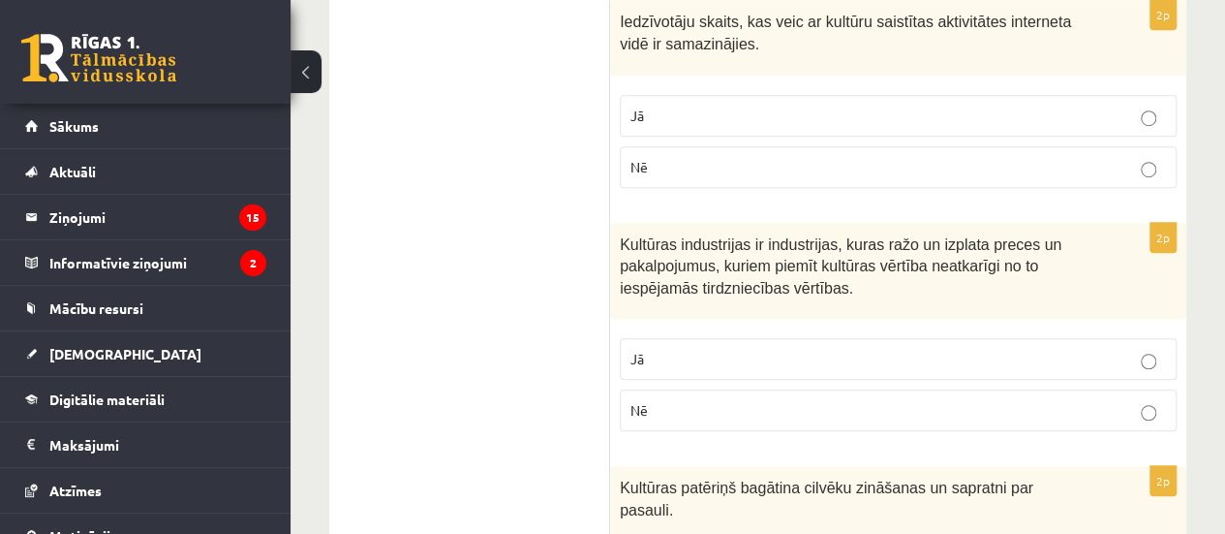
scroll to position [625, 0]
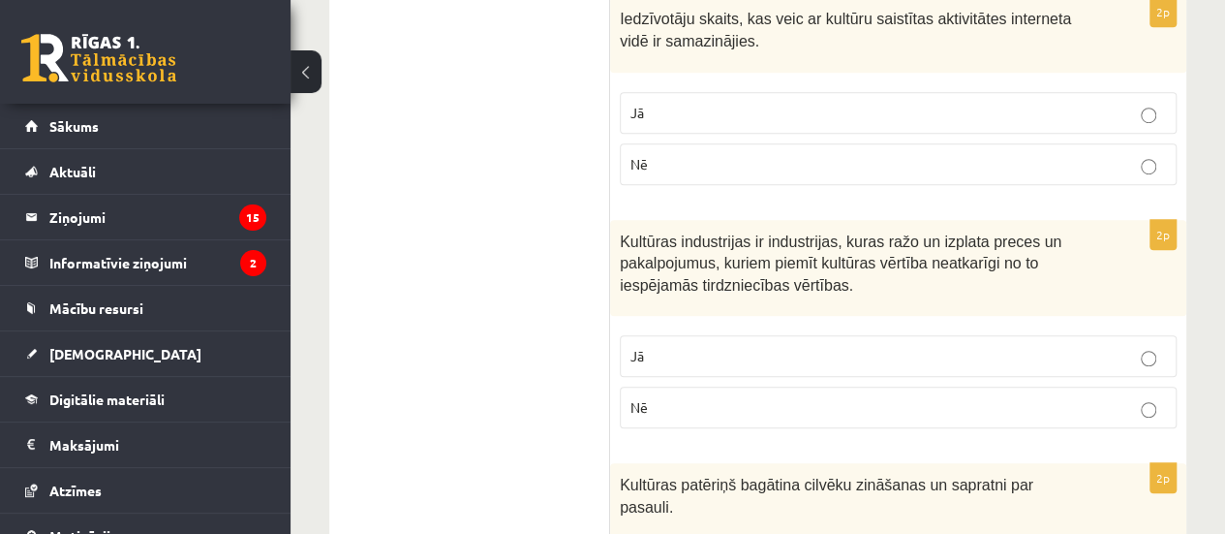
click at [820, 164] on p "Nē" at bounding box center [899, 164] width 536 height 20
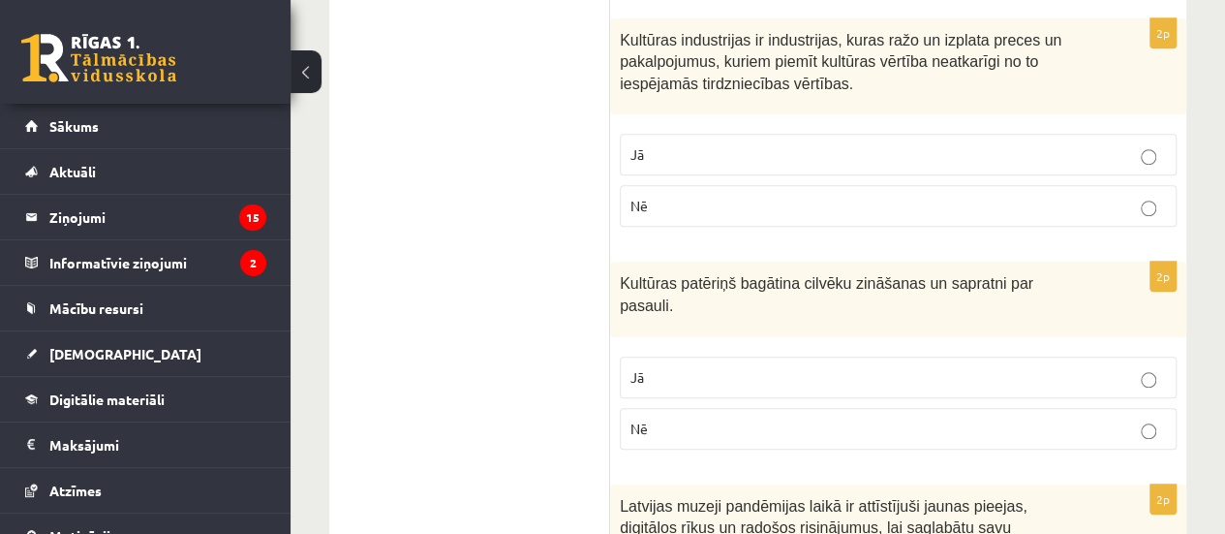
scroll to position [836, 0]
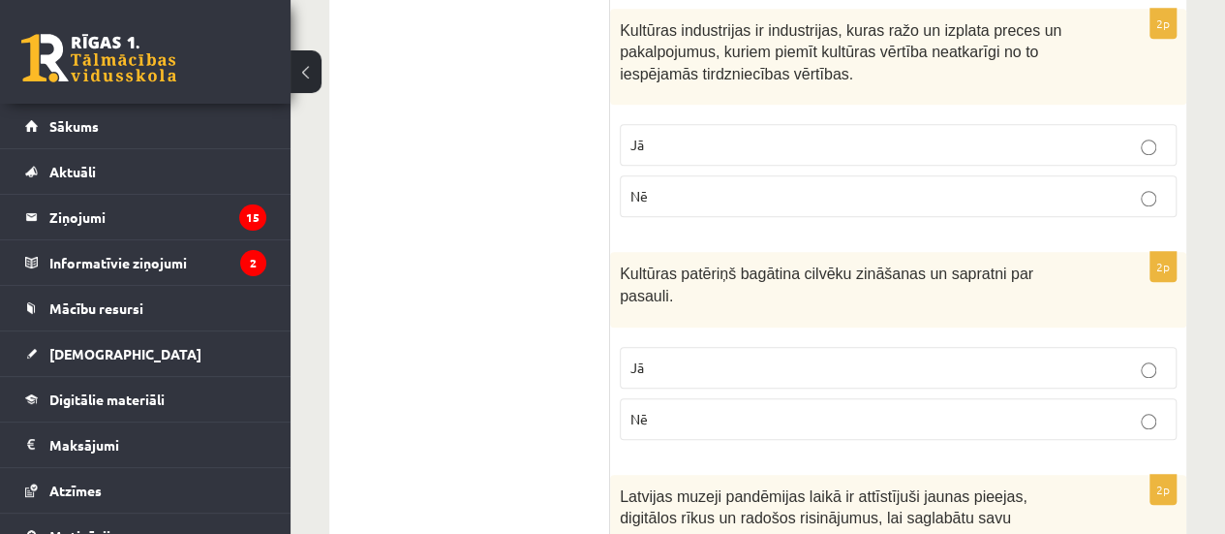
click at [747, 135] on p "Jā" at bounding box center [899, 145] width 536 height 20
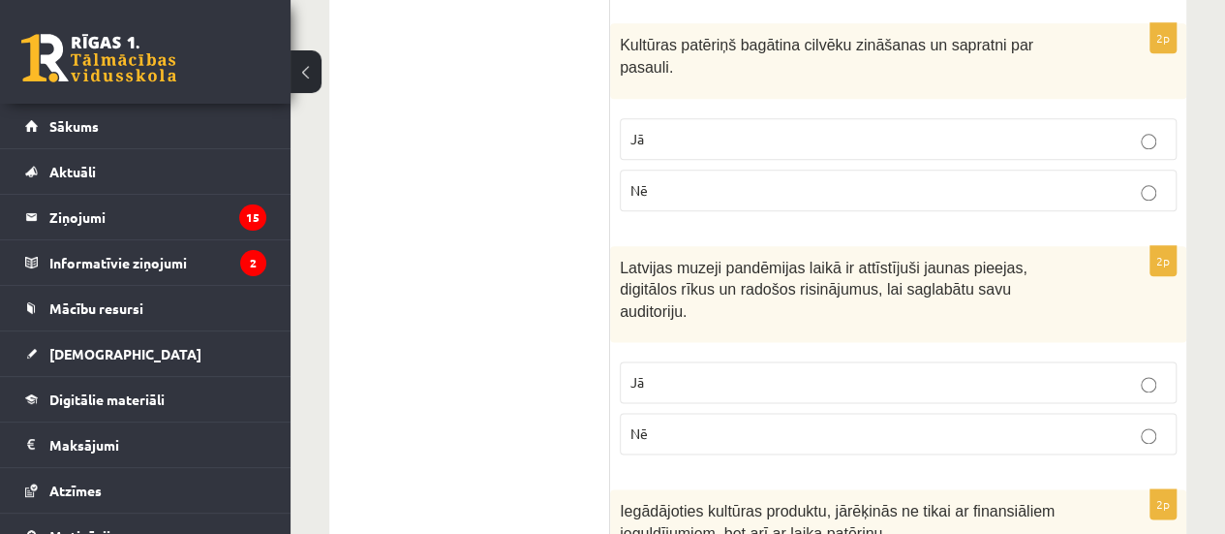
scroll to position [1066, 0]
click at [823, 128] on p "Jā" at bounding box center [899, 138] width 536 height 20
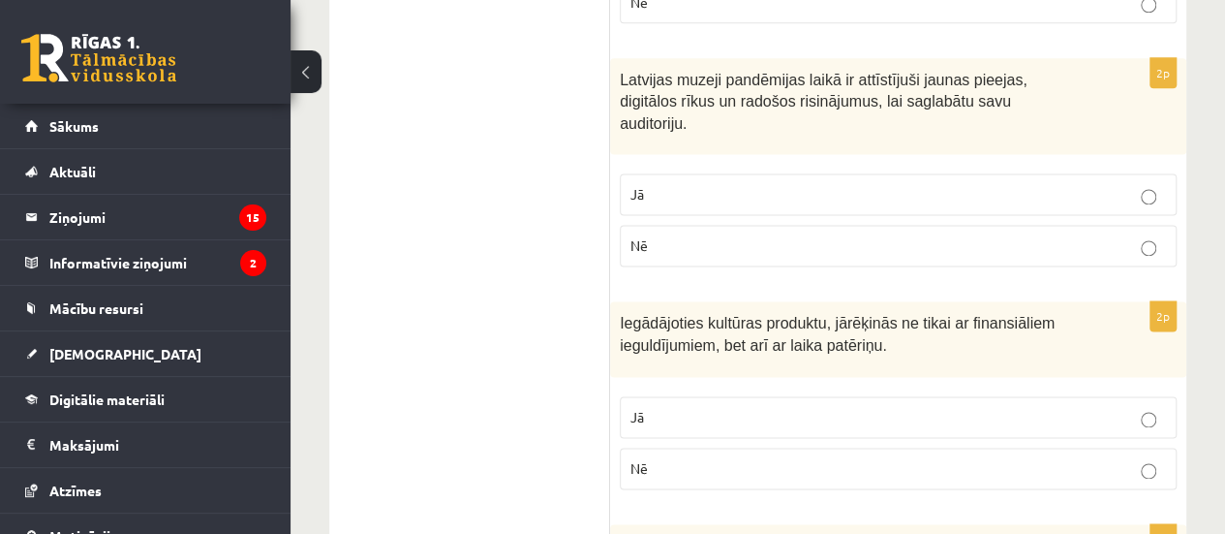
scroll to position [1254, 0]
click at [822, 172] on label "Jā" at bounding box center [898, 193] width 557 height 42
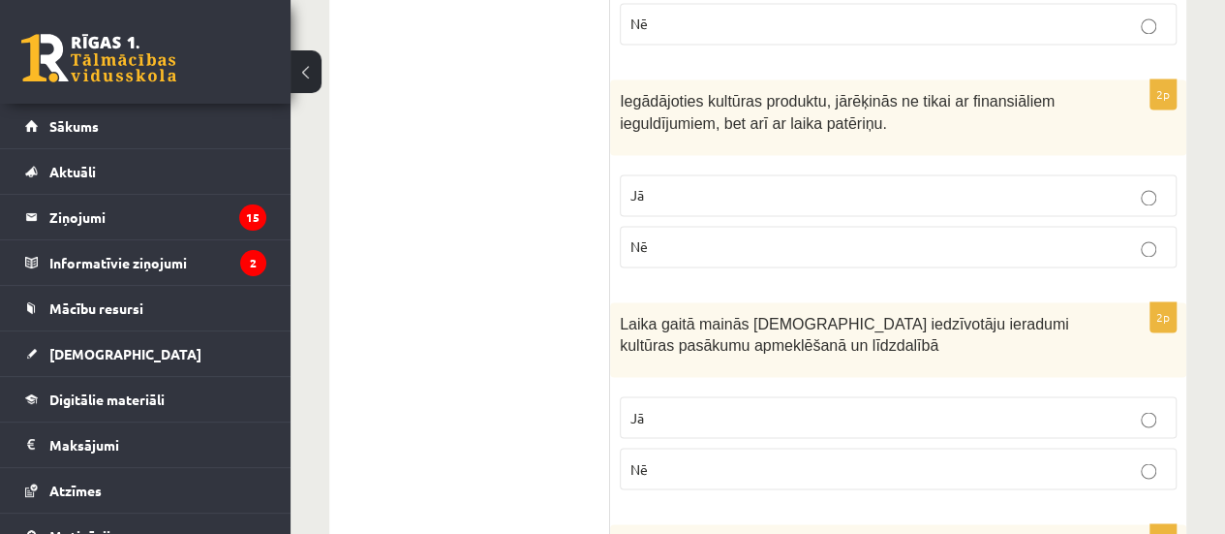
scroll to position [1476, 0]
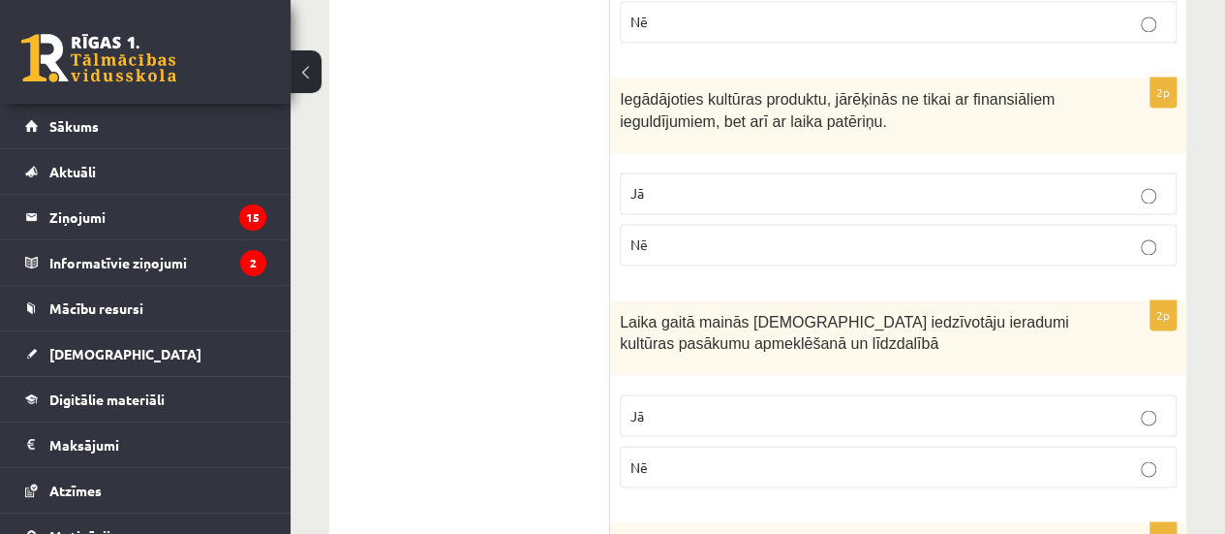
click at [857, 183] on p "Jā" at bounding box center [899, 193] width 536 height 20
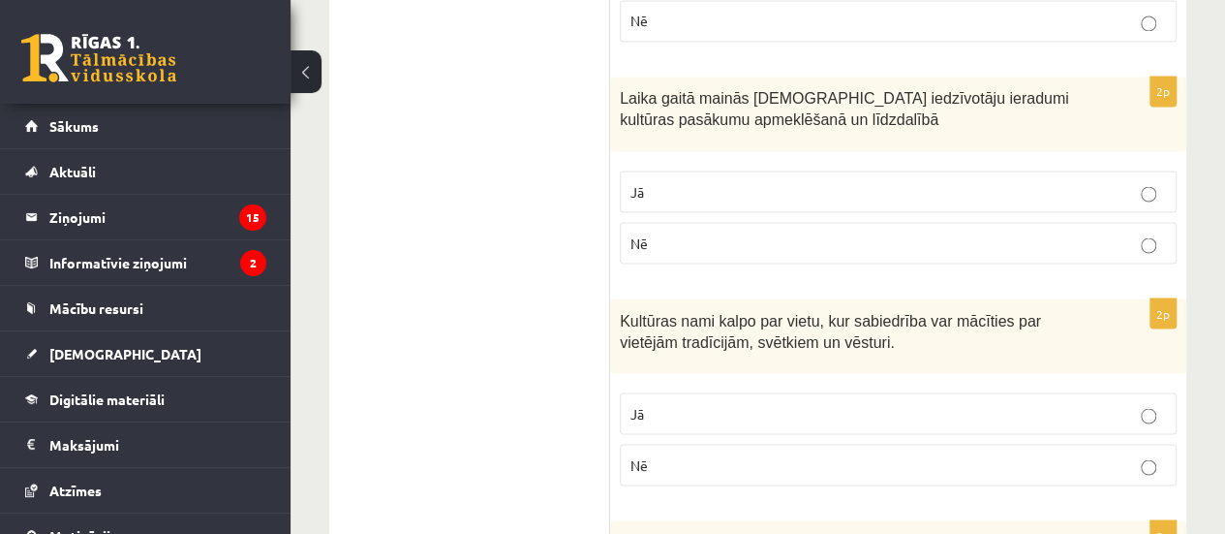
scroll to position [1701, 0]
click at [960, 180] on p "Jā" at bounding box center [899, 190] width 536 height 20
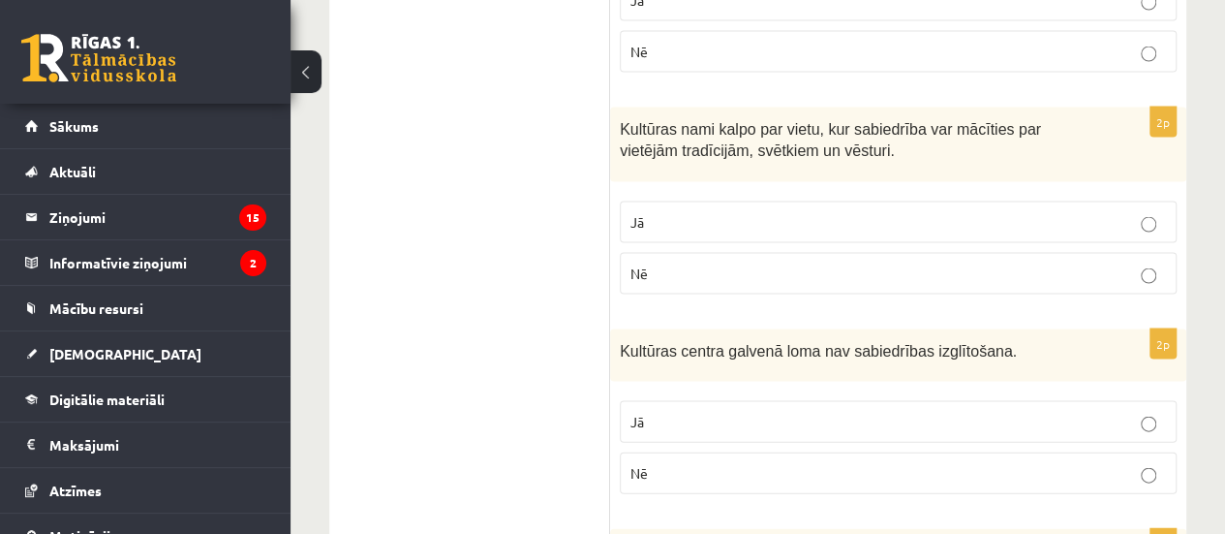
scroll to position [1910, 0]
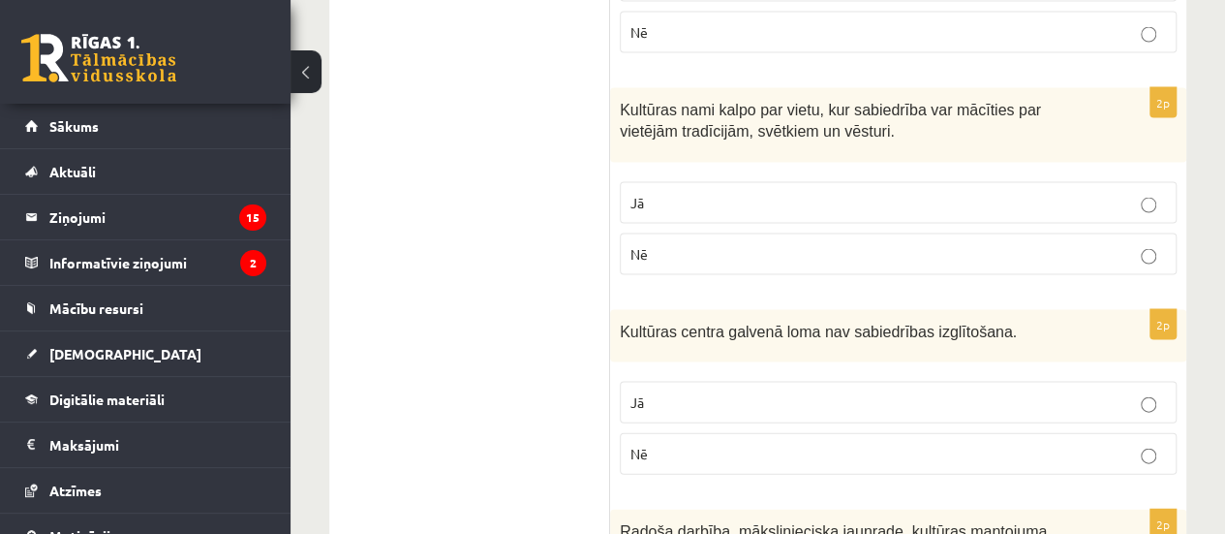
click at [739, 193] on p "Jā" at bounding box center [899, 203] width 536 height 20
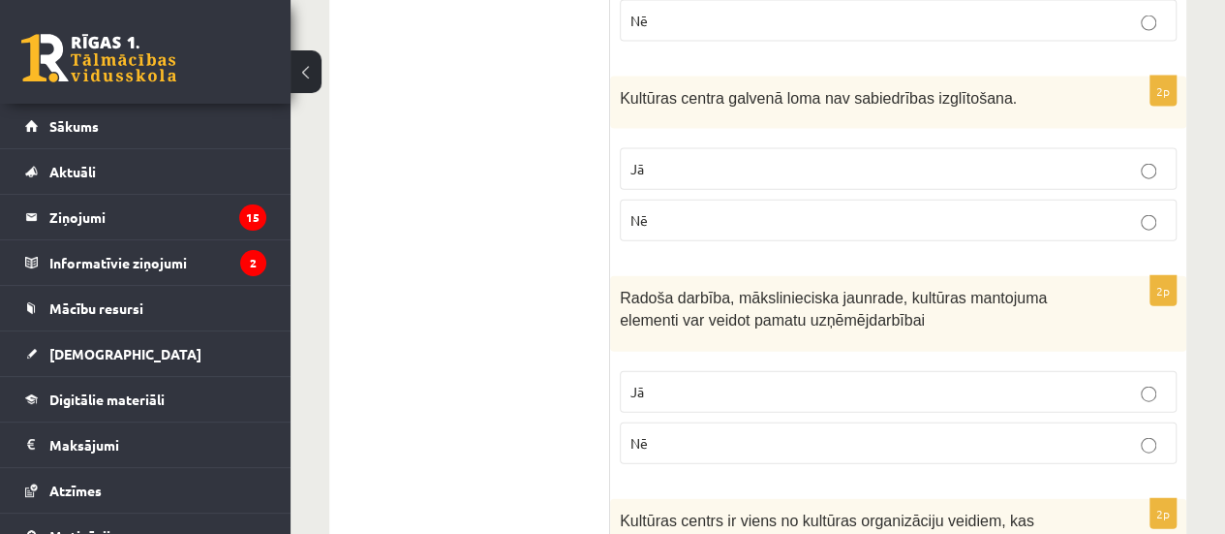
scroll to position [2145, 0]
click at [842, 209] on p "Nē" at bounding box center [899, 219] width 536 height 20
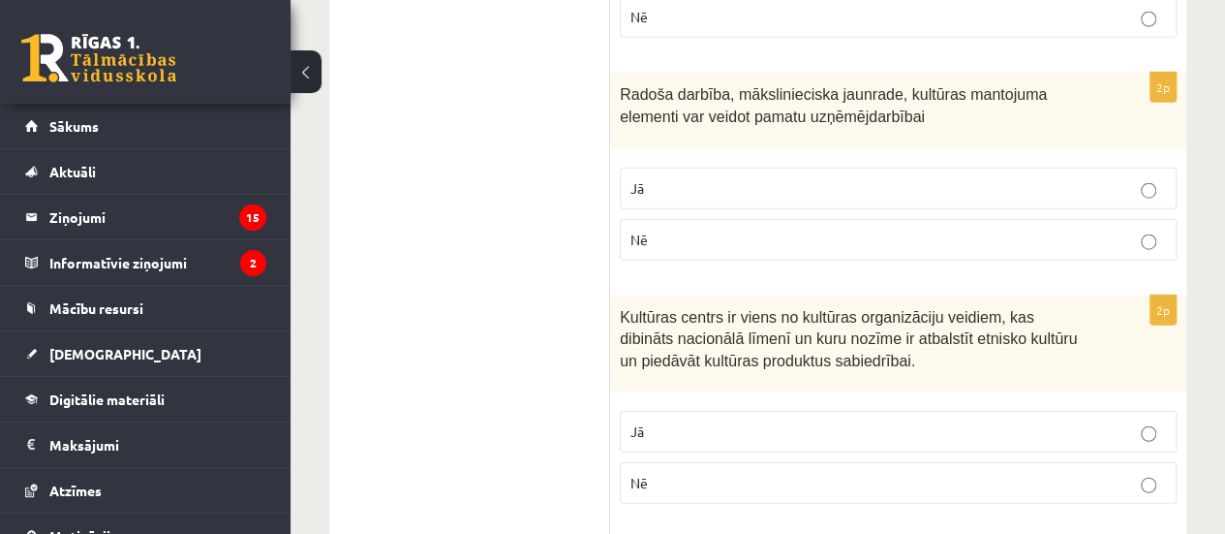
scroll to position [2349, 0]
click at [894, 176] on p "Jā" at bounding box center [899, 186] width 536 height 20
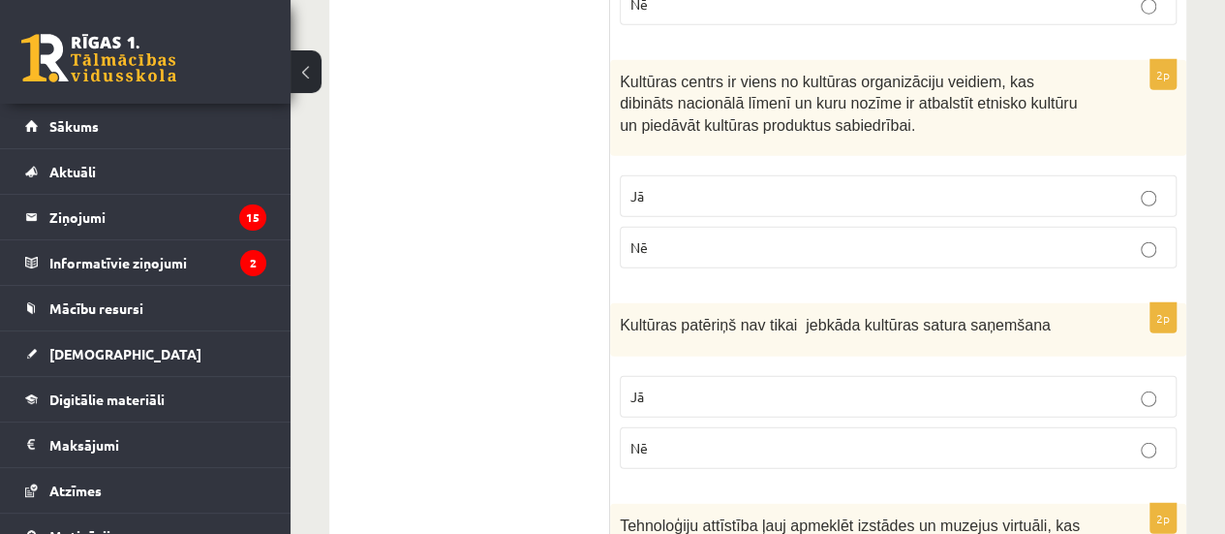
scroll to position [2584, 0]
click at [950, 236] on p "Nē" at bounding box center [899, 246] width 536 height 20
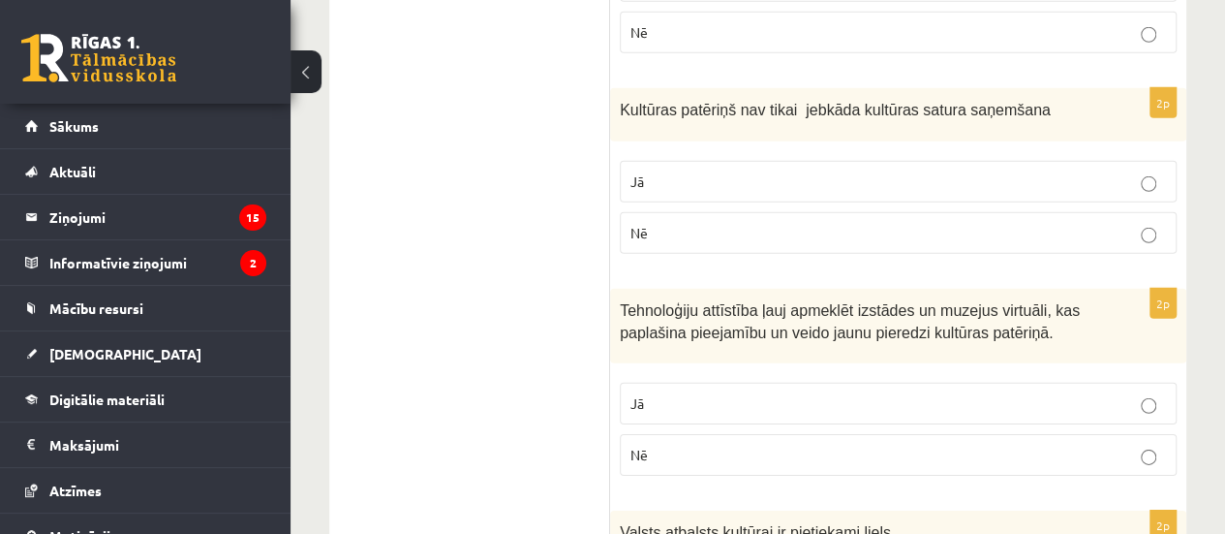
scroll to position [2798, 0]
click at [986, 171] on p "Jā" at bounding box center [899, 181] width 536 height 20
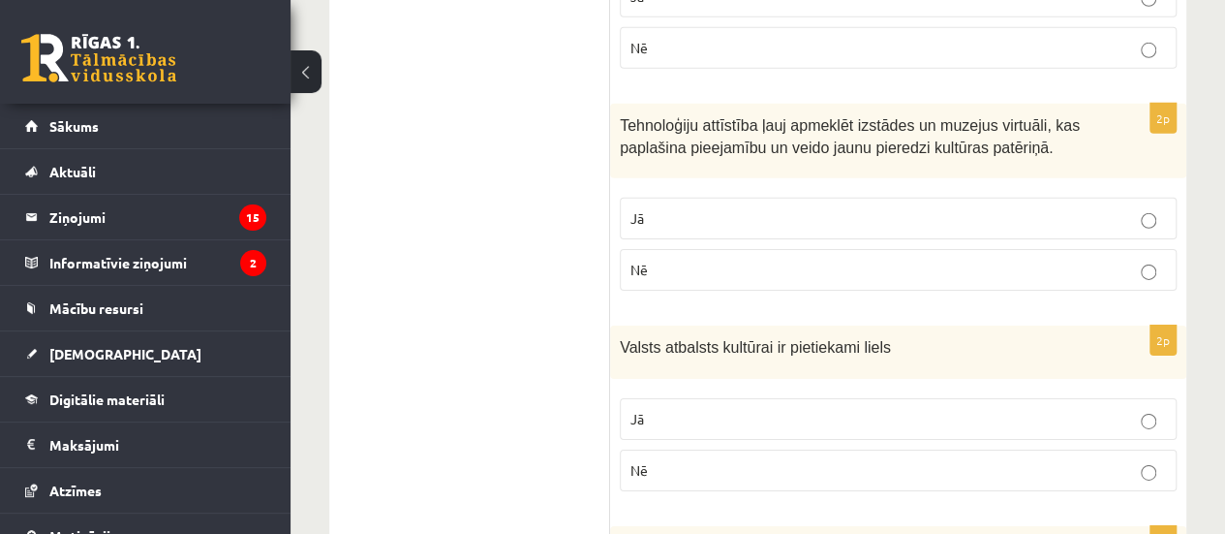
scroll to position [3006, 0]
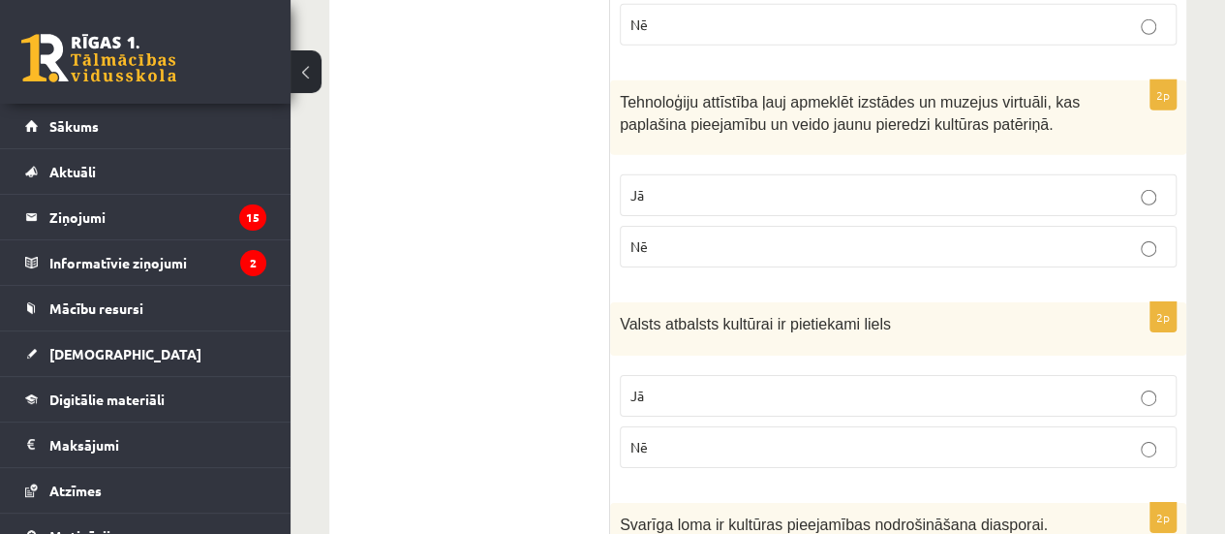
click at [992, 185] on p "Jā" at bounding box center [899, 195] width 536 height 20
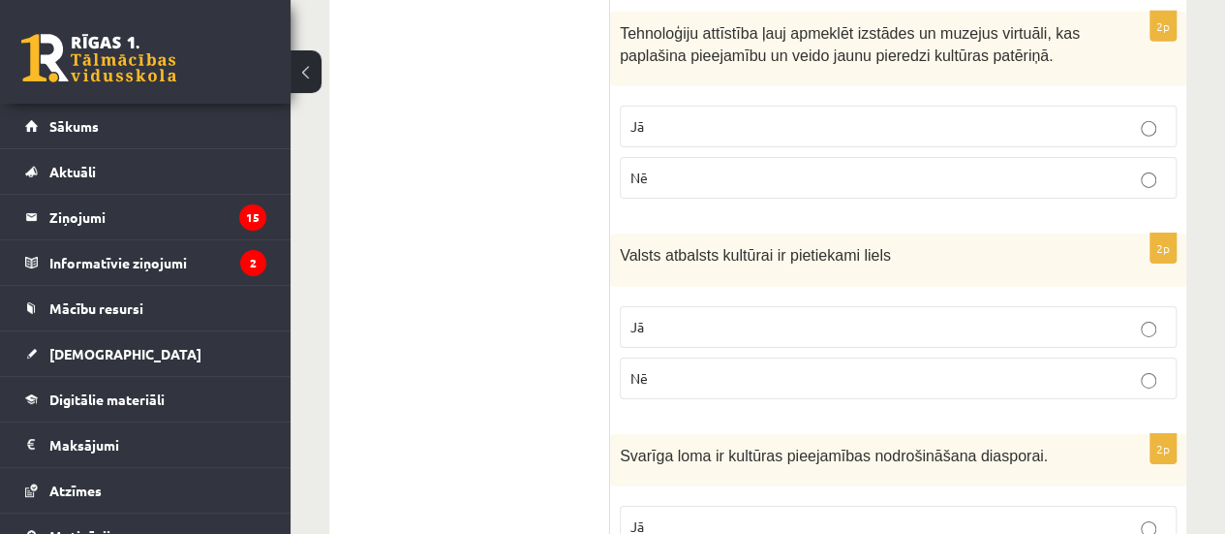
scroll to position [3144, 0]
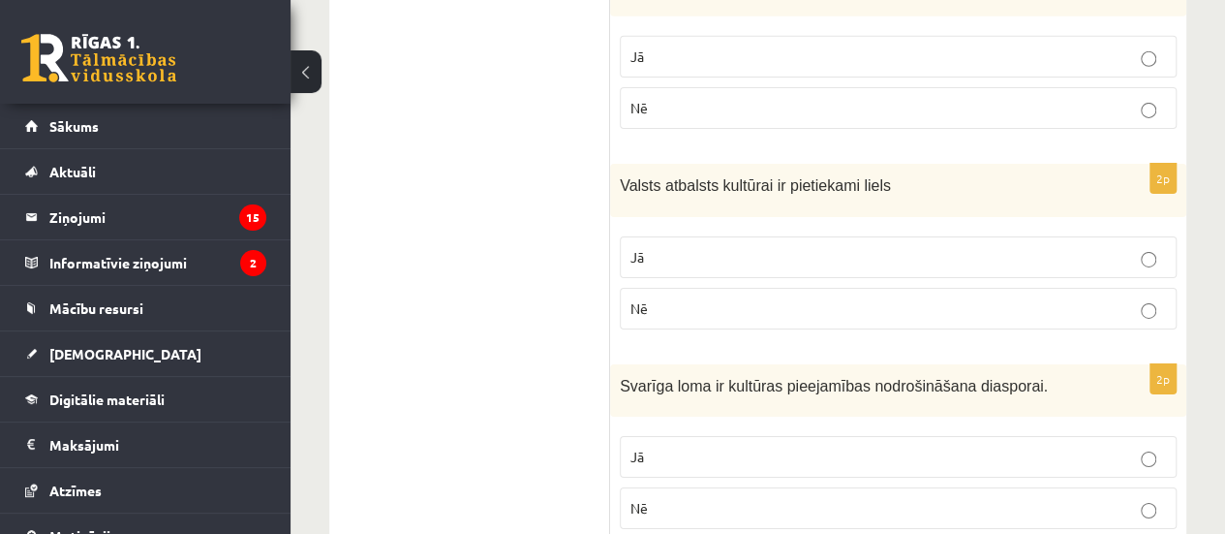
click at [1020, 447] on p "Jā" at bounding box center [899, 457] width 536 height 20
click at [984, 298] on p "Nē" at bounding box center [899, 308] width 536 height 20
click at [914, 247] on p "Jā" at bounding box center [899, 257] width 536 height 20
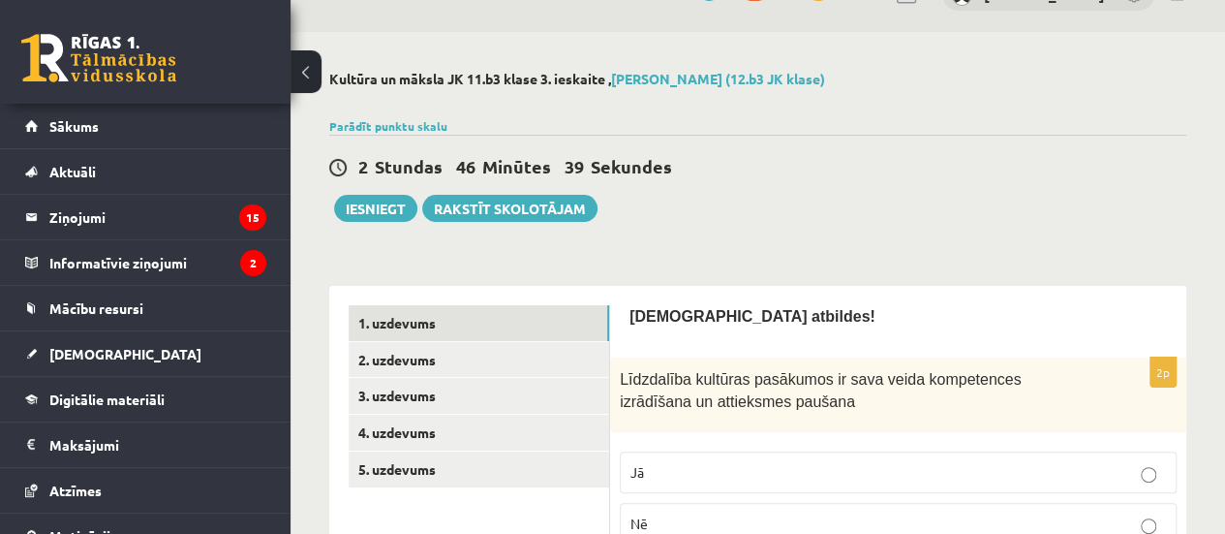
scroll to position [0, 0]
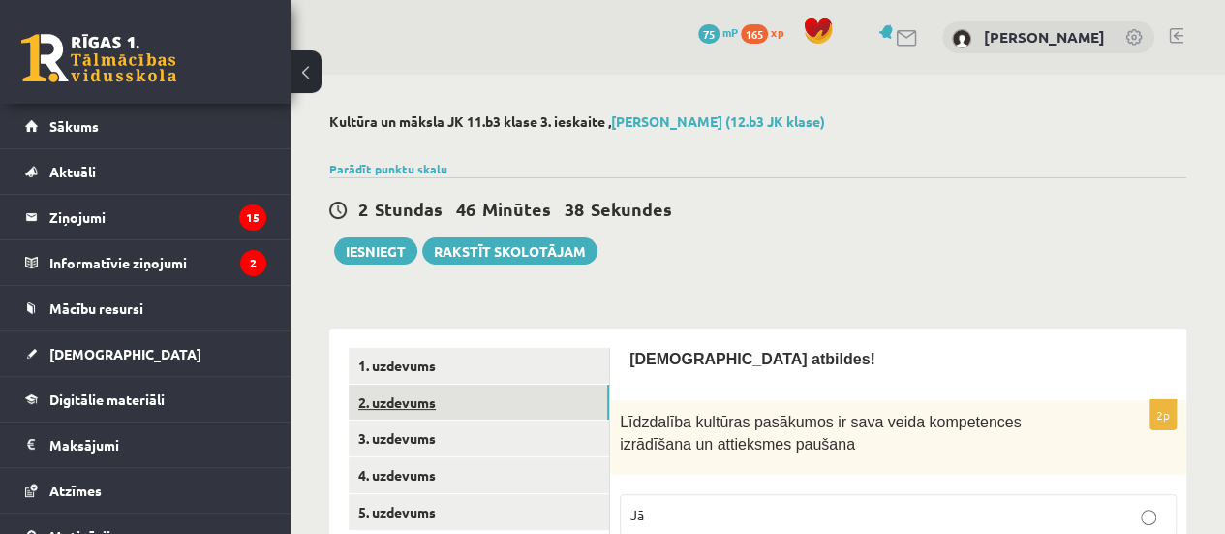
click at [502, 410] on link "2. uzdevums" at bounding box center [479, 403] width 261 height 36
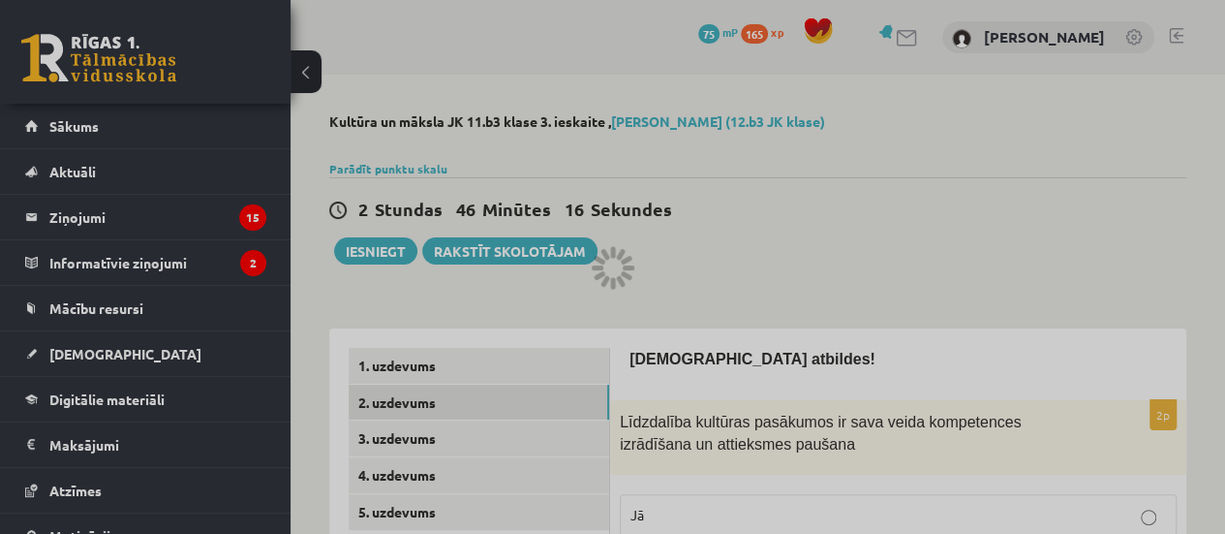
click at [795, 293] on div at bounding box center [612, 267] width 1225 height 534
click at [521, 363] on div at bounding box center [612, 267] width 1225 height 534
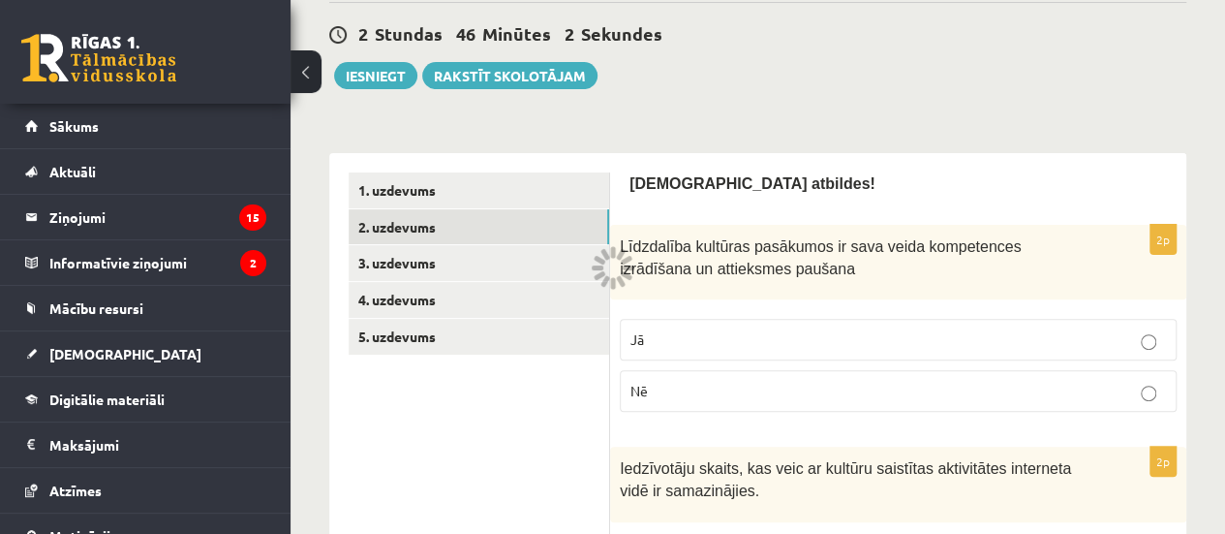
scroll to position [159, 0]
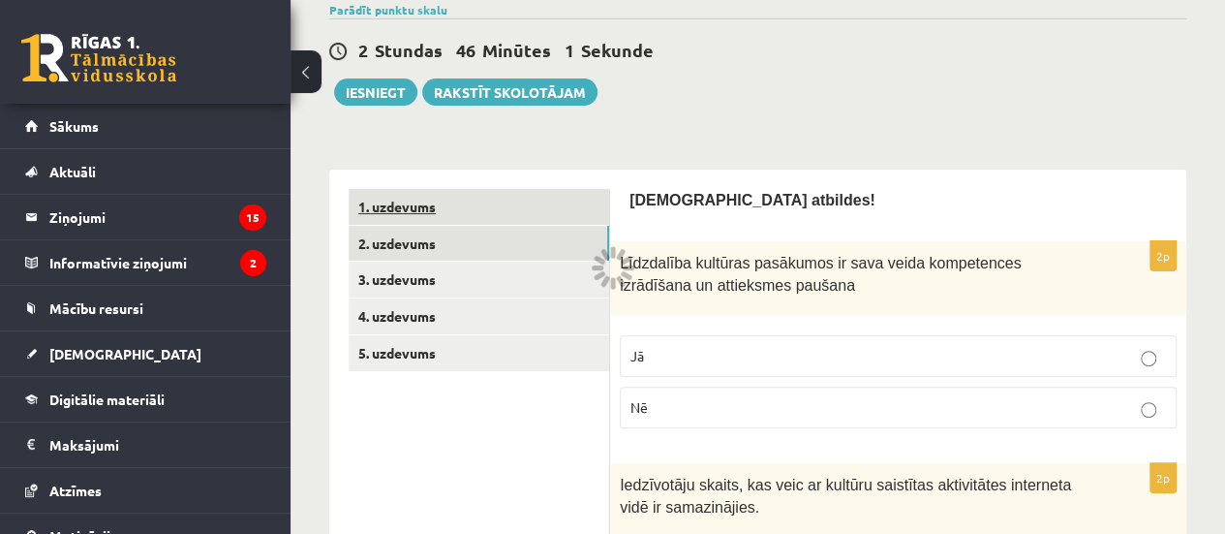
click at [557, 208] on link "1. uzdevums" at bounding box center [479, 207] width 261 height 36
click at [497, 248] on link "2. uzdevums" at bounding box center [479, 244] width 261 height 36
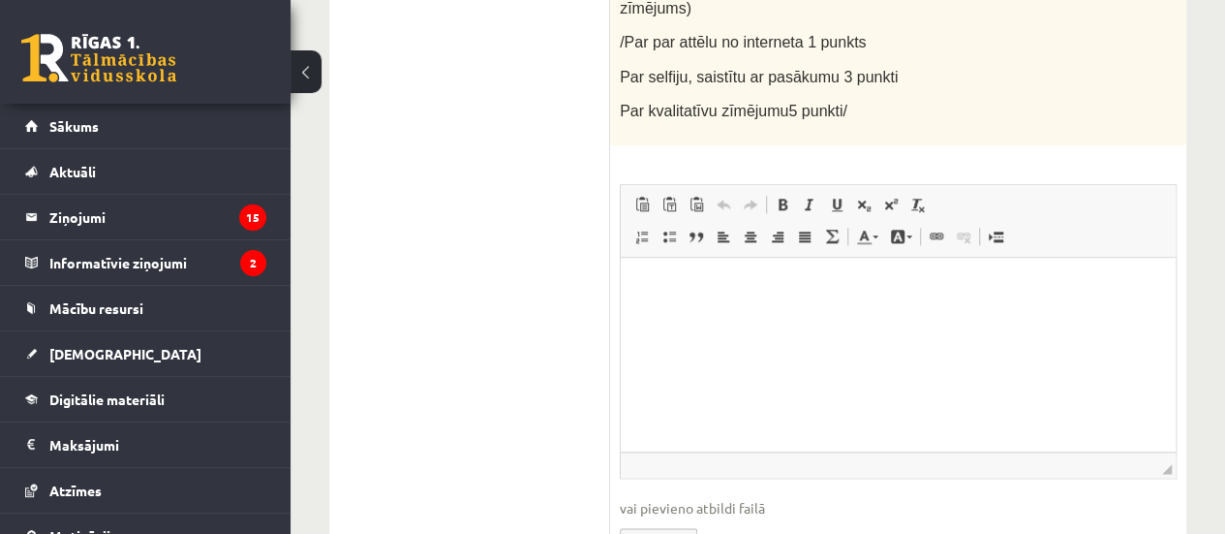
scroll to position [906, 0]
click at [803, 317] on html at bounding box center [898, 287] width 555 height 59
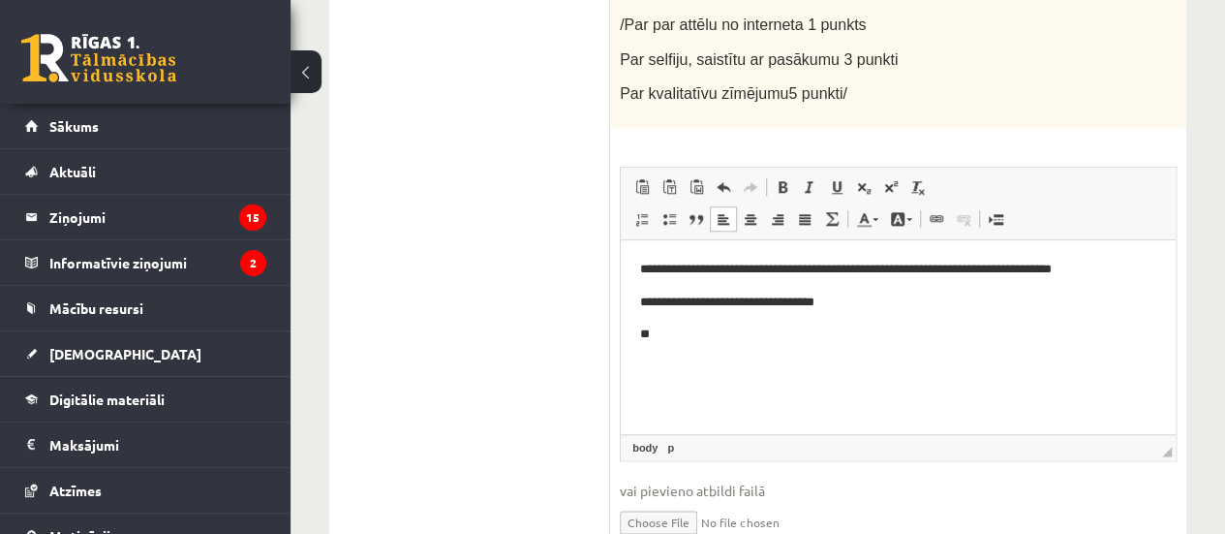
scroll to position [925, 0]
click at [655, 334] on p "******" at bounding box center [898, 333] width 516 height 20
click at [691, 332] on p "******" at bounding box center [898, 333] width 516 height 20
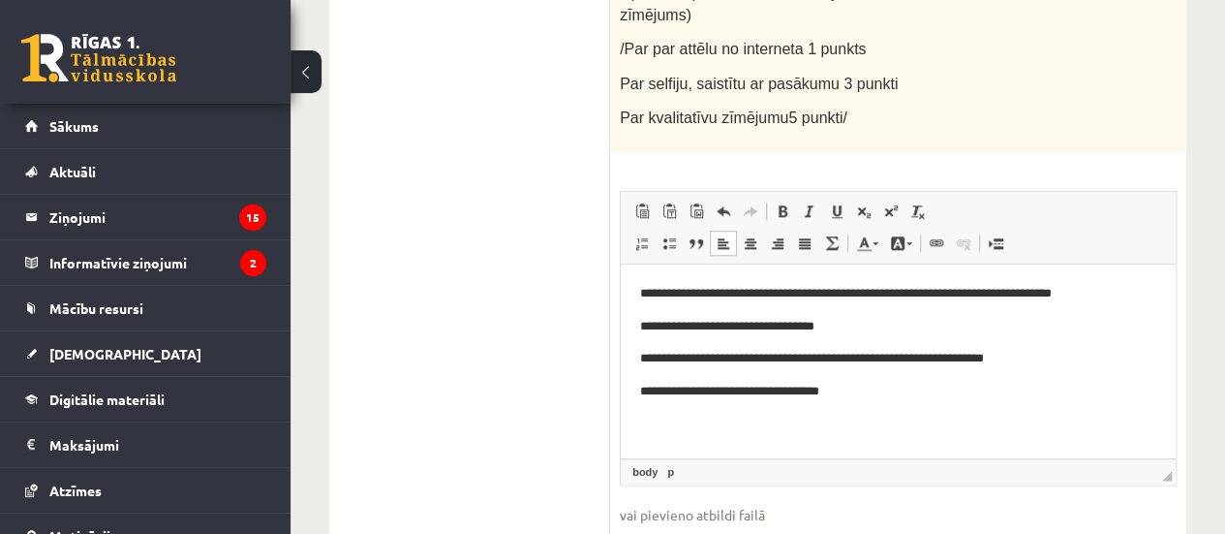
scroll to position [901, 0]
click at [737, 418] on p "Bagātinātā teksta redaktors, wiswyg-editor-user-answer-47433972729100" at bounding box center [898, 423] width 516 height 20
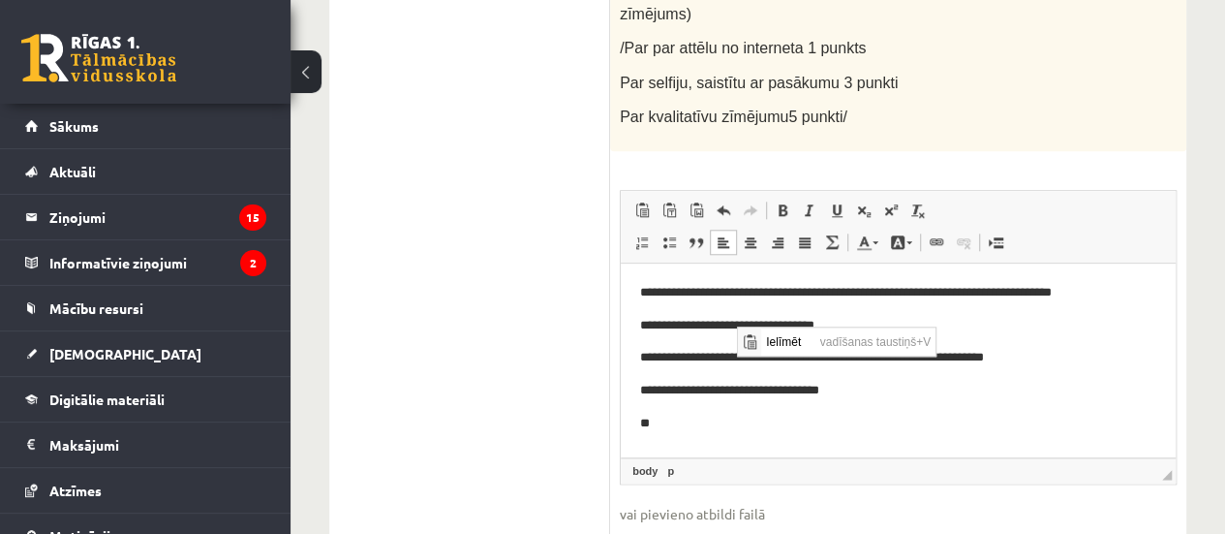
scroll to position [0, 0]
click at [768, 339] on span "Ielīmēt" at bounding box center [787, 341] width 54 height 28
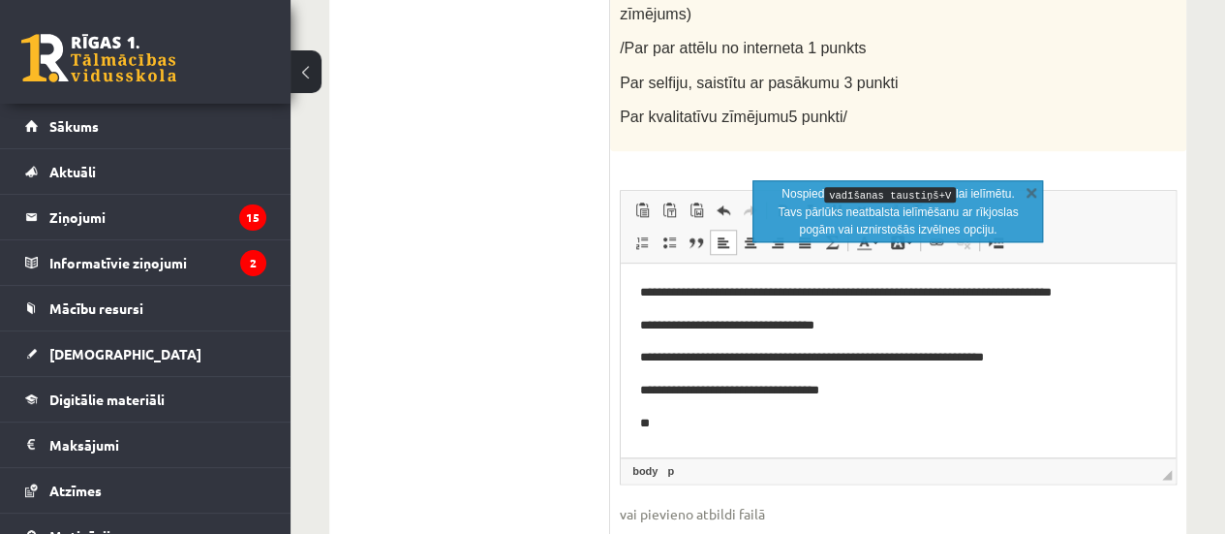
click at [702, 415] on p "**" at bounding box center [898, 423] width 516 height 20
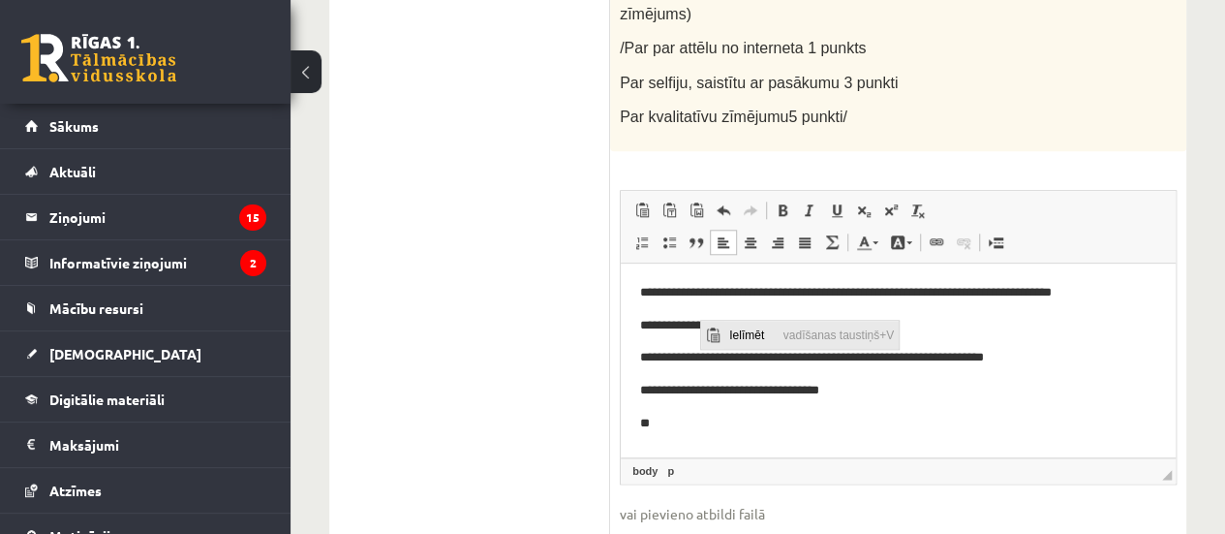
click at [726, 333] on span "Ielīmēt" at bounding box center [751, 335] width 54 height 28
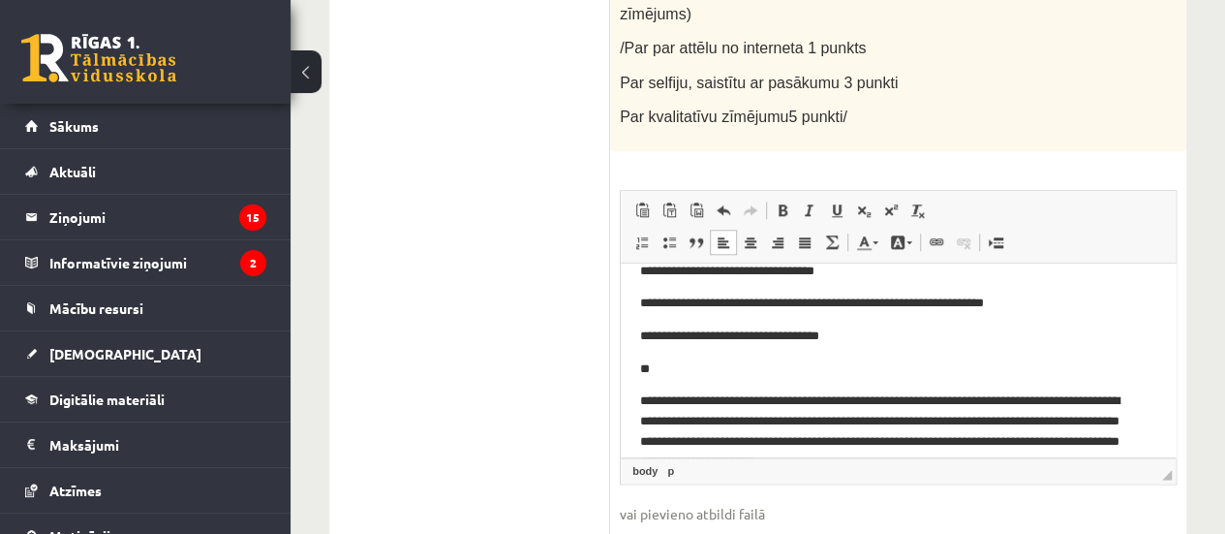
scroll to position [60, 0]
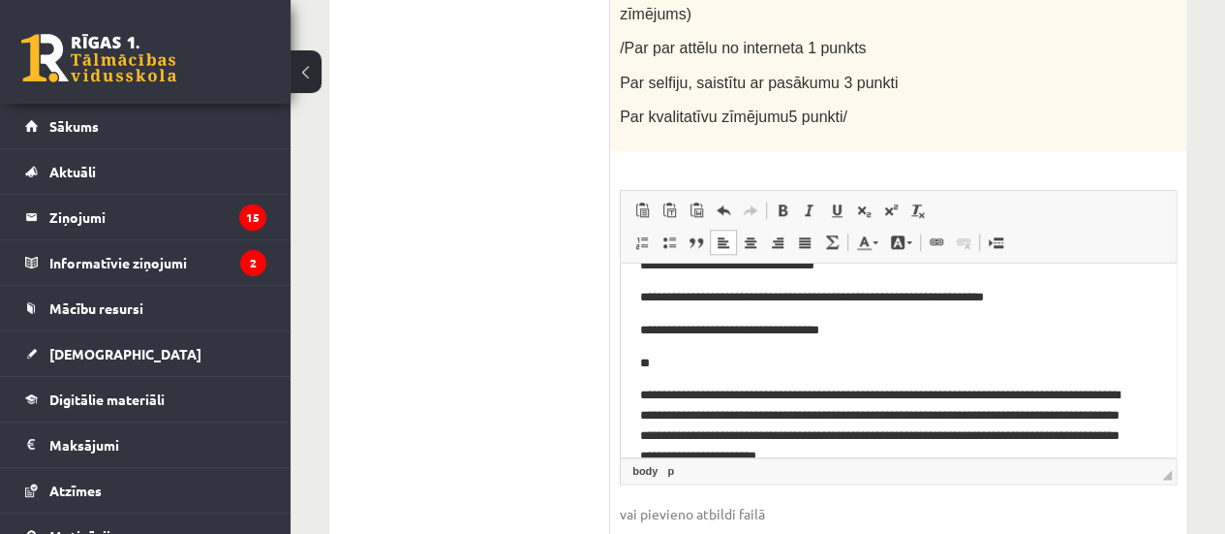
click at [639, 398] on html "**********" at bounding box center [898, 410] width 555 height 416
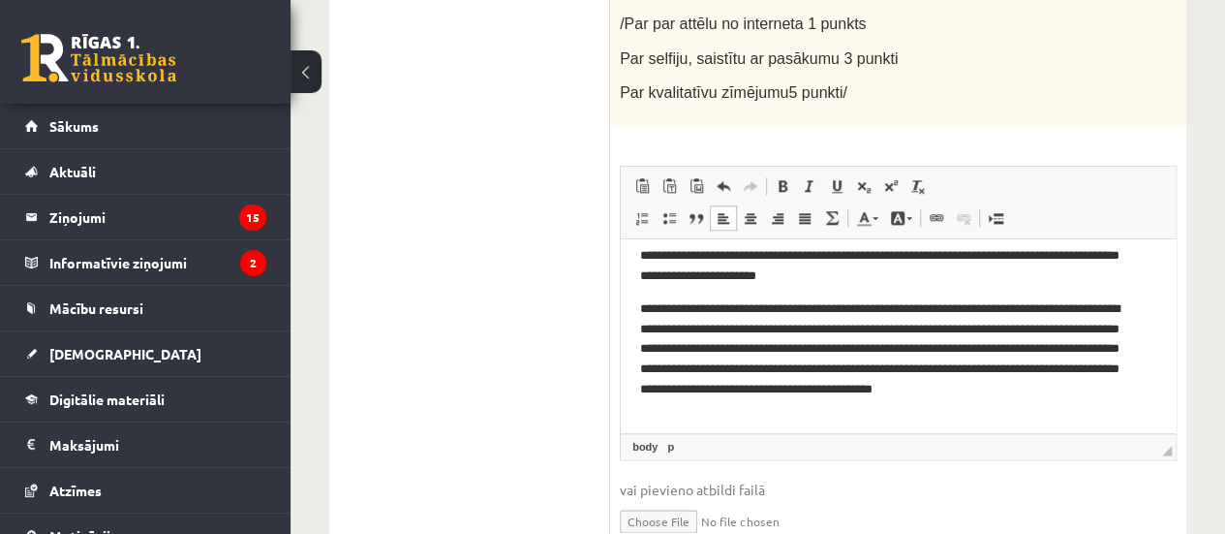
scroll to position [190, 0]
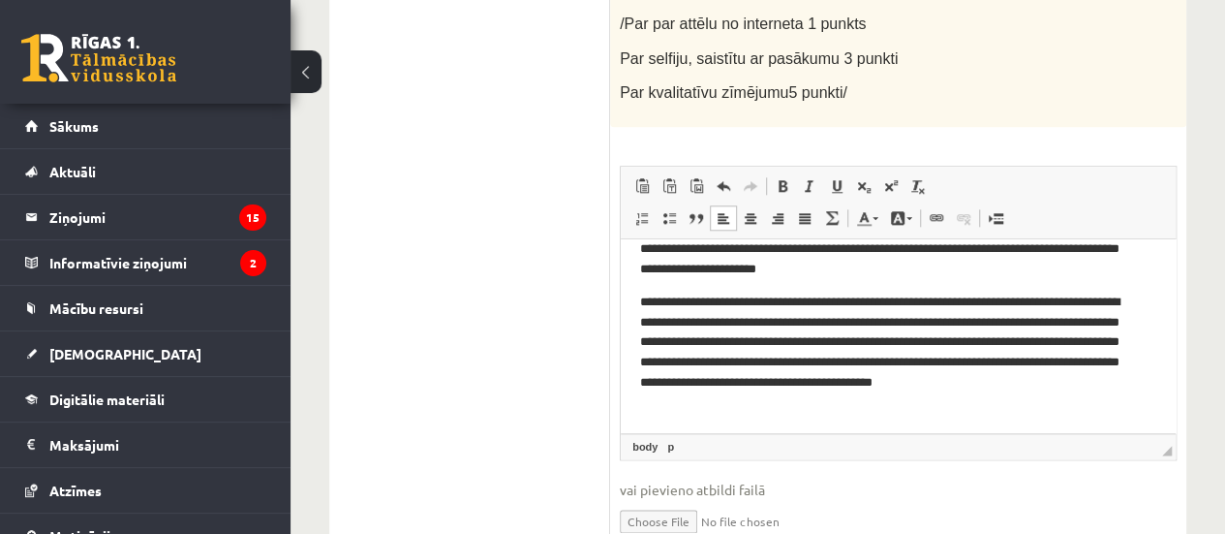
click at [858, 426] on html "**********" at bounding box center [898, 240] width 555 height 384
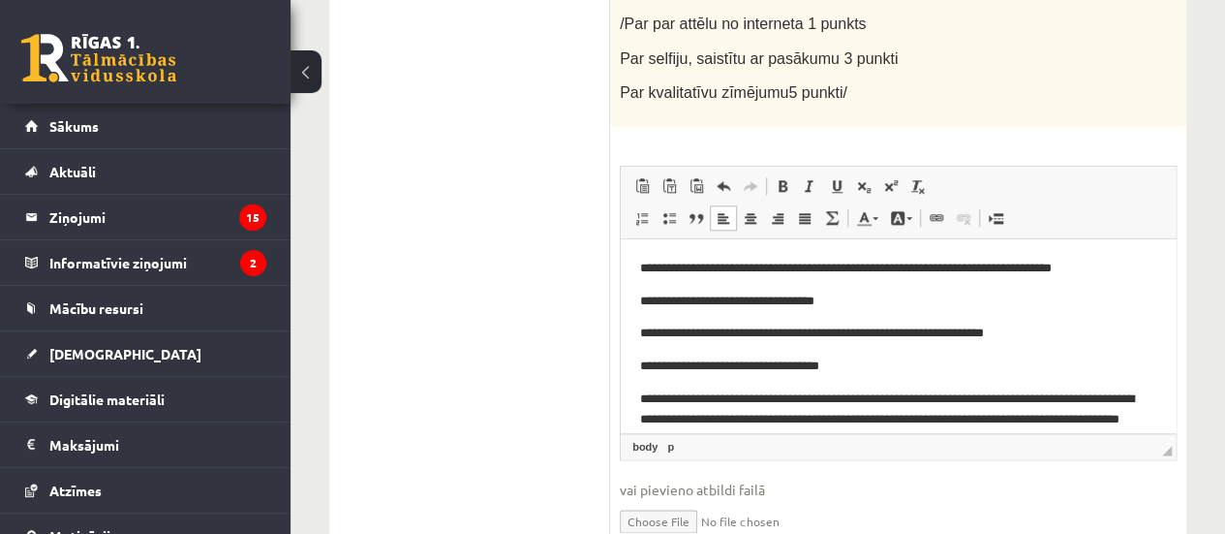
scroll to position [295, 0]
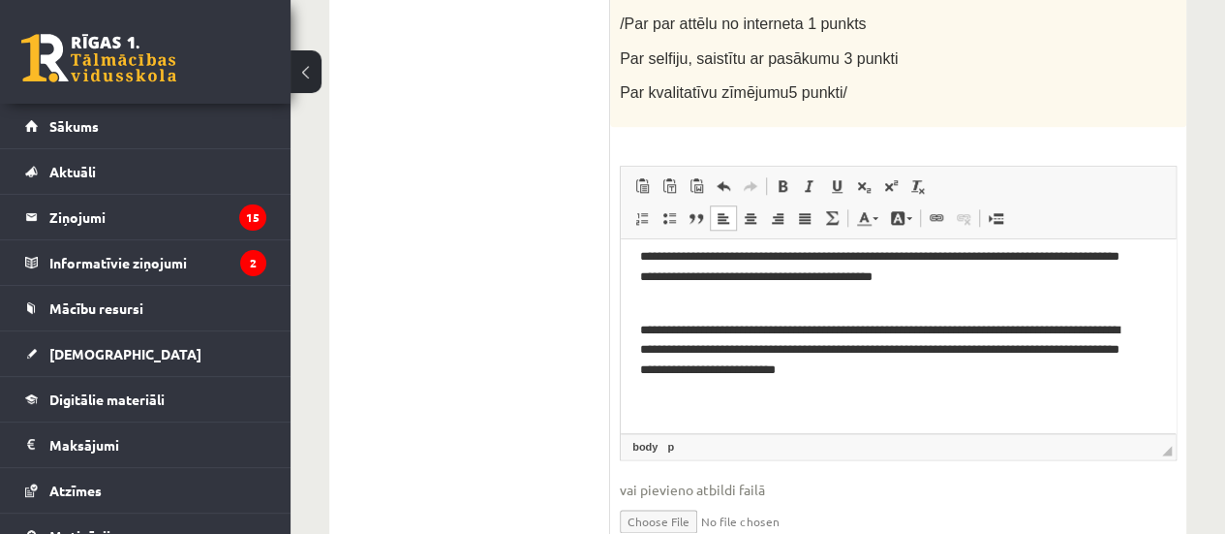
click at [682, 500] on input "file" at bounding box center [898, 520] width 557 height 40
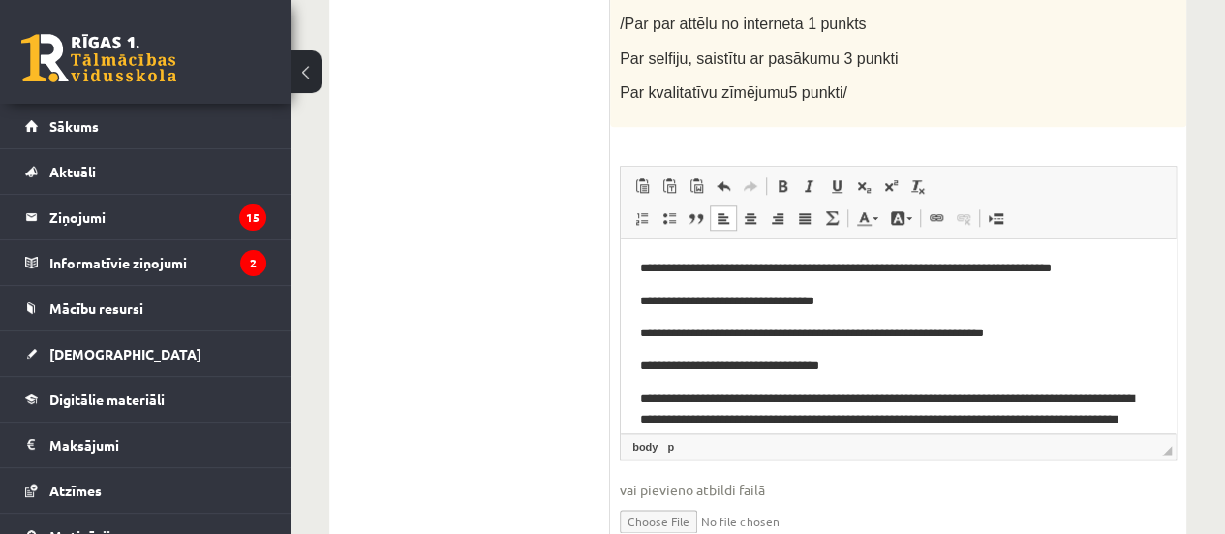
scroll to position [0, 0]
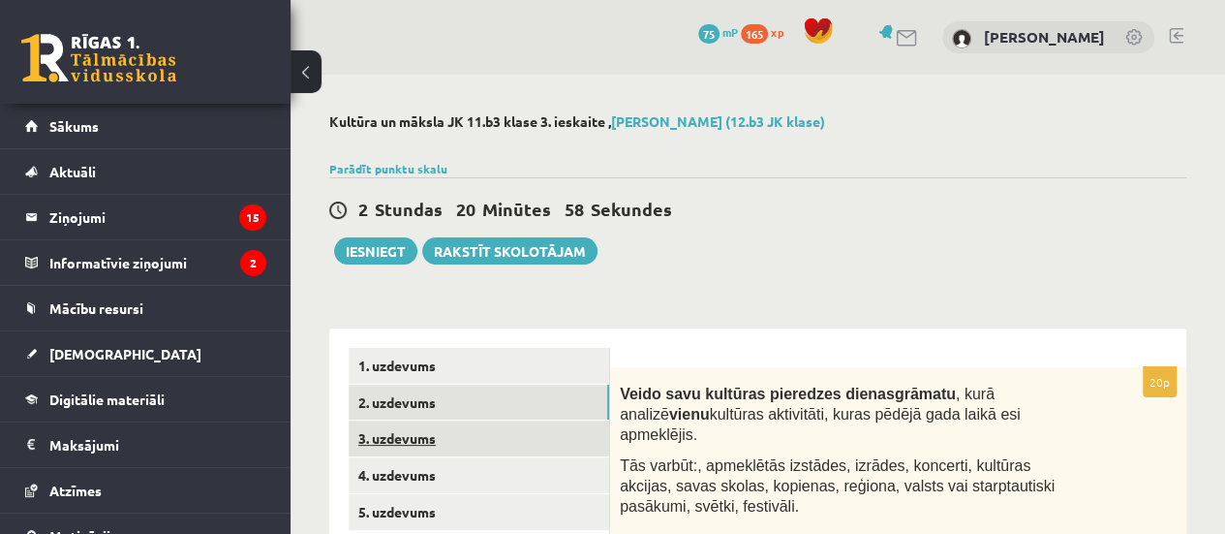
click at [531, 437] on link "3. uzdevums" at bounding box center [479, 438] width 261 height 36
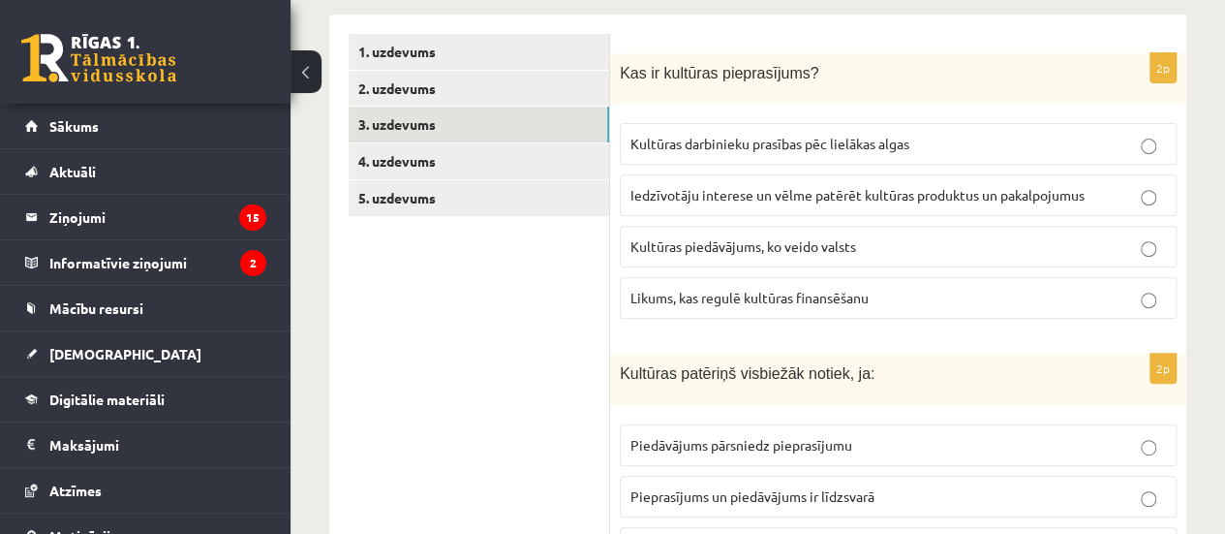
scroll to position [313, 0]
click at [1020, 201] on span "Iedzīvotāju interese un vēlme patērēt kultūras produktus un pakalpojumus" at bounding box center [858, 195] width 454 height 17
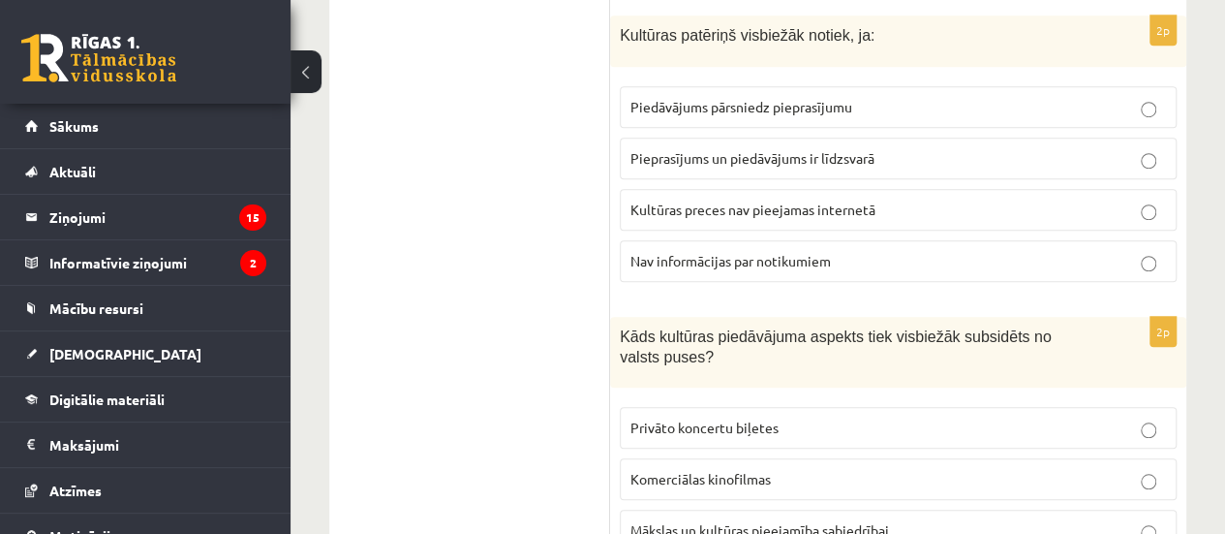
scroll to position [650, 0]
click at [785, 118] on label "Piedāvājums pārsniedz pieprasījumu" at bounding box center [898, 109] width 557 height 42
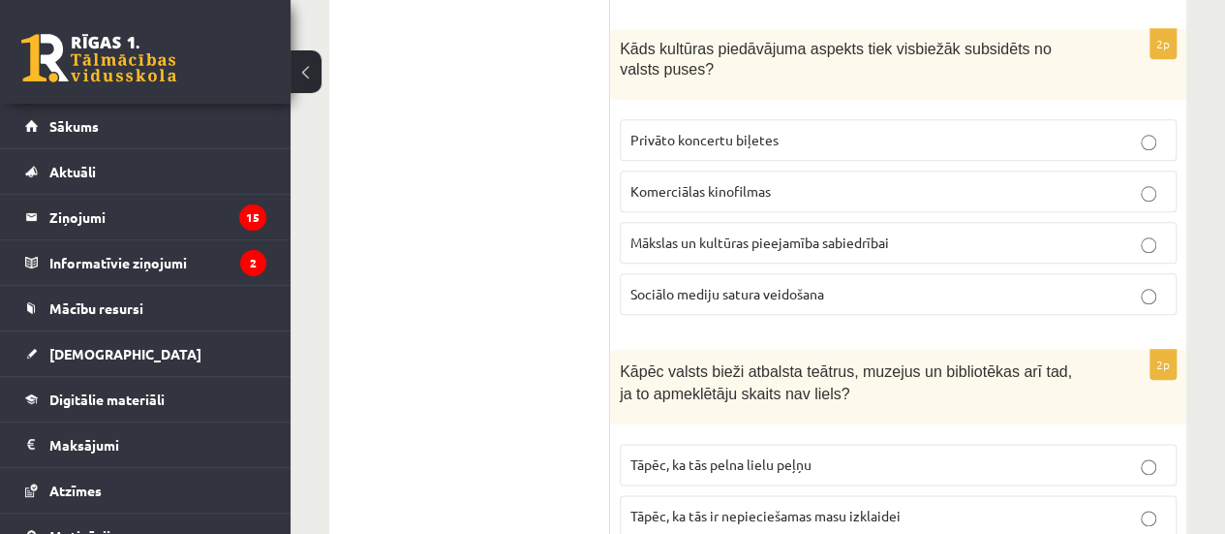
scroll to position [945, 0]
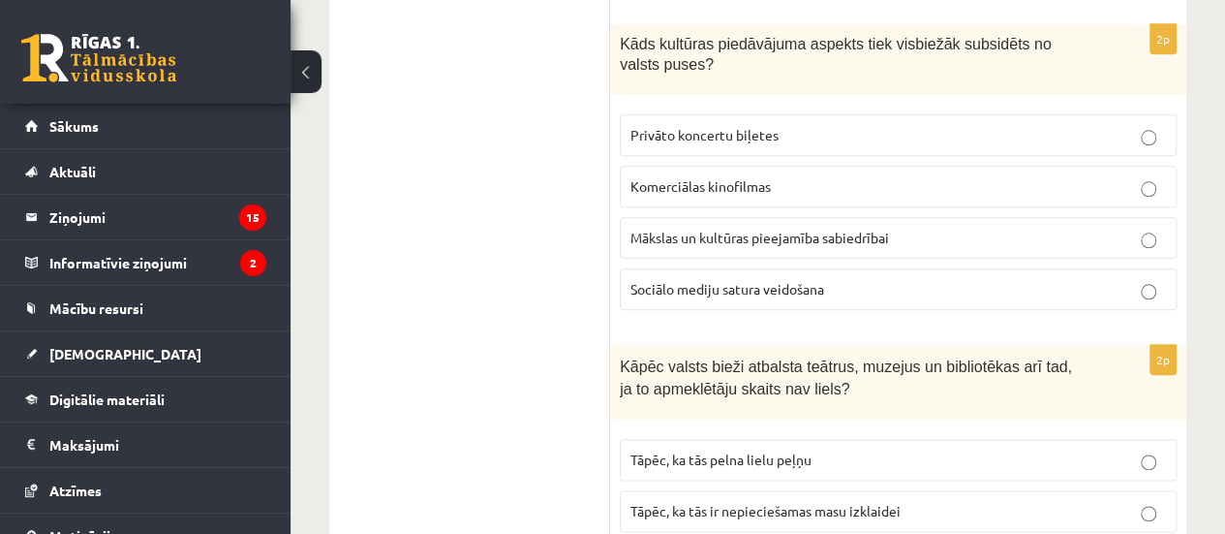
click at [972, 228] on p "Mākslas un kultūras pieejamība sabiedrībai" at bounding box center [899, 238] width 536 height 20
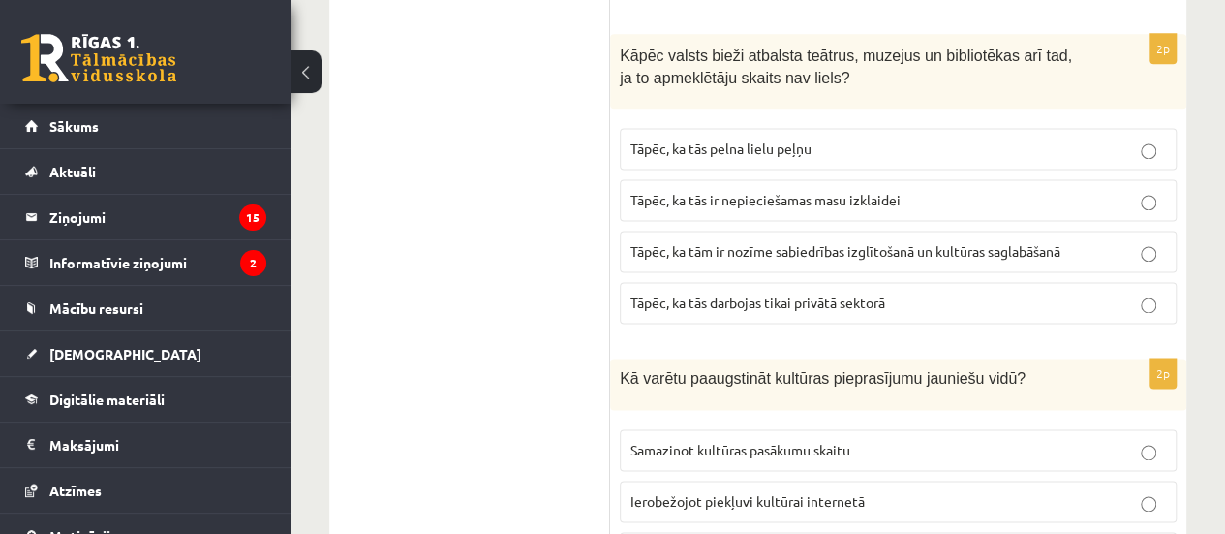
scroll to position [1264, 0]
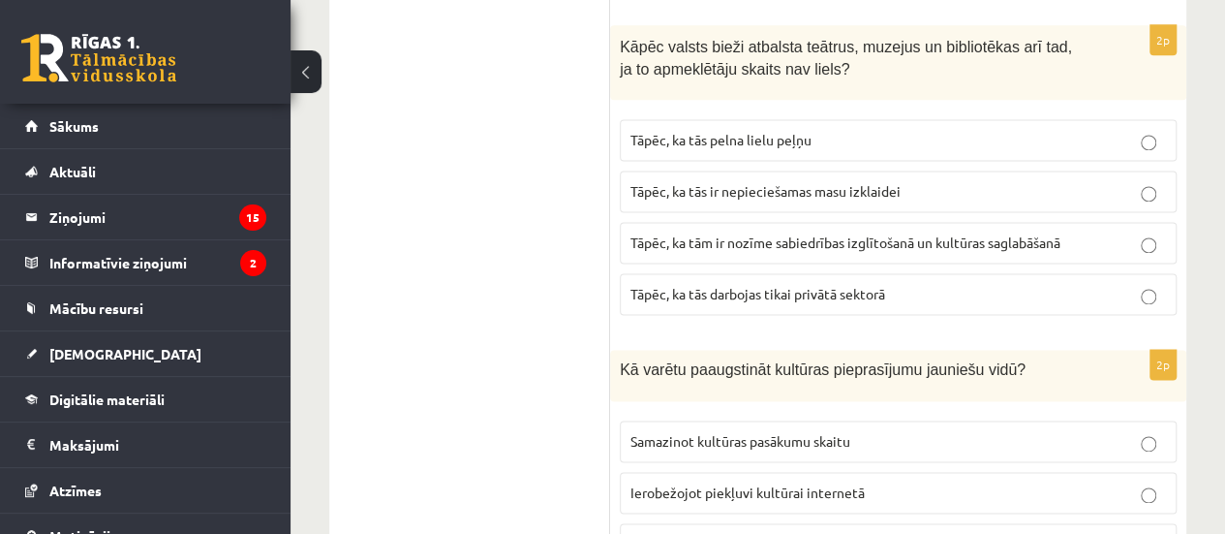
click at [1124, 233] on p "Tāpēc, ka tām ir nozīme sabiedrības izglītošanā un kultūras saglabāšanā" at bounding box center [899, 242] width 536 height 20
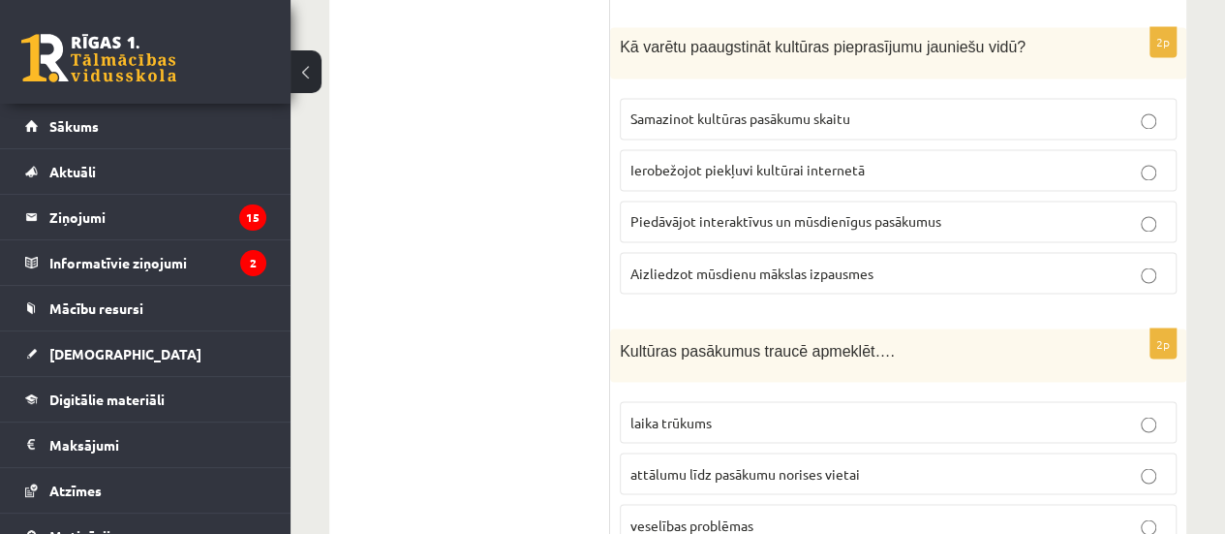
scroll to position [1588, 0]
click at [899, 210] on p "Piedāvājot interaktīvus un mūsdienīgus pasākumus" at bounding box center [899, 220] width 536 height 20
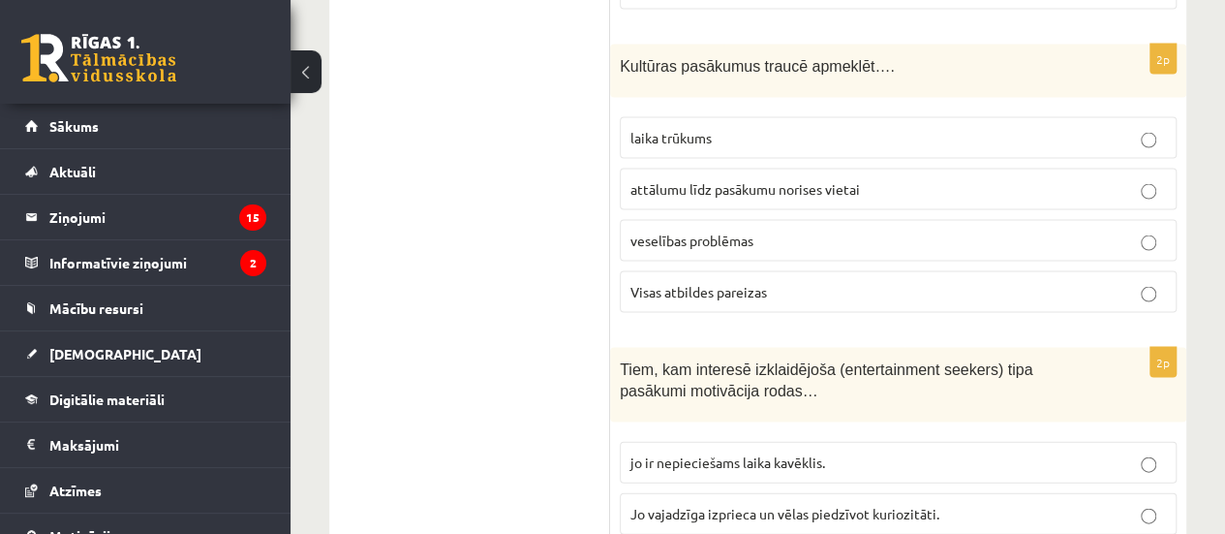
scroll to position [1873, 0]
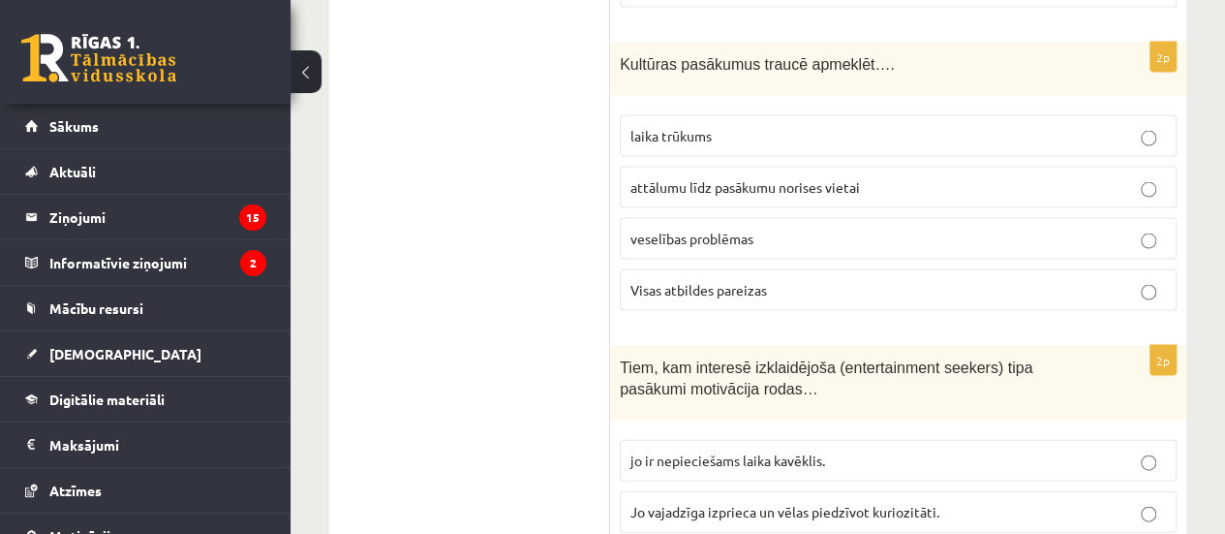
click at [829, 280] on p "Visas atbildes pareizas" at bounding box center [899, 290] width 536 height 20
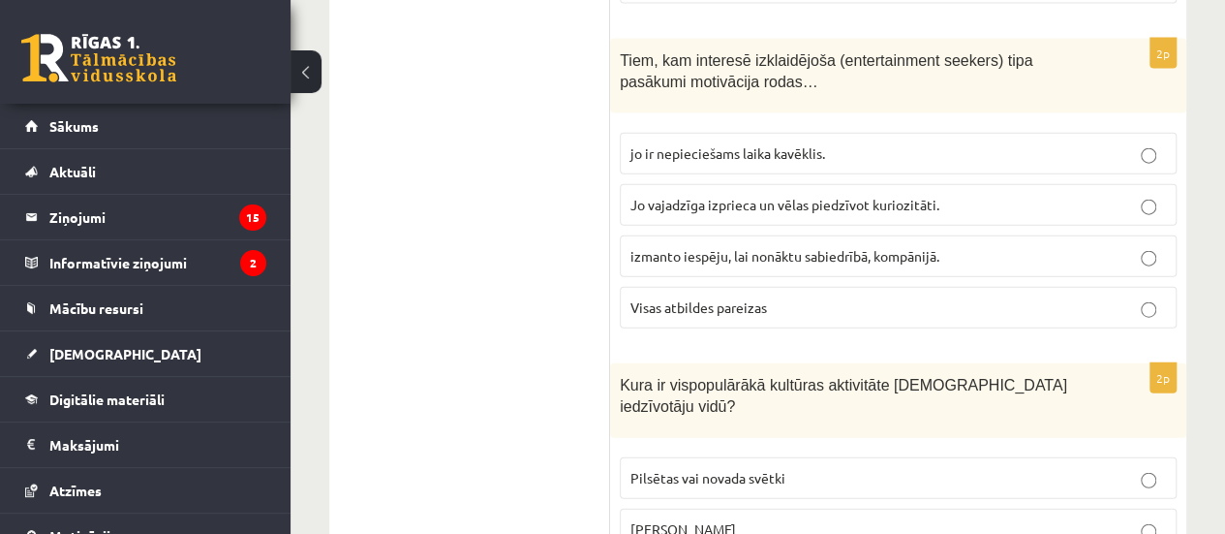
scroll to position [2181, 0]
click at [861, 296] on p "Visas atbildes pareizas" at bounding box center [899, 306] width 536 height 20
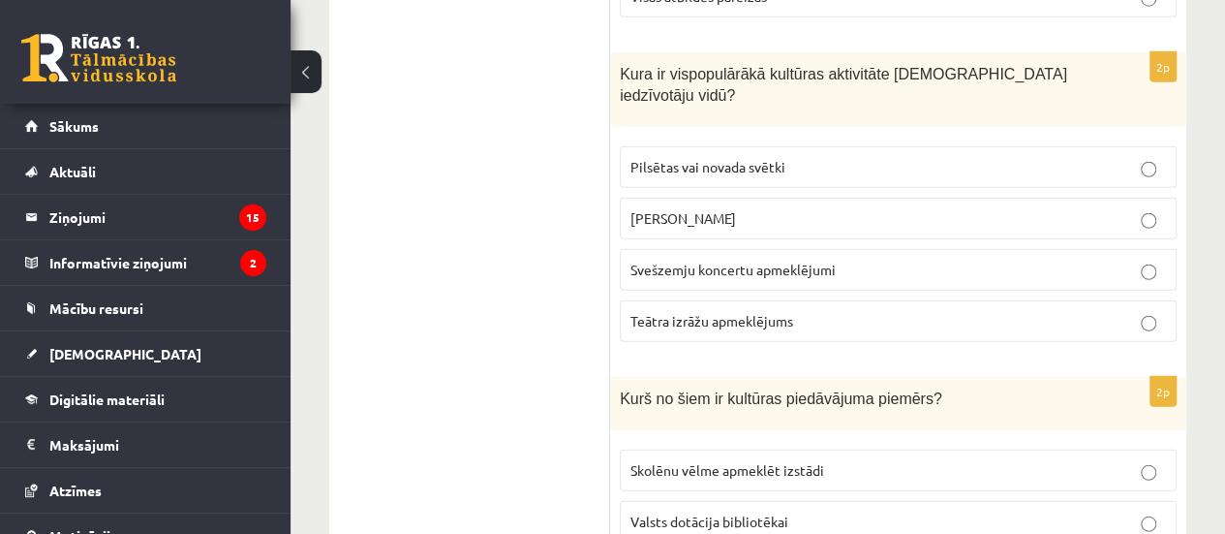
scroll to position [2496, 0]
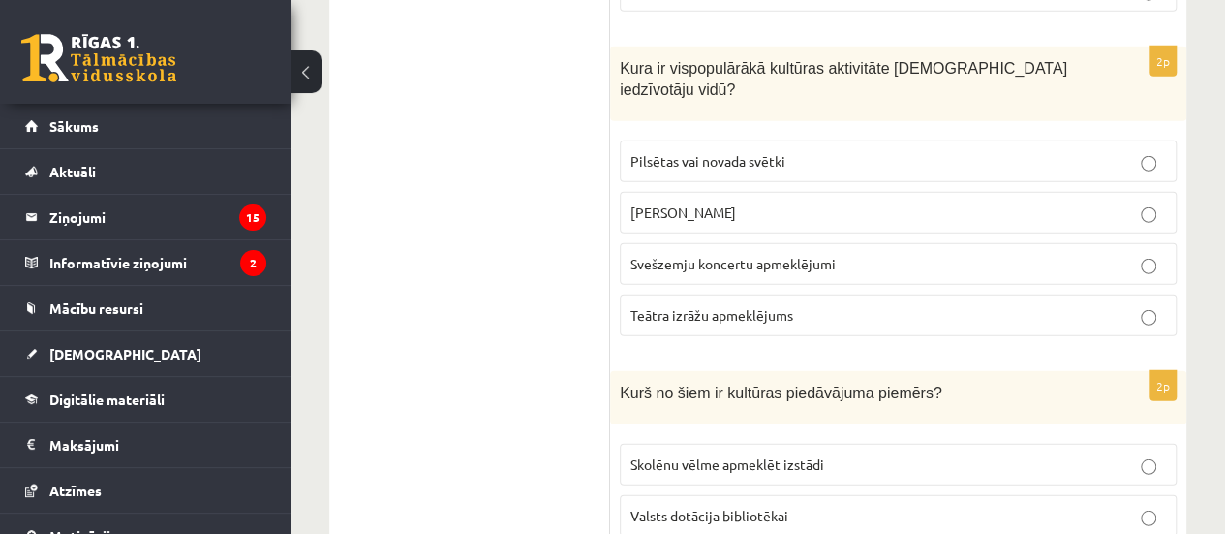
click at [814, 151] on p "Pilsētas vai novada svētki" at bounding box center [899, 161] width 536 height 20
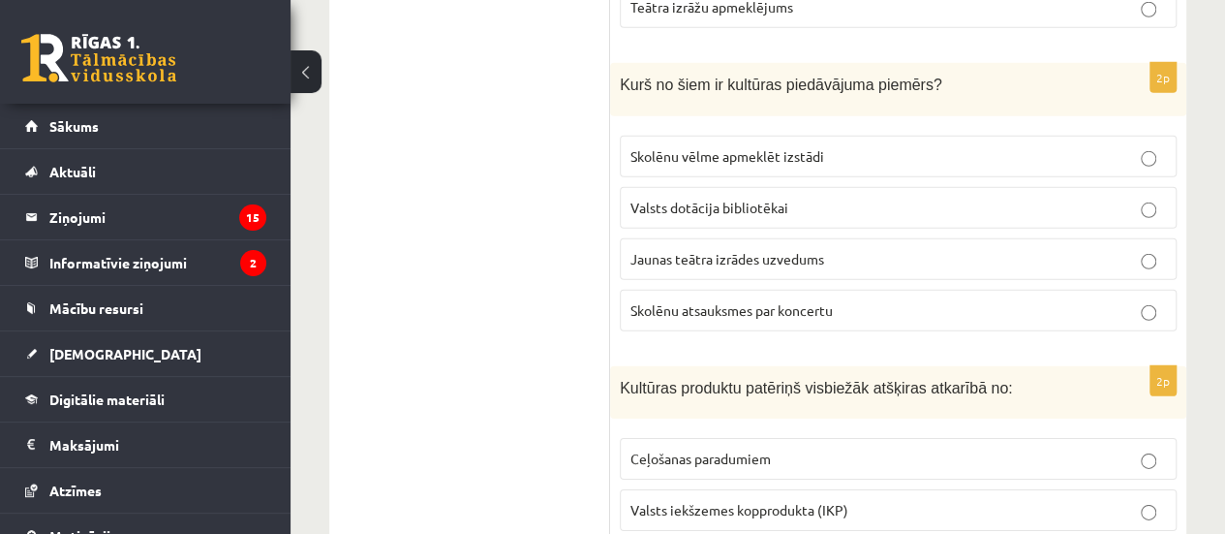
scroll to position [2807, 0]
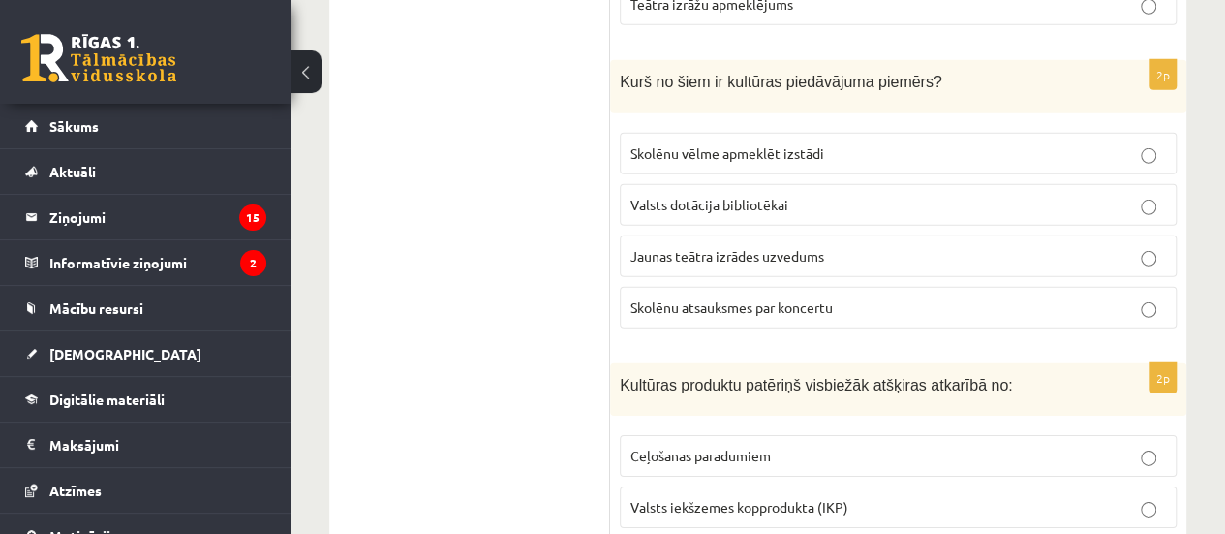
click at [801, 235] on label "Jaunas teātra izrādes uzvedums" at bounding box center [898, 256] width 557 height 42
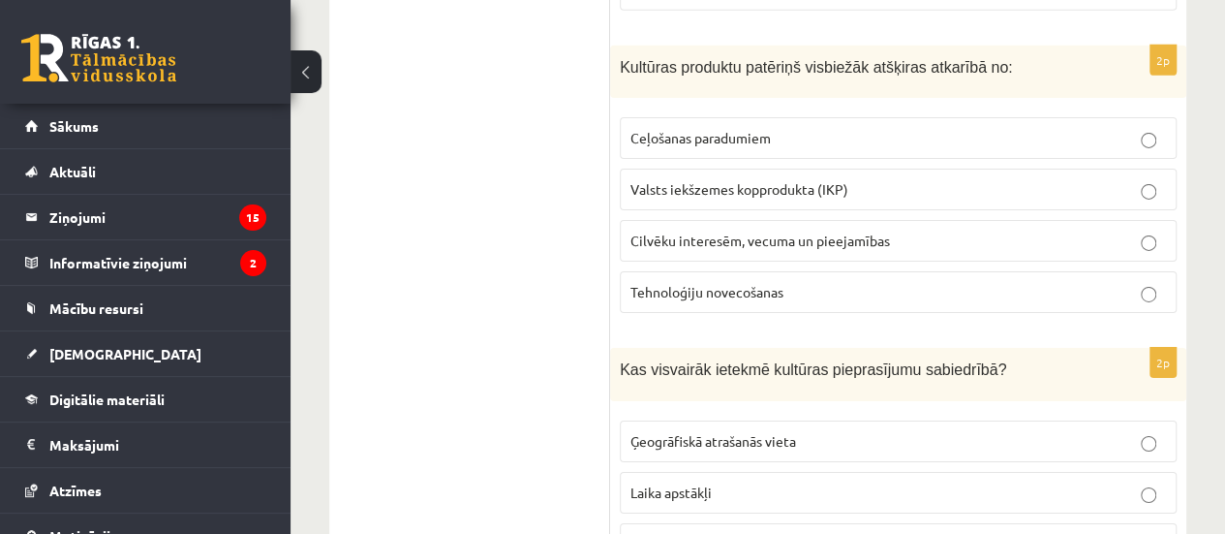
scroll to position [3111, 0]
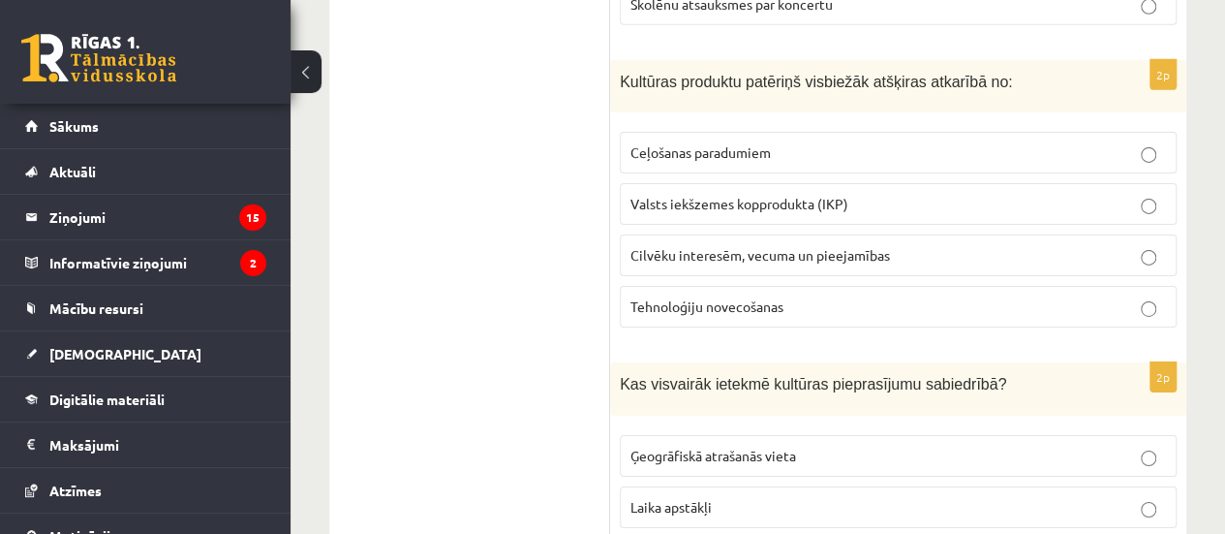
click at [844, 246] on span "Cilvēku interesēm, vecuma un pieejamības" at bounding box center [761, 254] width 260 height 17
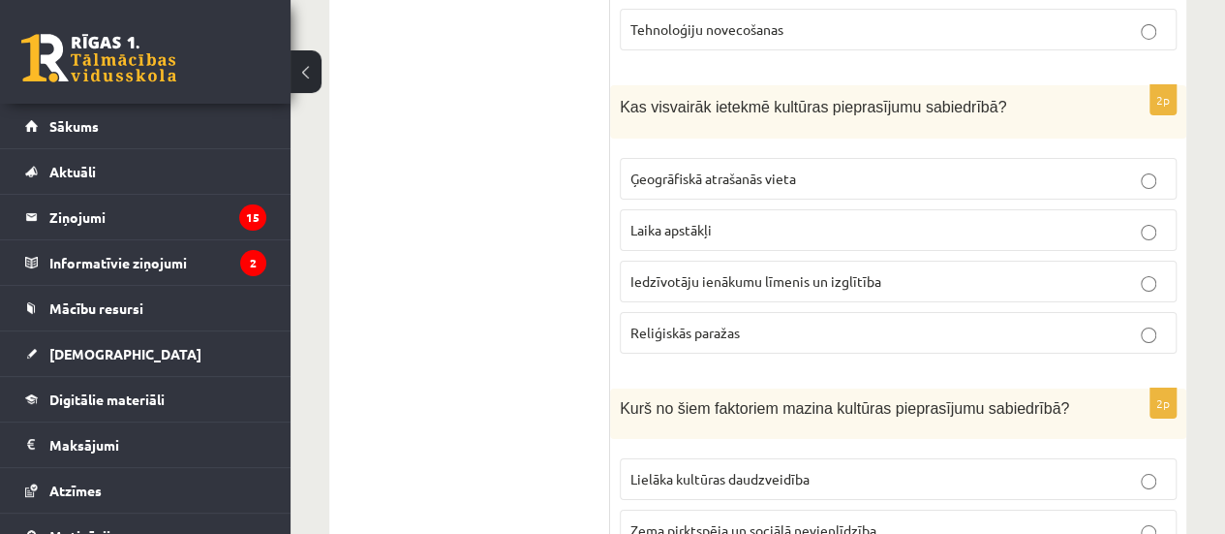
scroll to position [3389, 0]
click at [826, 270] on p "Iedzīvotāju ienākumu līmenis un izglītība" at bounding box center [899, 280] width 536 height 20
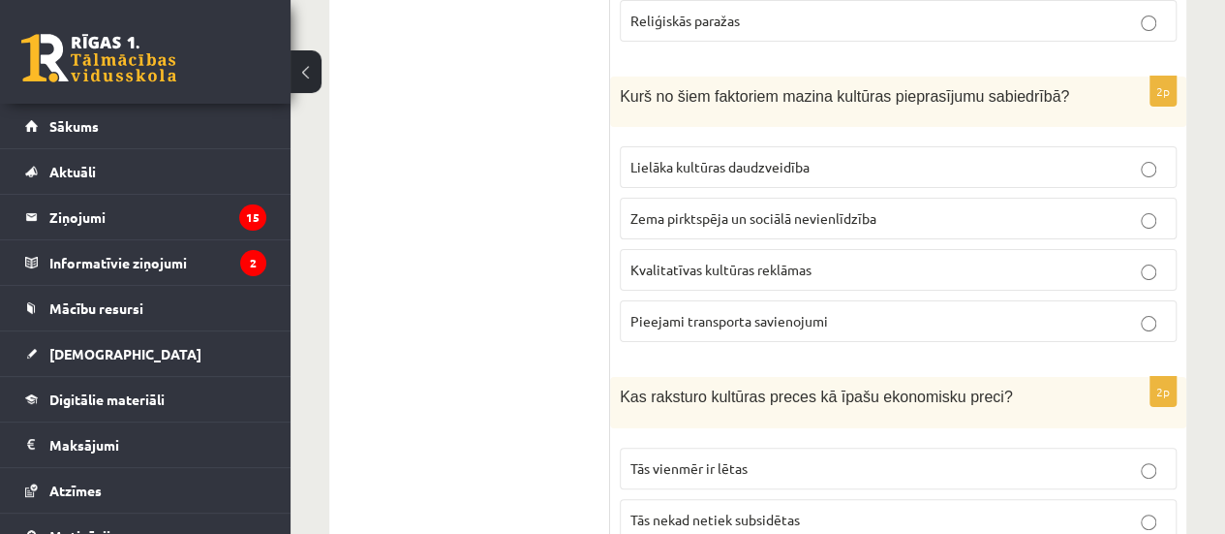
scroll to position [3706, 0]
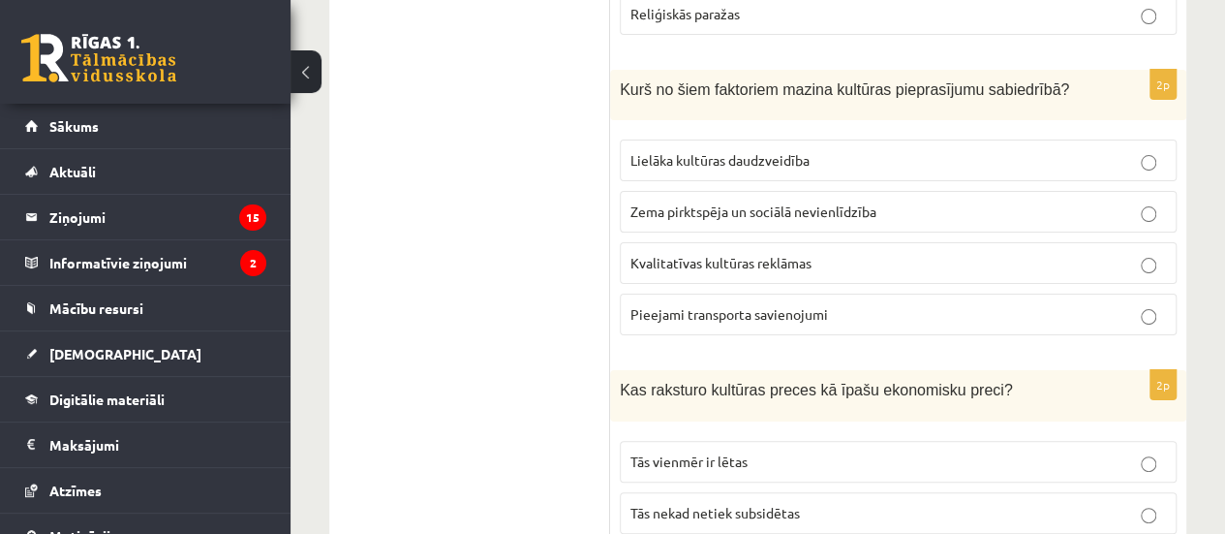
click at [743, 202] on span "Zema pirktspēja un sociālā nevienlīdzība" at bounding box center [754, 210] width 246 height 17
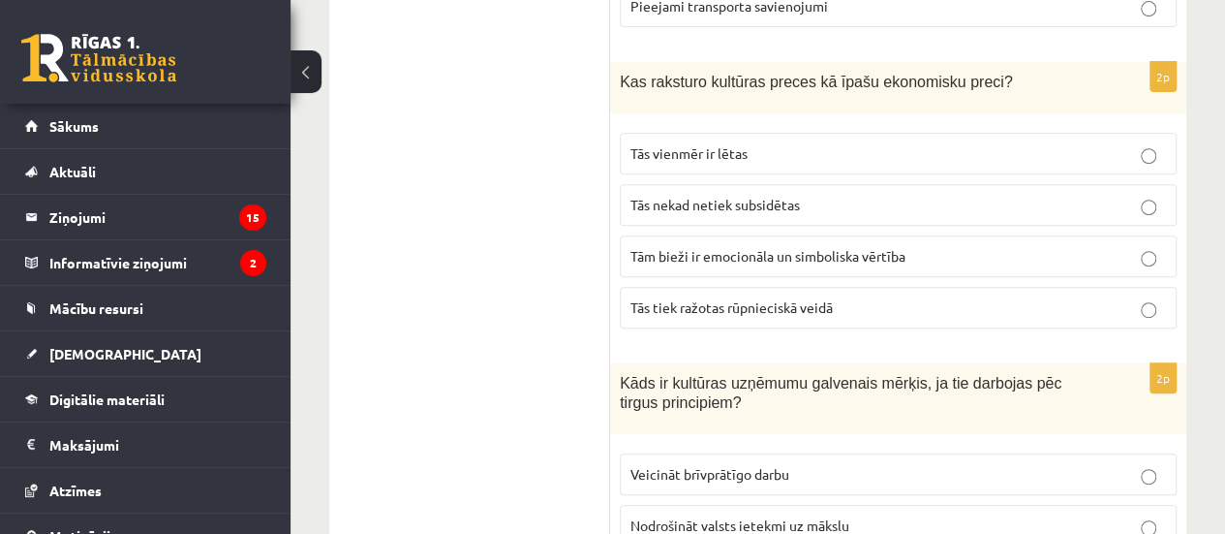
scroll to position [4015, 0]
click at [956, 245] on p "Tām bieži ir emocionāla un simboliska vērtība" at bounding box center [899, 255] width 536 height 20
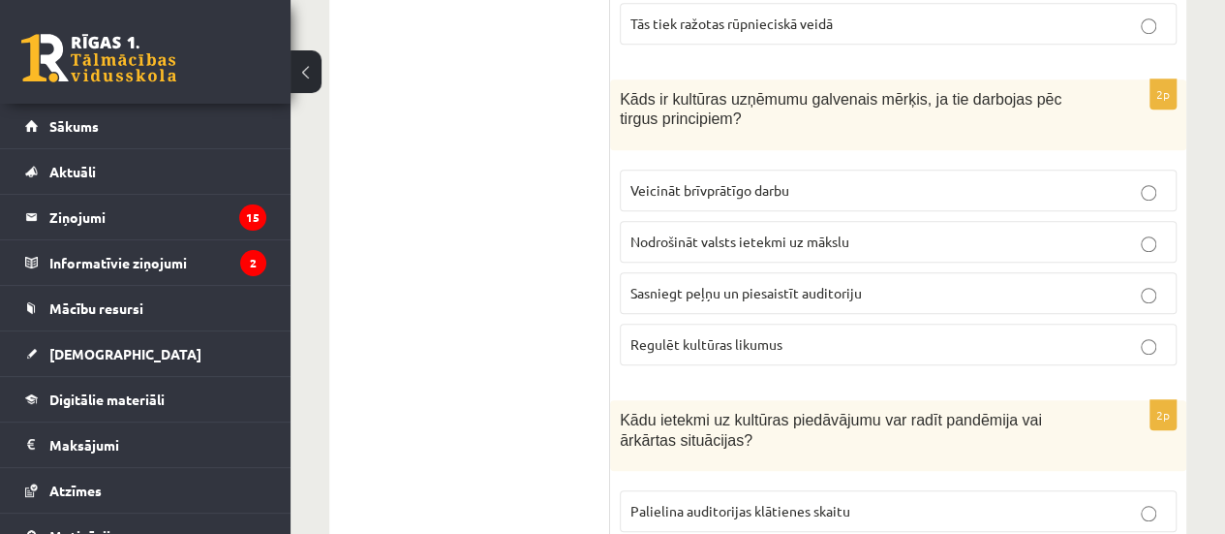
scroll to position [4299, 0]
click at [858, 282] on p "Sasniegt peļņu un piesaistīt auditoriju" at bounding box center [899, 292] width 536 height 20
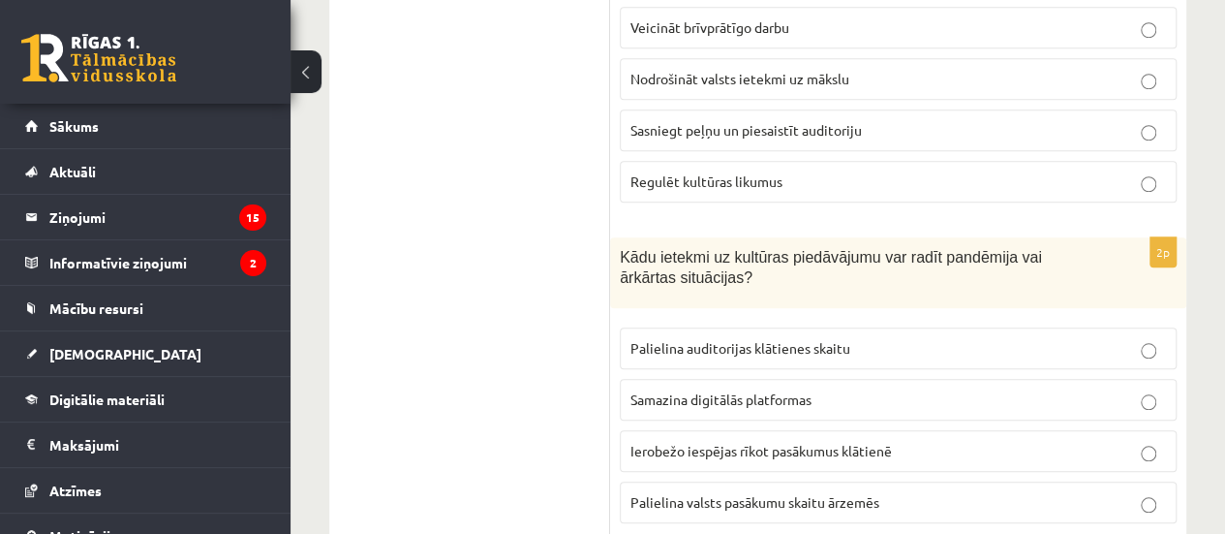
click at [785, 441] on p "Ierobežo iespējas rīkot pasākumus klātienē" at bounding box center [899, 451] width 536 height 20
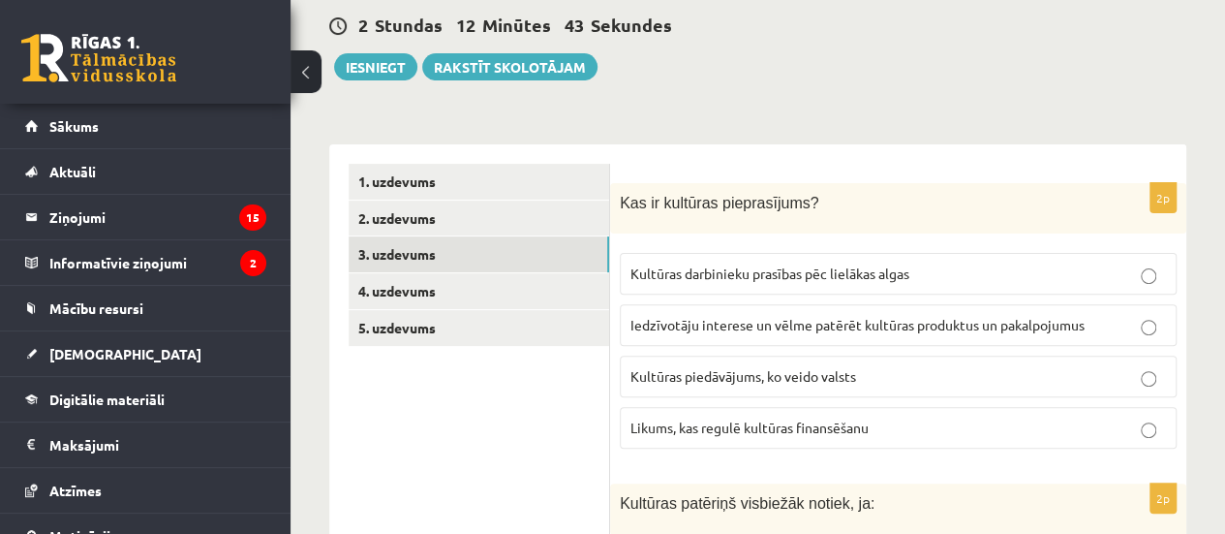
scroll to position [0, 0]
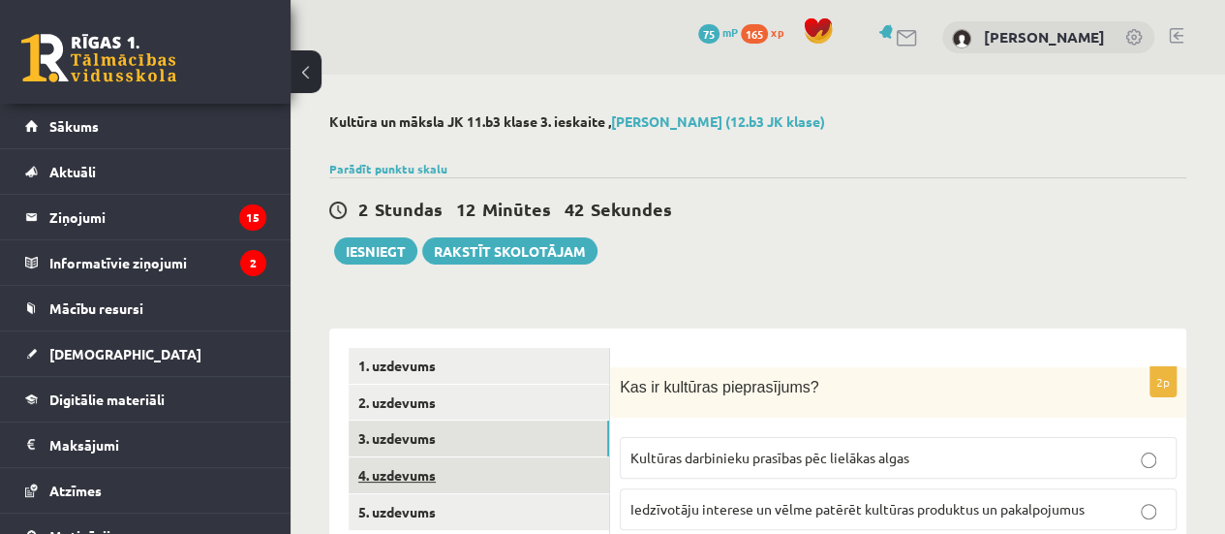
click at [413, 476] on link "4. uzdevums" at bounding box center [479, 475] width 261 height 36
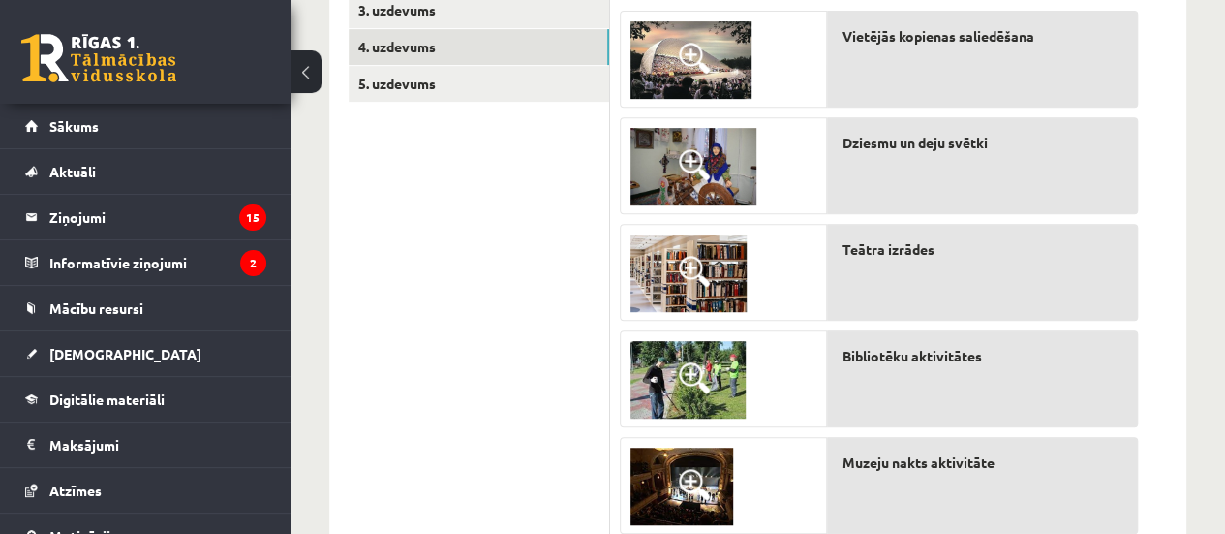
scroll to position [409, 0]
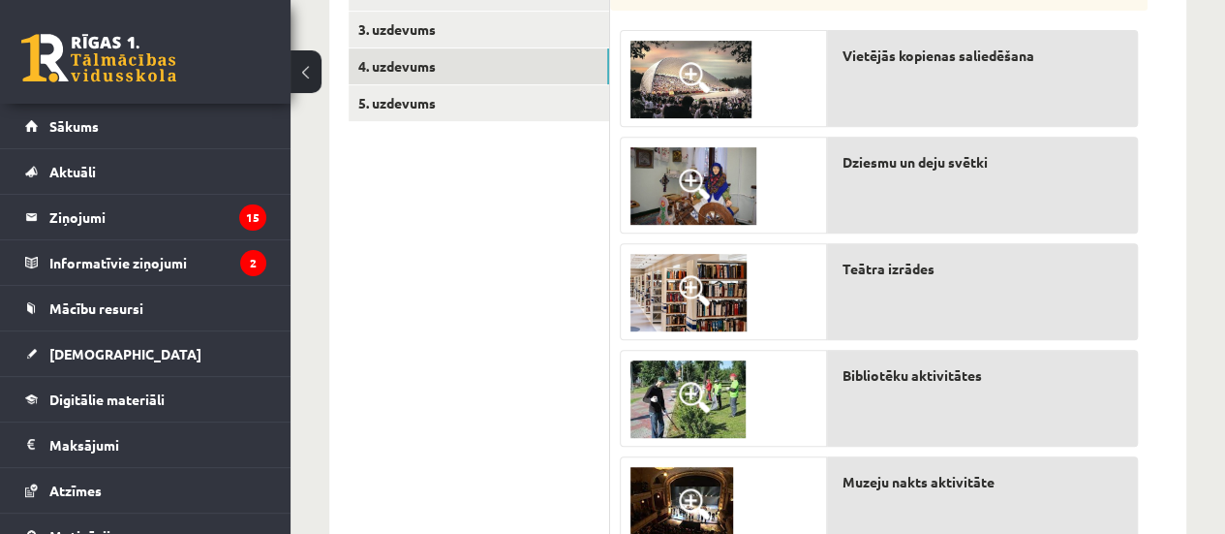
click at [688, 507] on span at bounding box center [694, 503] width 31 height 31
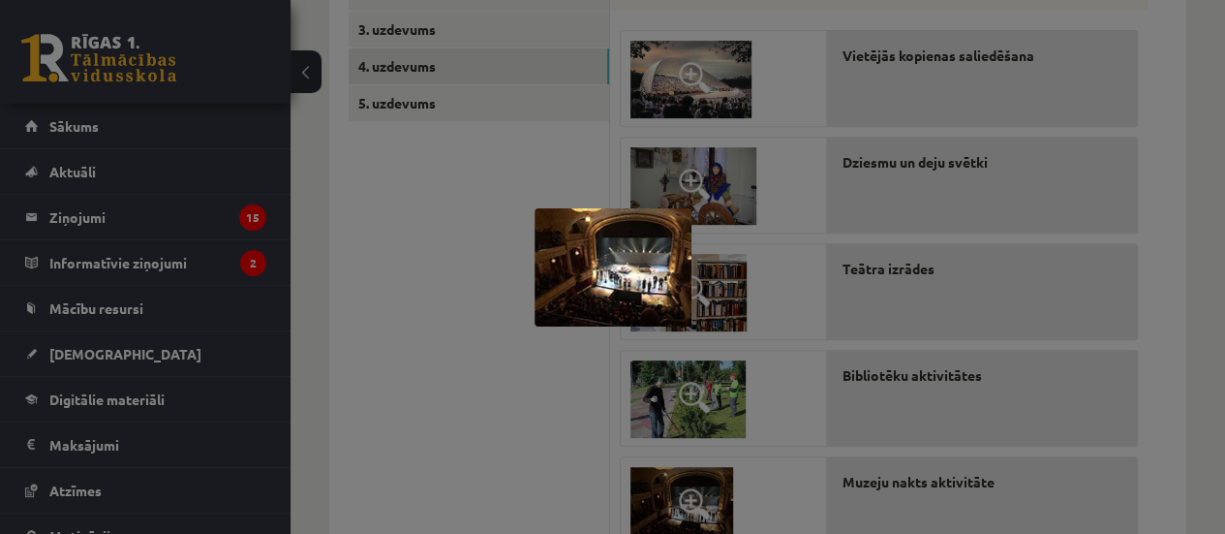
click at [511, 414] on div at bounding box center [612, 267] width 1225 height 534
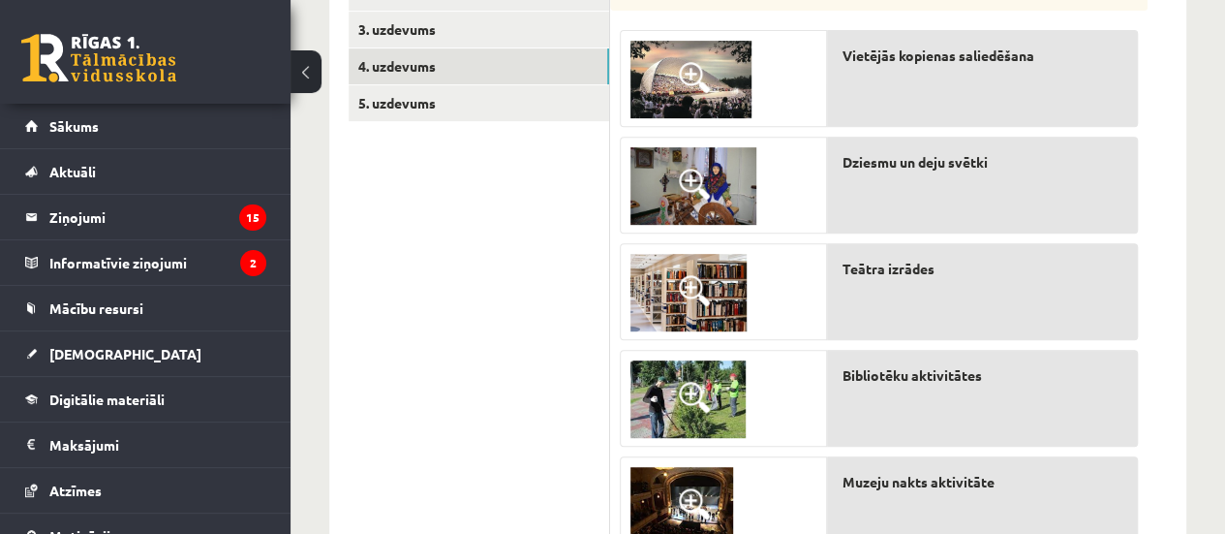
drag, startPoint x: 730, startPoint y: 418, endPoint x: 804, endPoint y: 319, distance: 123.2
drag, startPoint x: 804, startPoint y: 319, endPoint x: 938, endPoint y: 38, distance: 311.1
click at [938, 38] on div "Vietējās kopienas saliedēšana" at bounding box center [982, 78] width 311 height 97
click at [717, 396] on img at bounding box center [688, 398] width 115 height 77
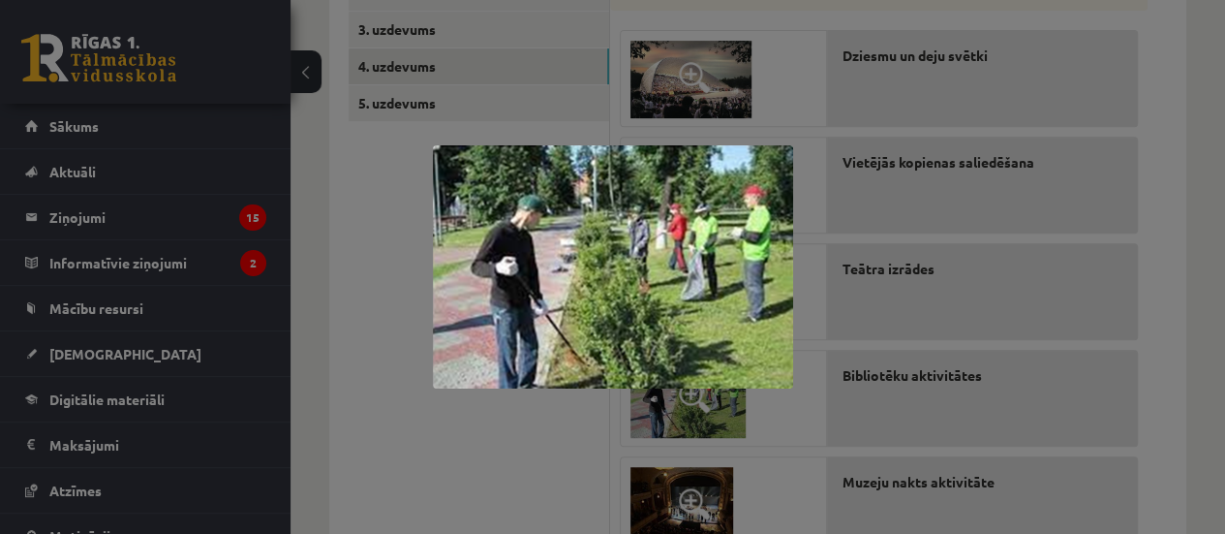
click at [523, 463] on div at bounding box center [612, 267] width 1225 height 534
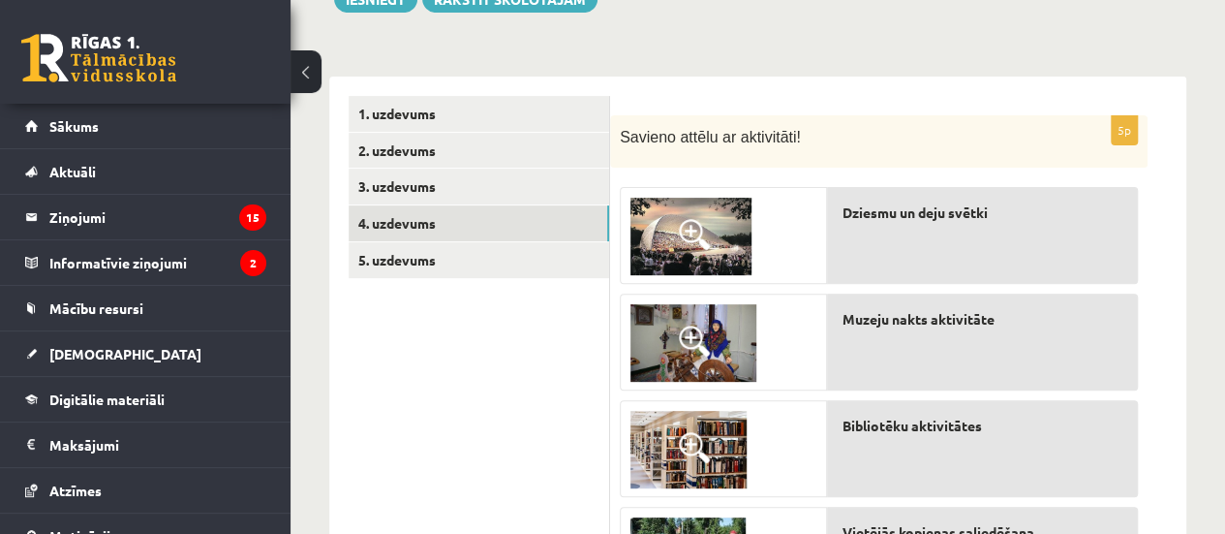
scroll to position [252, 0]
click at [577, 258] on link "5. uzdevums" at bounding box center [479, 260] width 261 height 36
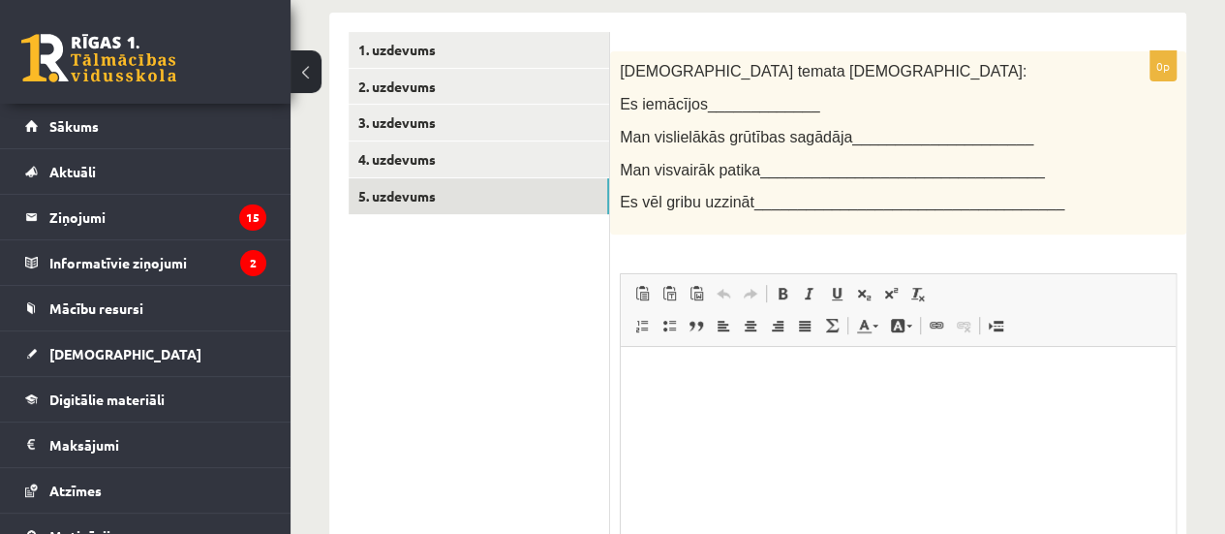
scroll to position [318, 0]
click at [728, 387] on html at bounding box center [898, 374] width 555 height 59
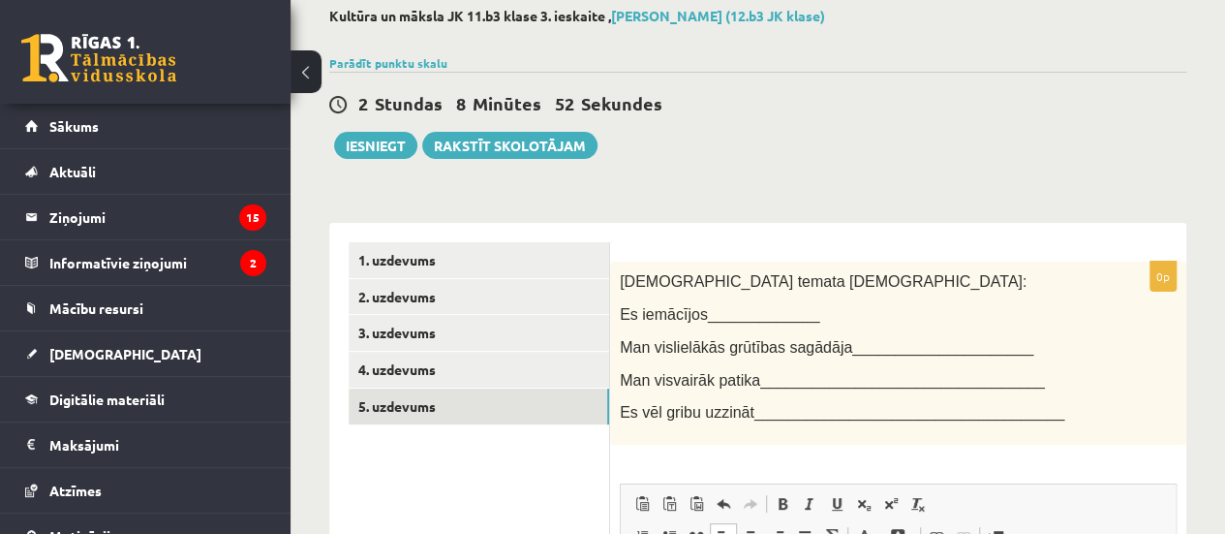
scroll to position [103, 0]
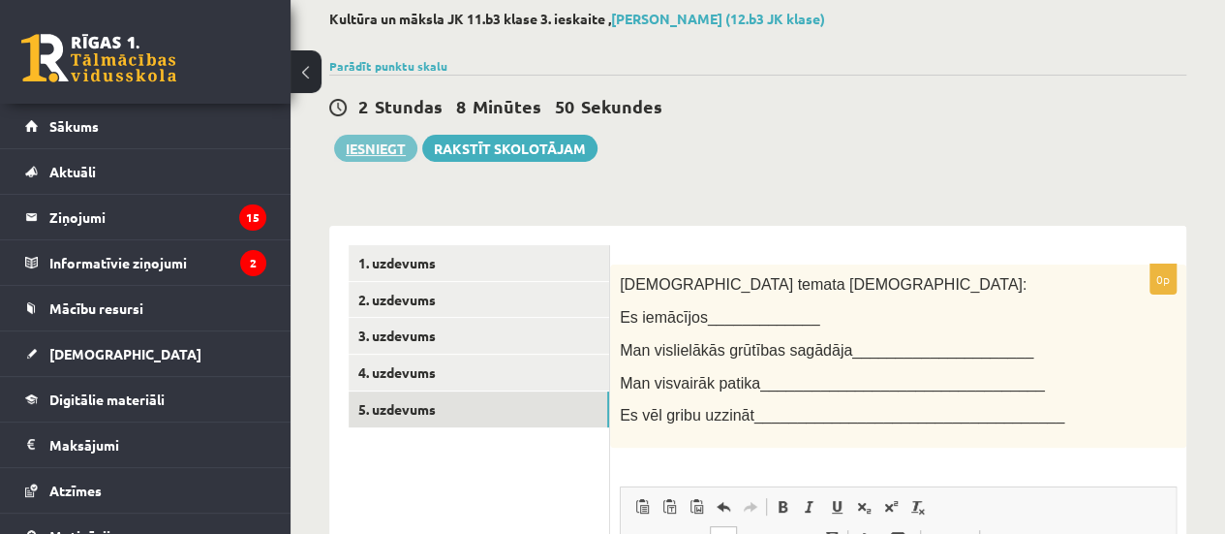
click at [389, 144] on button "Iesniegt" at bounding box center [375, 148] width 83 height 27
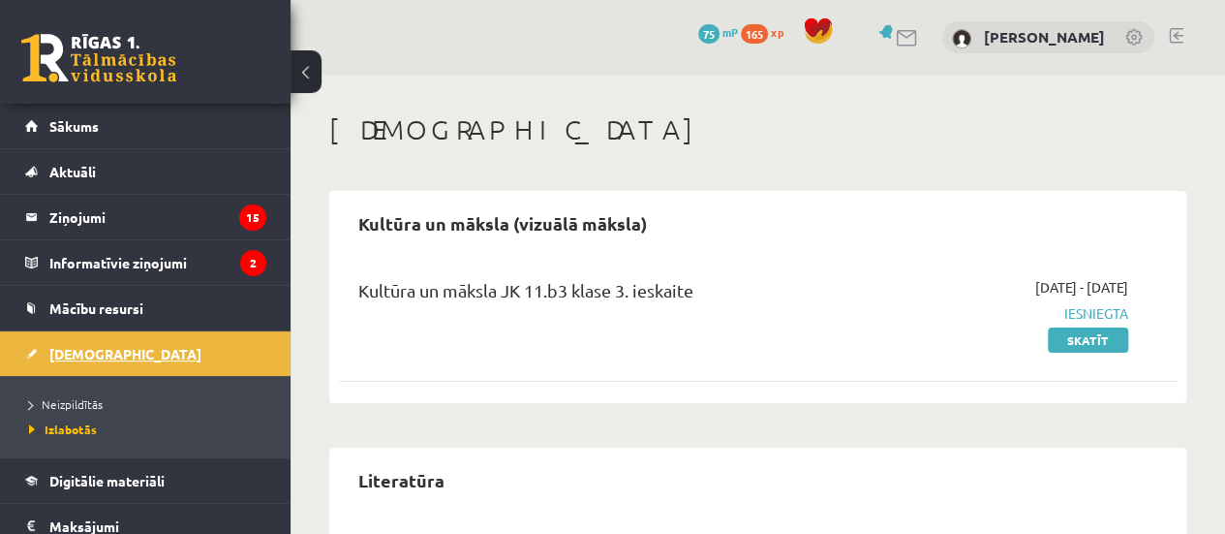
click at [113, 348] on link "[DEMOGRAPHIC_DATA]" at bounding box center [145, 353] width 241 height 45
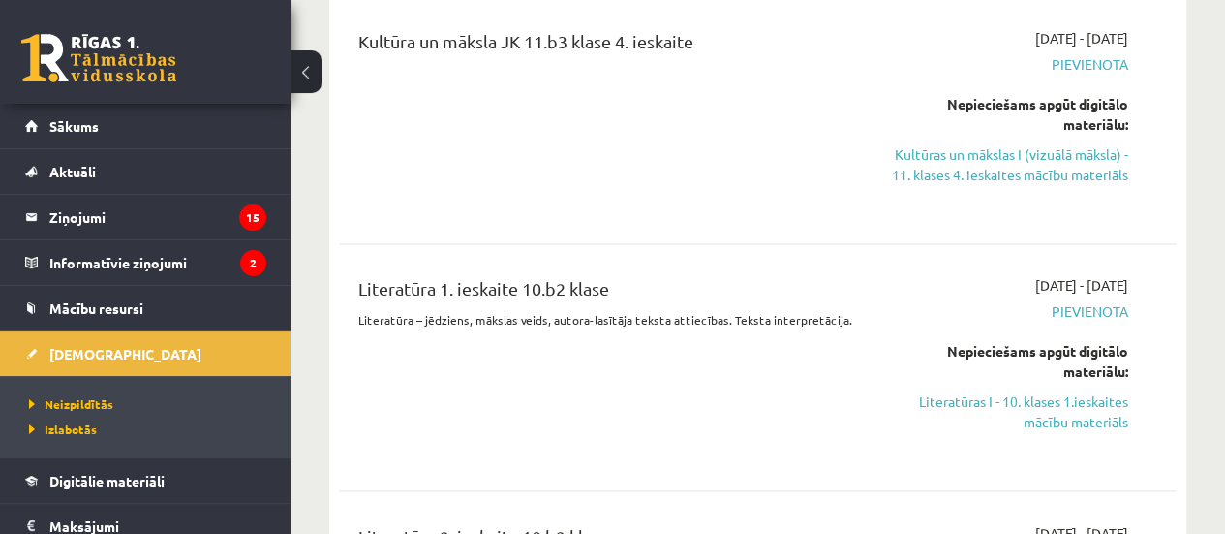
scroll to position [1396, 0]
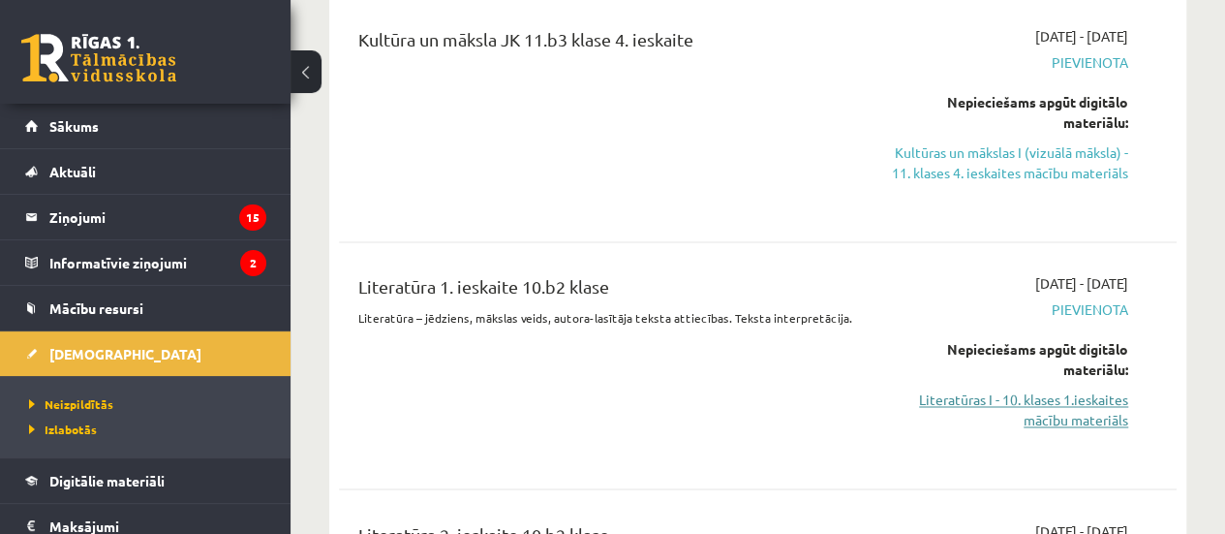
click at [1081, 389] on link "Literatūras I - 10. klases 1.ieskaites mācību materiāls" at bounding box center [1009, 409] width 237 height 41
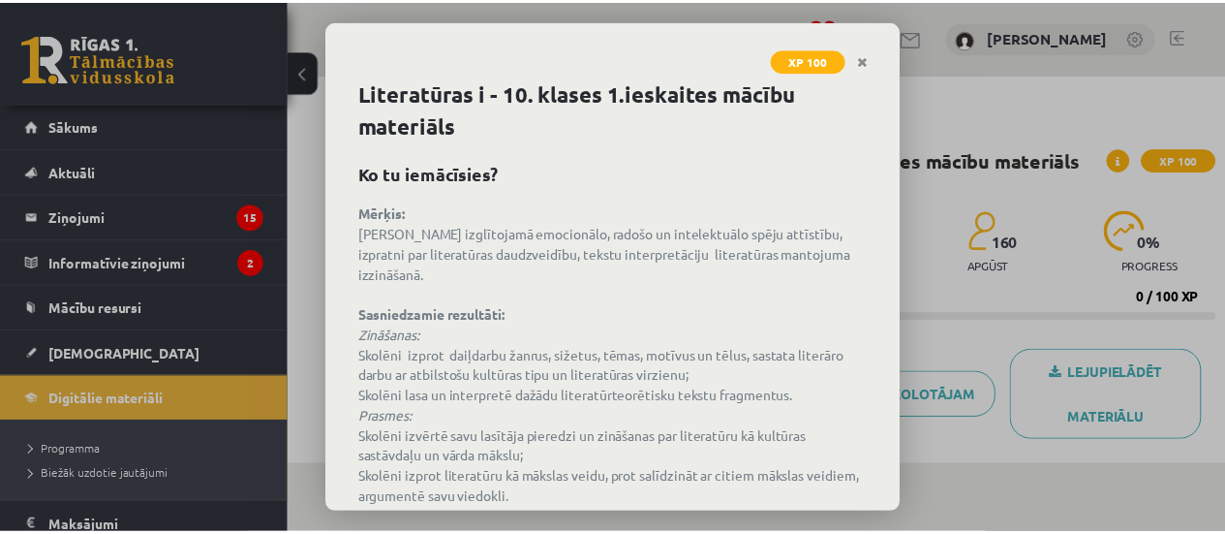
scroll to position [209, 0]
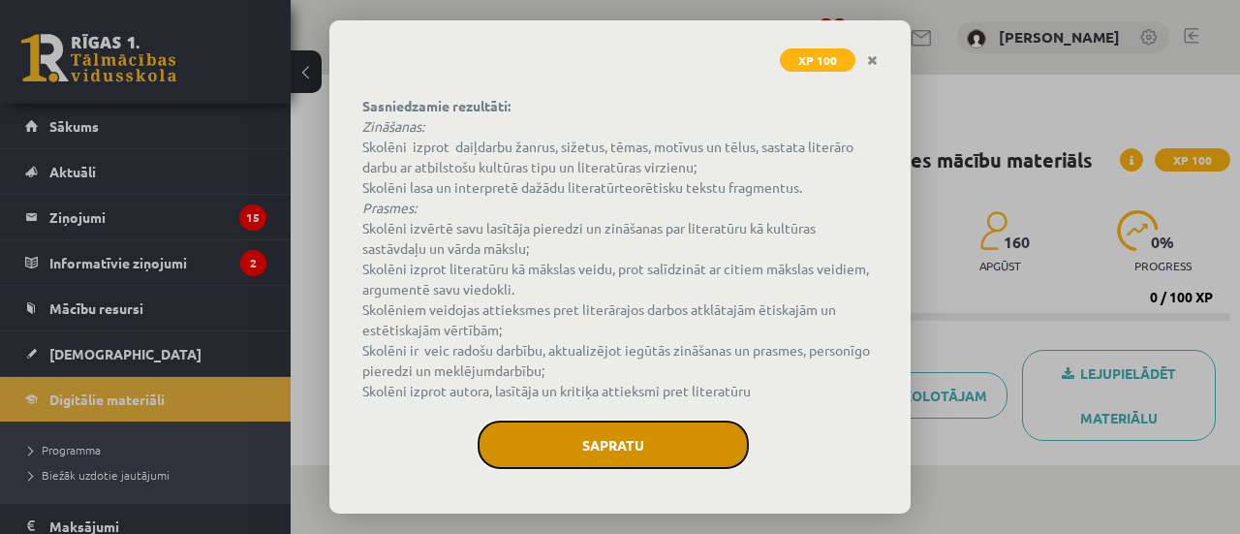
click at [651, 431] on button "Sapratu" at bounding box center [613, 444] width 271 height 48
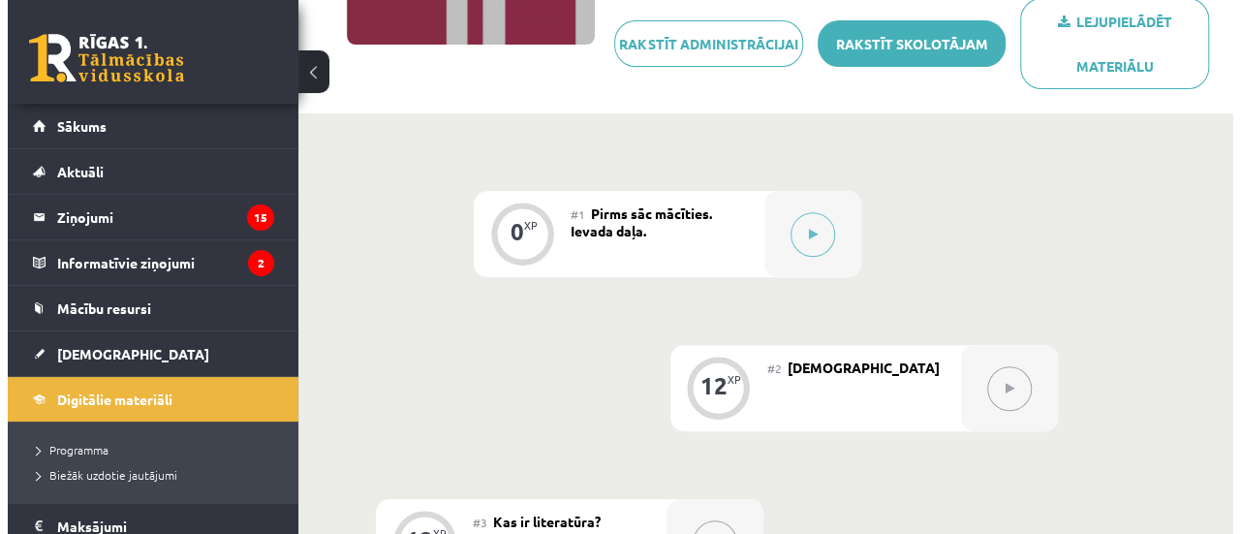
scroll to position [353, 0]
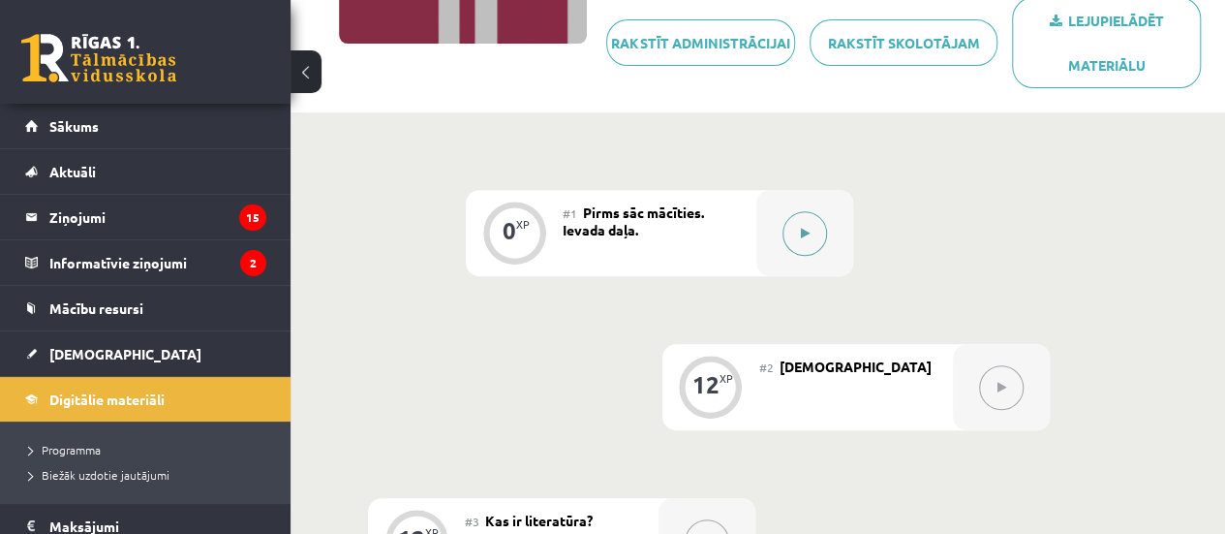
click at [801, 228] on icon at bounding box center [805, 234] width 9 height 12
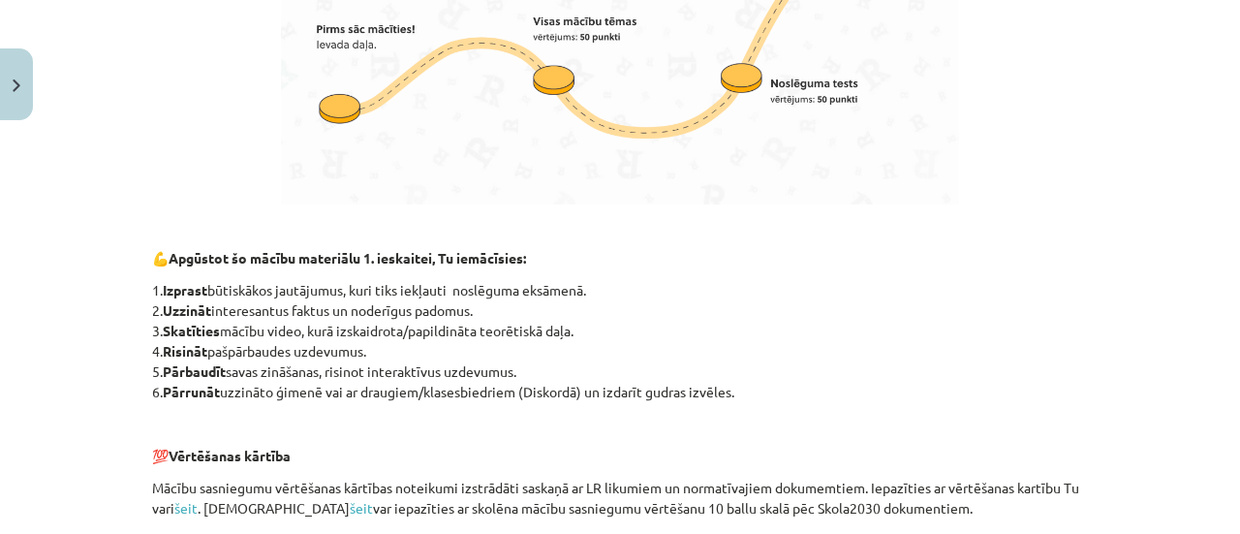
scroll to position [1520, 0]
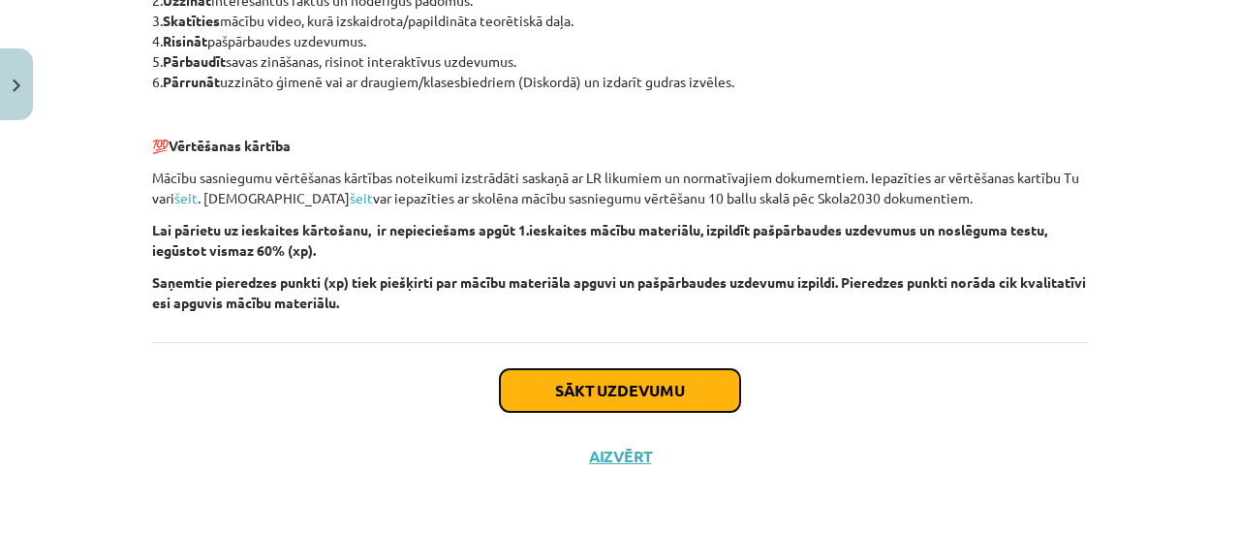
click at [654, 393] on button "Sākt uzdevumu" at bounding box center [620, 390] width 240 height 43
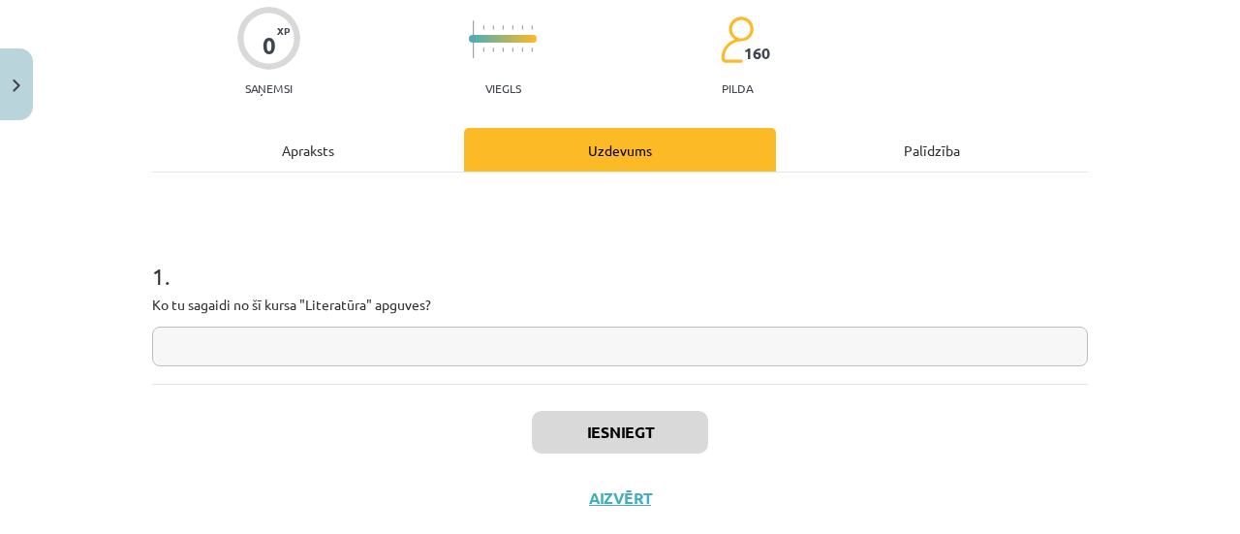
scroll to position [201, 0]
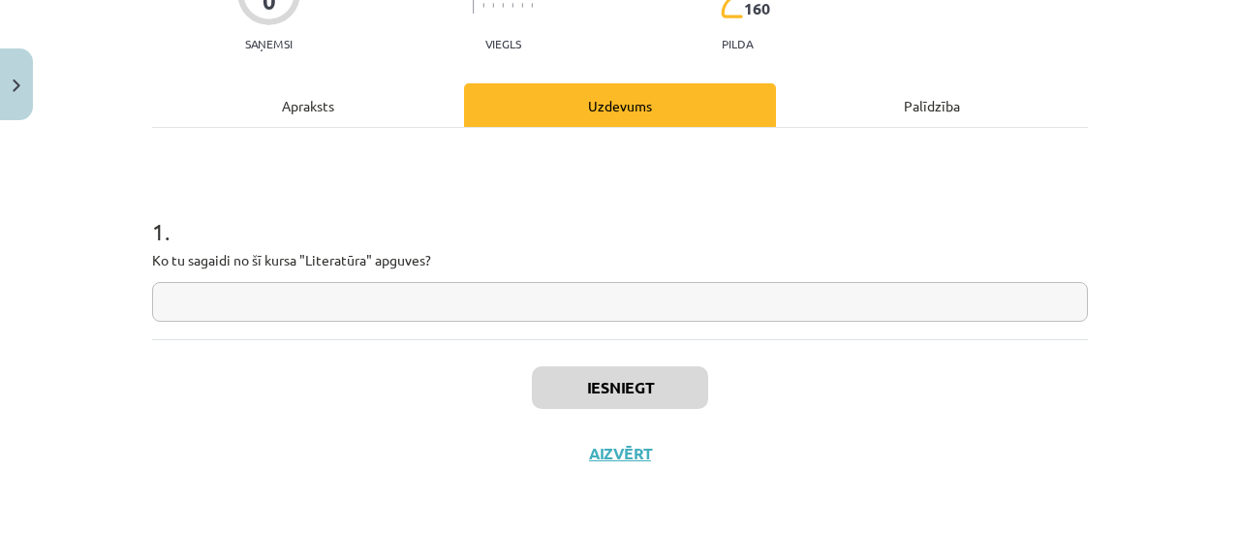
click at [417, 299] on input "text" at bounding box center [620, 302] width 936 height 40
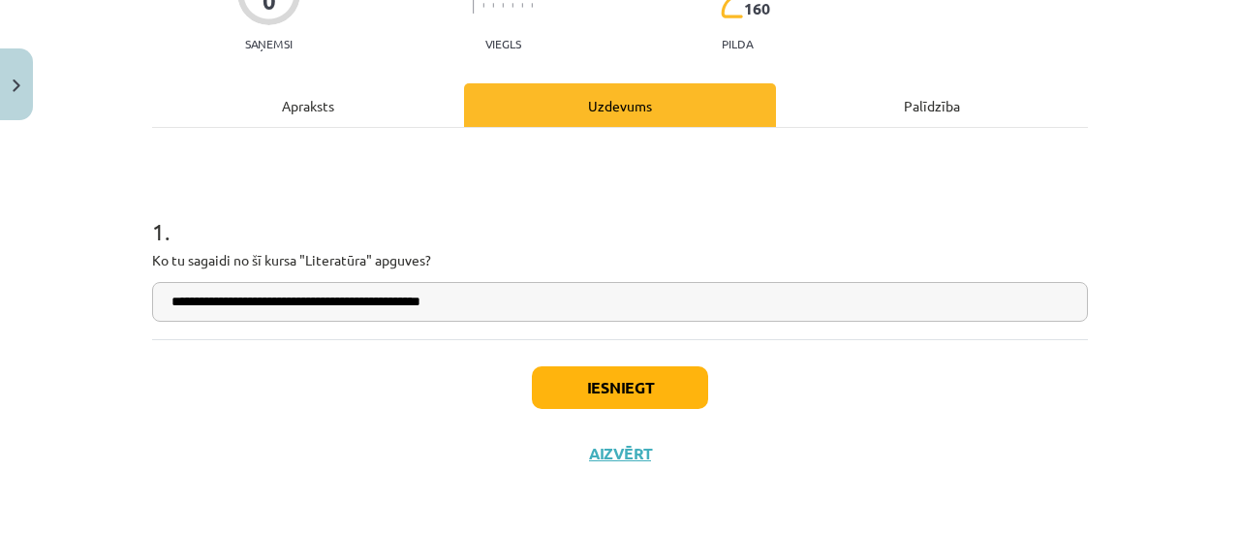
type input "**********"
click at [652, 395] on button "Iesniegt" at bounding box center [620, 387] width 176 height 43
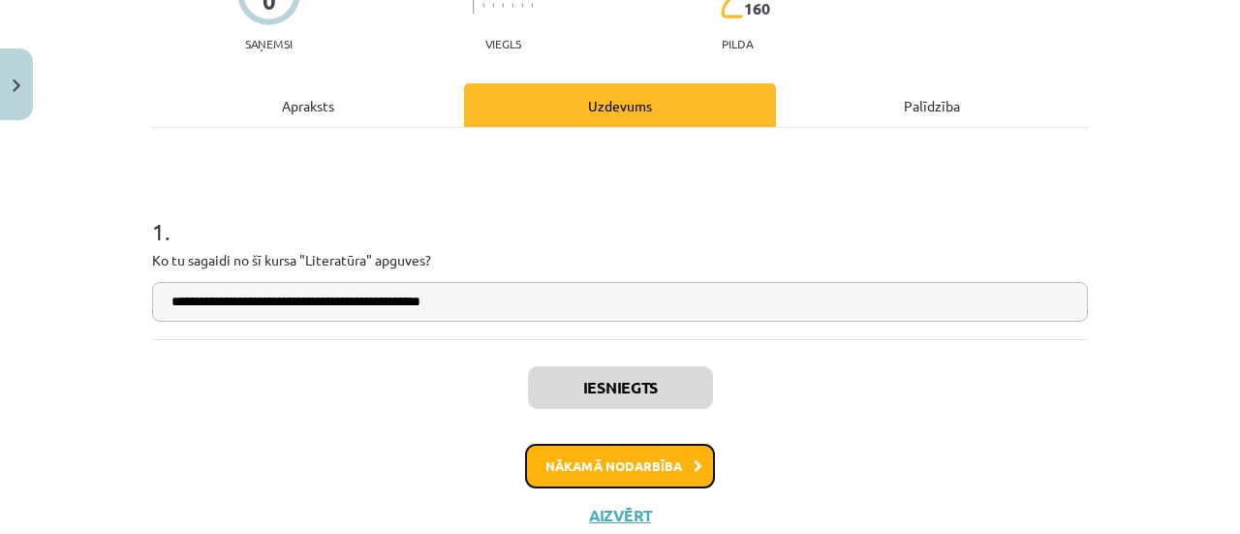
click at [646, 466] on button "Nākamā nodarbība" at bounding box center [620, 466] width 190 height 45
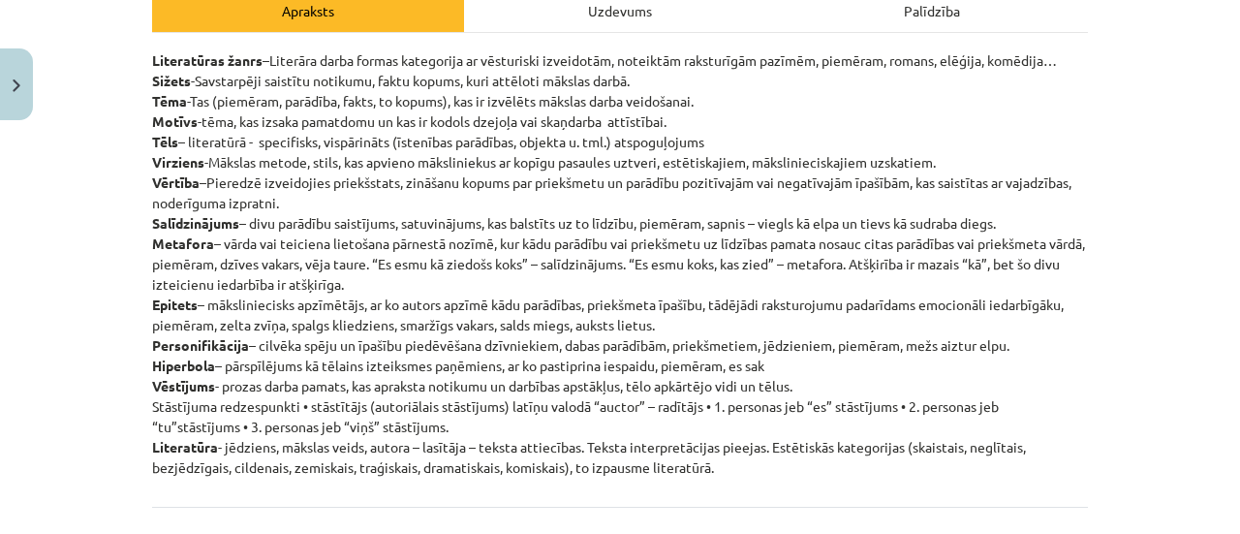
scroll to position [463, 0]
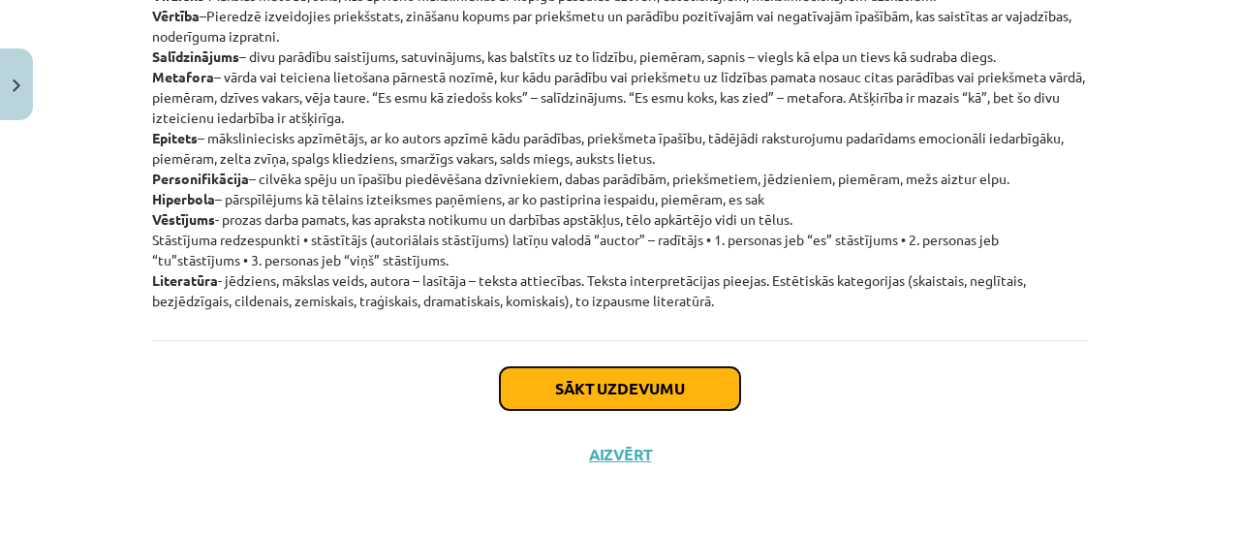
click at [614, 395] on button "Sākt uzdevumu" at bounding box center [620, 388] width 240 height 43
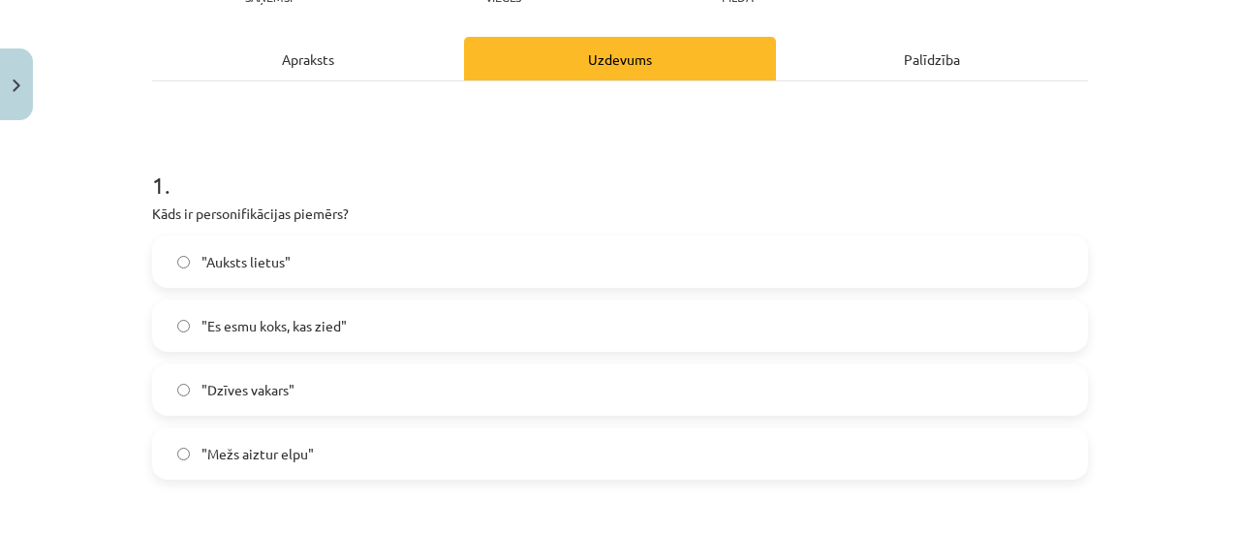
scroll to position [242, 0]
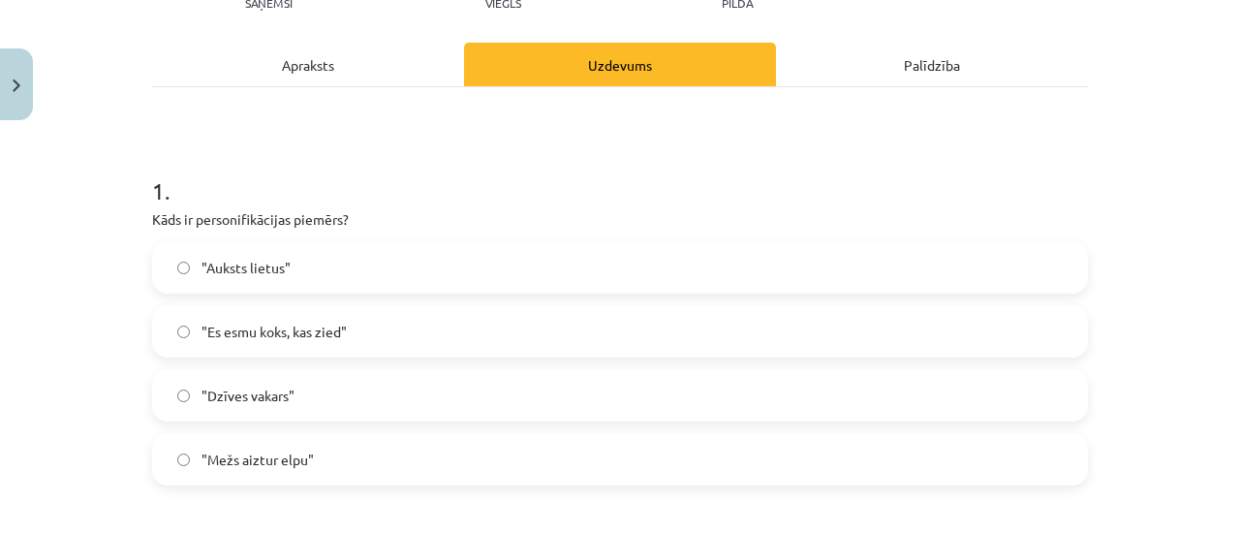
click at [520, 466] on label ""Mežs aiztur elpu"" at bounding box center [620, 459] width 932 height 48
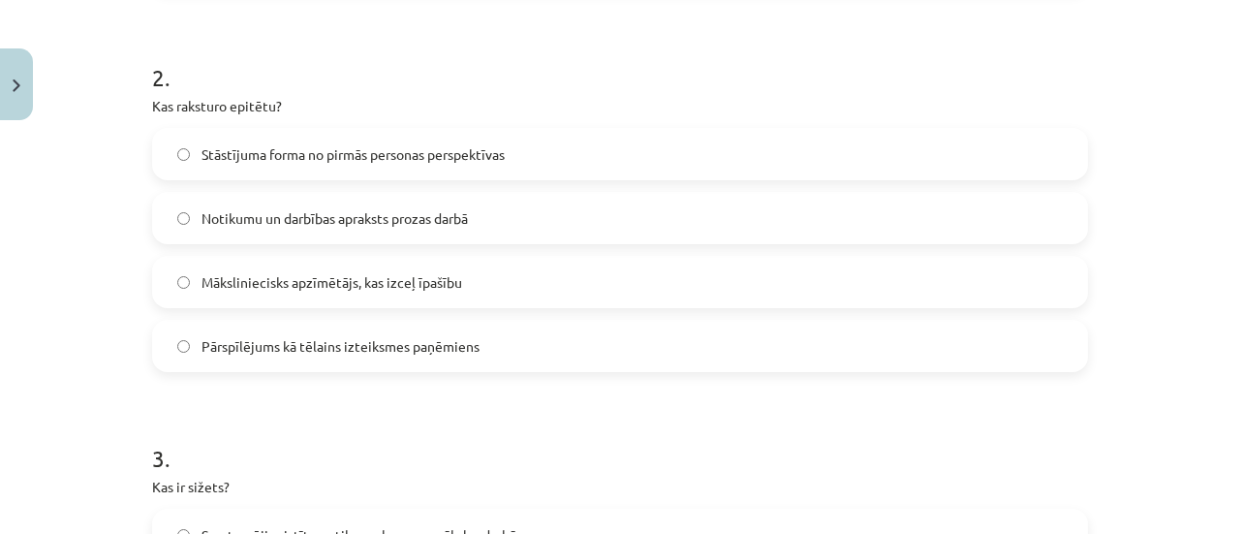
scroll to position [737, 0]
click at [552, 280] on label "Māksliniecisks apzīmētājs, kas izceļ īpašību" at bounding box center [620, 281] width 932 height 48
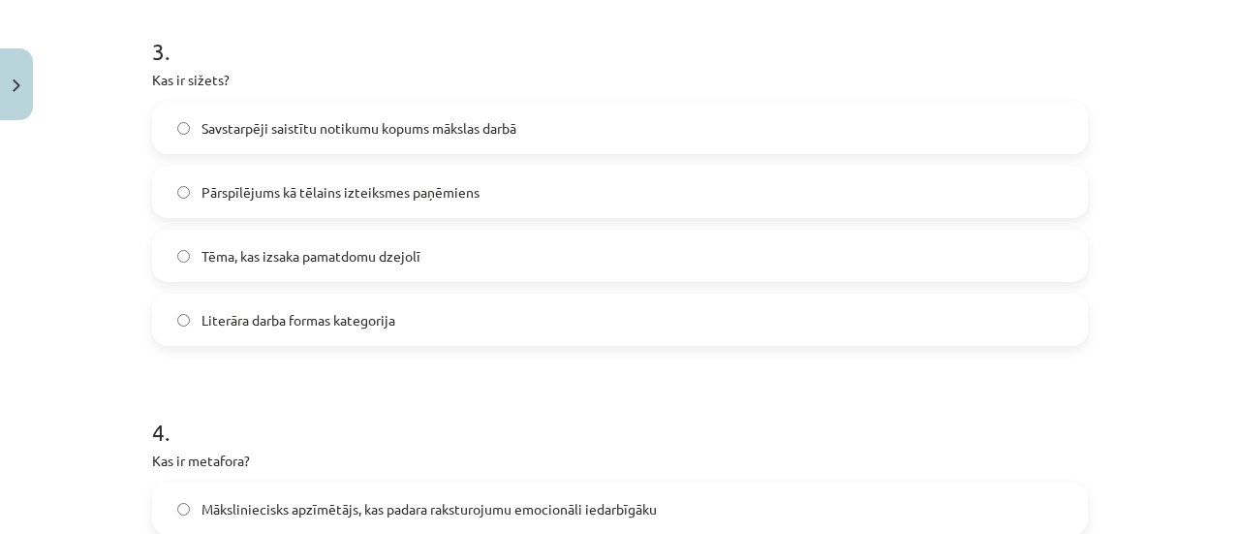
scroll to position [1144, 0]
click at [480, 137] on label "Savstarpēji saistītu notikumu kopums mākslas darbā" at bounding box center [620, 127] width 932 height 48
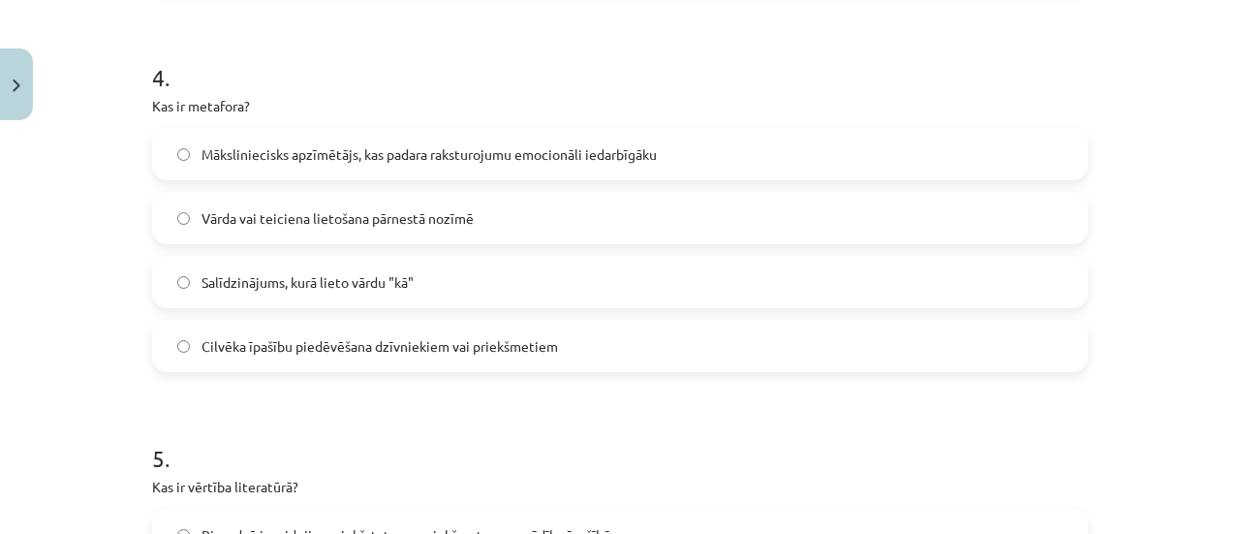
scroll to position [1500, 0]
click at [443, 218] on span "Vārda vai teiciena lietošana pārnestā nozīmē" at bounding box center [337, 216] width 272 height 20
click at [535, 467] on h1 "5 ." at bounding box center [620, 439] width 936 height 60
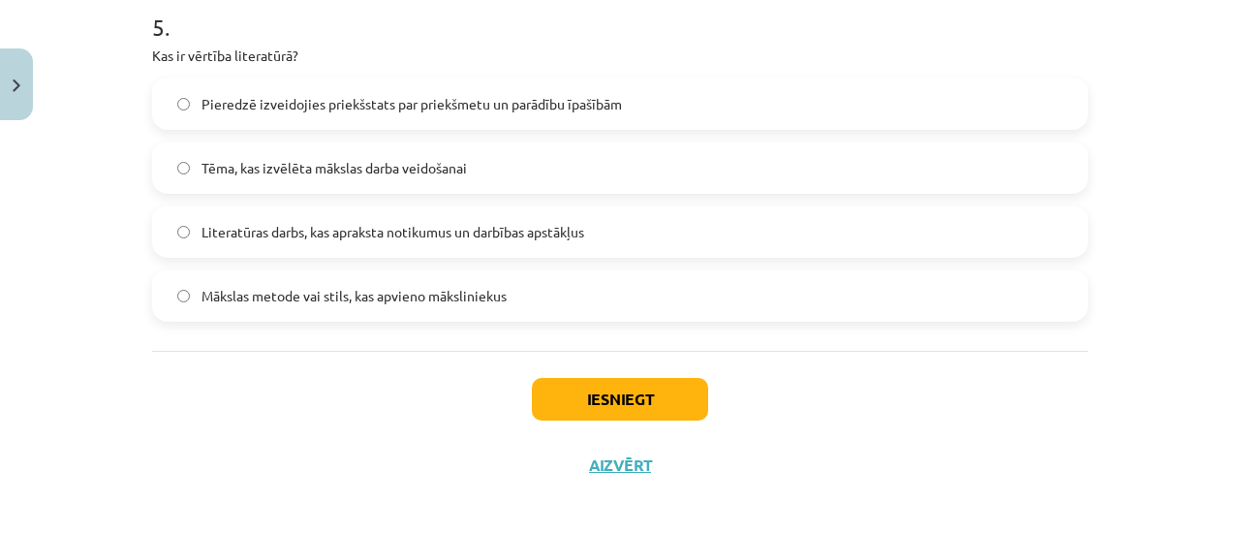
scroll to position [1931, 0]
click at [541, 101] on span "Pieredzē izveidojies priekšstats par priekšmetu un parādību īpašībām" at bounding box center [411, 102] width 420 height 20
click at [644, 403] on button "Iesniegt" at bounding box center [620, 397] width 176 height 43
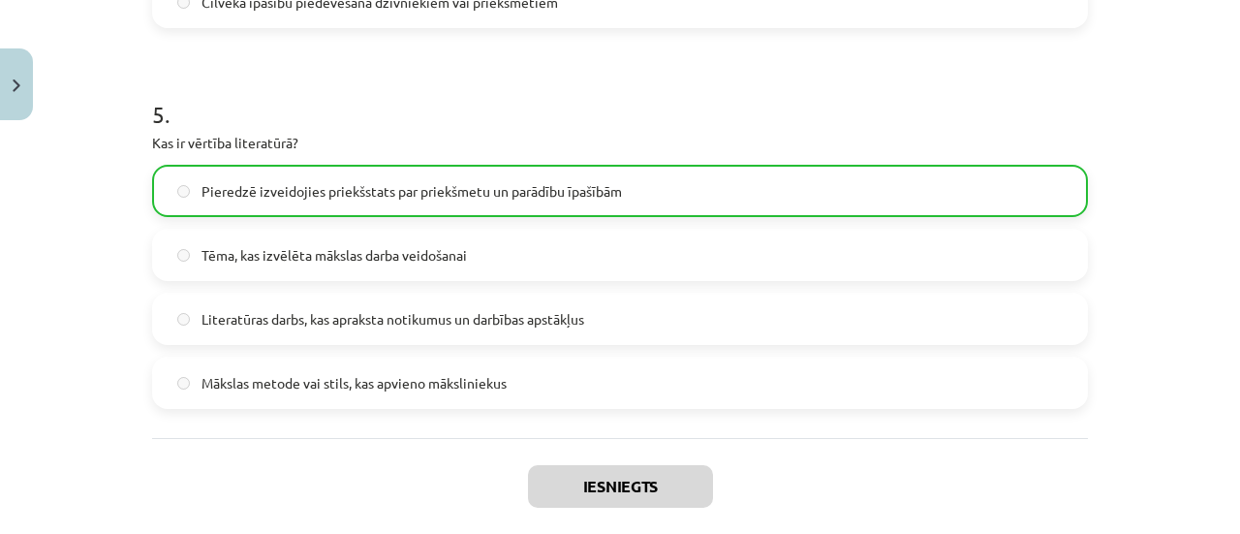
scroll to position [2000, 0]
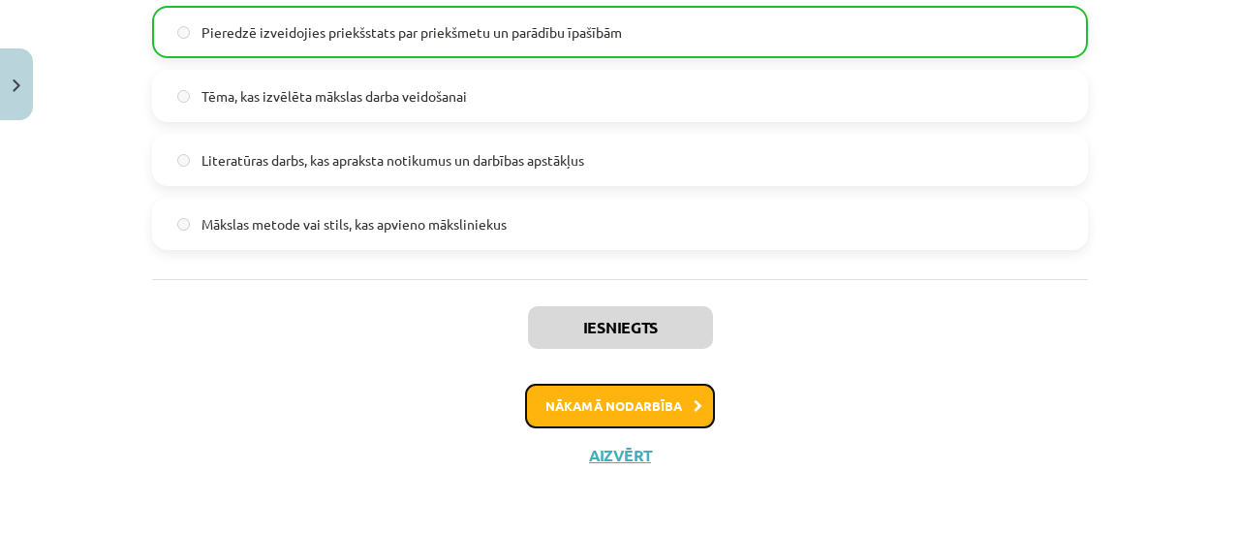
click at [692, 396] on button "Nākamā nodarbība" at bounding box center [620, 406] width 190 height 45
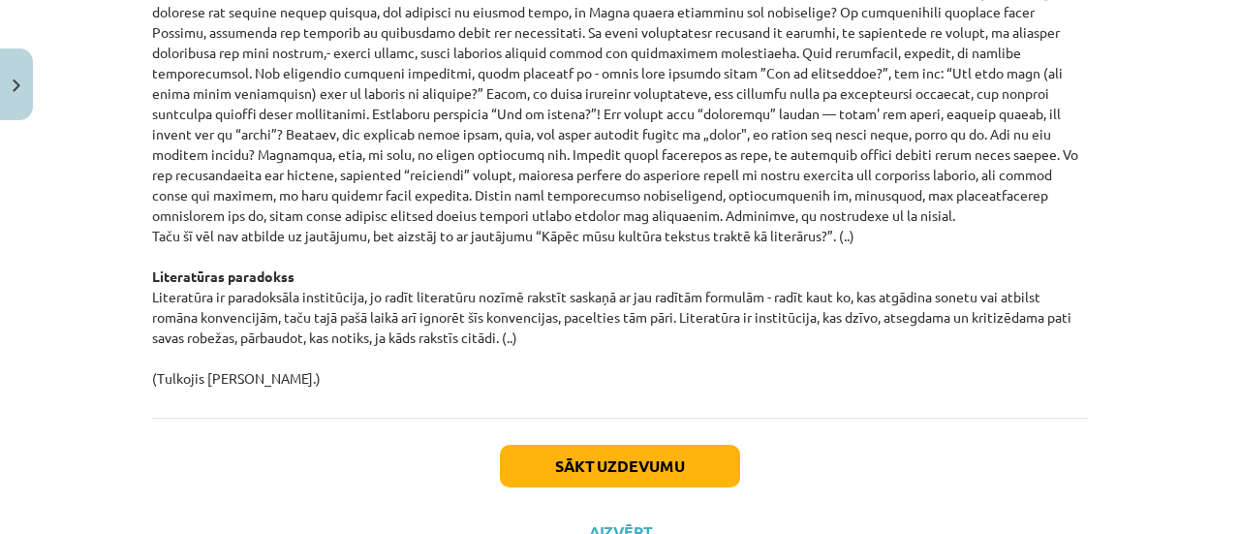
scroll to position [2227, 0]
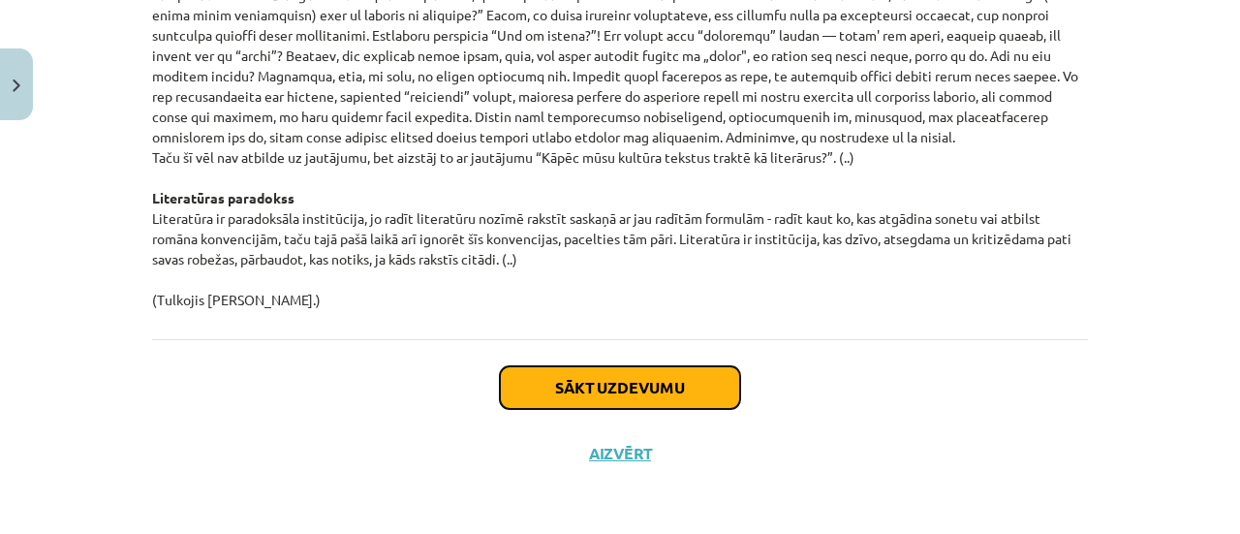
click at [693, 375] on button "Sākt uzdevumu" at bounding box center [620, 387] width 240 height 43
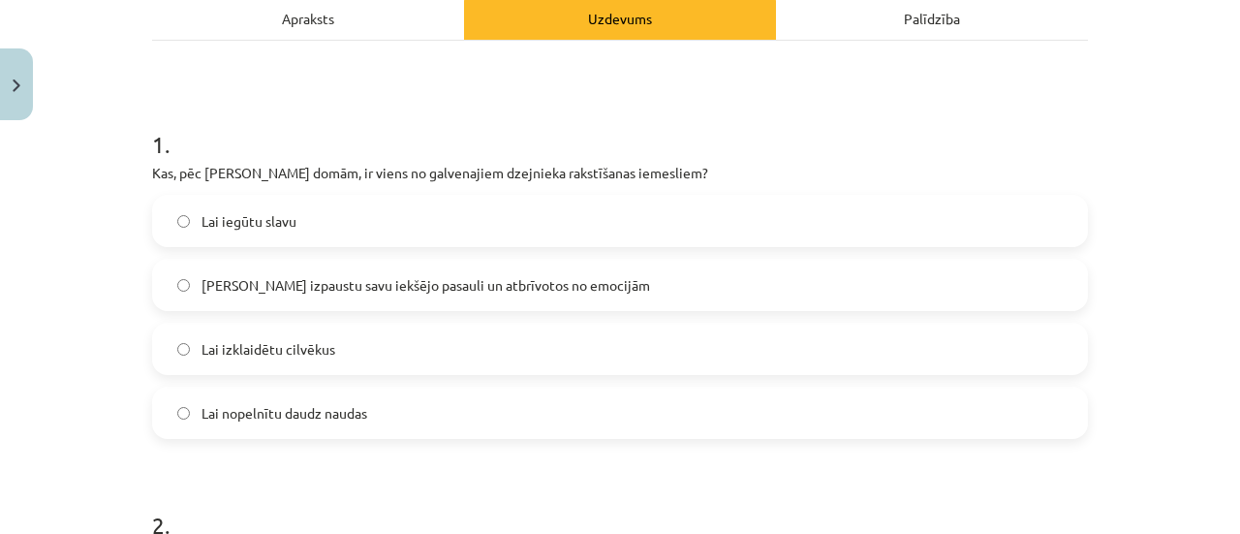
scroll to position [286, 0]
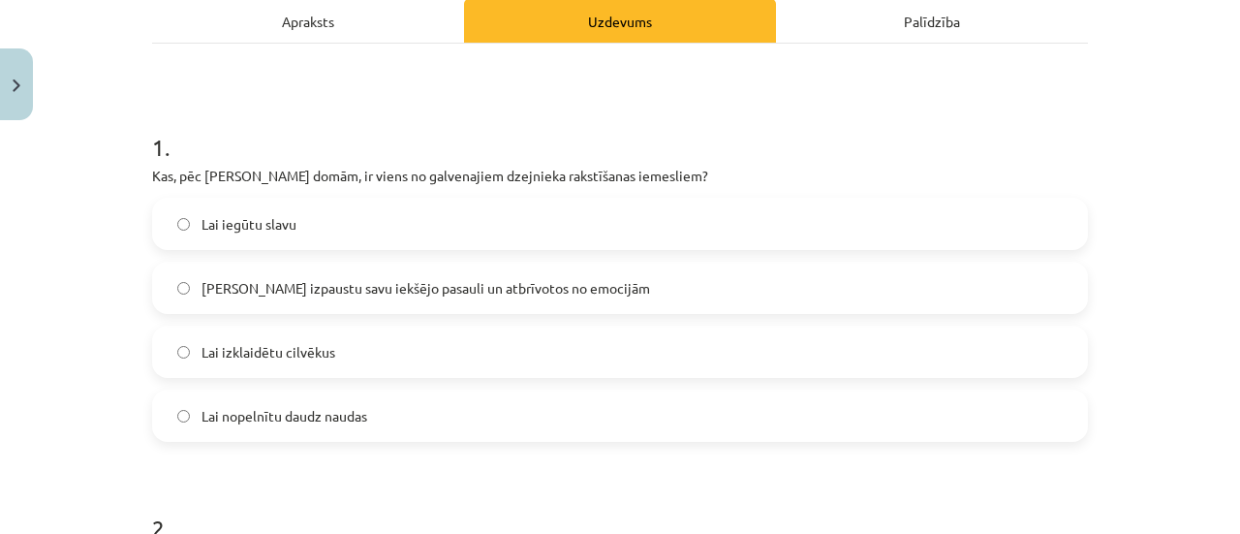
click at [591, 285] on label "Lai izpaustu savu iekšējo pasauli un atbrīvotos no emocijām" at bounding box center [620, 287] width 932 height 48
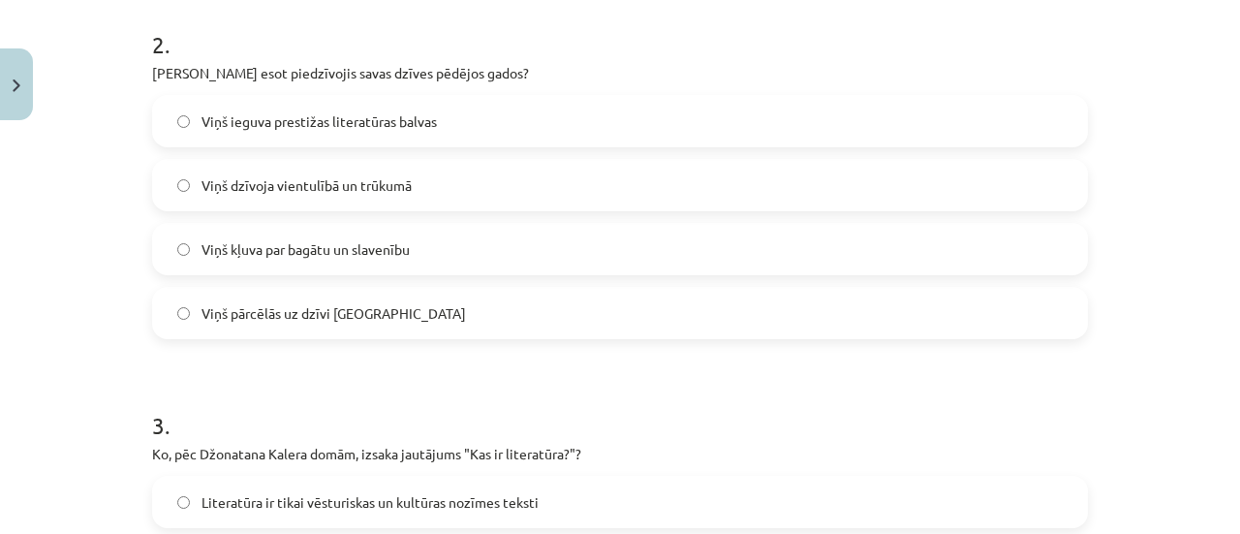
scroll to position [778, 0]
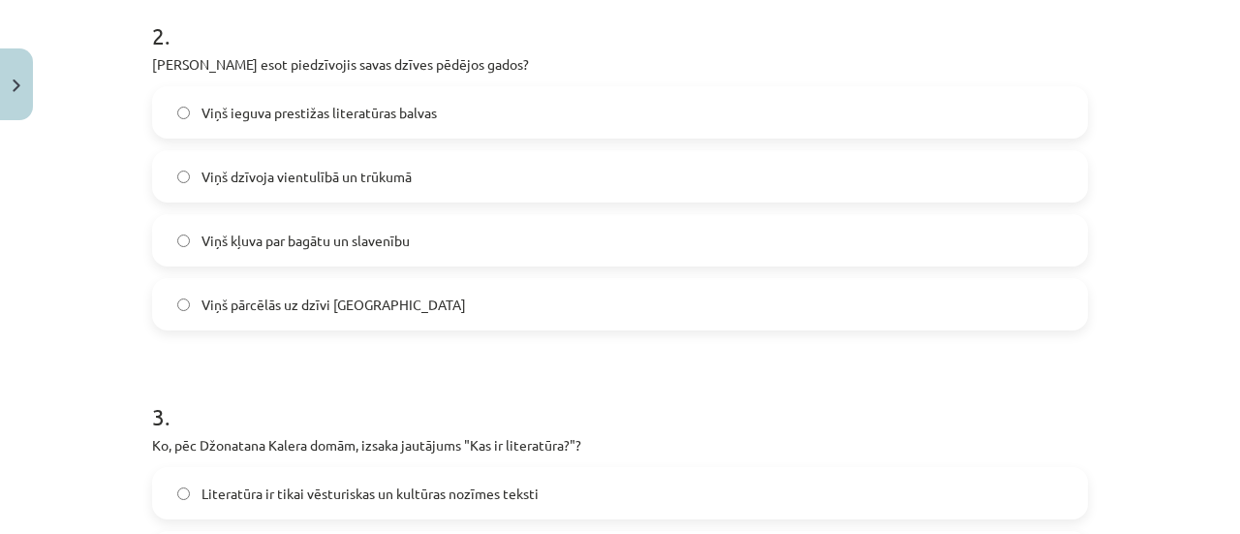
click at [464, 166] on label "Viņš dzīvoja vientulībā un trūkumā" at bounding box center [620, 176] width 932 height 48
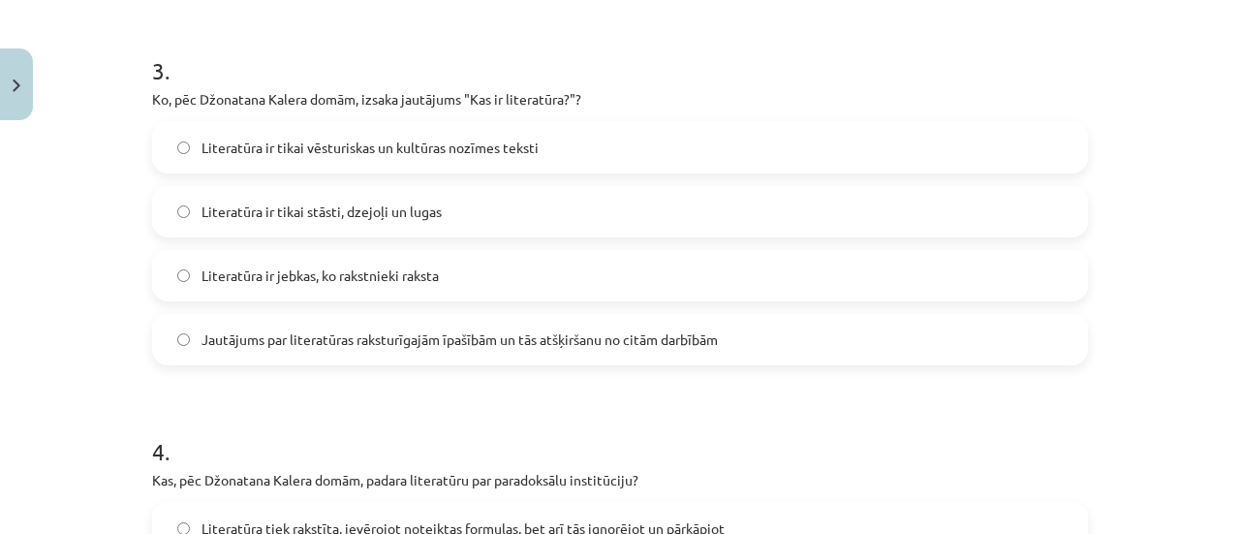
scroll to position [1125, 0]
click at [579, 341] on span "Jautājums par literatūras raksturīgajām īpašībām un tās atšķiršanu no citām dar…" at bounding box center [459, 338] width 516 height 20
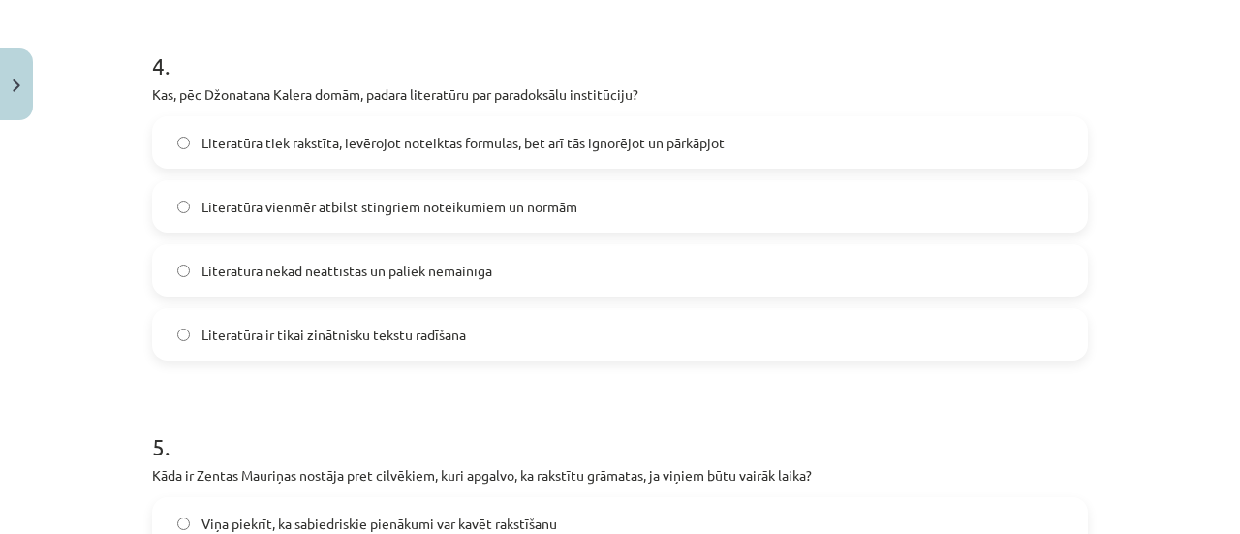
scroll to position [1510, 0]
click at [622, 150] on span "Literatūra tiek rakstīta, ievērojot noteiktas formulas, bet arī tās ignorējot u…" at bounding box center [462, 142] width 523 height 20
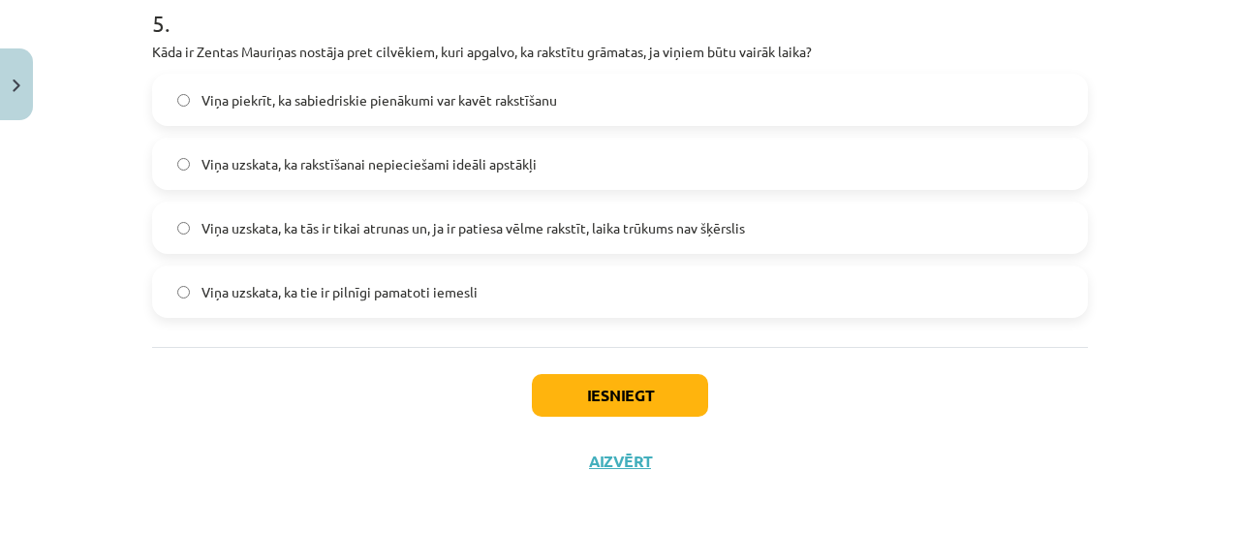
scroll to position [1936, 0]
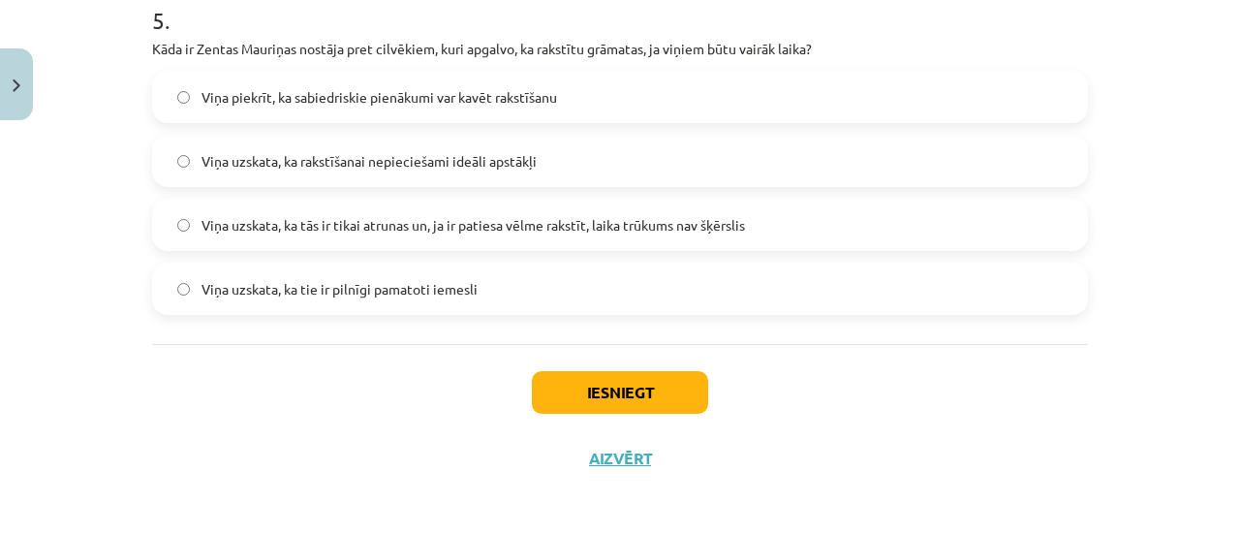
click at [589, 232] on span "Viņa uzskata, ka tās ir tikai atrunas un, ja ir patiesa vēlme rakstīt, laika tr…" at bounding box center [472, 225] width 543 height 20
click at [641, 384] on button "Iesniegt" at bounding box center [620, 392] width 176 height 43
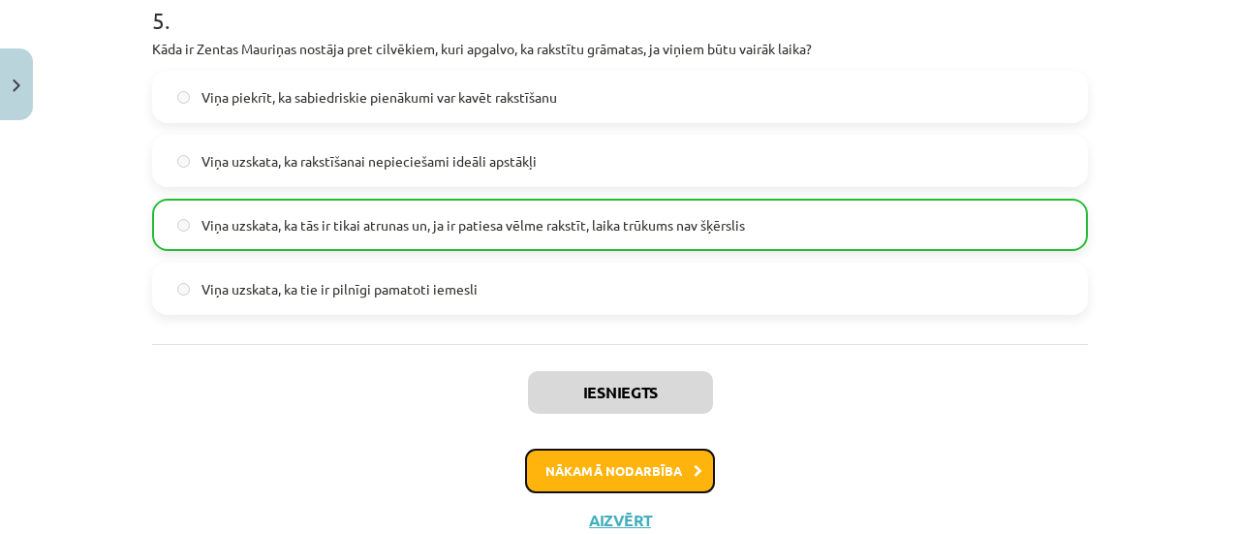
click at [666, 464] on button "Nākamā nodarbība" at bounding box center [620, 471] width 190 height 45
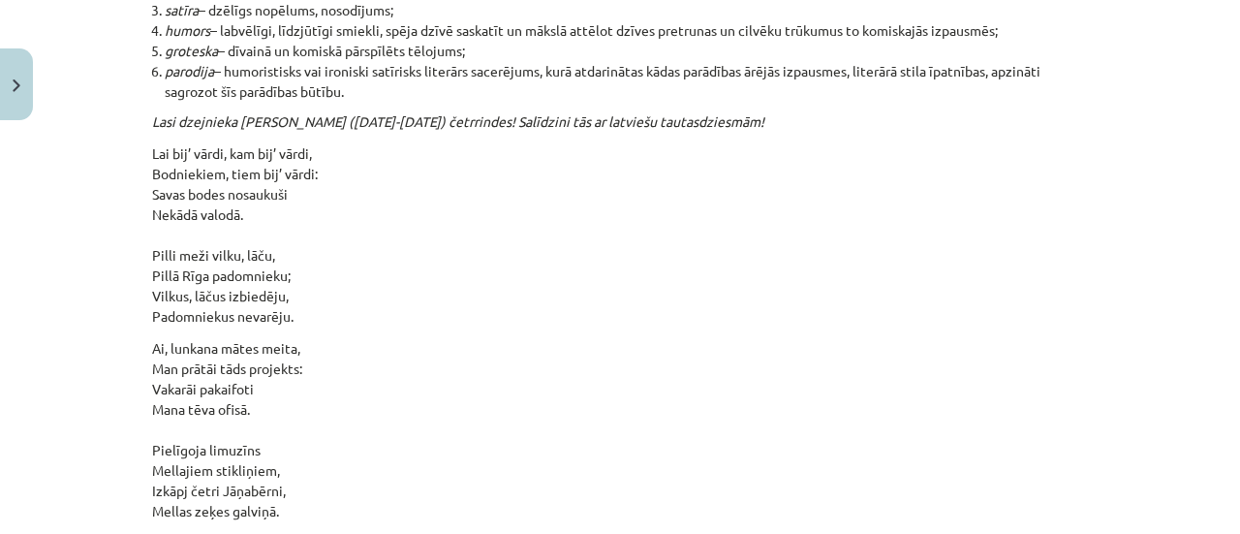
scroll to position [20922, 0]
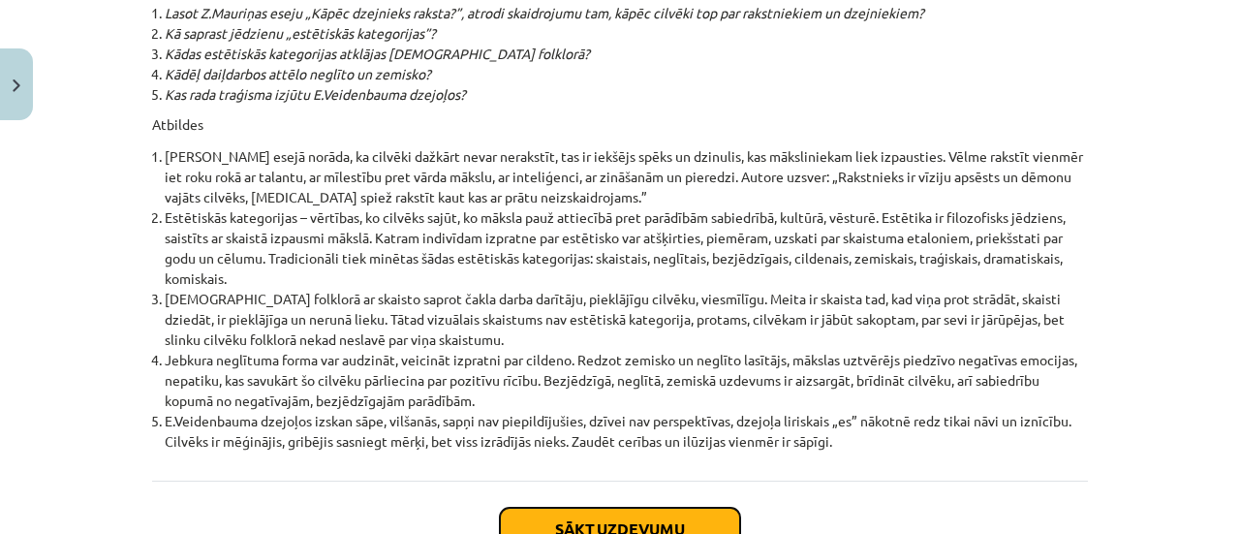
click at [651, 508] on button "Sākt uzdevumu" at bounding box center [620, 529] width 240 height 43
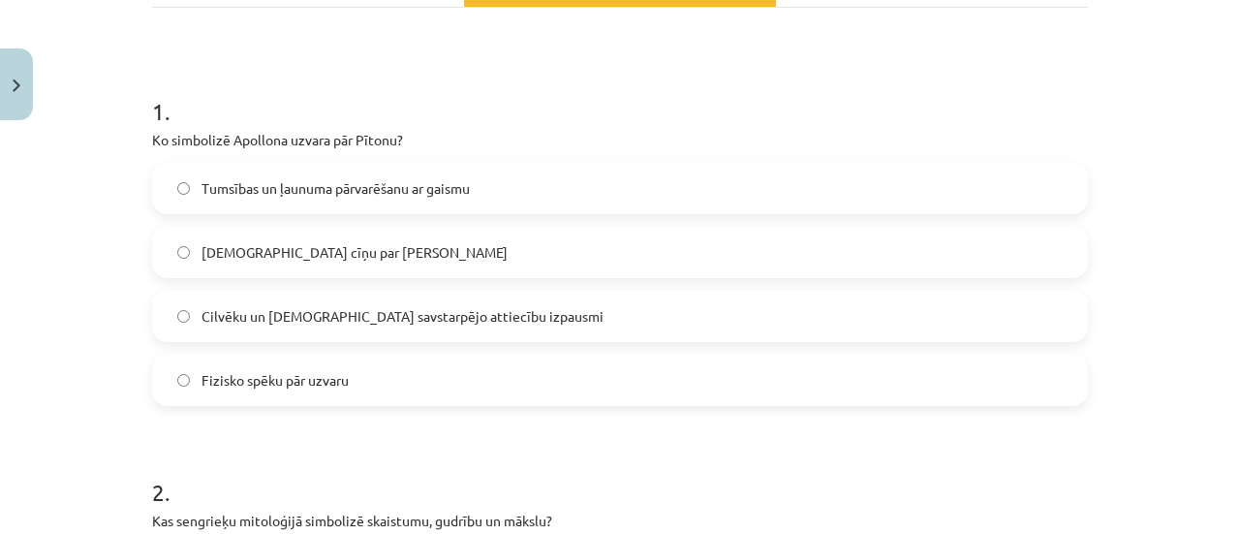
scroll to position [354, 0]
click at [302, 186] on span "Tumsības un ļaunuma pārvarēšanu ar gaismu" at bounding box center [335, 187] width 268 height 20
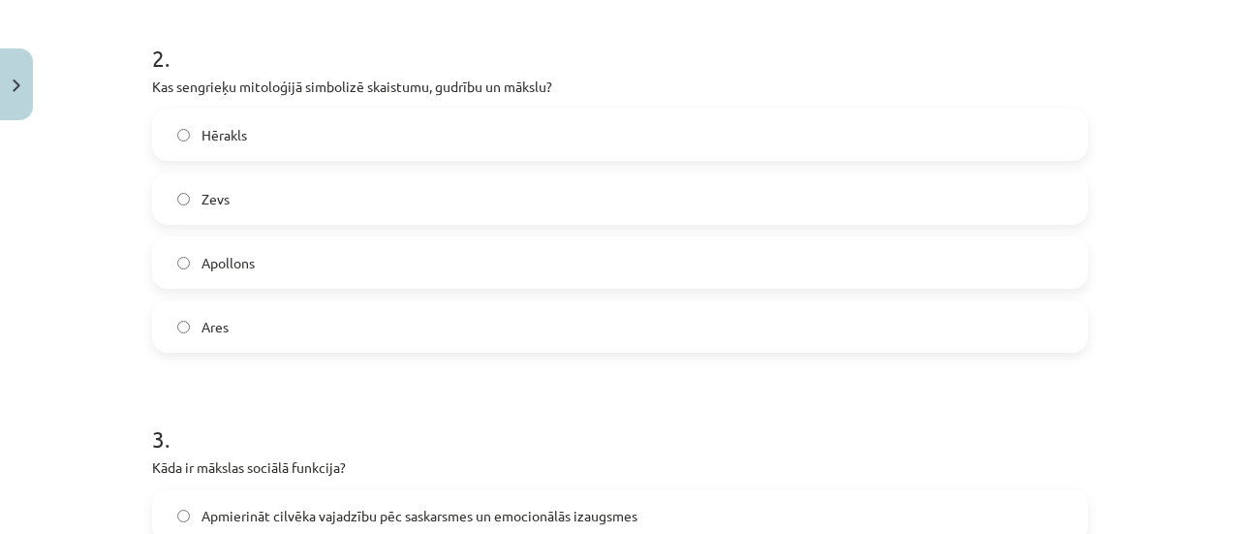
scroll to position [793, 0]
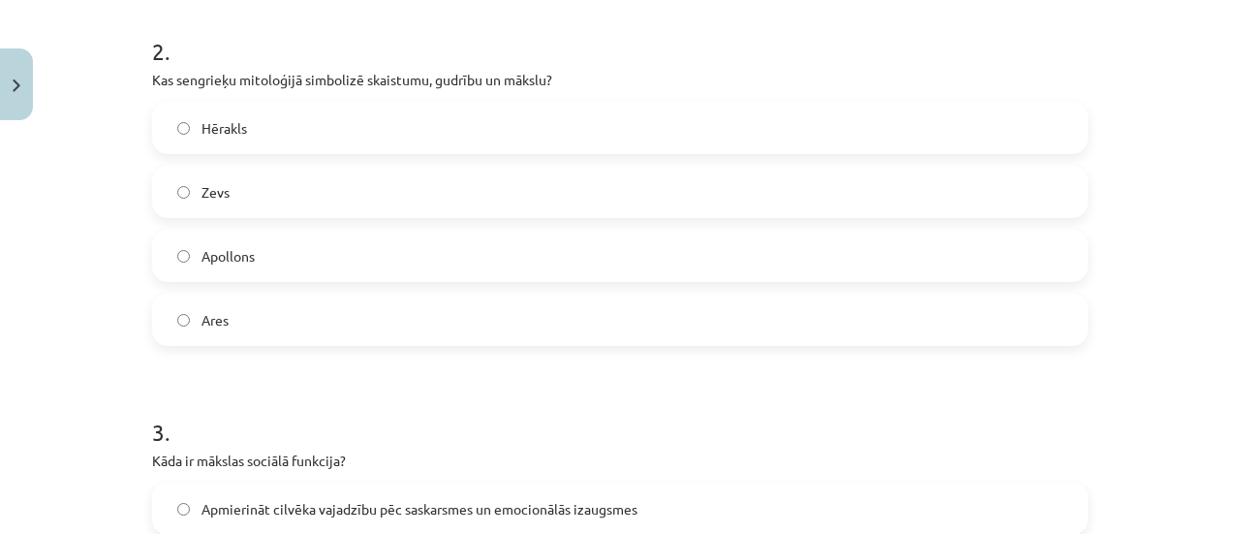
click at [450, 253] on label "Apollons" at bounding box center [620, 256] width 932 height 48
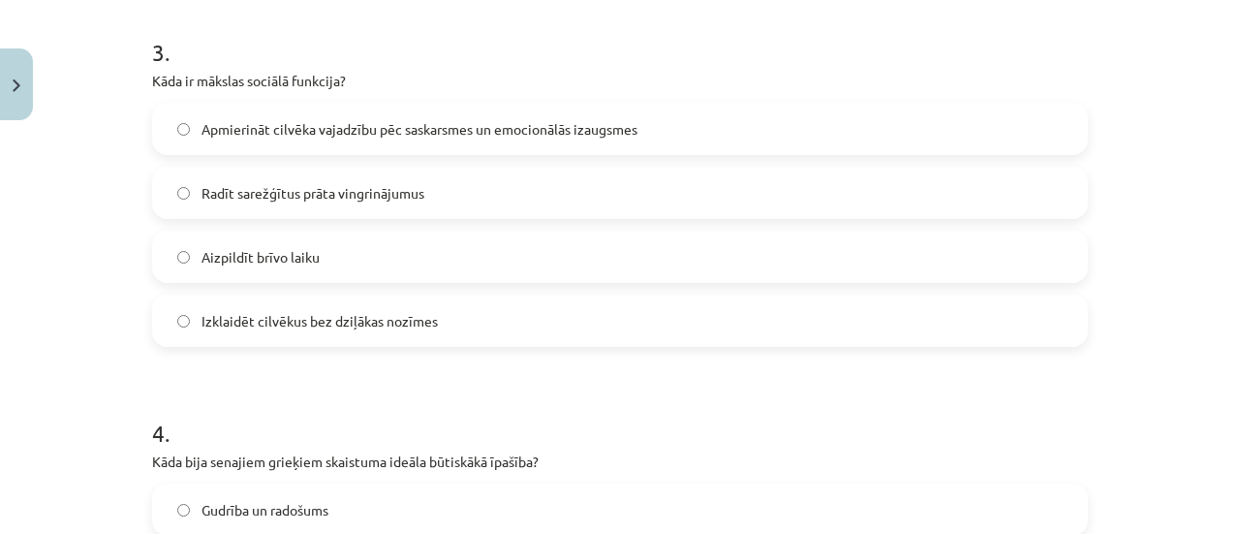
scroll to position [1174, 0]
click at [667, 131] on label "Apmierināt cilvēka vajadzību pēc saskarsmes un emocionālās izaugsmes" at bounding box center [620, 128] width 932 height 48
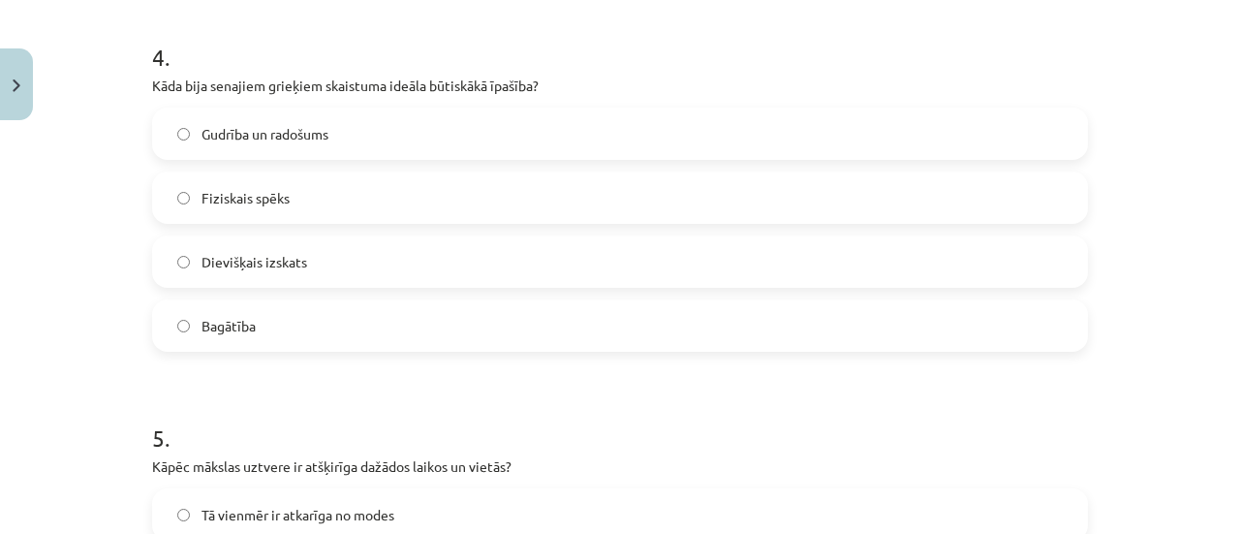
scroll to position [1550, 0]
click at [444, 207] on label "Fiziskais spēks" at bounding box center [620, 196] width 932 height 48
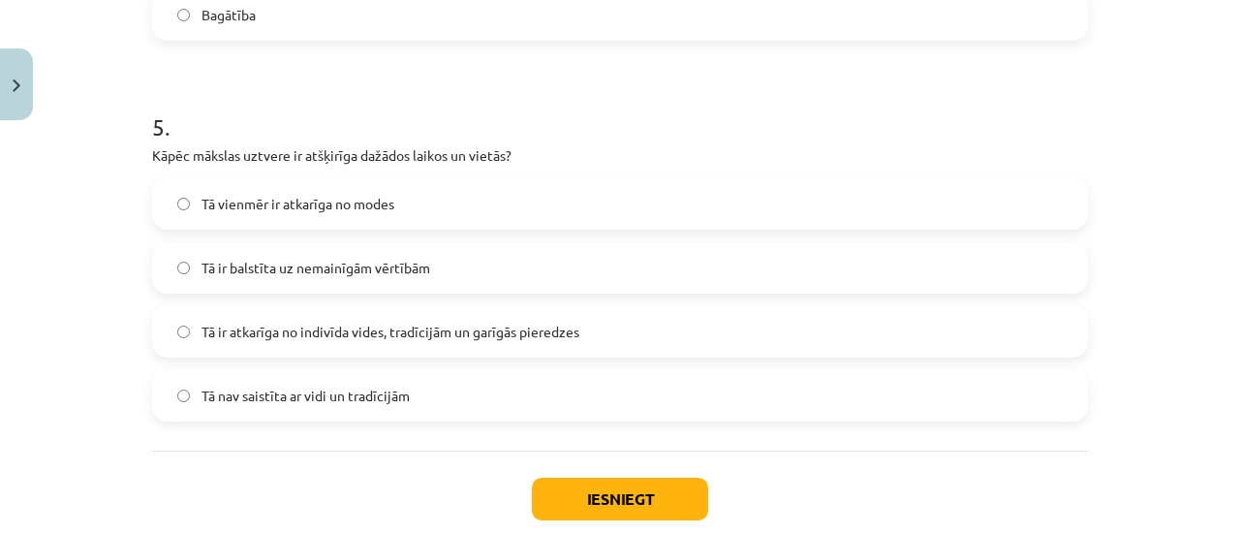
scroll to position [1928, 0]
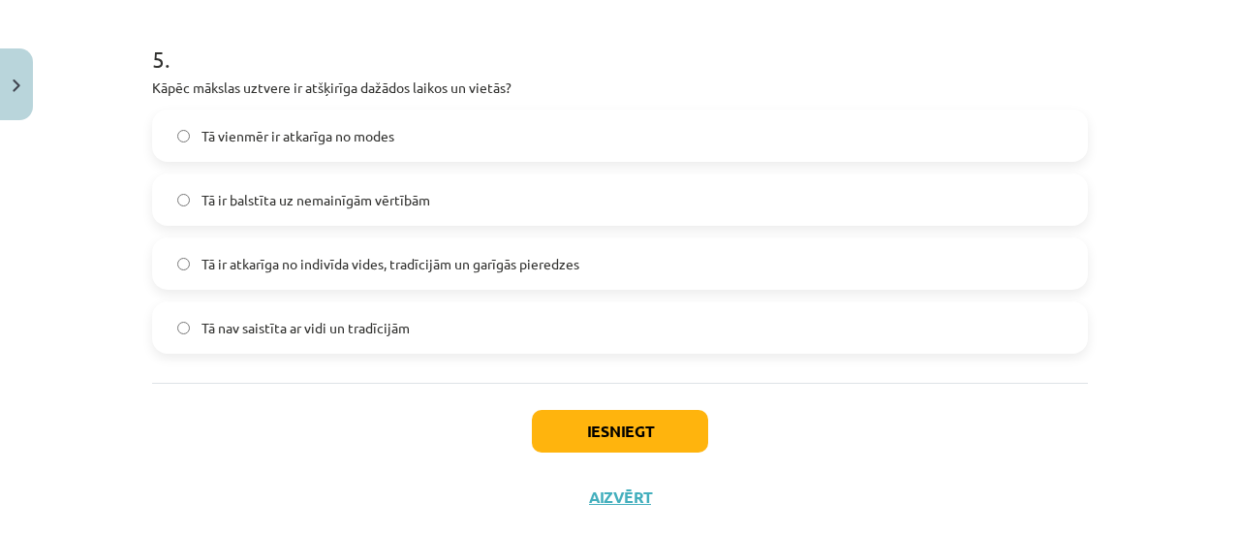
click at [330, 267] on span "Tā ir atkarīga no indivīda vides, tradīcijām un garīgās pieredzes" at bounding box center [390, 264] width 378 height 20
click at [613, 441] on button "Iesniegt" at bounding box center [620, 431] width 176 height 43
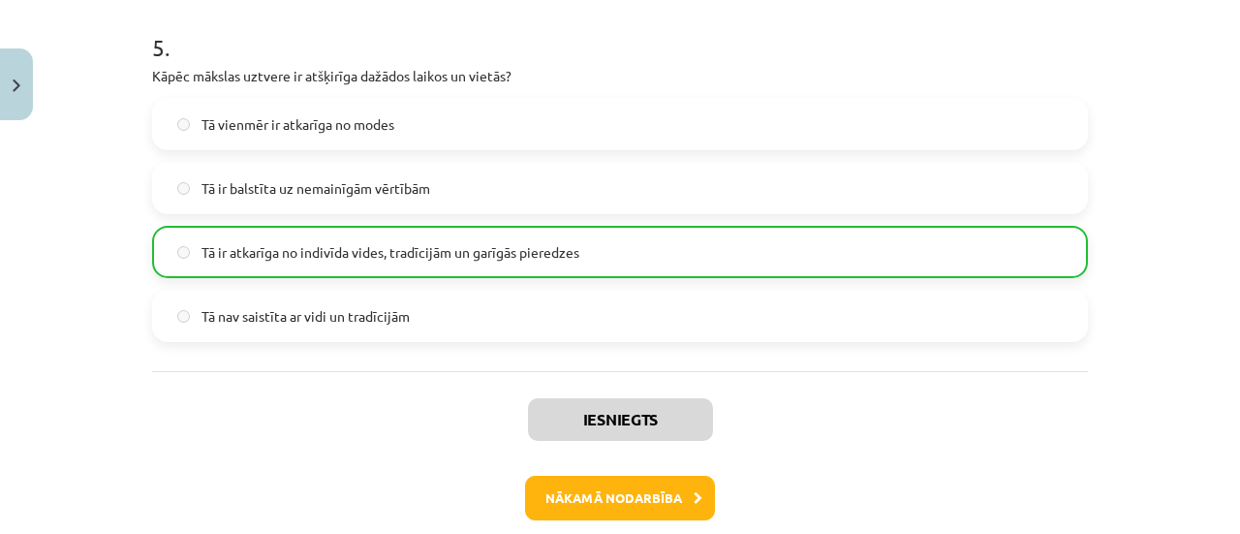
scroll to position [2031, 0]
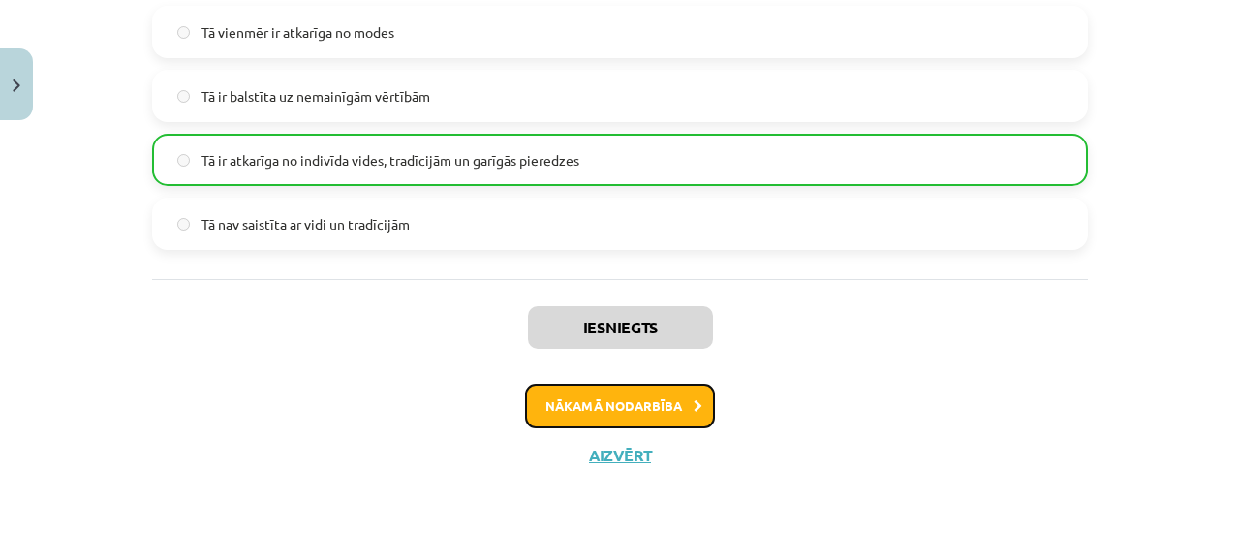
click at [639, 400] on button "Nākamā nodarbība" at bounding box center [620, 406] width 190 height 45
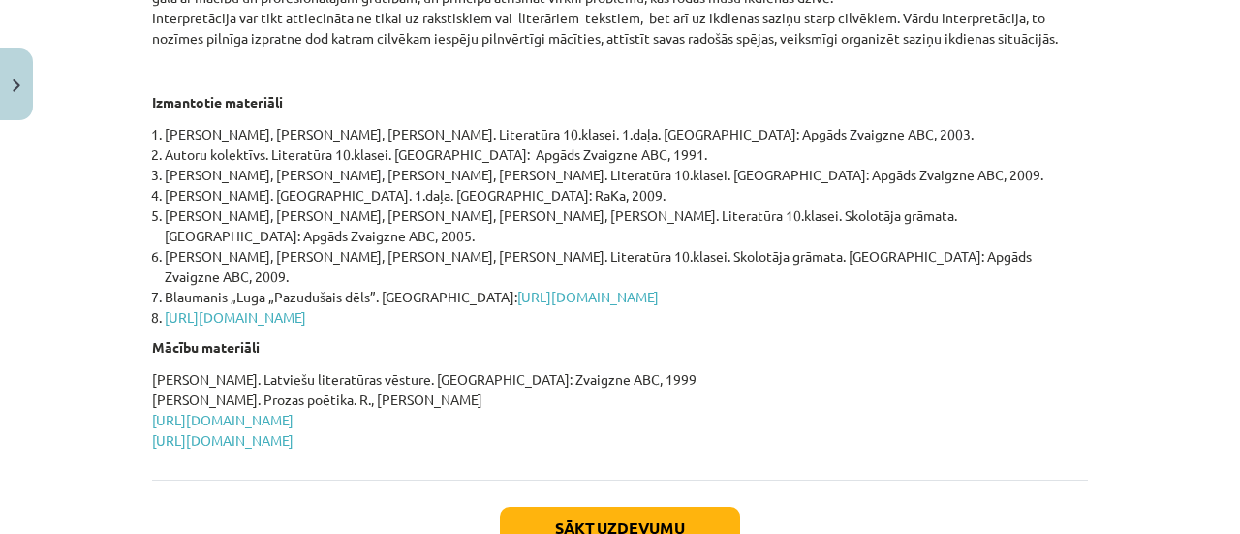
scroll to position [1039, 0]
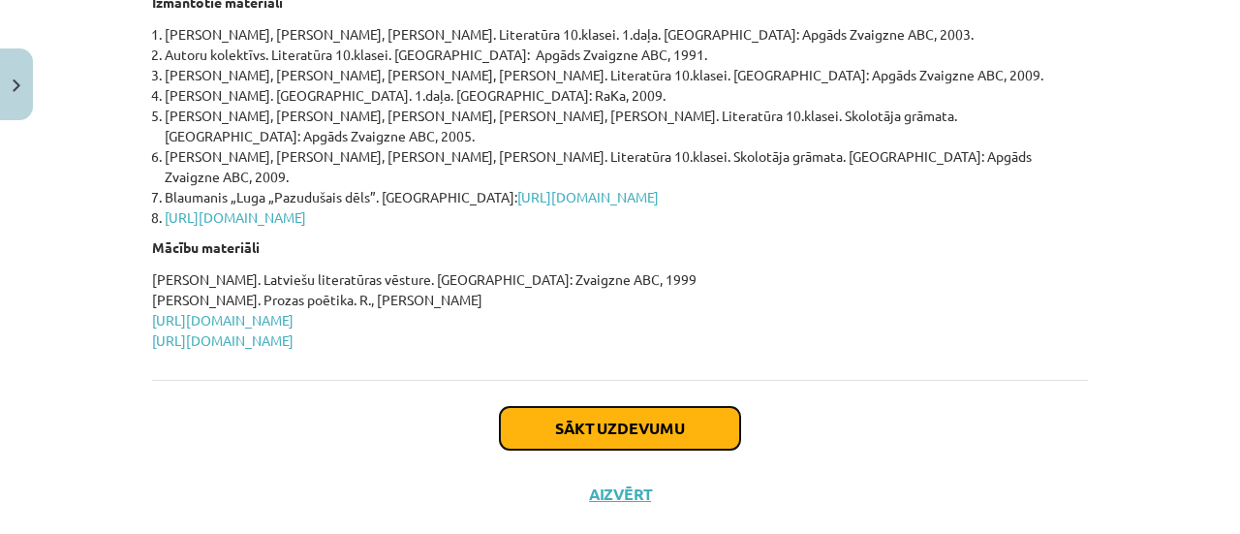
click at [553, 407] on button "Sākt uzdevumu" at bounding box center [620, 428] width 240 height 43
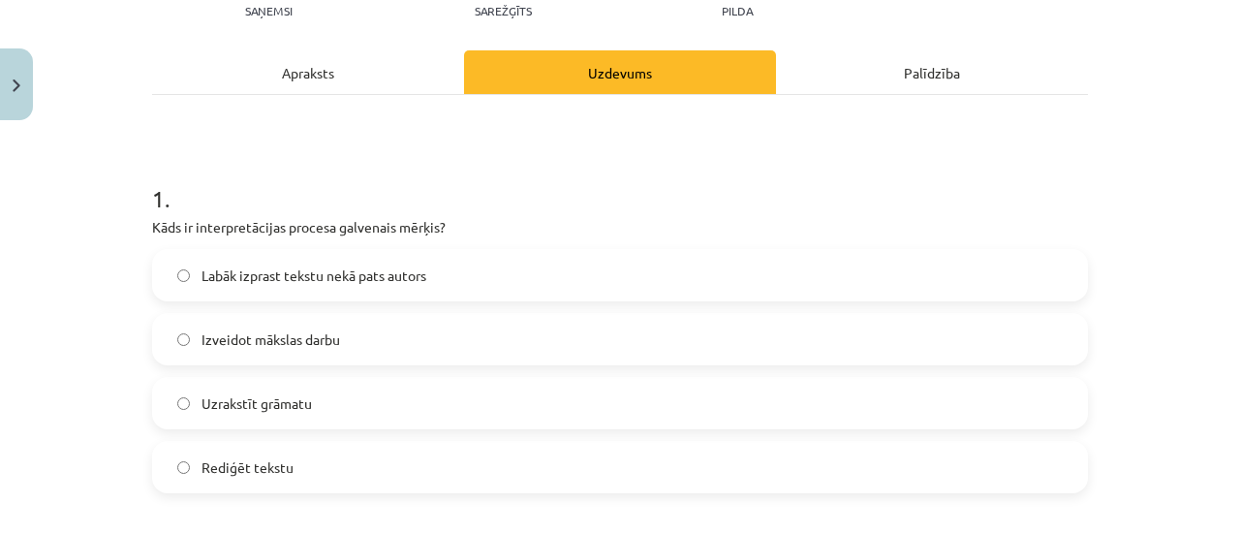
scroll to position [236, 0]
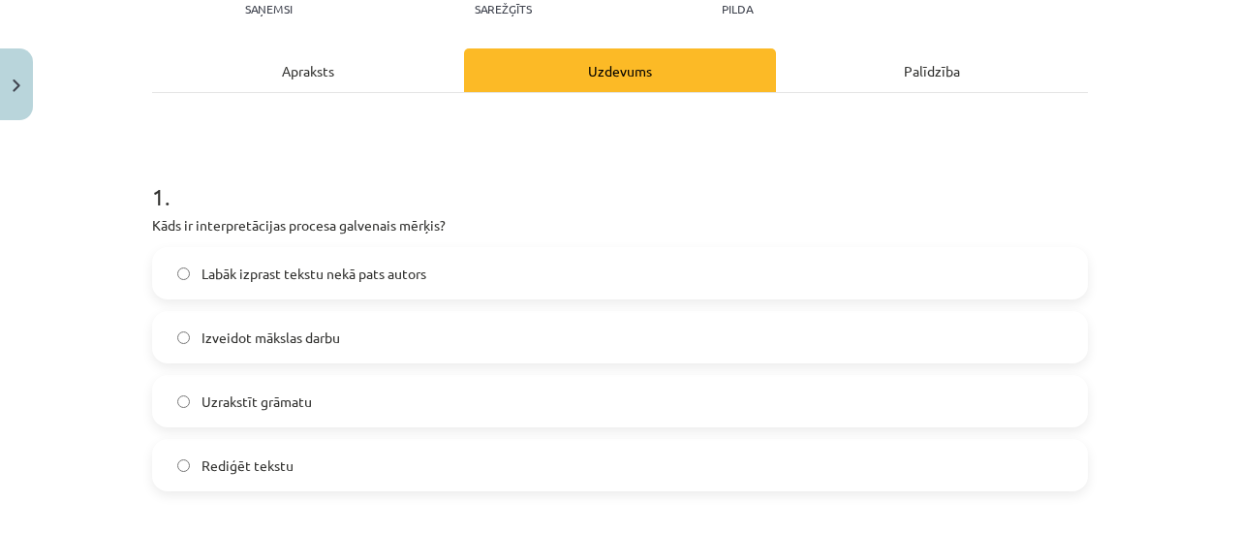
click at [355, 258] on label "Labāk izprast tekstu nekā pats autors" at bounding box center [620, 273] width 932 height 48
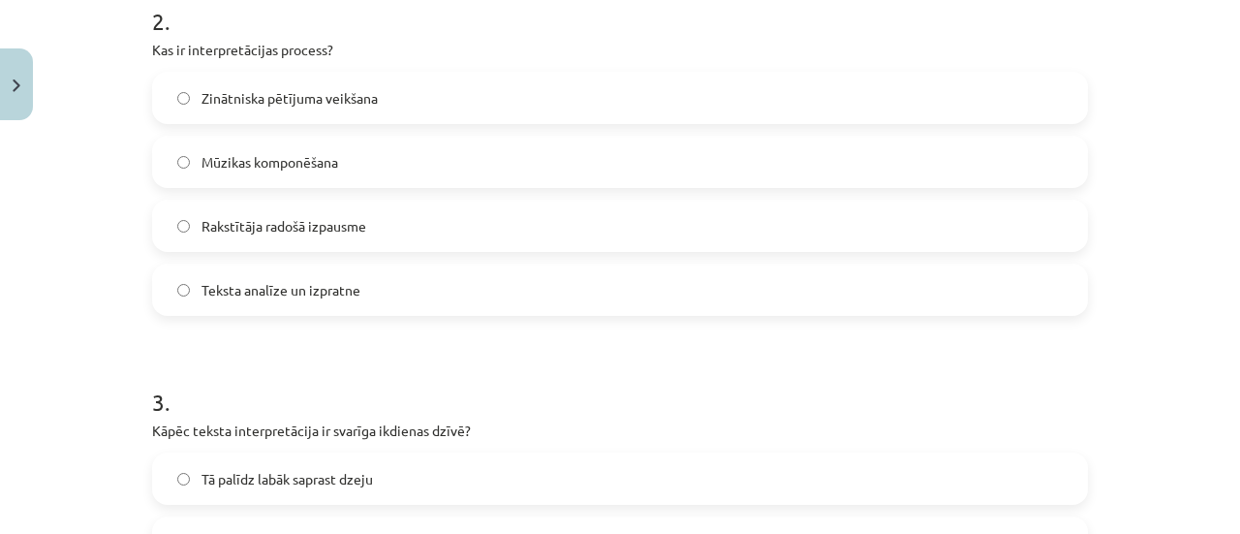
scroll to position [775, 0]
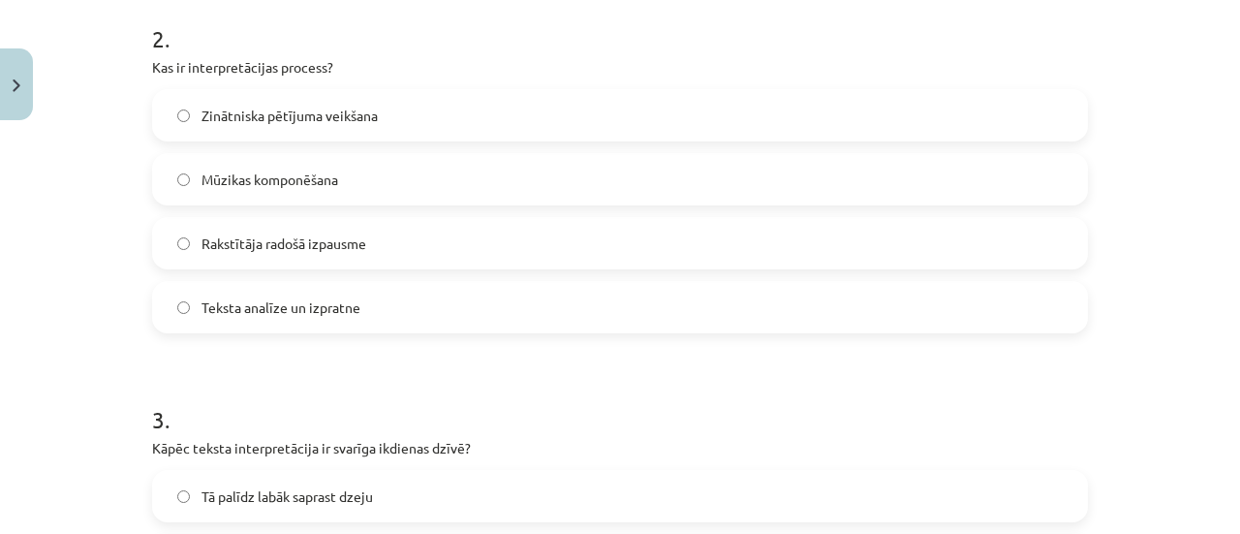
click at [563, 301] on label "Teksta analīze un izpratne" at bounding box center [620, 307] width 932 height 48
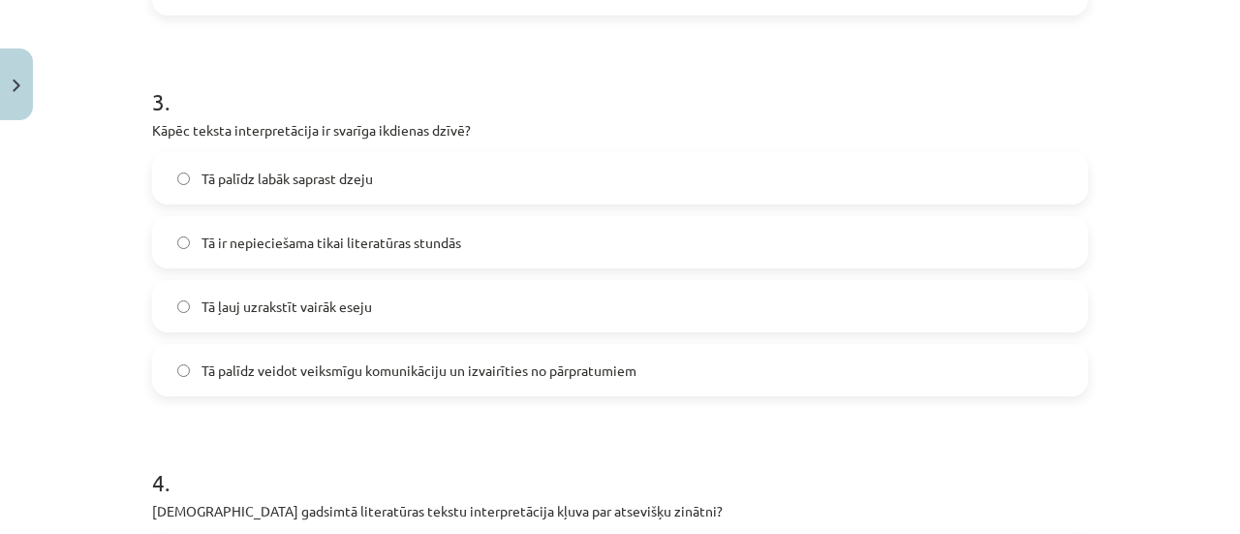
scroll to position [1099, 0]
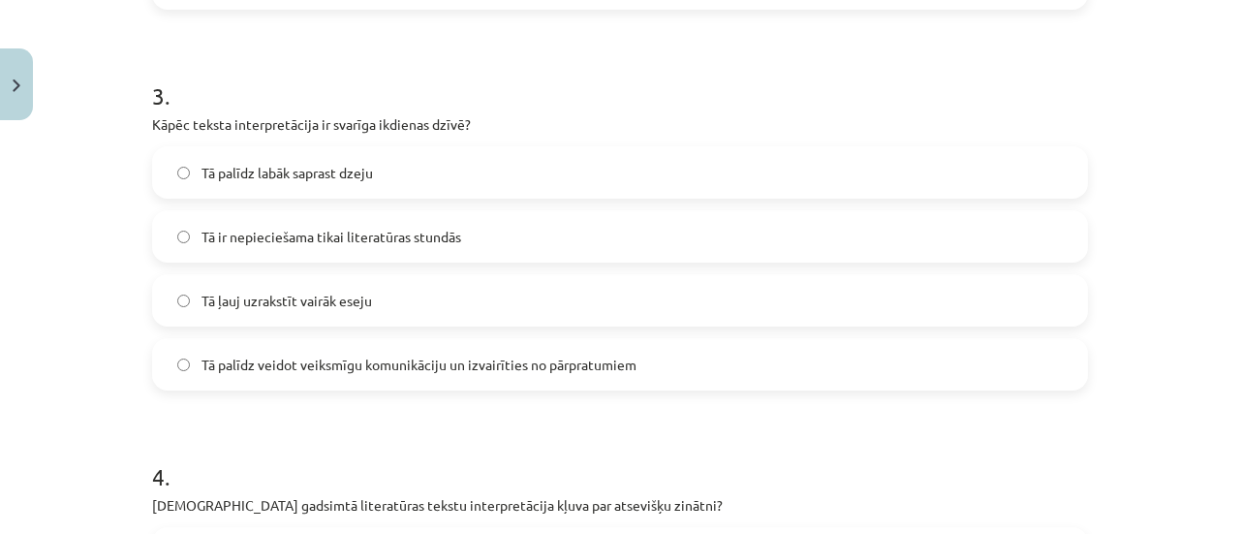
click at [573, 362] on span "Tā palīdz veidot veiksmīgu komunikāciju un izvairīties no pārpratumiem" at bounding box center [418, 365] width 435 height 20
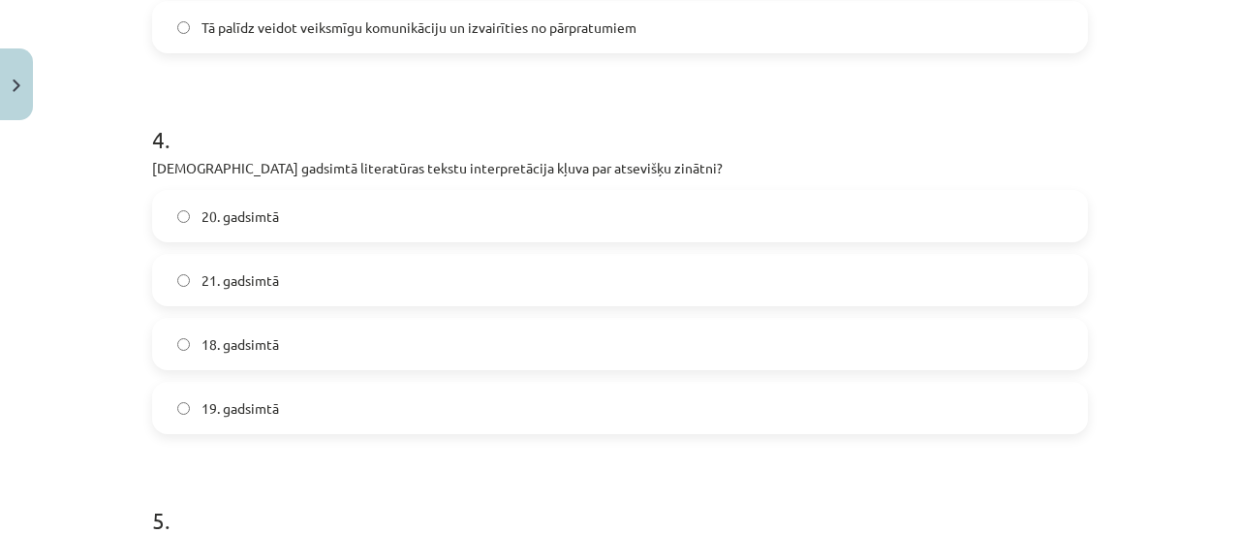
scroll to position [1438, 0]
click at [566, 195] on label "20. gadsimtā" at bounding box center [620, 214] width 932 height 48
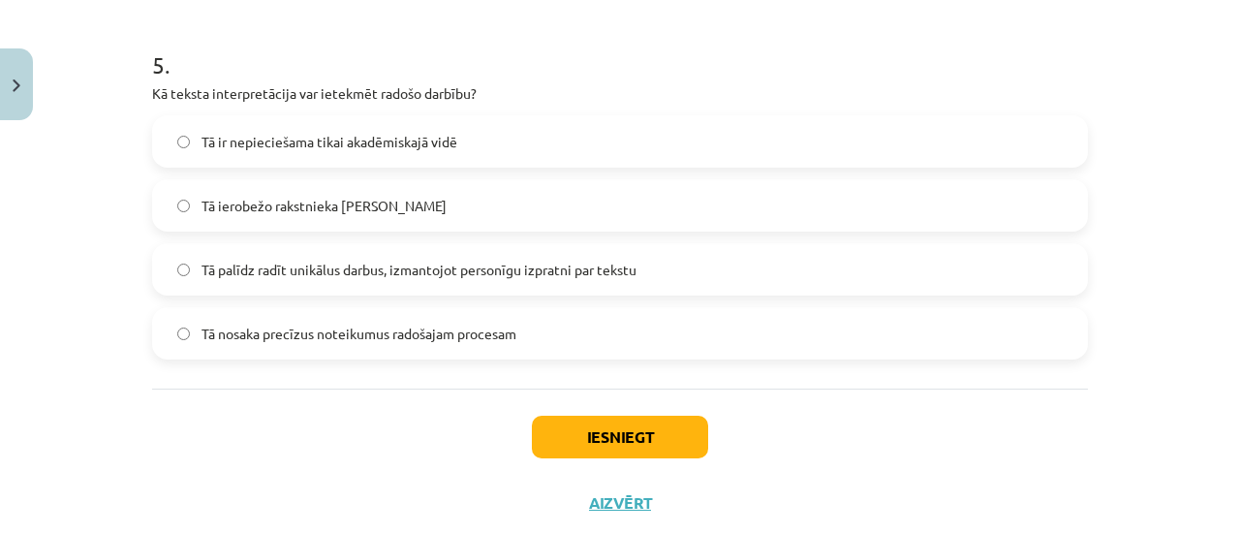
scroll to position [1891, 0]
click at [349, 275] on span "Tā palīdz radīt unikālus darbus, izmantojot personīgu izpratni par tekstu" at bounding box center [418, 270] width 435 height 20
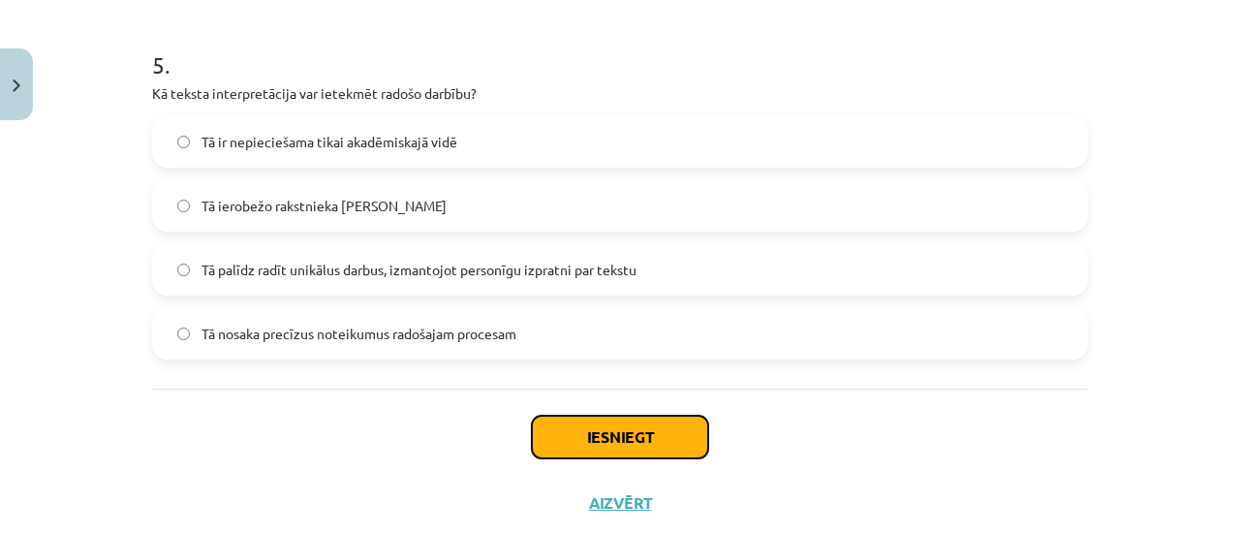
click at [621, 441] on button "Iesniegt" at bounding box center [620, 437] width 176 height 43
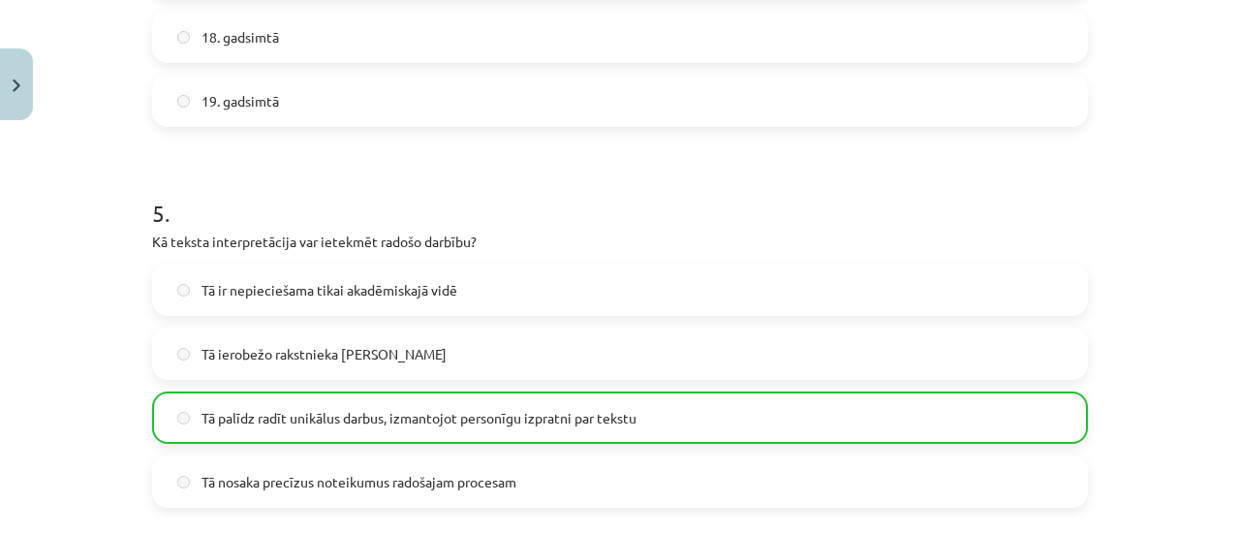
scroll to position [2000, 0]
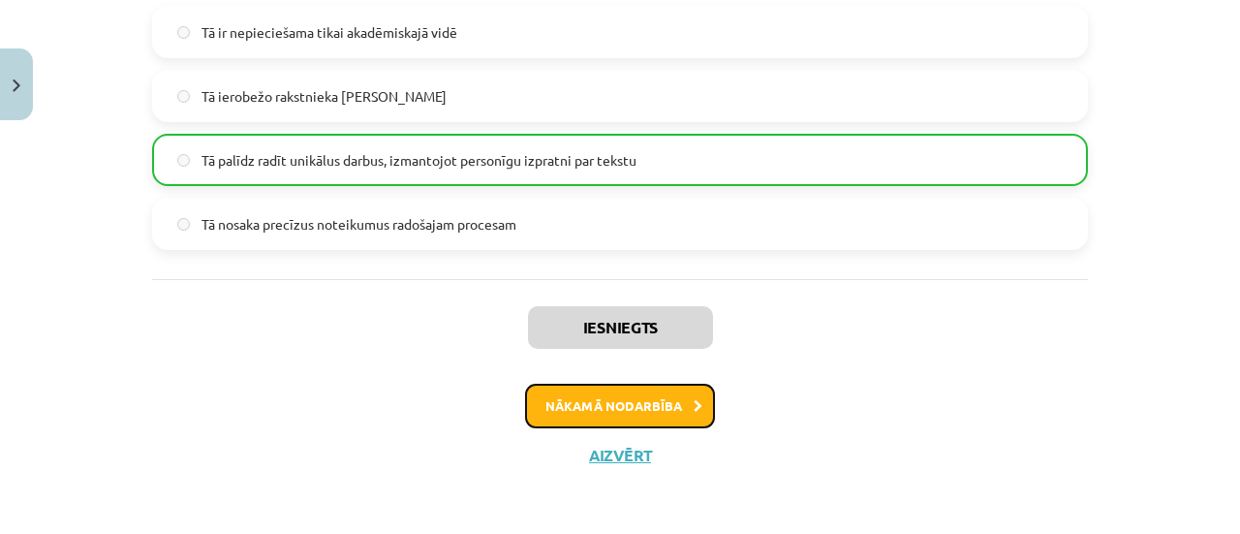
click at [674, 396] on button "Nākamā nodarbība" at bounding box center [620, 406] width 190 height 45
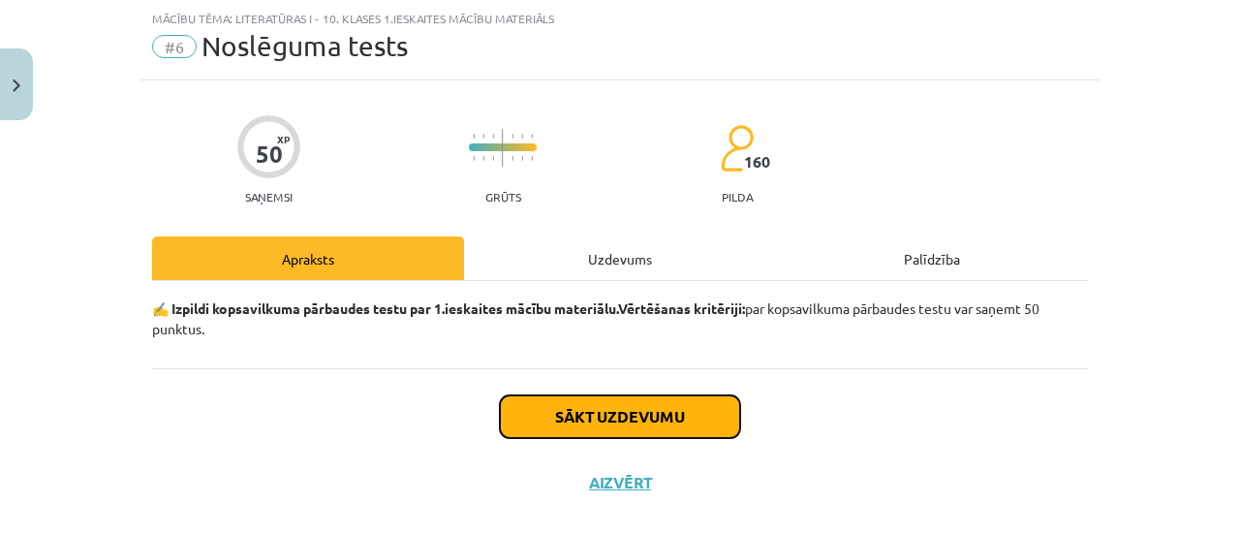
click at [665, 423] on button "Sākt uzdevumu" at bounding box center [620, 416] width 240 height 43
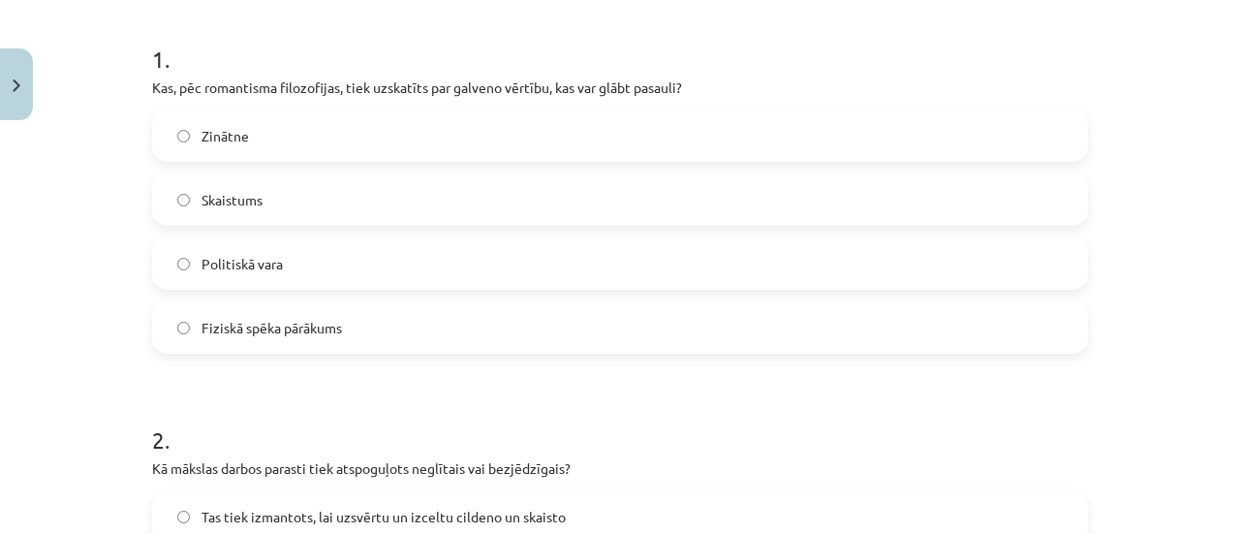
scroll to position [376, 0]
click at [217, 200] on span "Skaistums" at bounding box center [231, 198] width 61 height 20
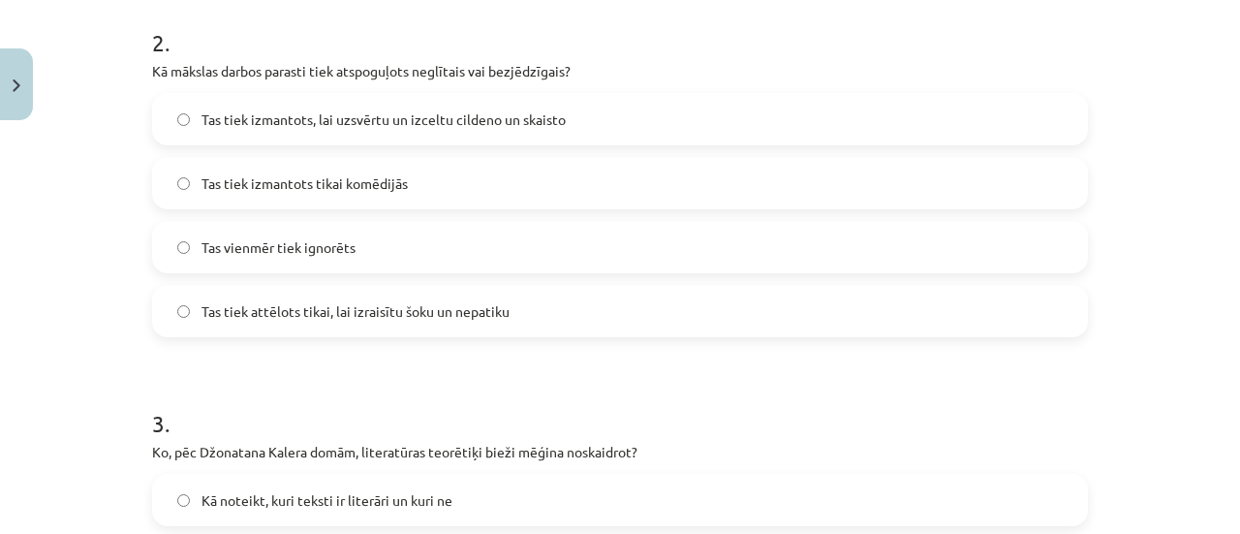
scroll to position [775, 0]
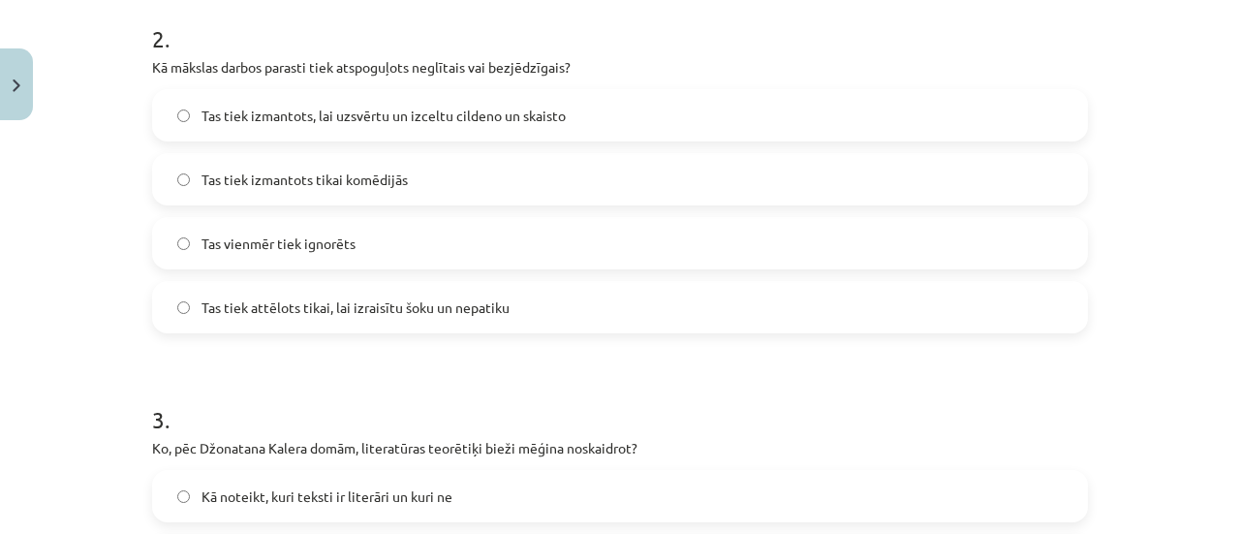
click at [520, 119] on span "Tas tiek izmantots, lai uzsvērtu un izceltu cildeno un skaisto" at bounding box center [383, 116] width 364 height 20
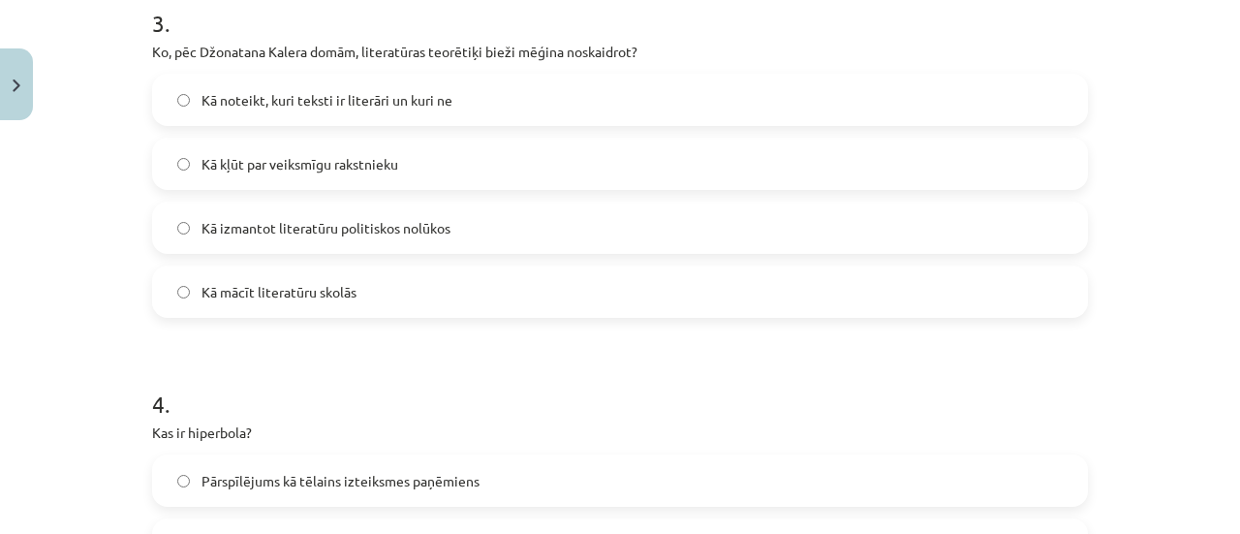
scroll to position [1172, 0]
click at [373, 89] on span "Kā noteikt, kuri teksti ir literāri un kuri ne" at bounding box center [326, 99] width 251 height 20
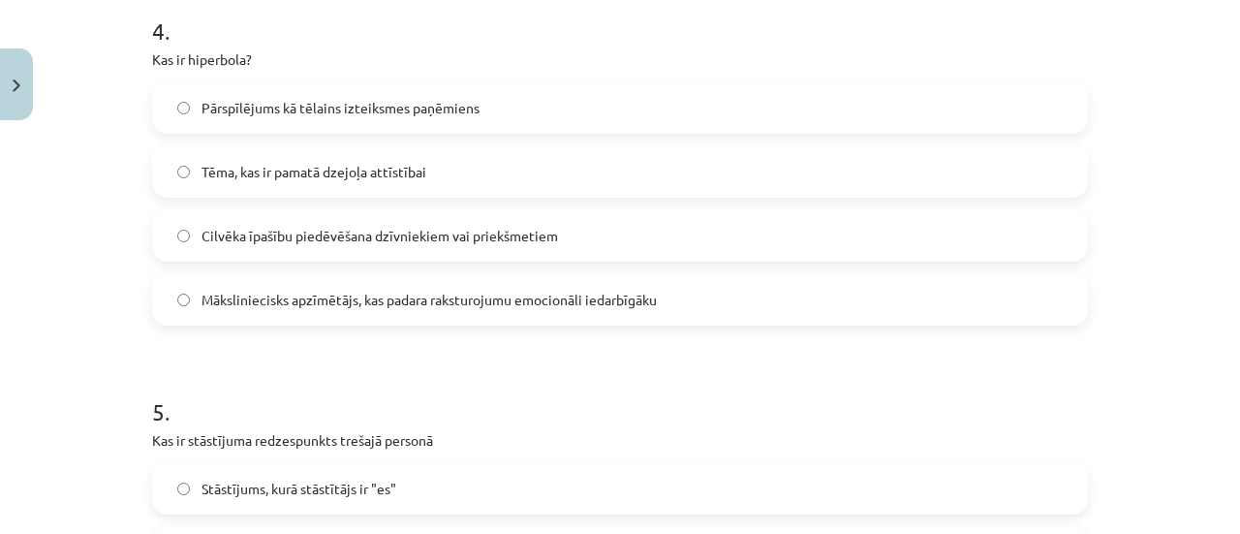
scroll to position [1547, 0]
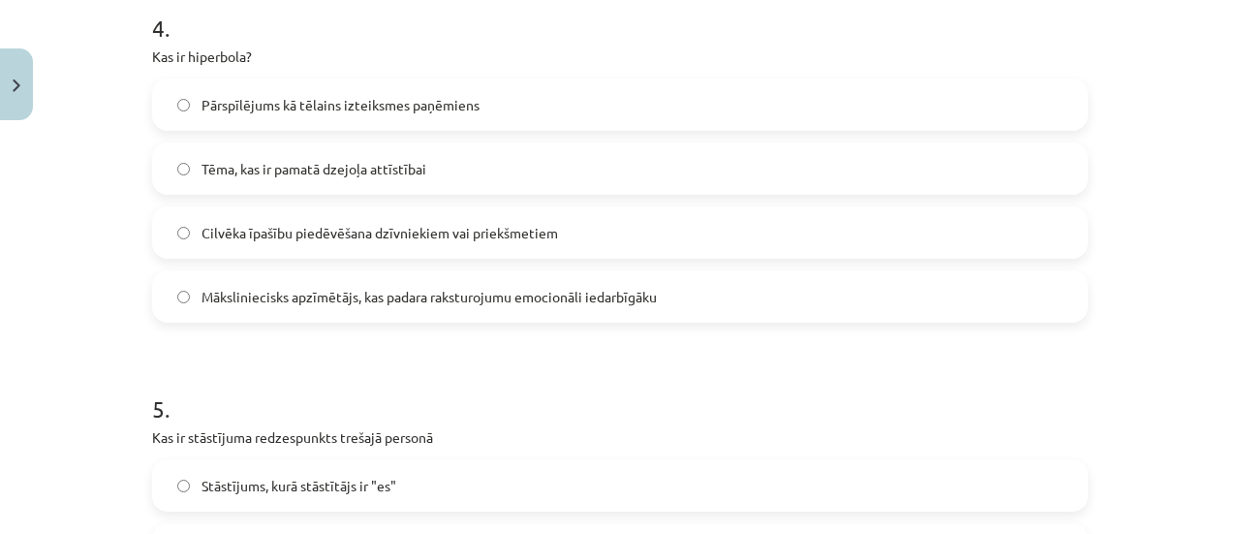
click at [352, 109] on span "Pārspīlējums kā tēlains izteiksmes paņēmiens" at bounding box center [340, 105] width 278 height 20
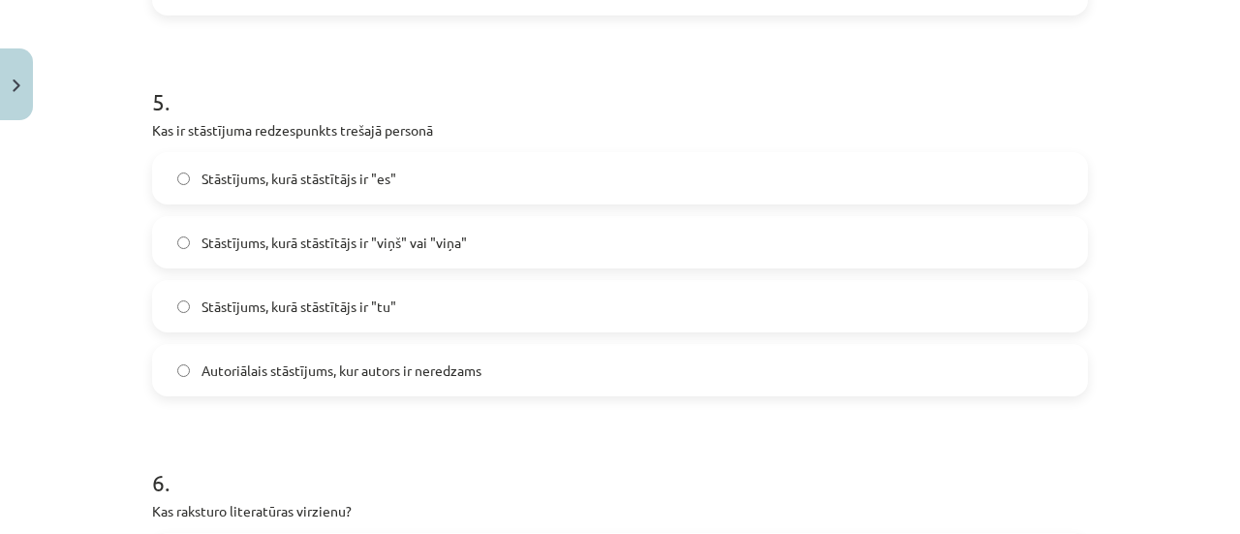
scroll to position [1858, 0]
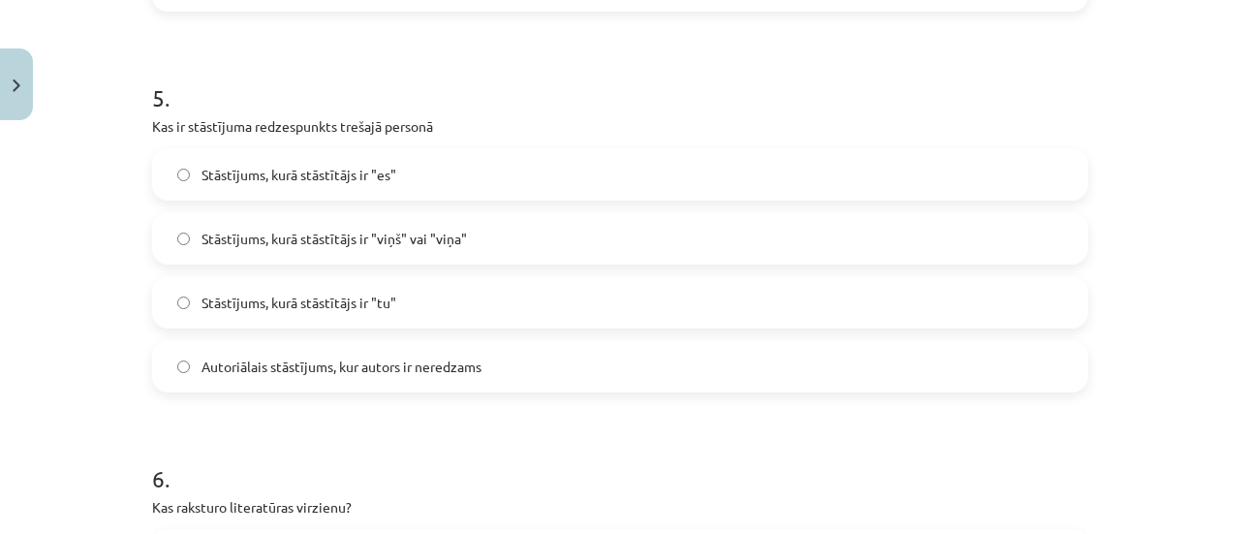
click at [331, 229] on span "Stāstījums, kurā stāstītājs ir "viņš" vai "viņa"" at bounding box center [333, 239] width 265 height 20
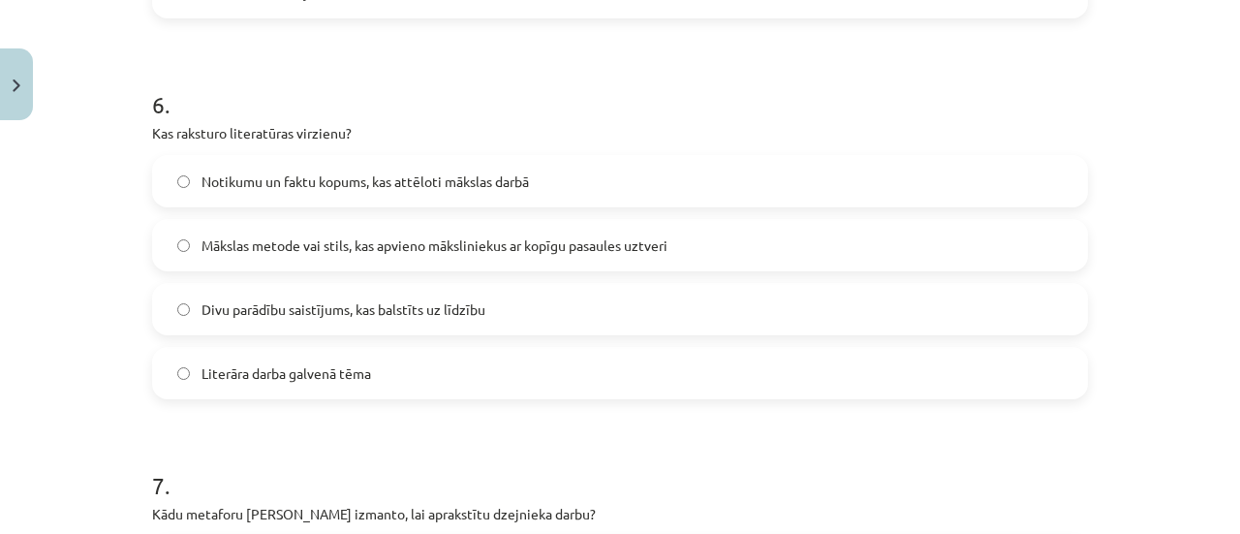
scroll to position [2233, 0]
click at [445, 250] on span "Mākslas metode vai stils, kas apvieno māksliniekus ar kopīgu pasaules uztveri" at bounding box center [434, 244] width 466 height 20
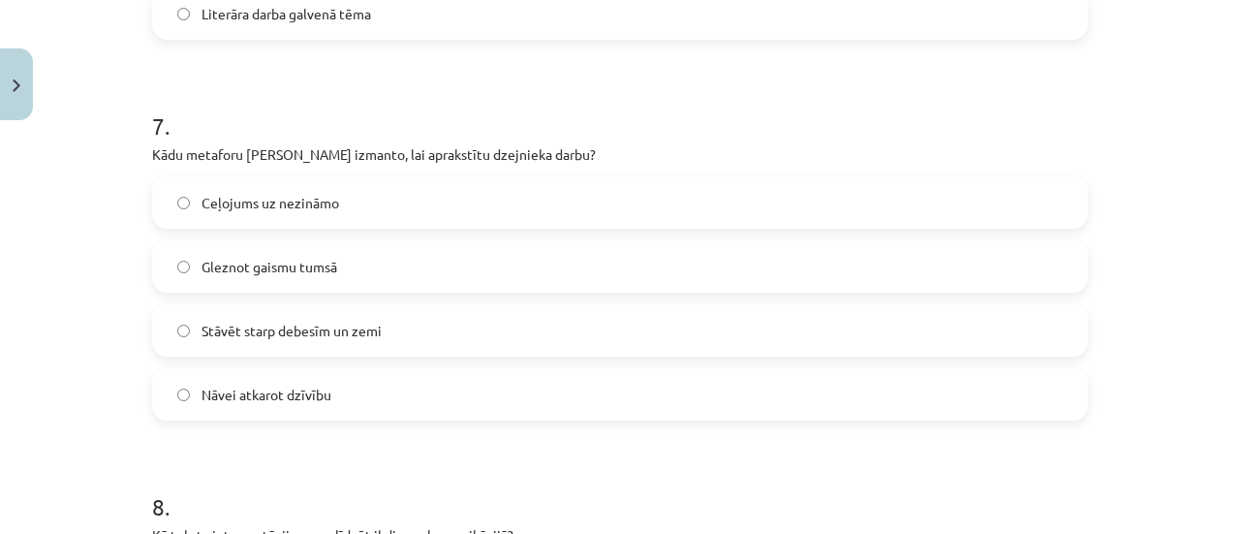
scroll to position [2572, 0]
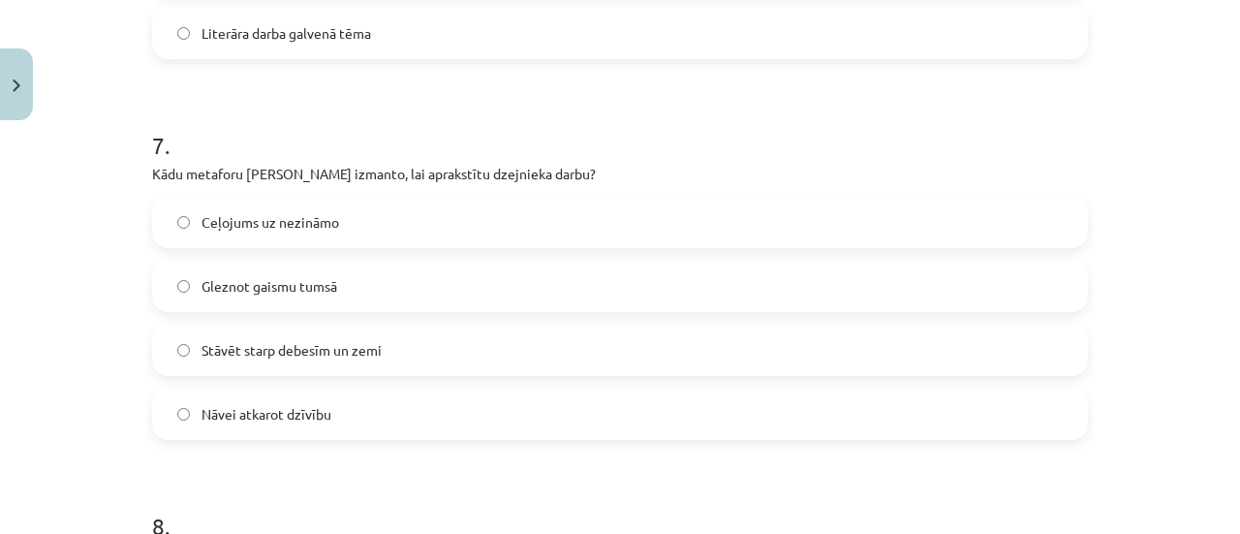
click at [281, 291] on span "Gleznot gaismu tumsā" at bounding box center [269, 286] width 136 height 20
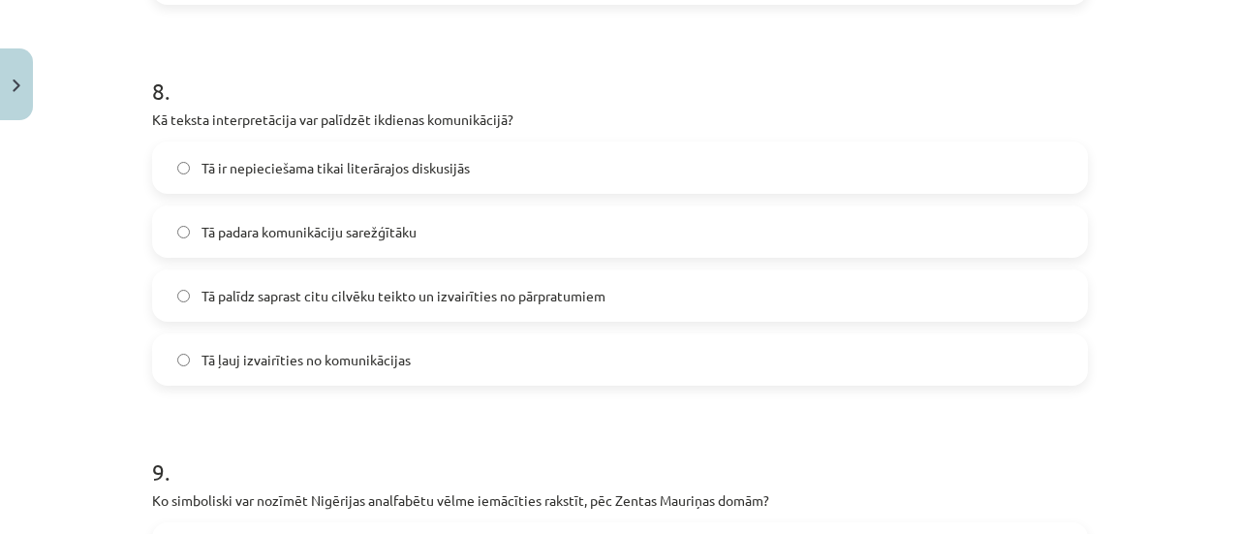
scroll to position [3008, 0]
click at [335, 294] on span "Tā palīdz saprast citu cilvēku teikto un izvairīties no pārpratumiem" at bounding box center [403, 295] width 404 height 20
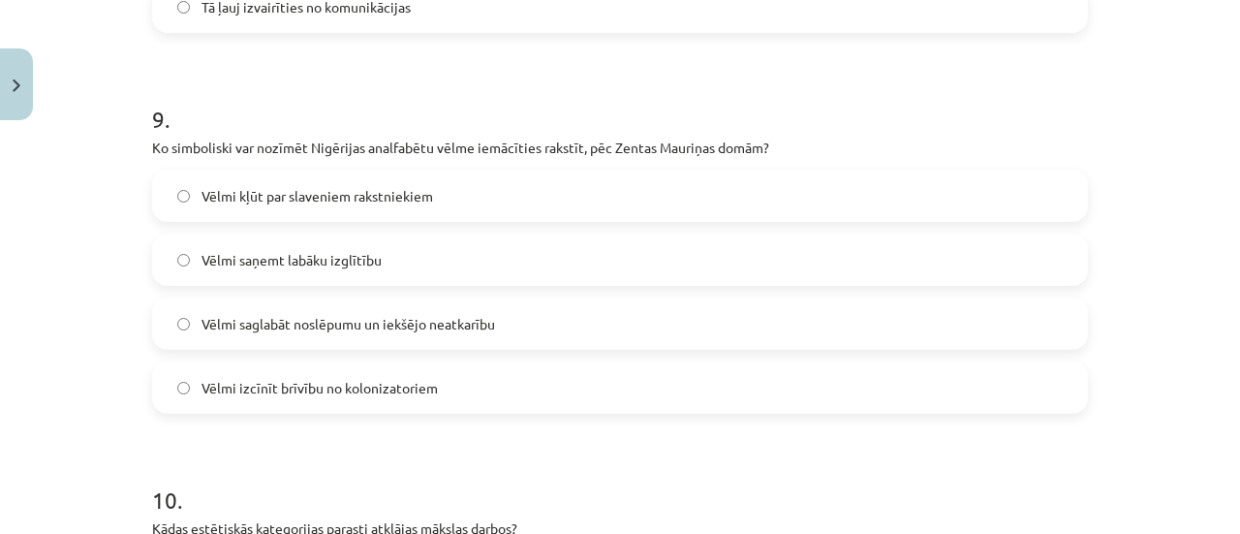
scroll to position [3365, 0]
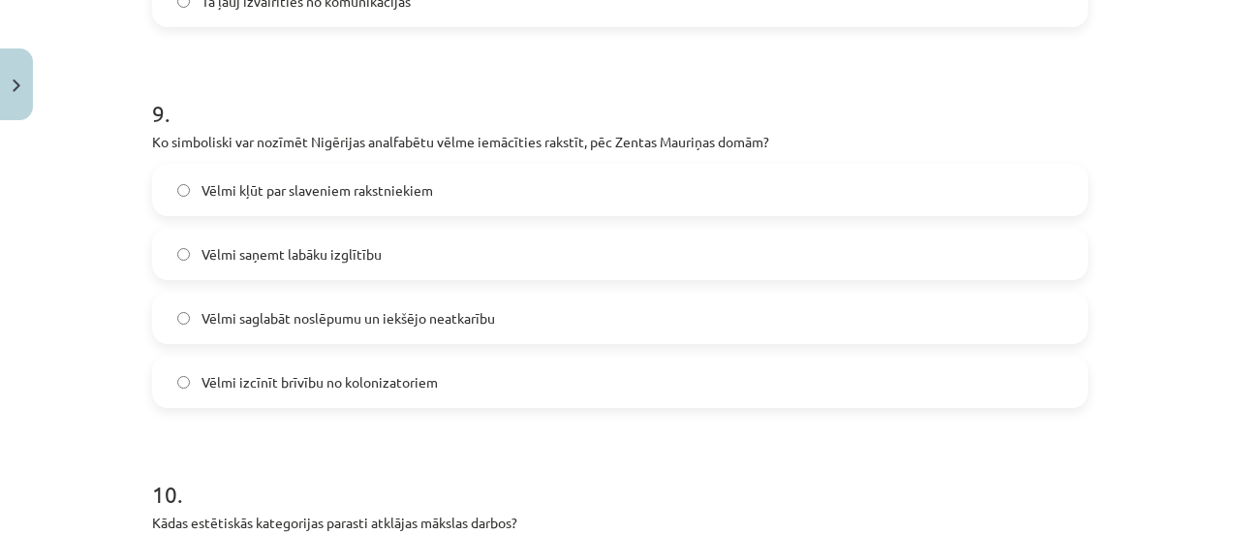
click at [285, 388] on span "Vēlmi izcīnīt brīvību no kolonizatoriem" at bounding box center [319, 382] width 236 height 20
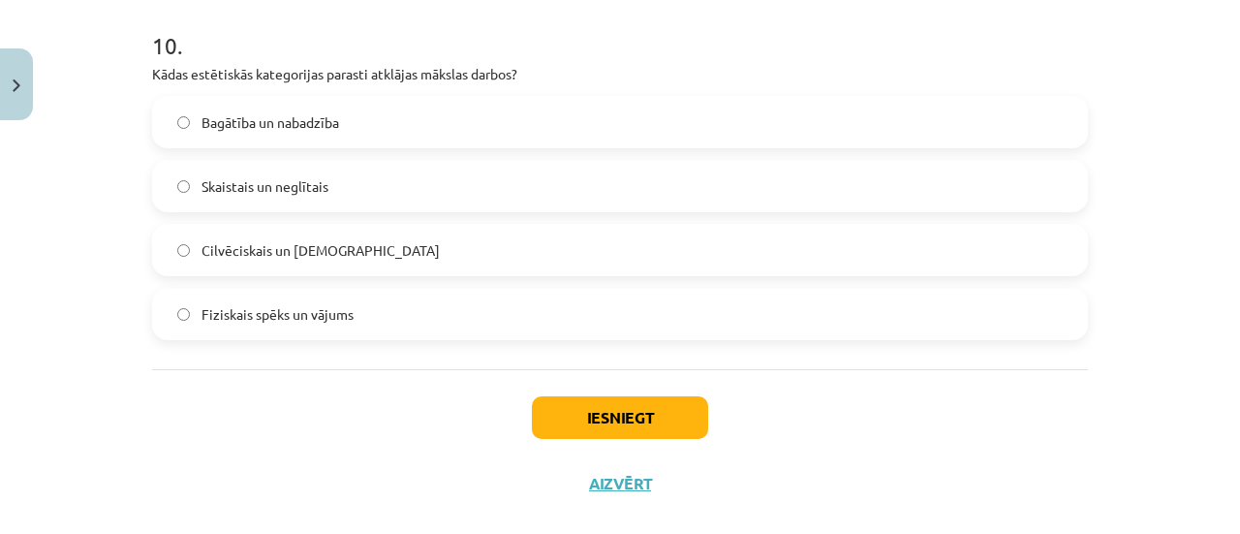
scroll to position [3816, 0]
click at [214, 184] on span "Skaistais un neglītais" at bounding box center [264, 184] width 127 height 20
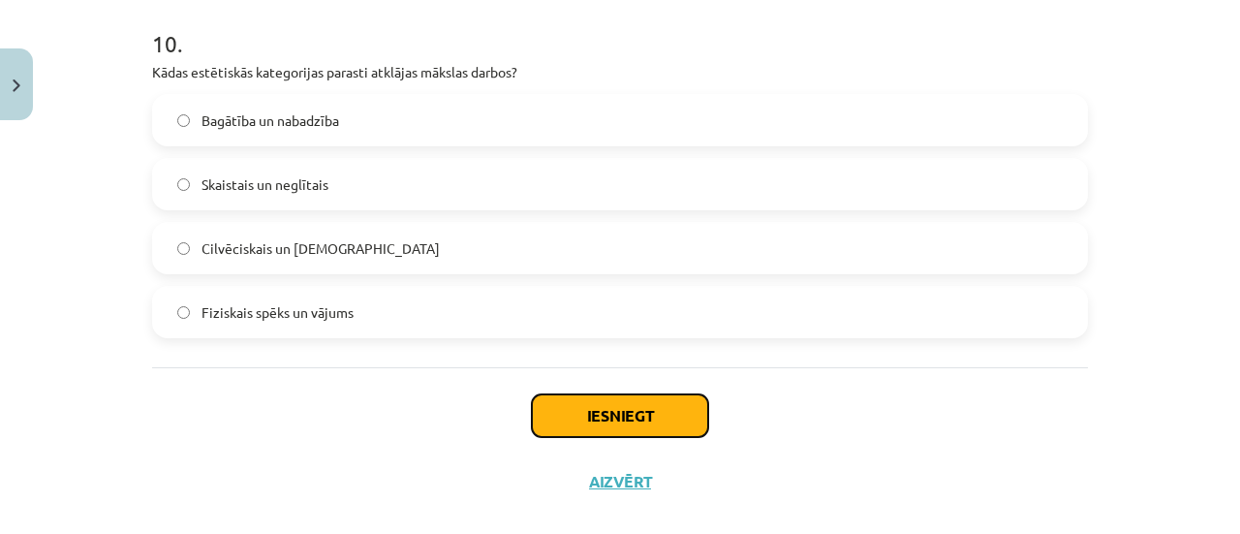
click at [604, 417] on button "Iesniegt" at bounding box center [620, 415] width 176 height 43
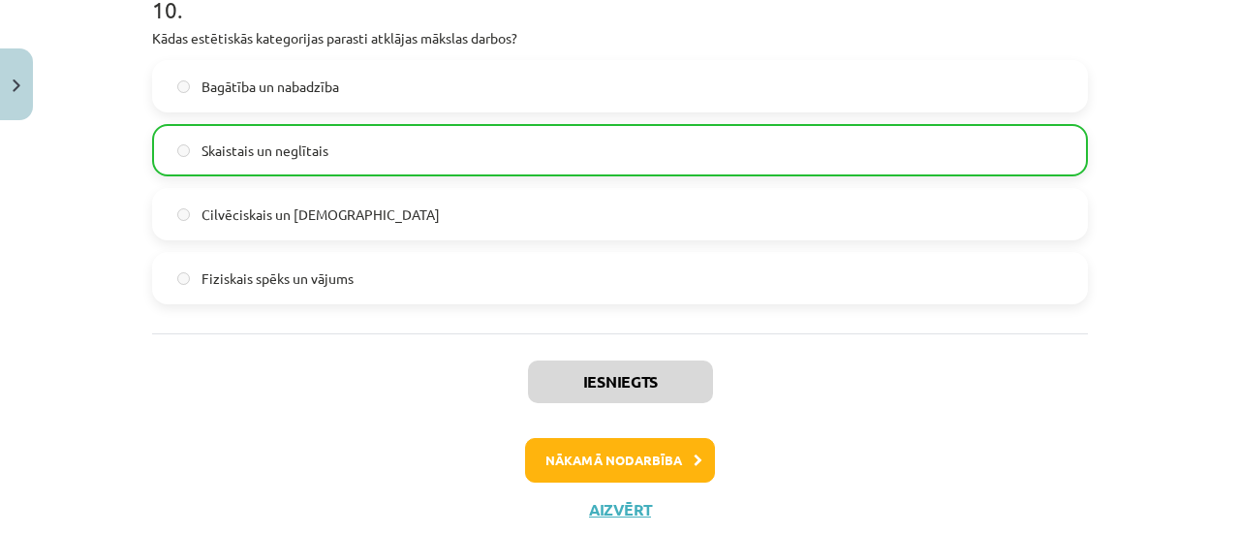
scroll to position [3904, 0]
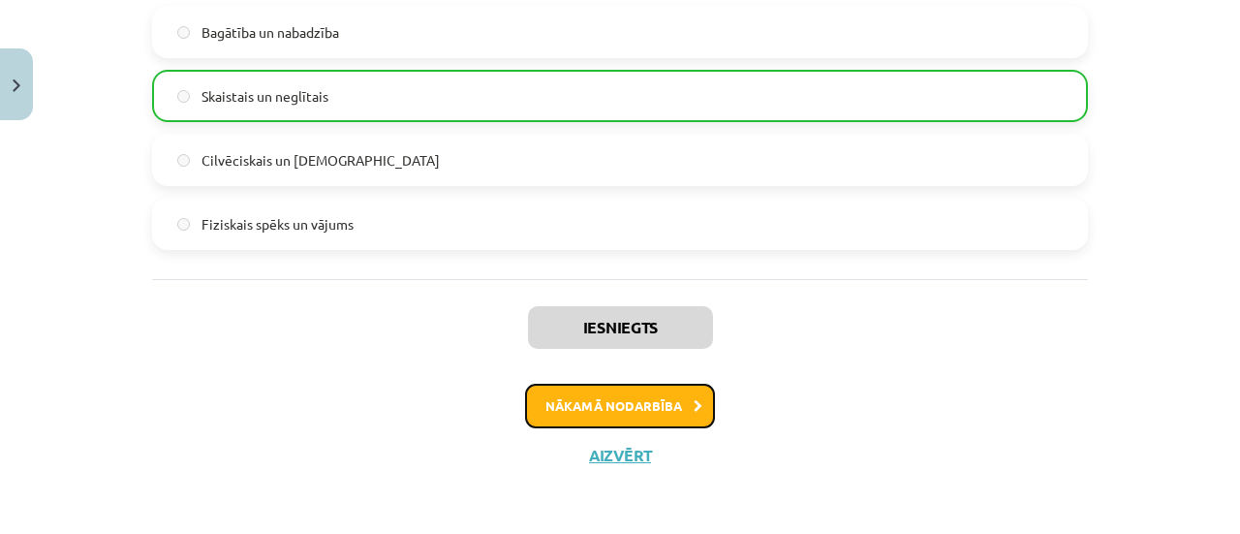
click at [647, 412] on button "Nākamā nodarbība" at bounding box center [620, 406] width 190 height 45
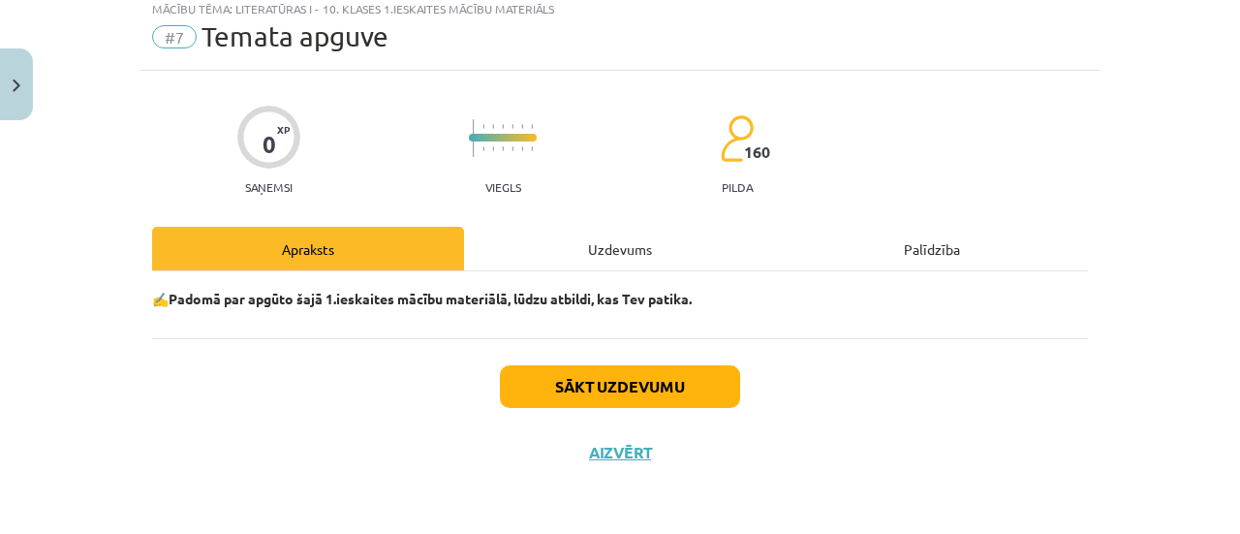
scroll to position [48, 0]
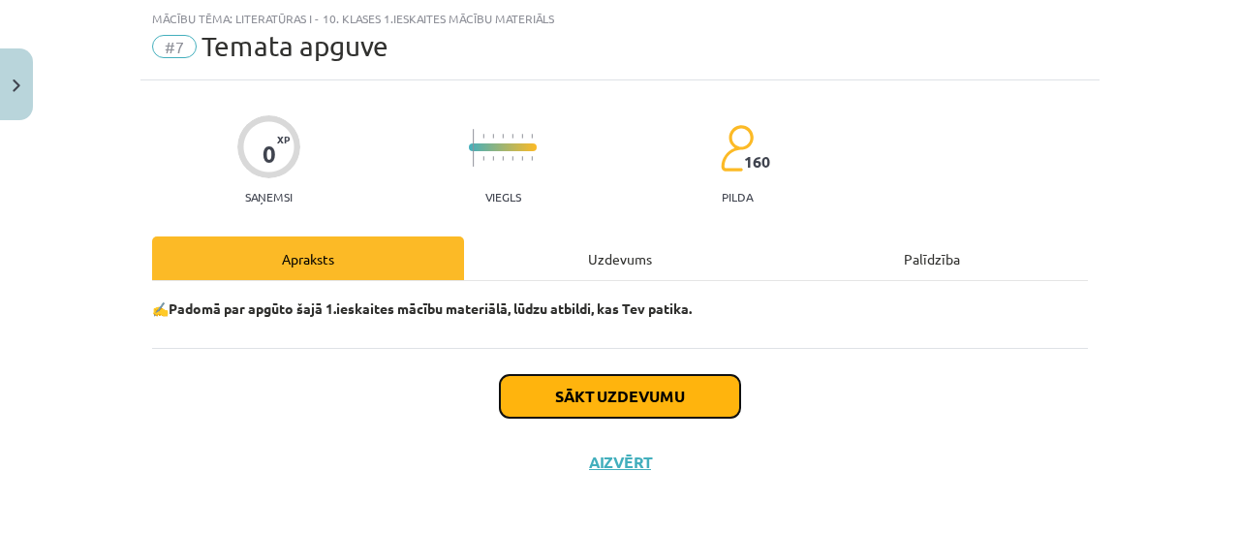
click at [622, 388] on button "Sākt uzdevumu" at bounding box center [620, 396] width 240 height 43
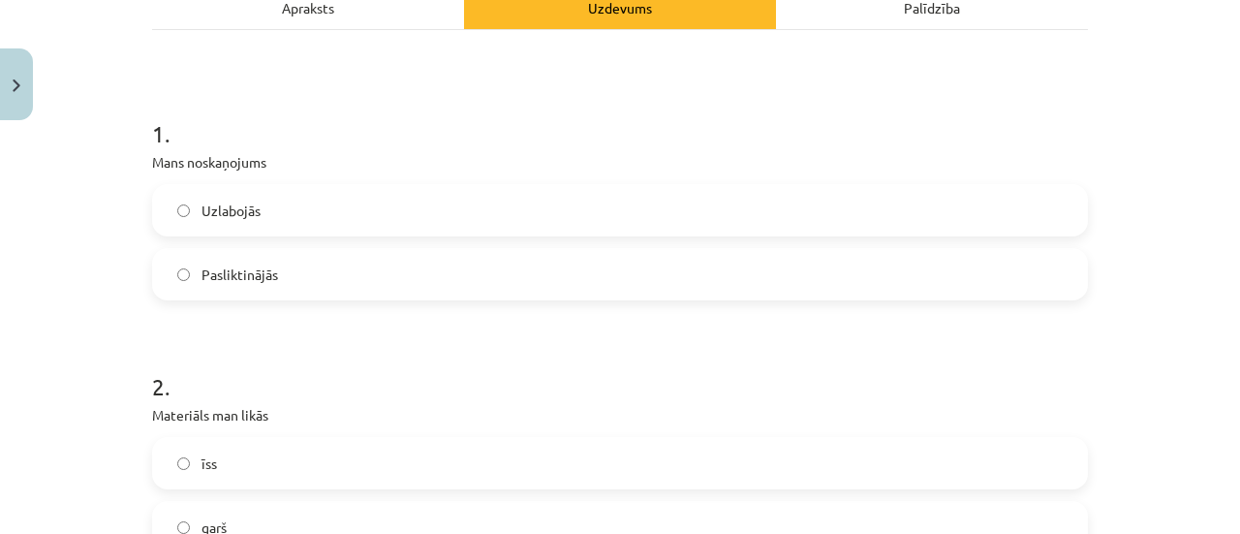
scroll to position [300, 0]
click at [388, 266] on label "Pasliktinājās" at bounding box center [620, 273] width 932 height 48
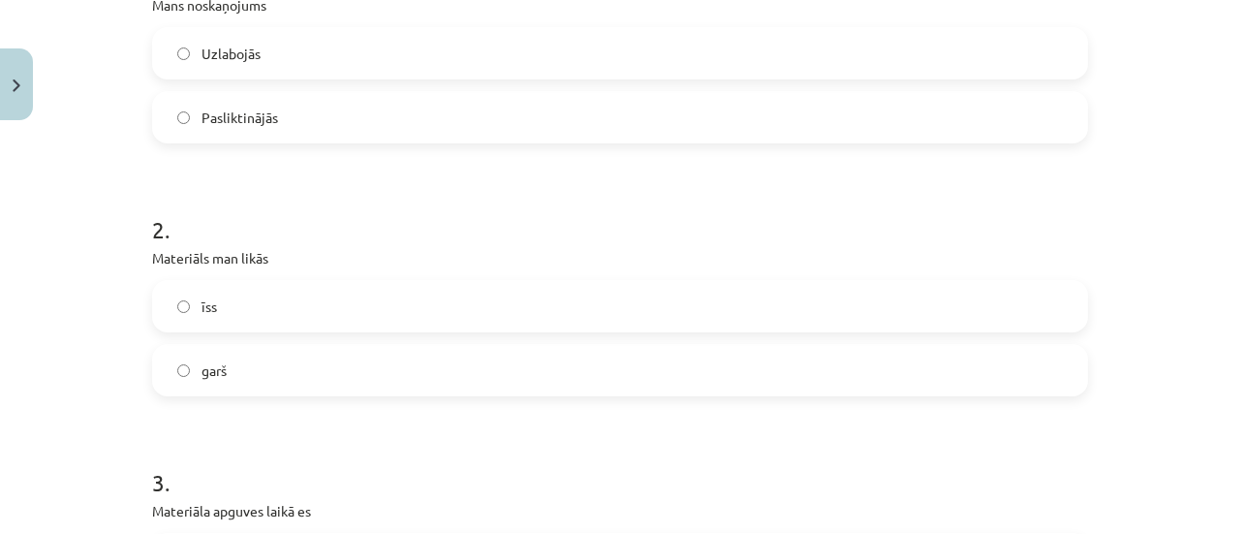
scroll to position [457, 0]
click at [327, 371] on label "garš" at bounding box center [620, 369] width 932 height 48
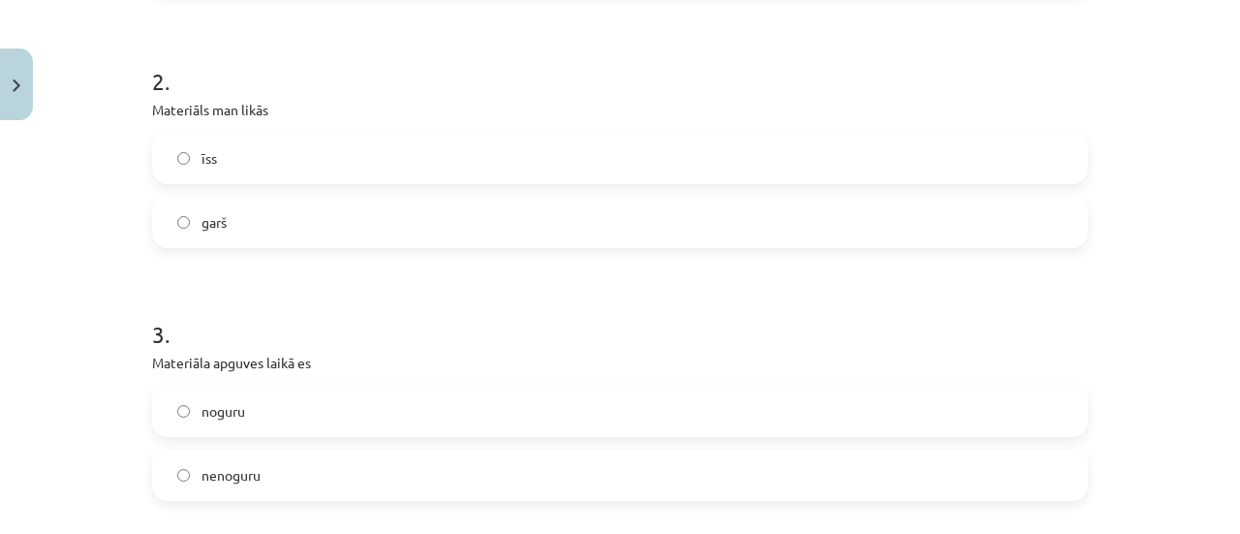
scroll to position [605, 0]
click at [431, 397] on label "noguru" at bounding box center [620, 410] width 932 height 48
click at [283, 412] on label "neinteresants" at bounding box center [620, 411] width 932 height 48
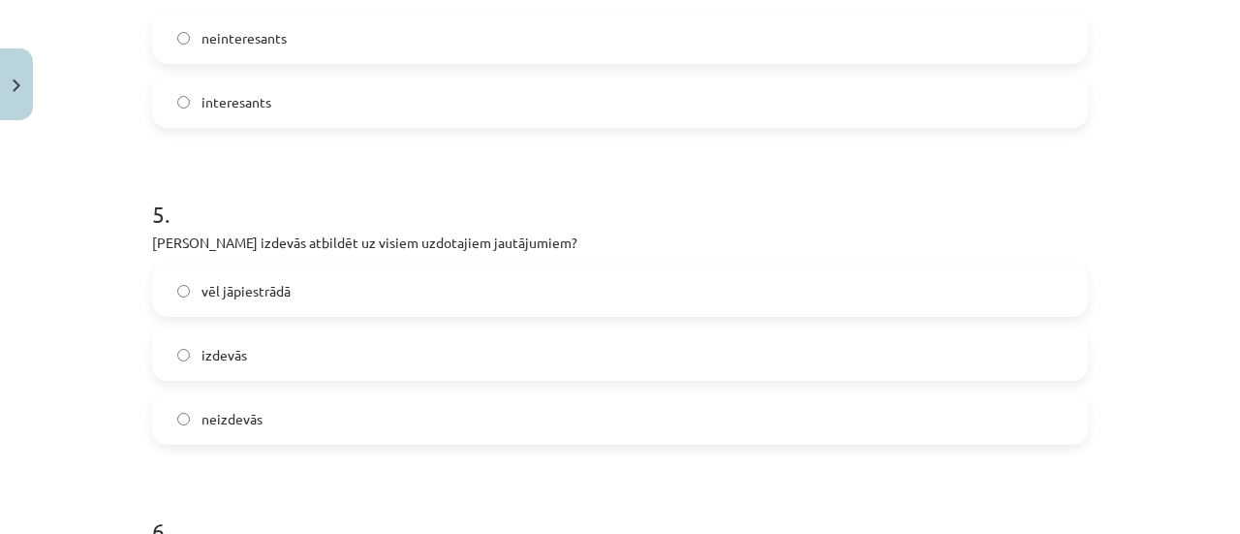
scroll to position [1259, 0]
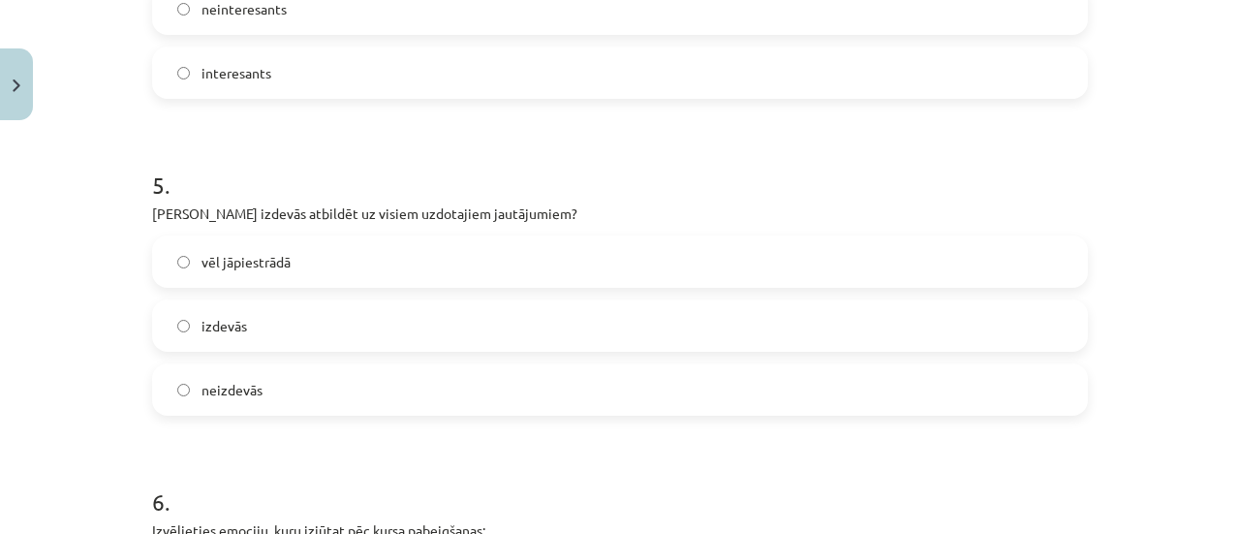
click at [437, 311] on label "izdevās" at bounding box center [620, 325] width 932 height 48
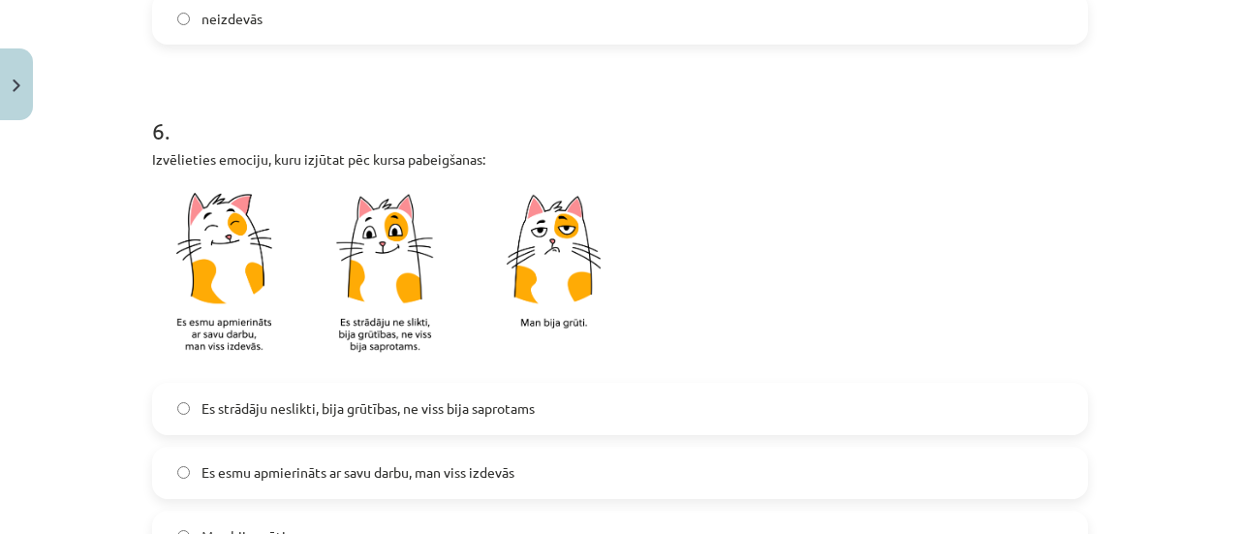
scroll to position [1704, 0]
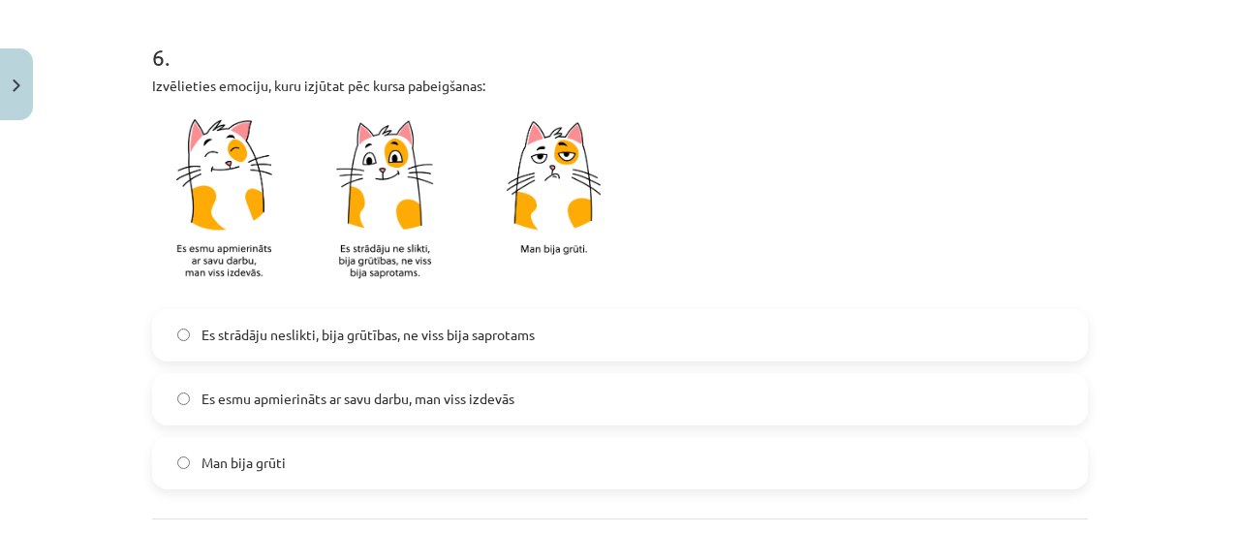
click at [349, 400] on span "Es esmu apmierināts ar savu darbu, man viss izdevās" at bounding box center [357, 398] width 313 height 20
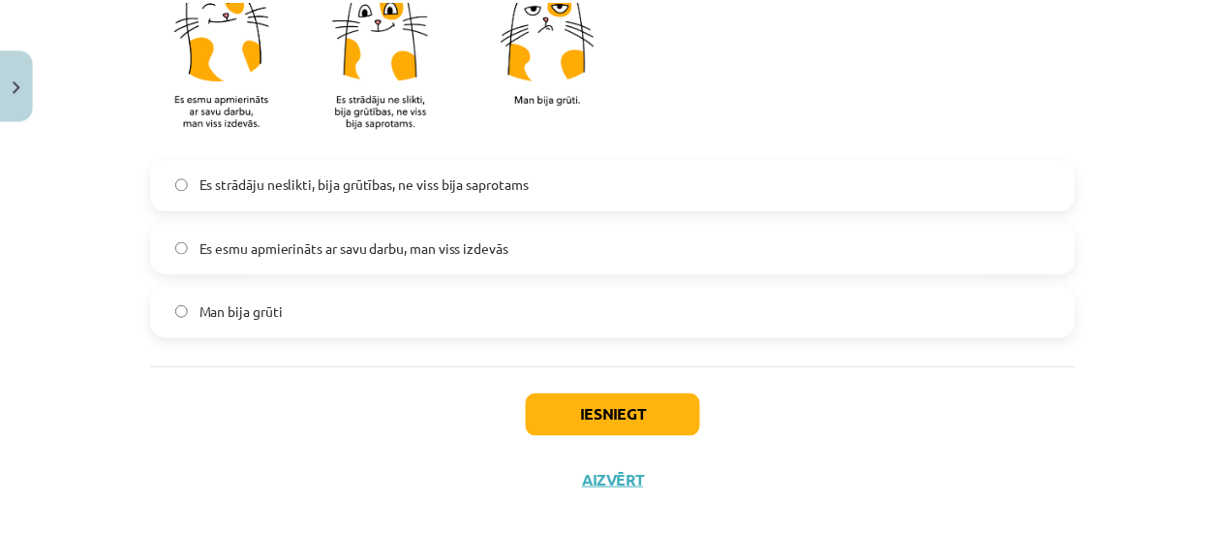
scroll to position [1882, 0]
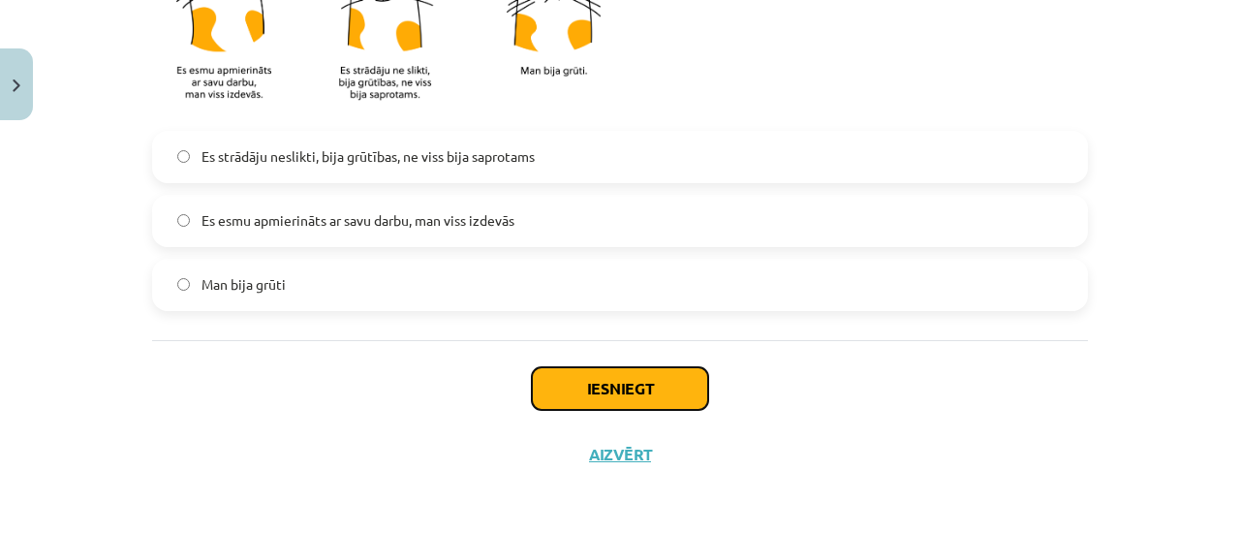
click at [628, 387] on button "Iesniegt" at bounding box center [620, 388] width 176 height 43
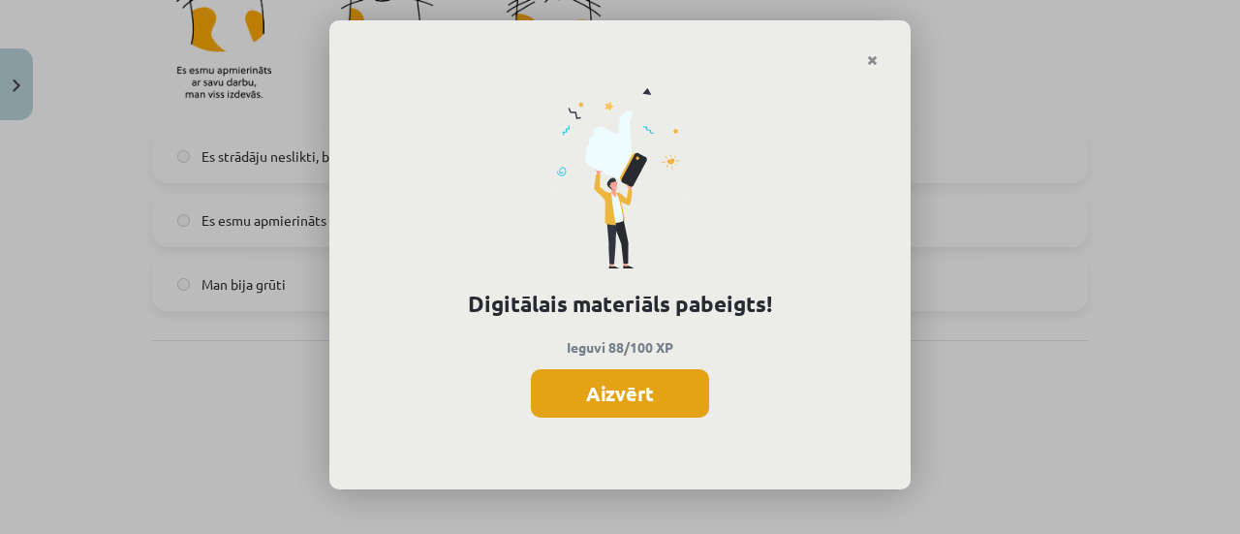
click at [623, 389] on button "Aizvērt" at bounding box center [620, 393] width 178 height 48
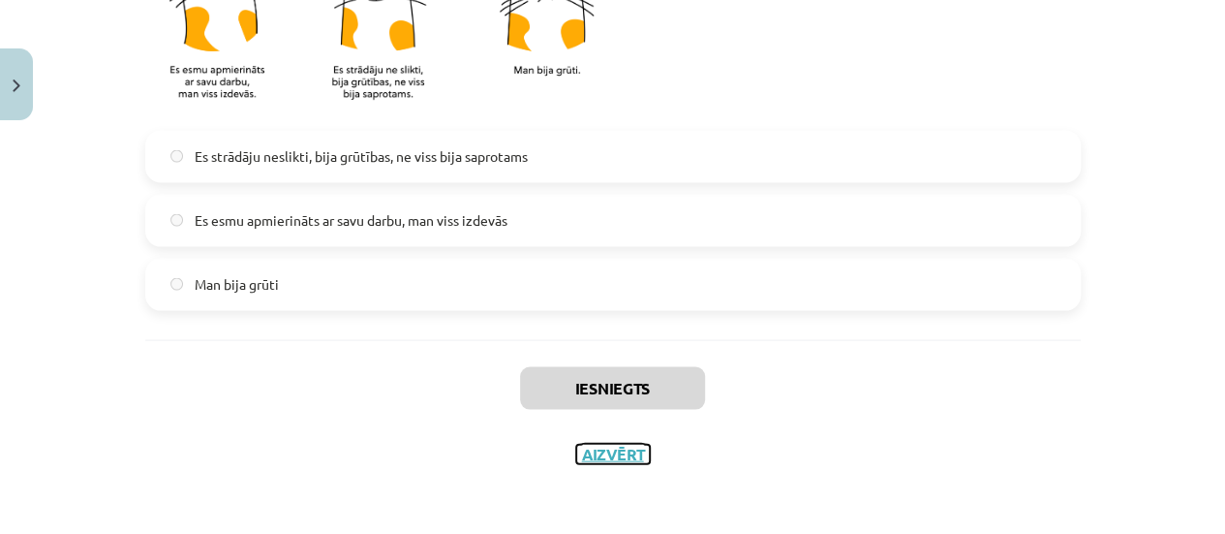
click at [608, 449] on button "Aizvērt" at bounding box center [613, 454] width 74 height 19
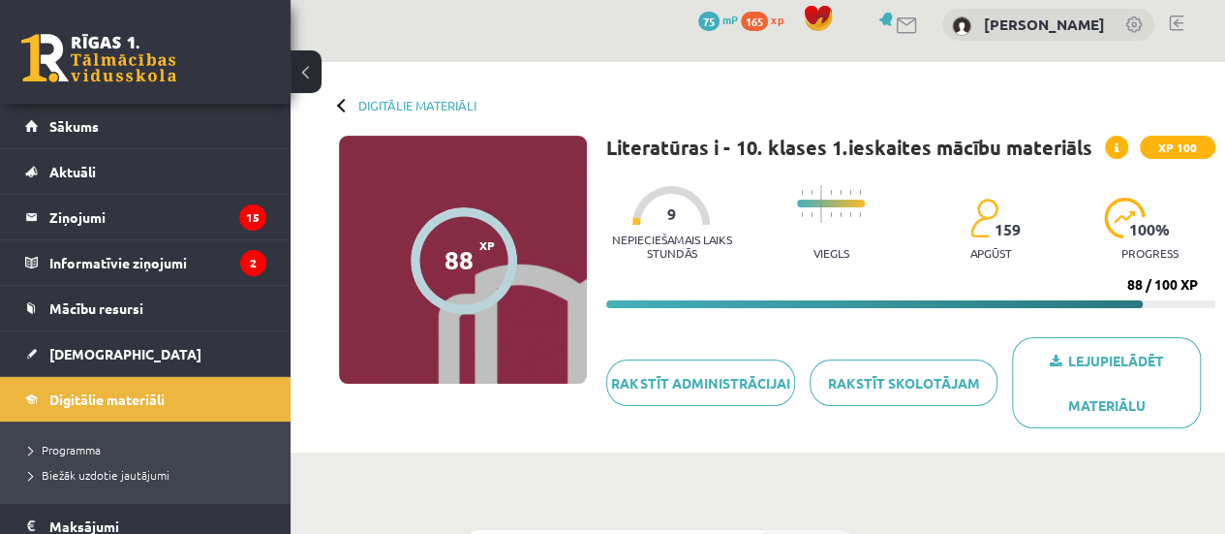
scroll to position [0, 0]
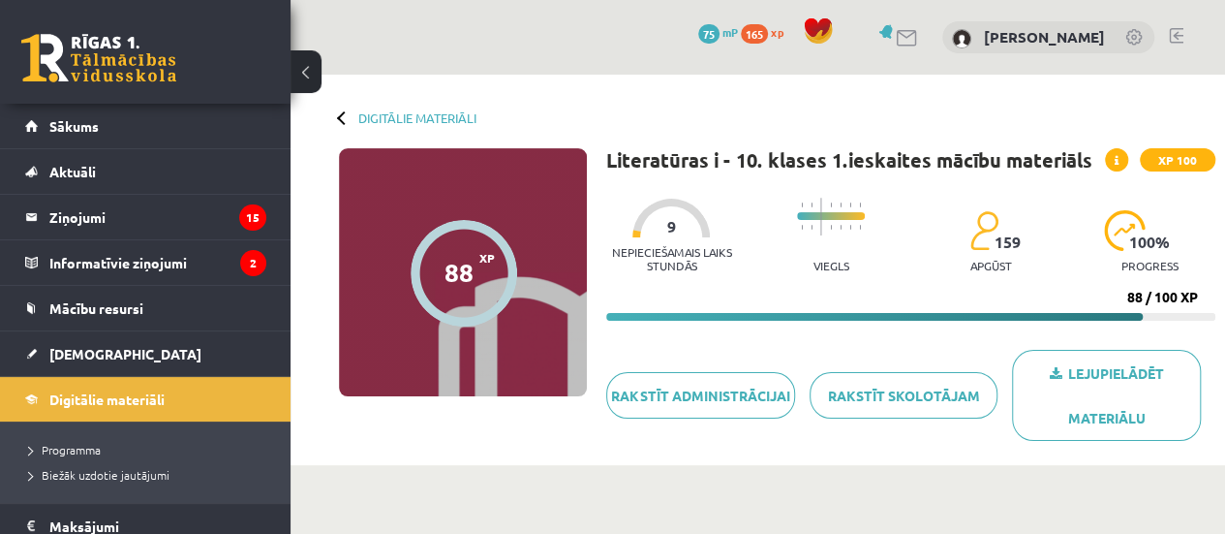
click at [347, 121] on div at bounding box center [344, 117] width 14 height 14
click at [380, 117] on link "Digitālie materiāli" at bounding box center [417, 117] width 118 height 15
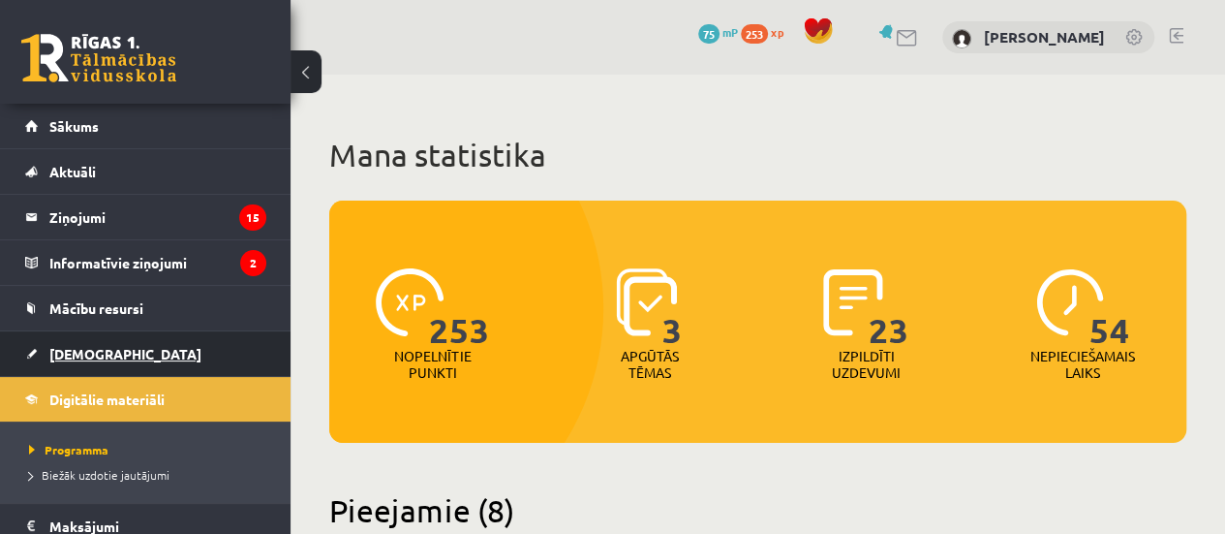
click at [113, 355] on link "[DEMOGRAPHIC_DATA]" at bounding box center [145, 353] width 241 height 45
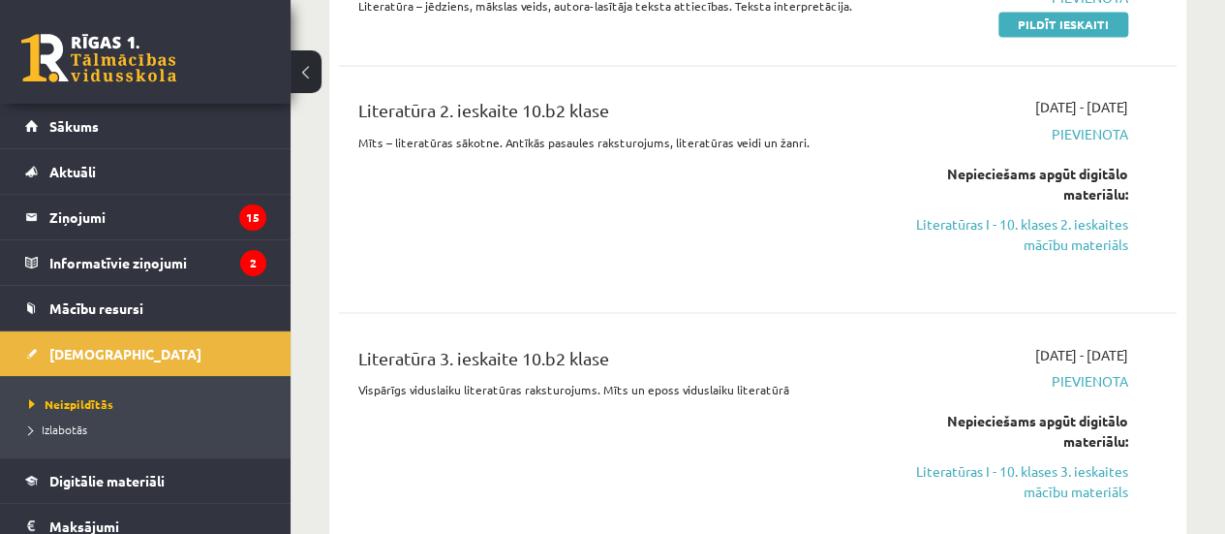
scroll to position [1707, 0]
click at [1087, 222] on link "Literatūras I - 10. klases 2. ieskaites mācību materiāls" at bounding box center [1009, 234] width 237 height 41
click at [1047, 225] on link "Literatūras I - 10. klases 2. ieskaites mācību materiāls" at bounding box center [1009, 234] width 237 height 41
click at [1038, 214] on link "Literatūras I - 10. klases 2. ieskaites mācību materiāls" at bounding box center [1009, 234] width 237 height 41
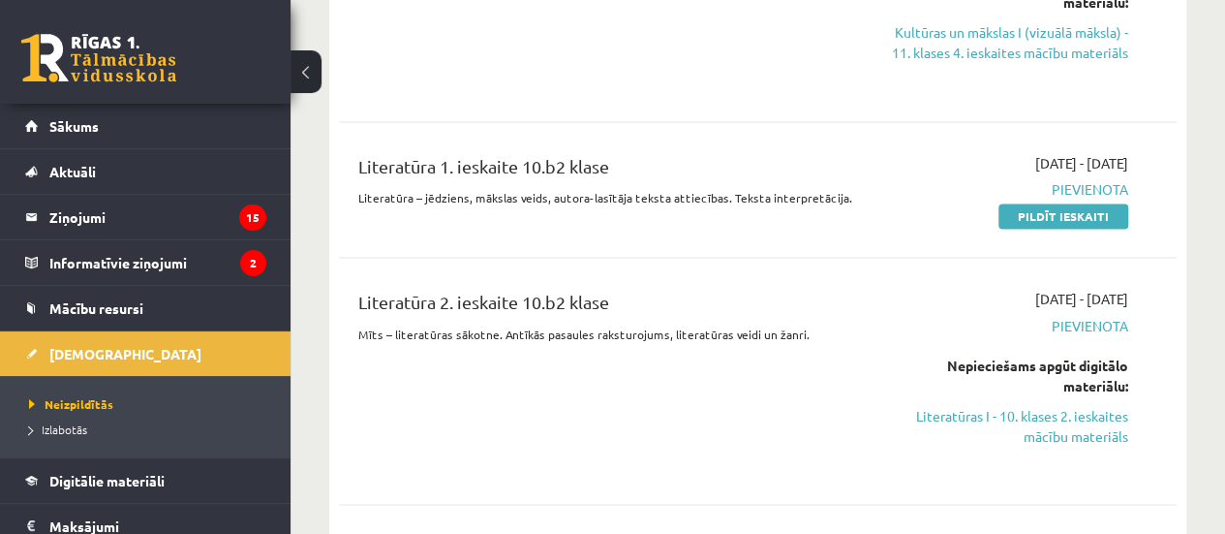
scroll to position [1517, 0]
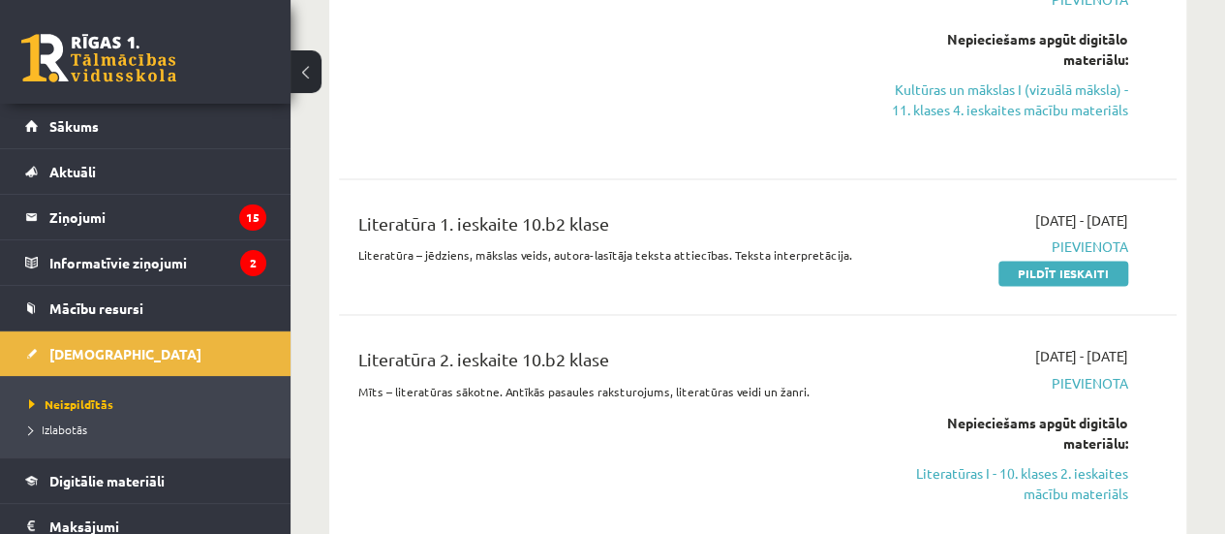
scroll to position [1416, 0]
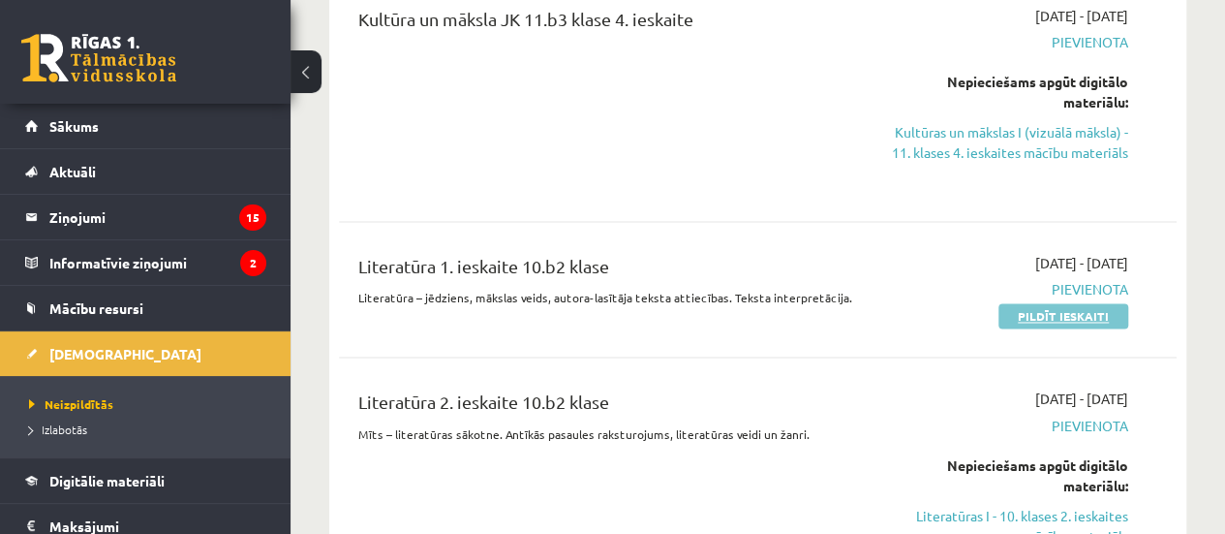
click at [1030, 303] on link "Pildīt ieskaiti" at bounding box center [1064, 315] width 130 height 25
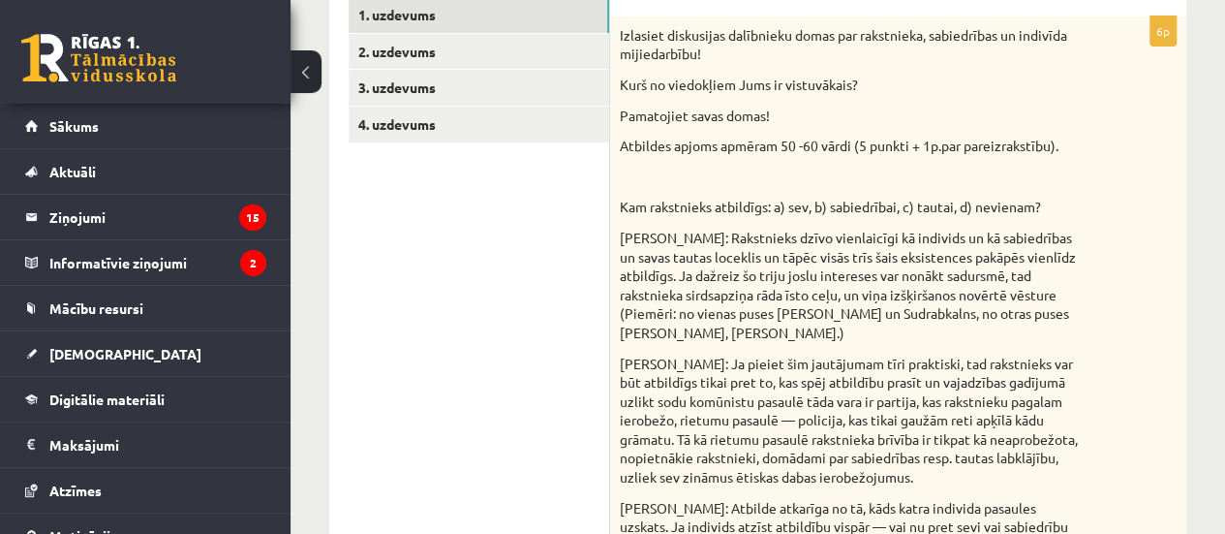
scroll to position [381, 0]
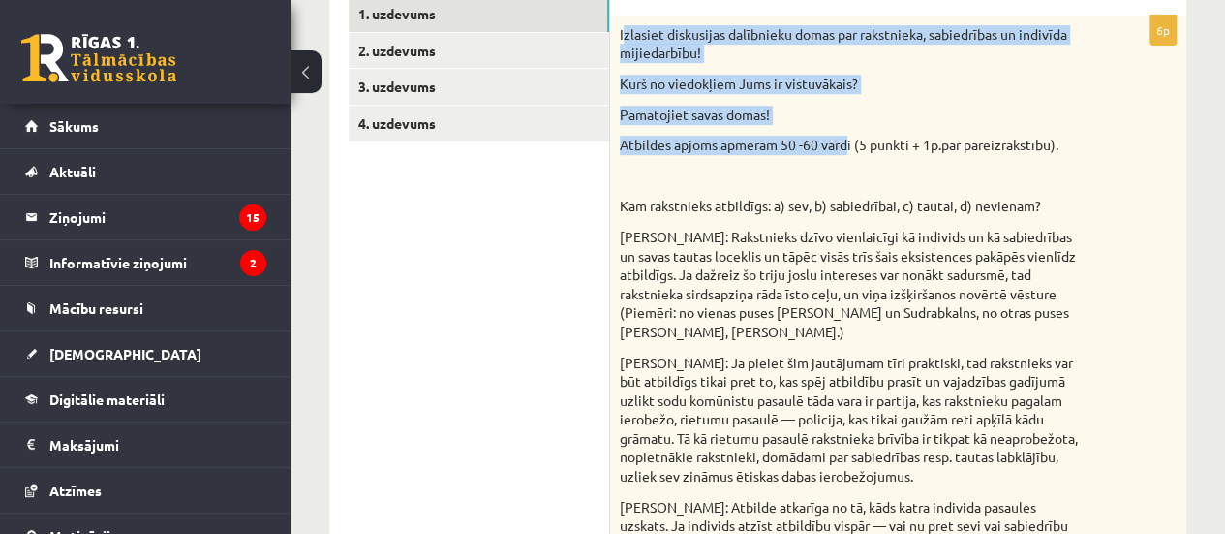
drag, startPoint x: 622, startPoint y: 32, endPoint x: 850, endPoint y: 142, distance: 253.0
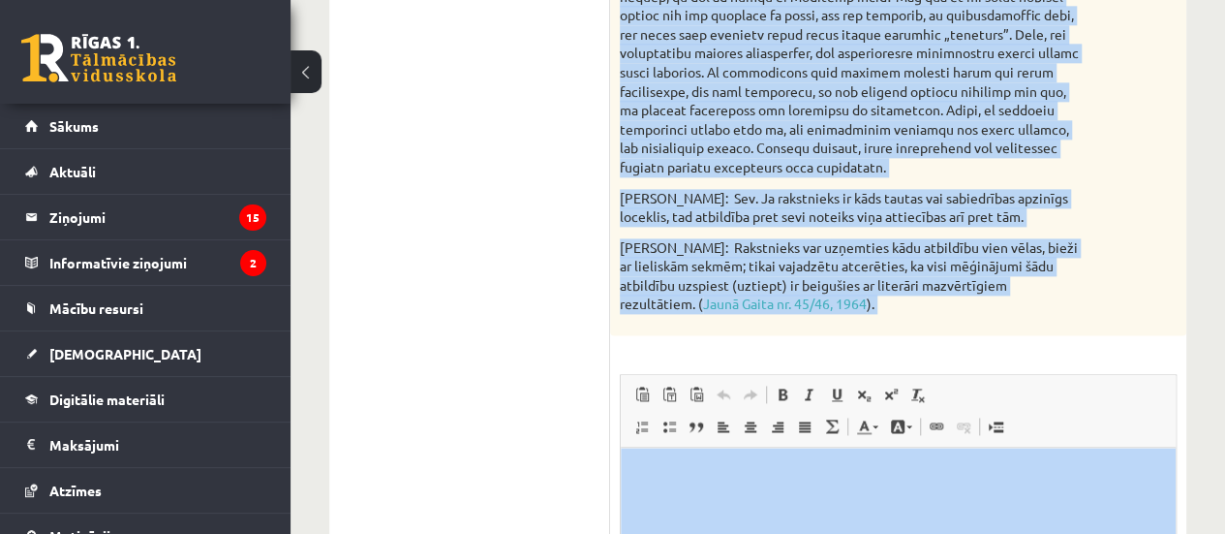
scroll to position [1259, 0]
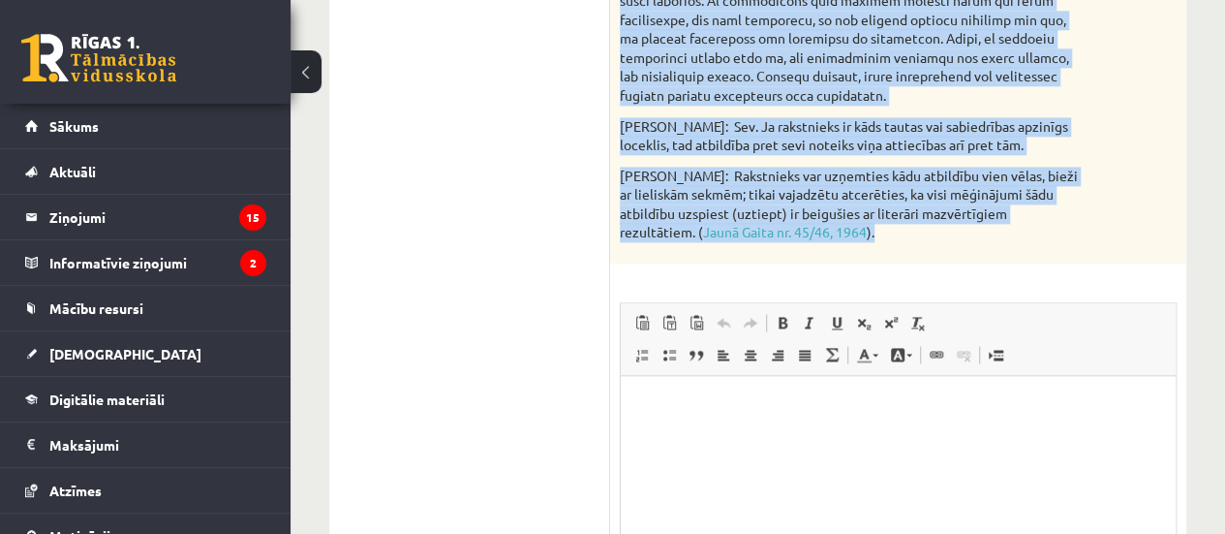
drag, startPoint x: 620, startPoint y: 34, endPoint x: 937, endPoint y: 256, distance: 386.7
copy div "Loremips dolorsitam consectetu adipi eli seddoeiusm, temporincid ut laboreet do…"
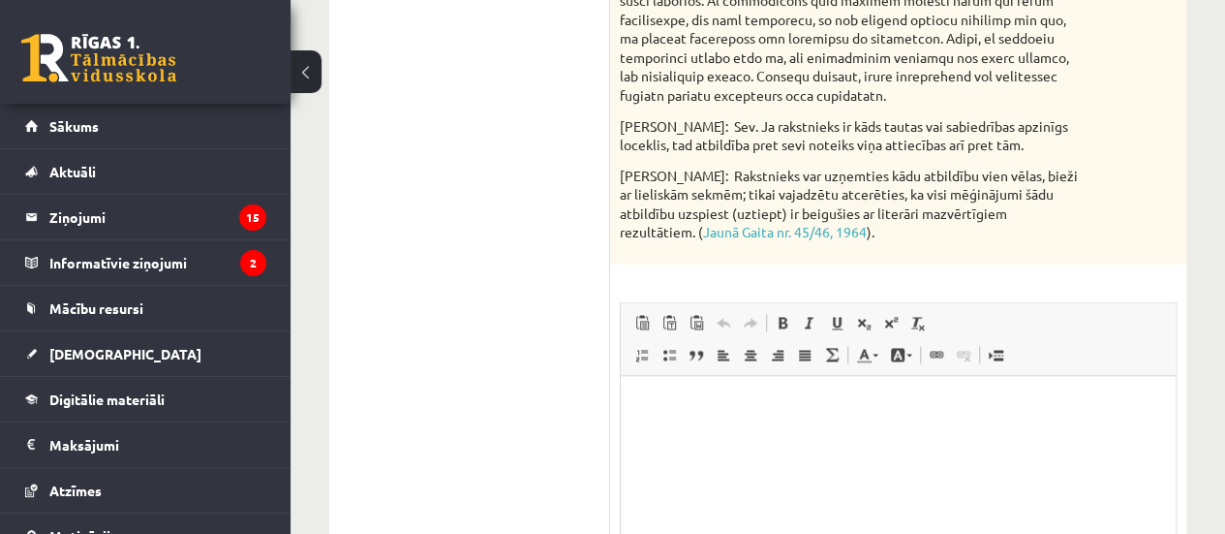
click at [925, 435] on html at bounding box center [898, 405] width 555 height 59
drag, startPoint x: 304, startPoint y: 78, endPoint x: 503, endPoint y: 268, distance: 274.7
click at [720, 398] on p "Bagātinātā teksta redaktors, wiswyg-editor-user-answer-47433921121760" at bounding box center [898, 405] width 516 height 20
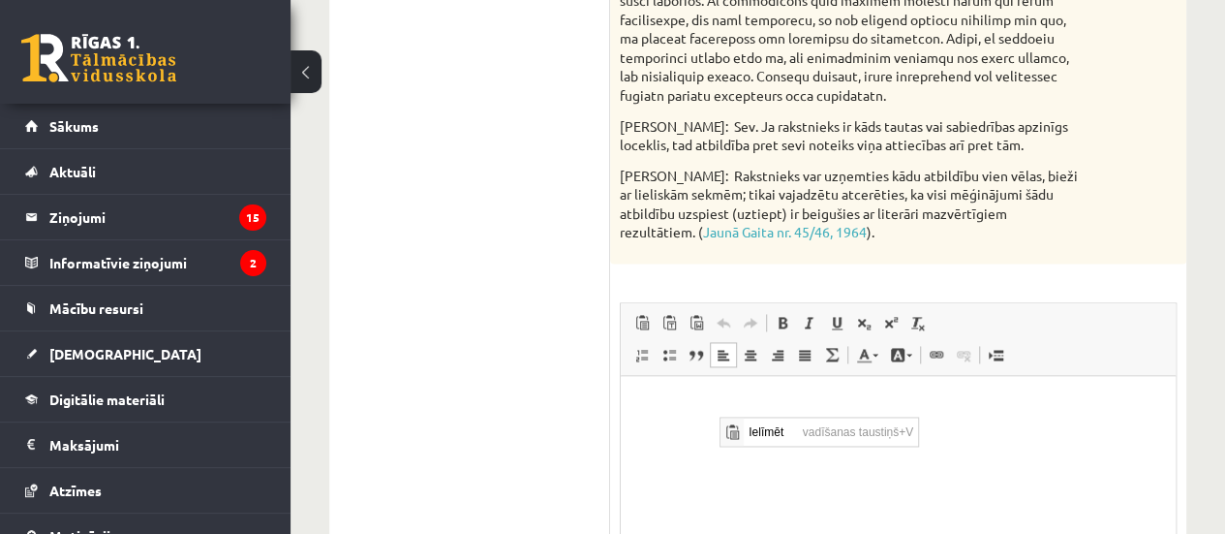
scroll to position [0, 0]
click at [774, 422] on span "Ielīmēt" at bounding box center [770, 431] width 54 height 28
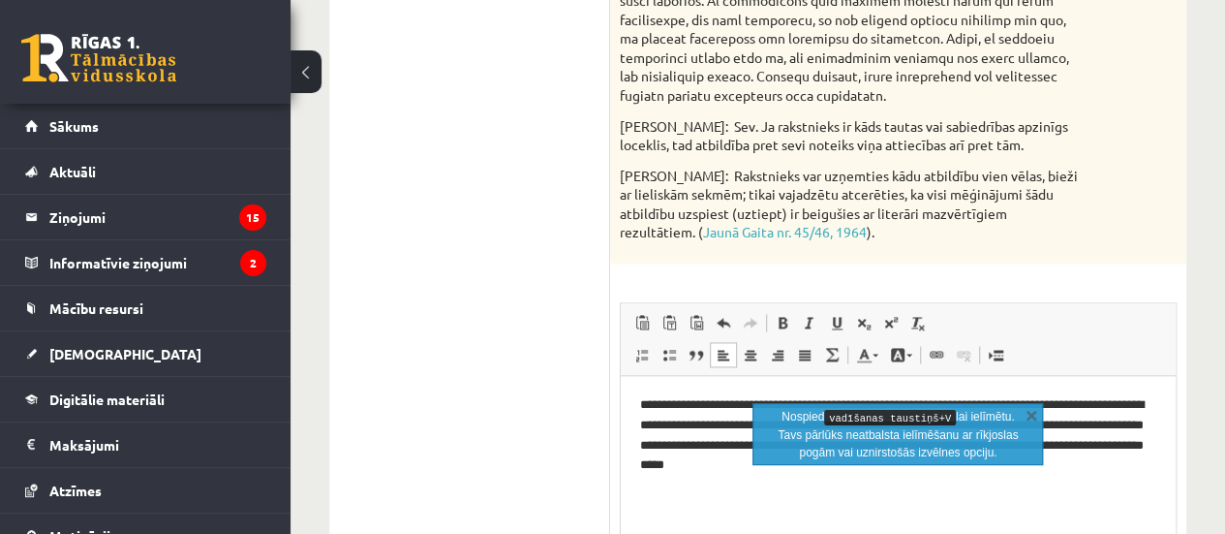
click at [883, 495] on html "**********" at bounding box center [898, 435] width 555 height 119
click at [1032, 415] on link "X" at bounding box center [1031, 414] width 19 height 19
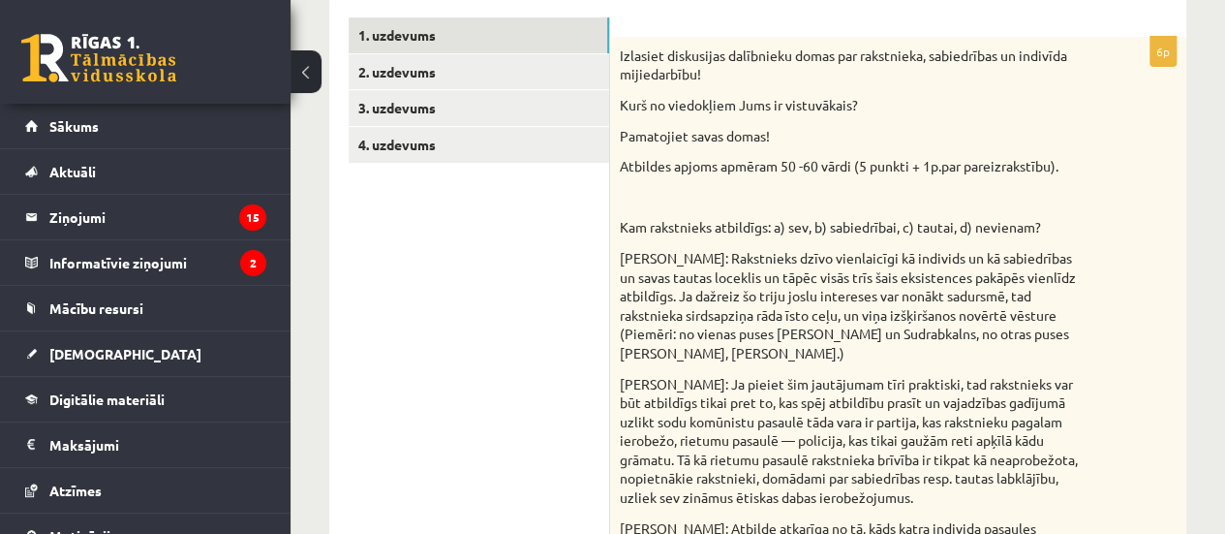
scroll to position [334, 0]
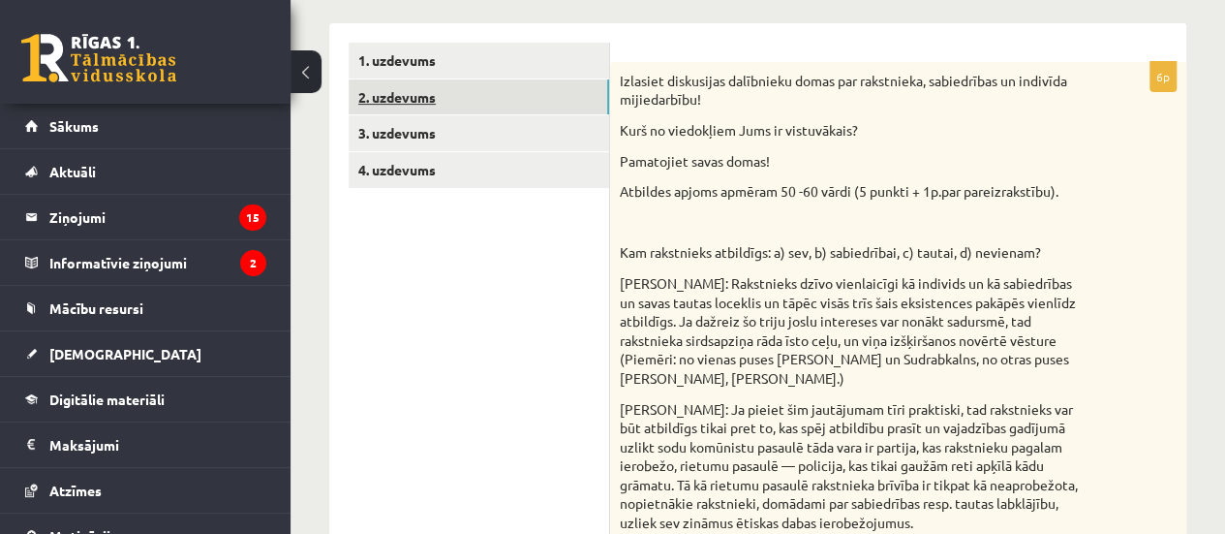
click at [409, 97] on link "2. uzdevums" at bounding box center [479, 97] width 261 height 36
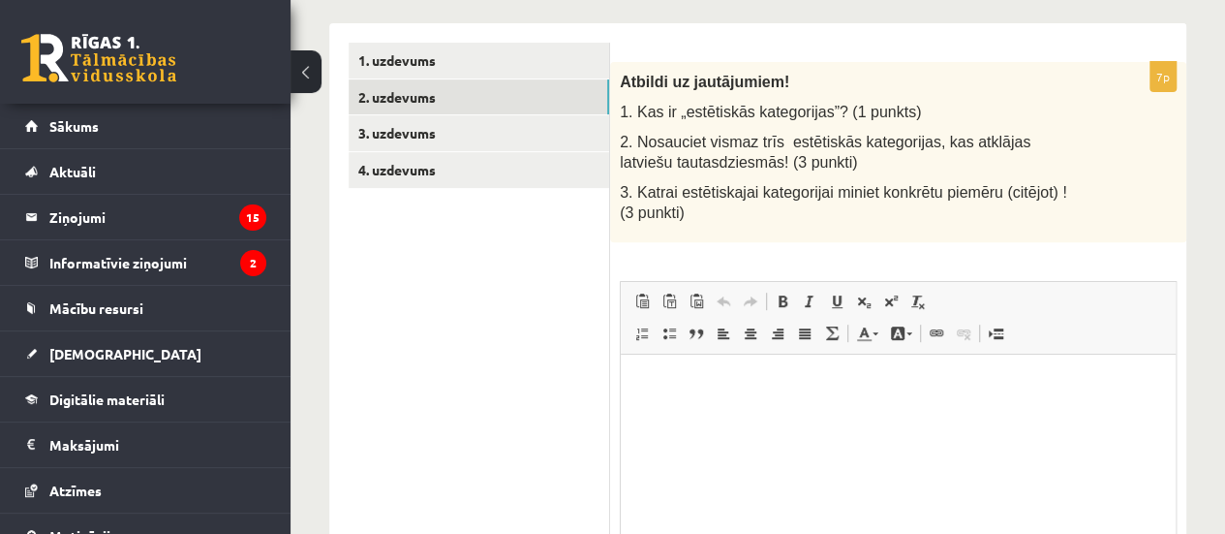
scroll to position [0, 0]
click at [1031, 414] on html at bounding box center [898, 384] width 555 height 59
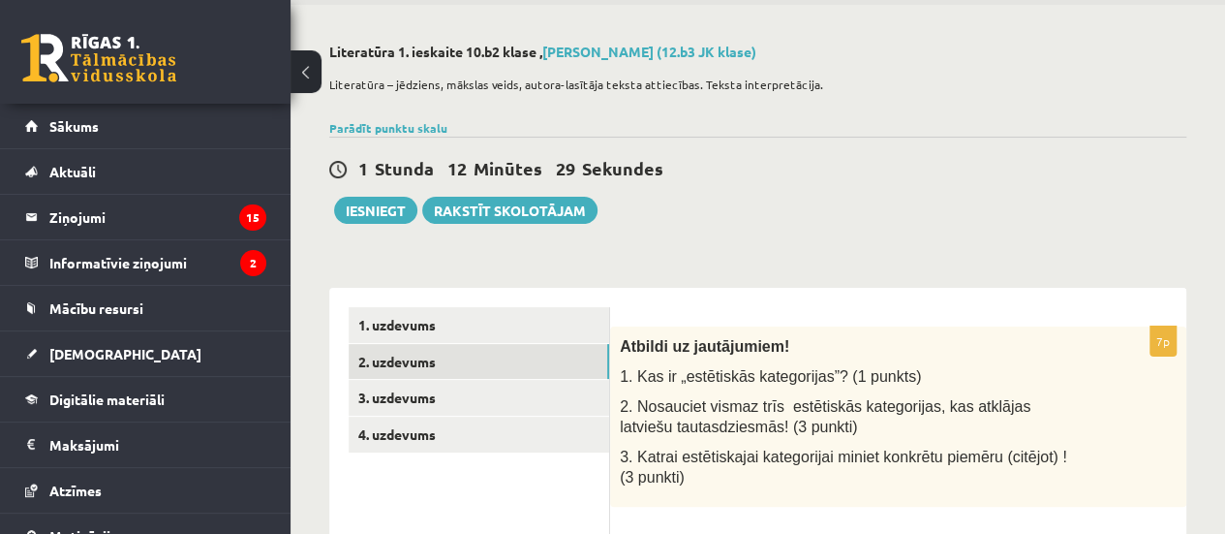
scroll to position [71, 0]
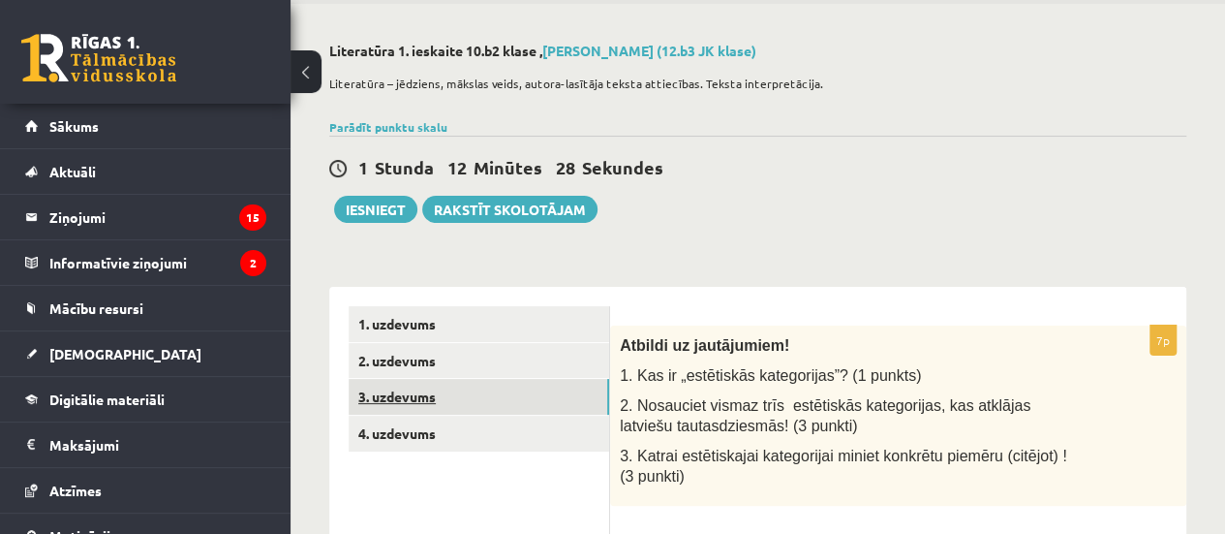
click at [418, 393] on link "3. uzdevums" at bounding box center [479, 397] width 261 height 36
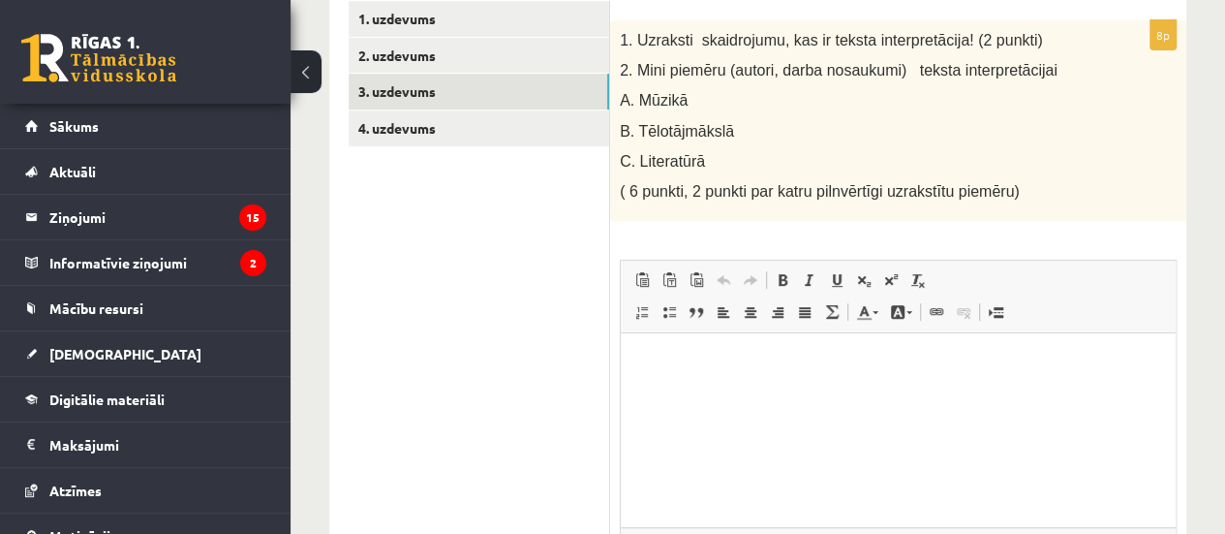
scroll to position [377, 0]
click at [664, 375] on html at bounding box center [898, 361] width 555 height 59
click at [660, 346] on html "** *****" at bounding box center [898, 377] width 555 height 91
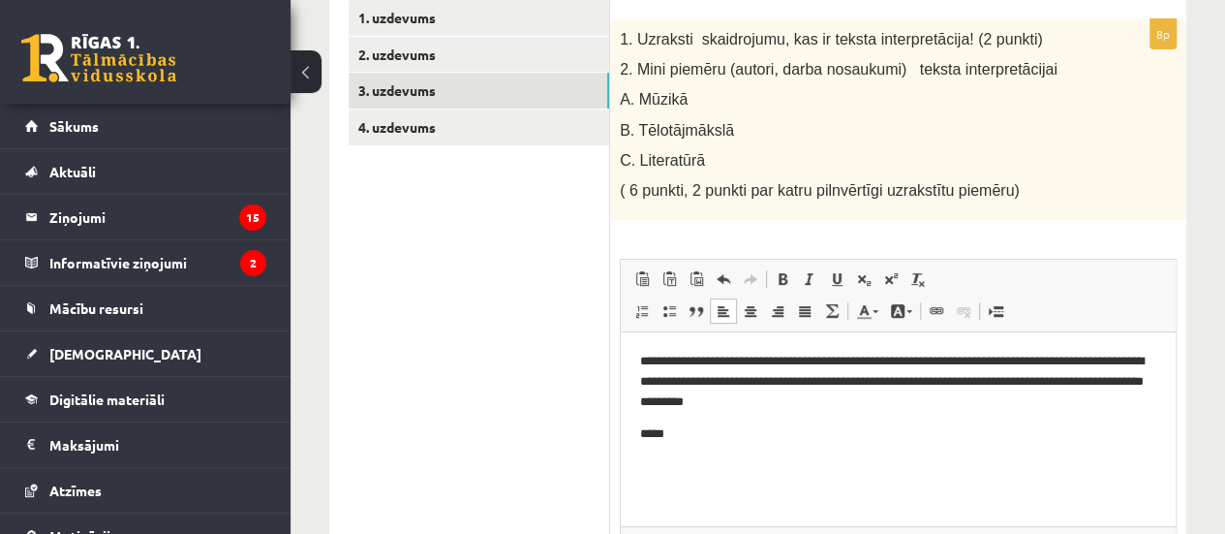
click at [778, 424] on p "*****" at bounding box center [898, 434] width 516 height 20
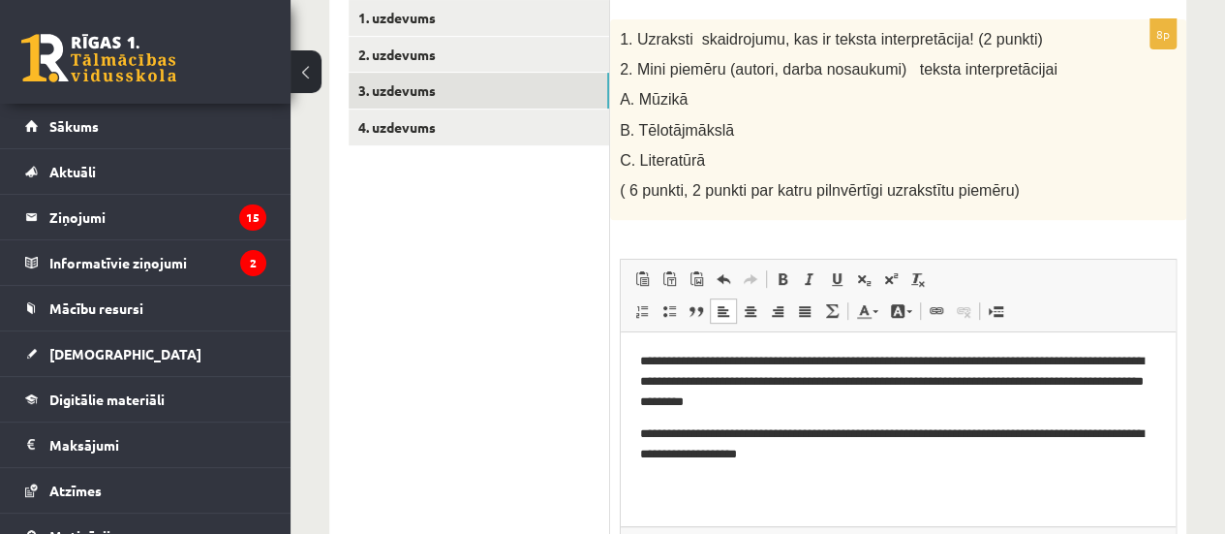
click at [797, 454] on p "**********" at bounding box center [898, 444] width 516 height 41
click at [852, 460] on p "**********" at bounding box center [898, 444] width 516 height 41
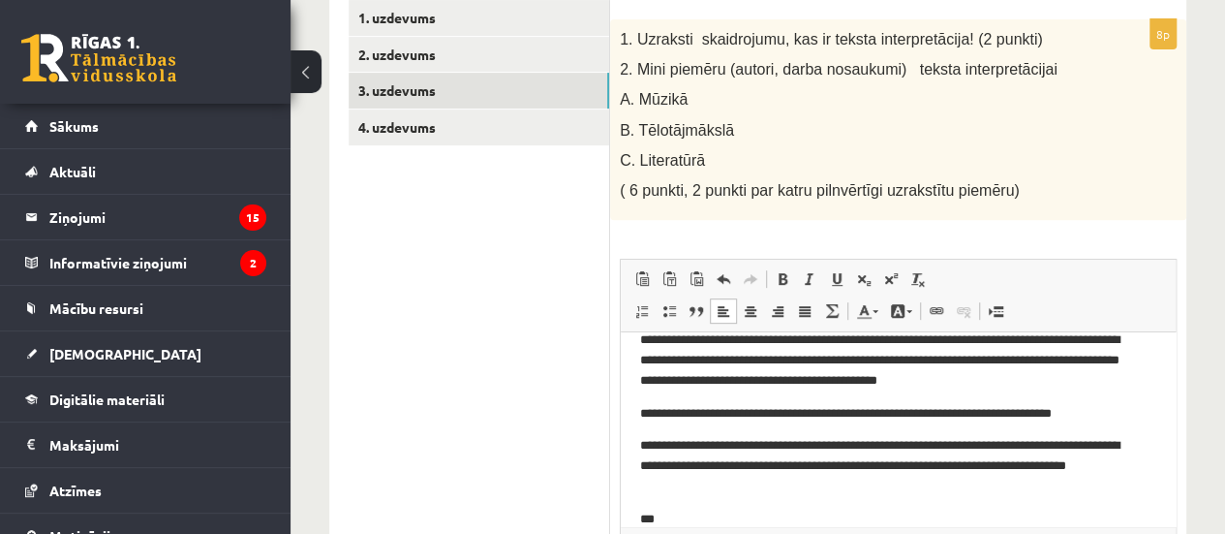
scroll to position [562, 0]
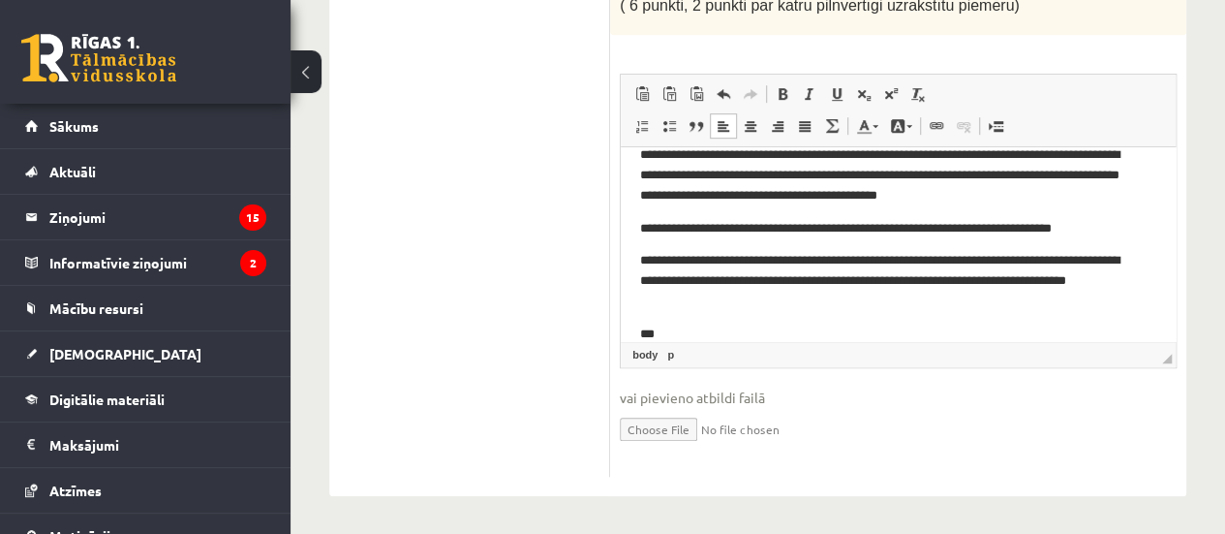
click at [934, 327] on p "***" at bounding box center [891, 335] width 502 height 20
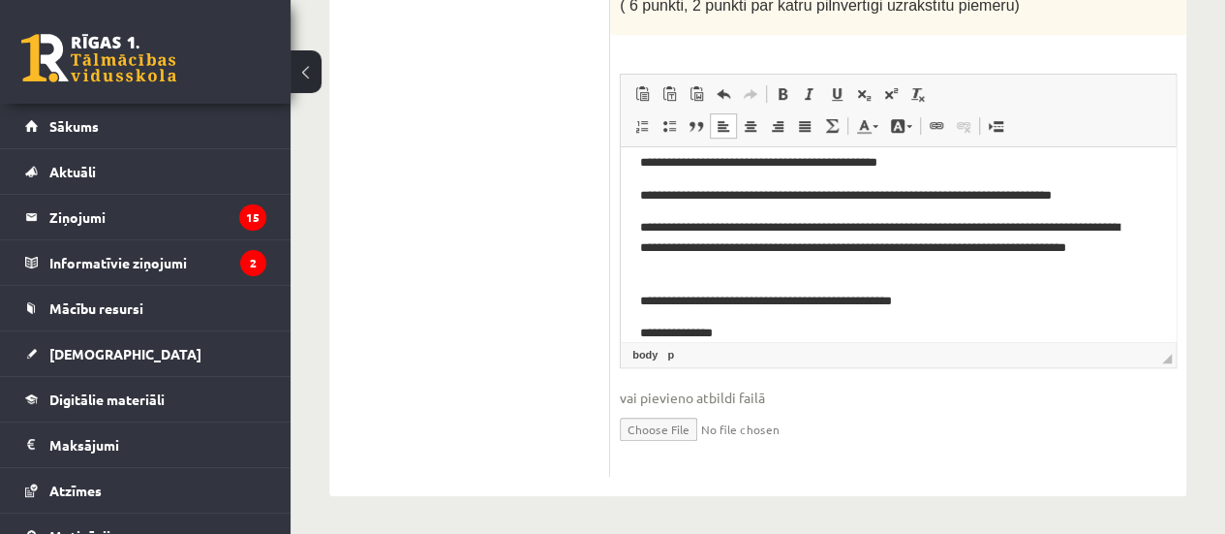
click at [704, 337] on p "**********" at bounding box center [891, 334] width 502 height 20
click at [722, 335] on p "**********" at bounding box center [891, 334] width 502 height 20
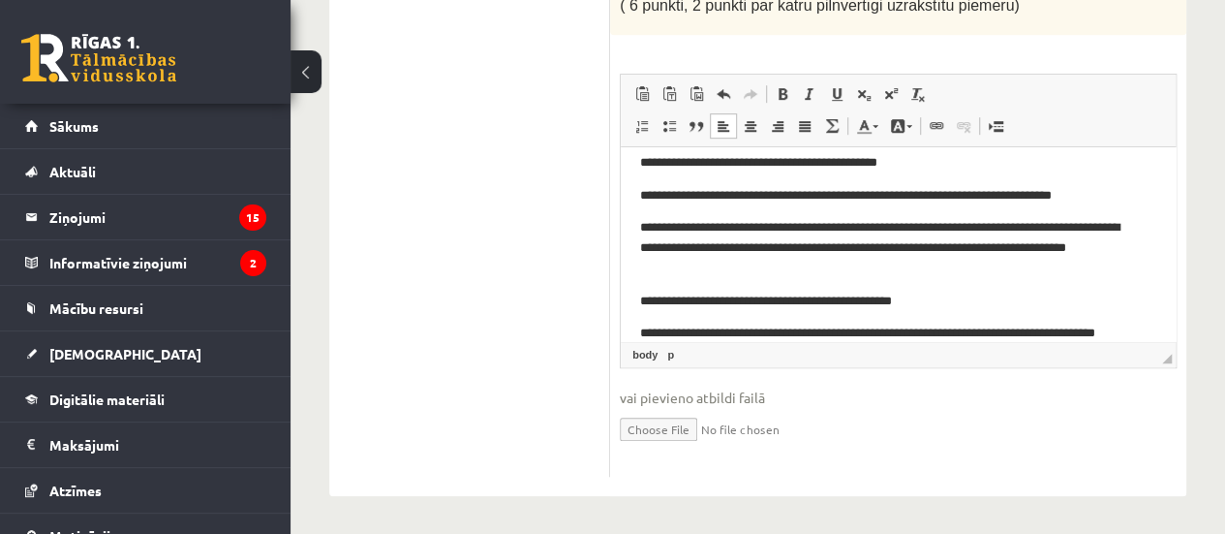
scroll to position [147, 0]
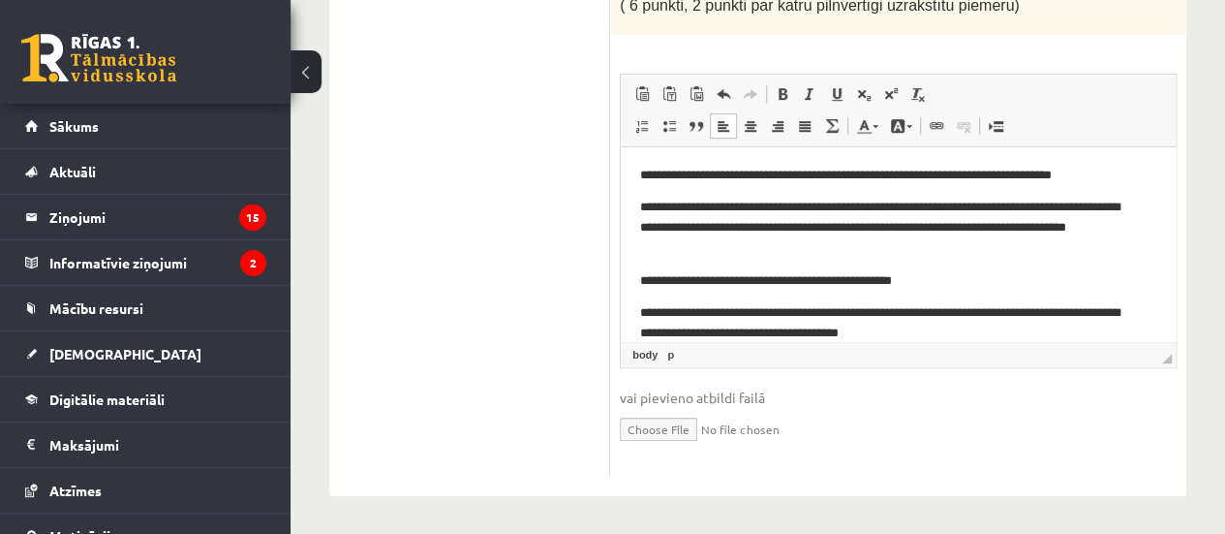
click at [879, 331] on p "**********" at bounding box center [891, 323] width 502 height 41
click at [938, 331] on p "**********" at bounding box center [891, 323] width 502 height 41
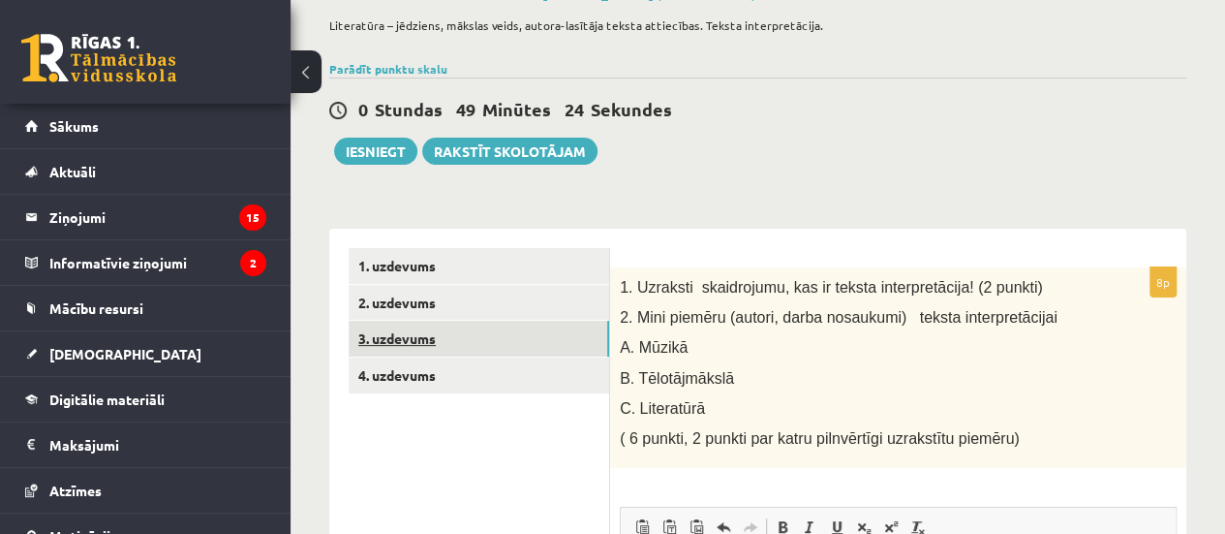
scroll to position [130, 0]
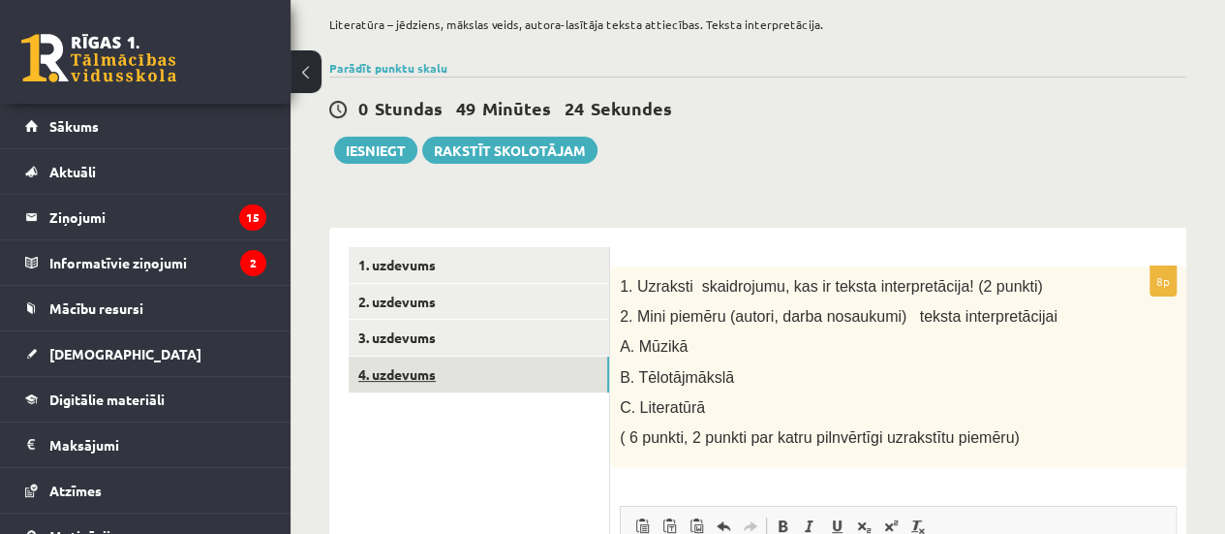
click at [384, 371] on link "4. uzdevums" at bounding box center [479, 374] width 261 height 36
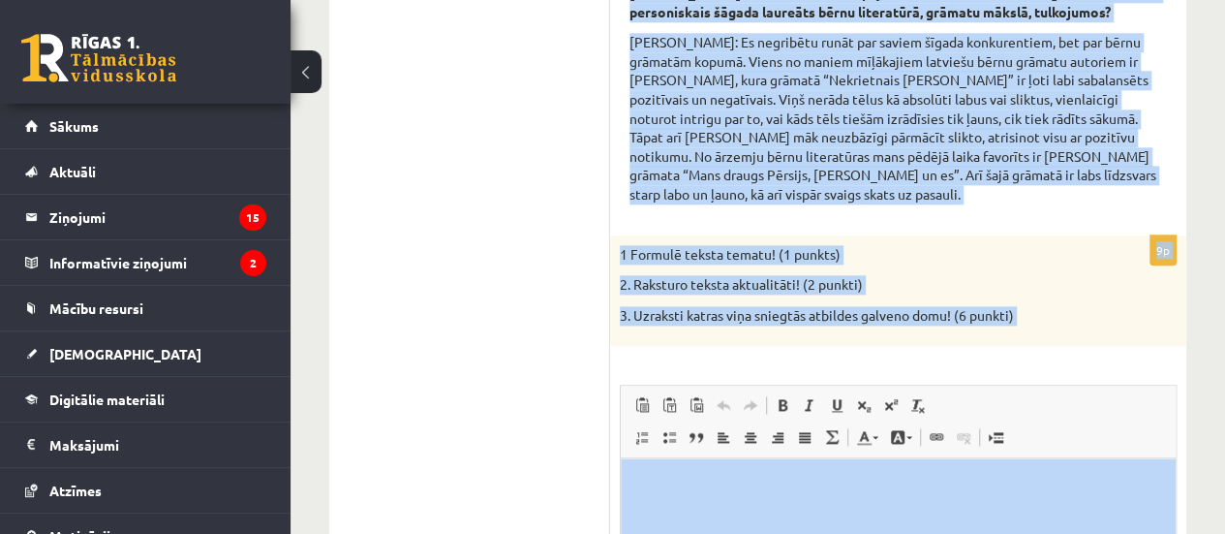
scroll to position [1126, 0]
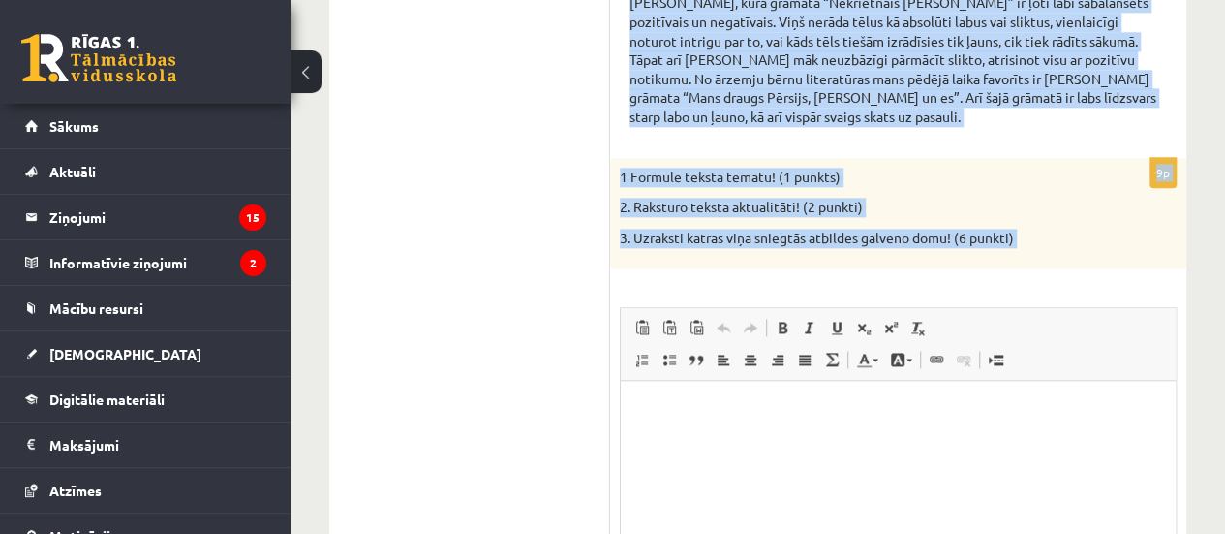
drag, startPoint x: 632, startPoint y: 162, endPoint x: 848, endPoint y: 283, distance: 247.6
copy form "zlasi interviju ar Valdi Rūmnieku kultūras portālā www.satori.lv un veic uzdevu…"
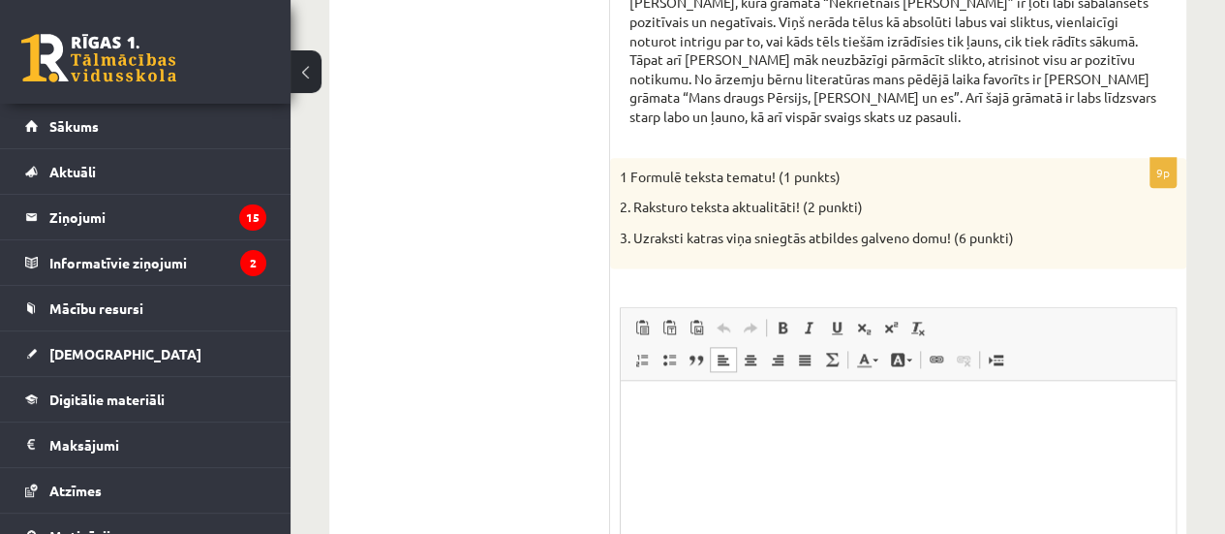
click at [743, 440] on html at bounding box center [898, 410] width 555 height 59
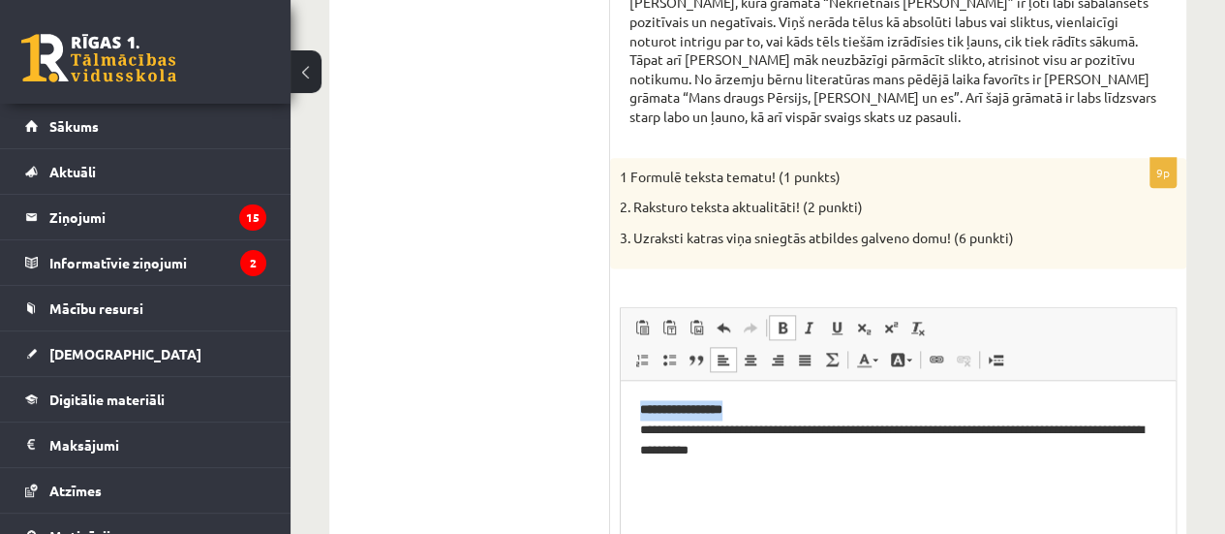
drag, startPoint x: 638, startPoint y: 405, endPoint x: 760, endPoint y: 406, distance: 122.1
click at [760, 406] on html "**********" at bounding box center [898, 430] width 555 height 99
click at [826, 480] on html "**********" at bounding box center [898, 430] width 555 height 99
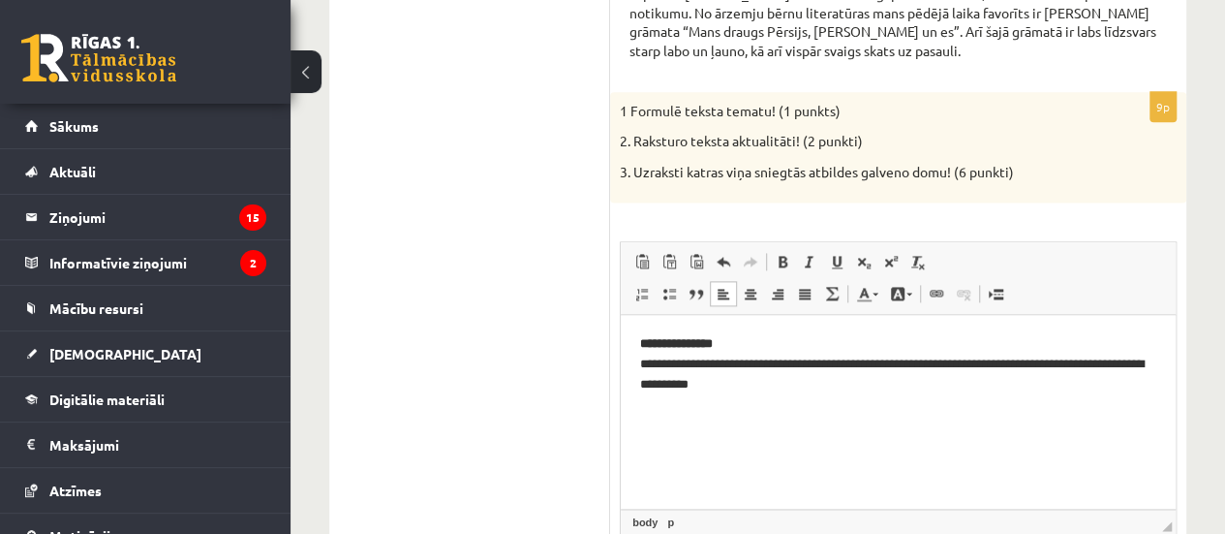
scroll to position [1193, 0]
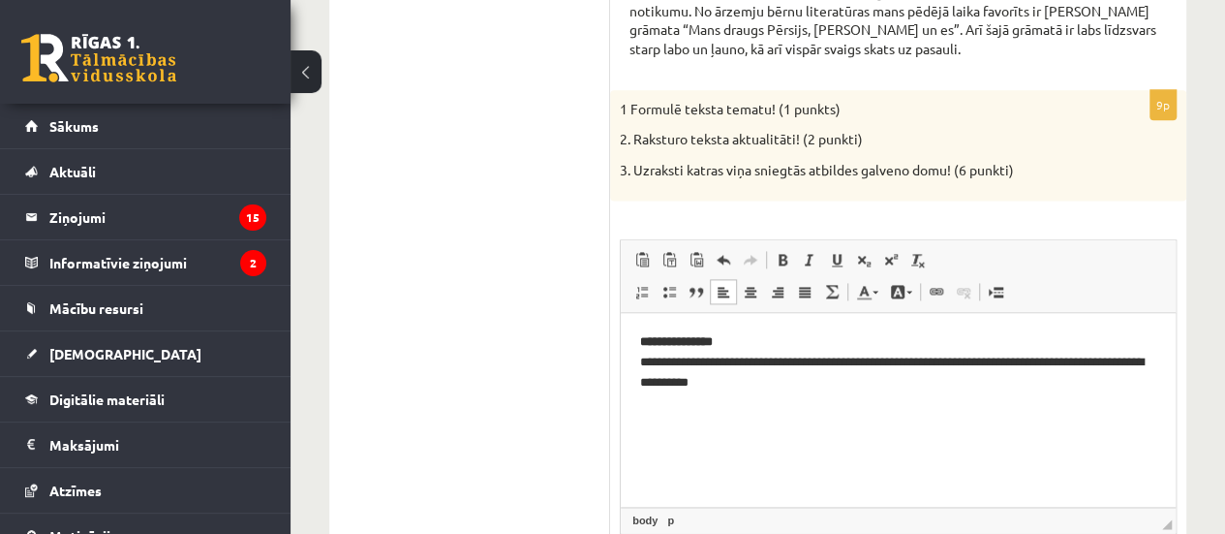
drag, startPoint x: 697, startPoint y: 412, endPoint x: 697, endPoint y: 480, distance: 67.8
drag, startPoint x: 697, startPoint y: 480, endPoint x: 683, endPoint y: 429, distance: 52.4
click at [683, 429] on html "**********" at bounding box center [898, 379] width 555 height 132
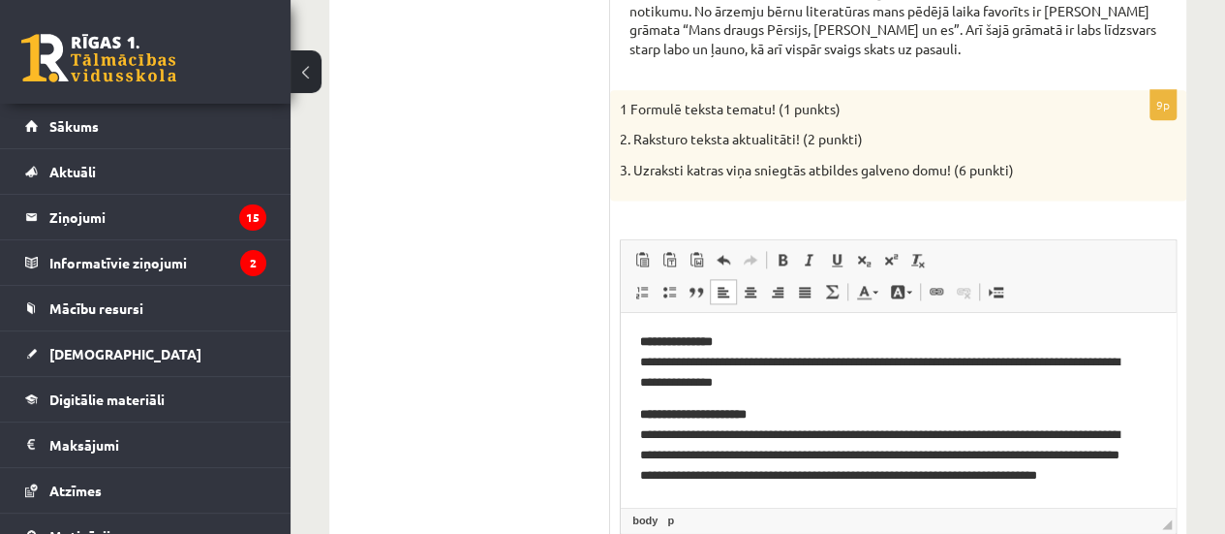
click at [782, 418] on p "**********" at bounding box center [891, 455] width 502 height 101
click at [765, 494] on p "**********" at bounding box center [891, 455] width 502 height 101
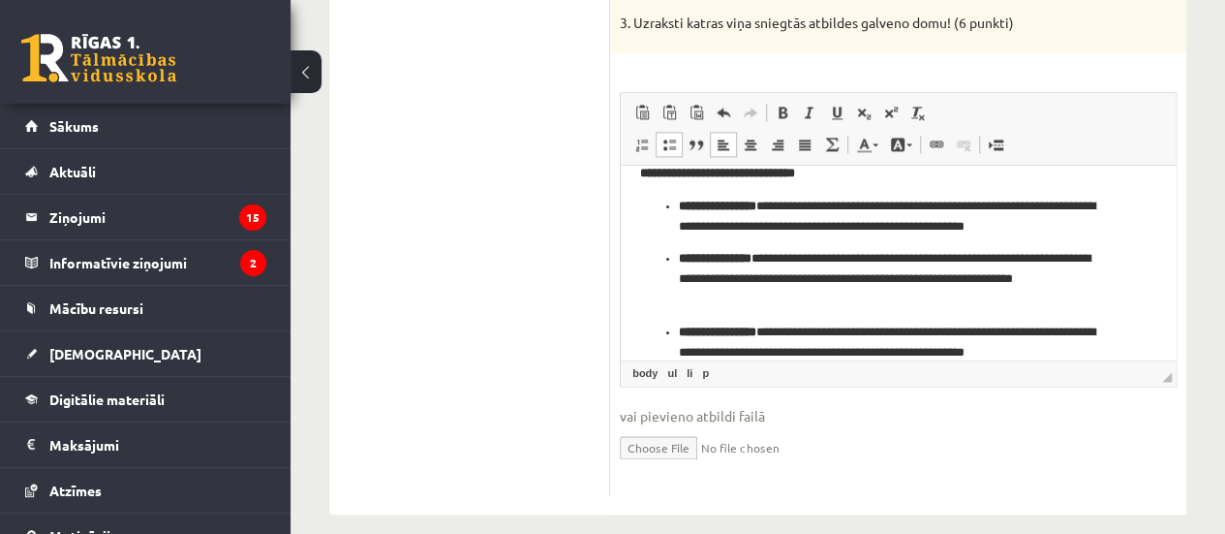
scroll to position [231, 0]
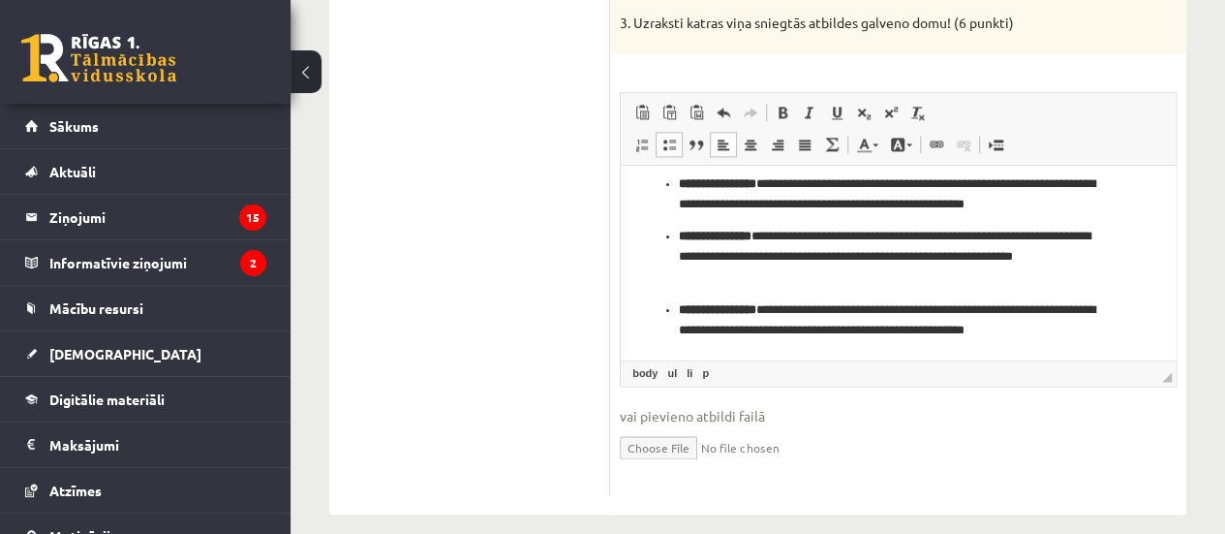
click at [773, 306] on p "**********" at bounding box center [891, 320] width 424 height 41
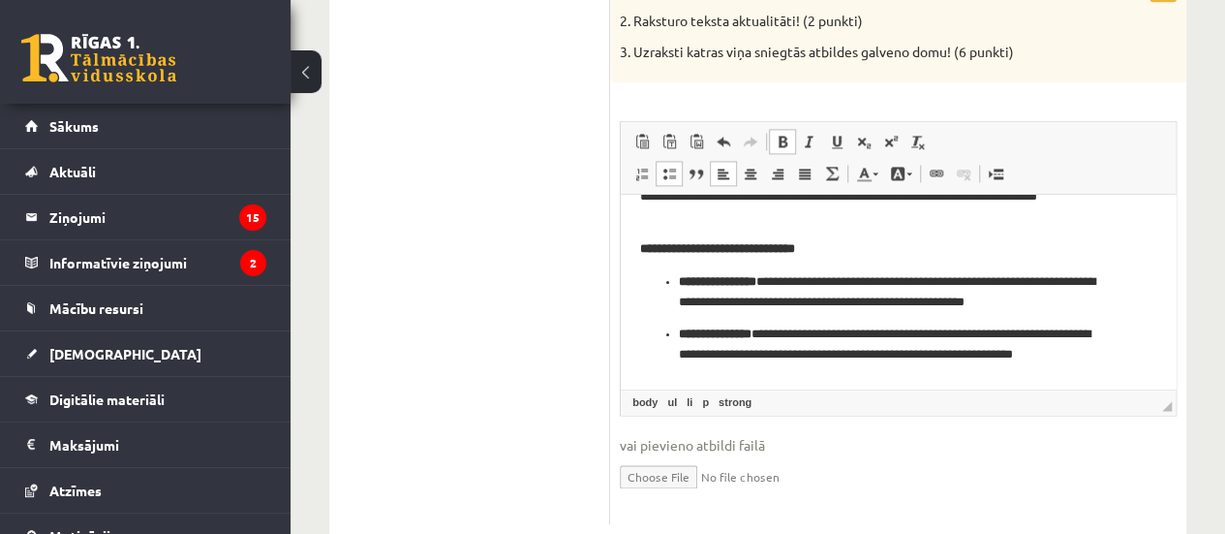
scroll to position [163, 0]
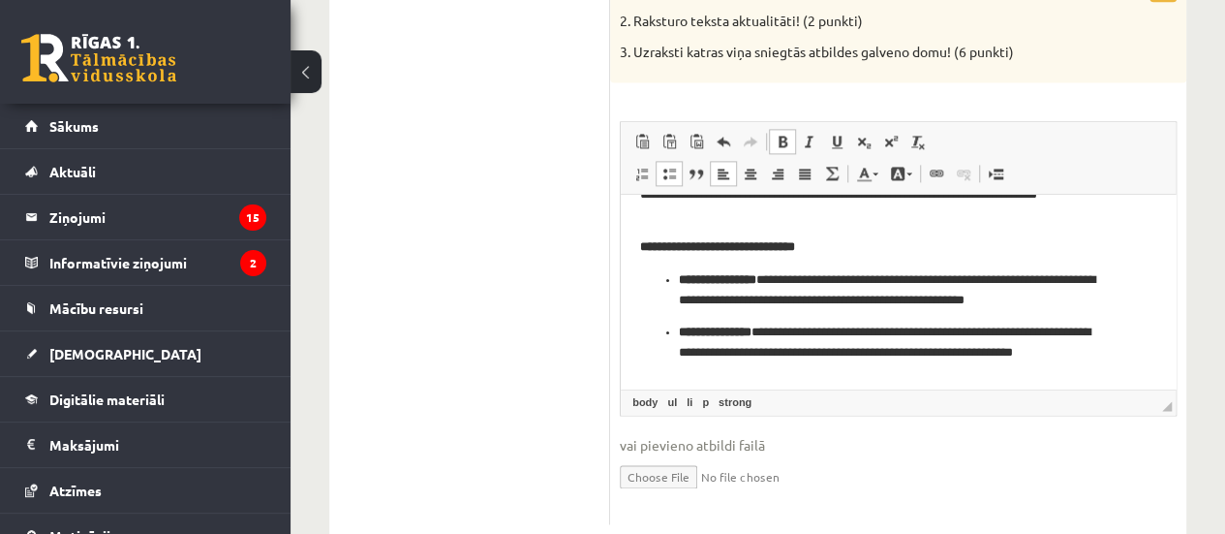
click at [852, 247] on p "**********" at bounding box center [898, 247] width 516 height 20
click at [776, 279] on p "**********" at bounding box center [891, 290] width 424 height 41
click at [675, 278] on ul "**********" at bounding box center [898, 353] width 516 height 166
click at [675, 334] on ul "**********" at bounding box center [898, 379] width 516 height 113
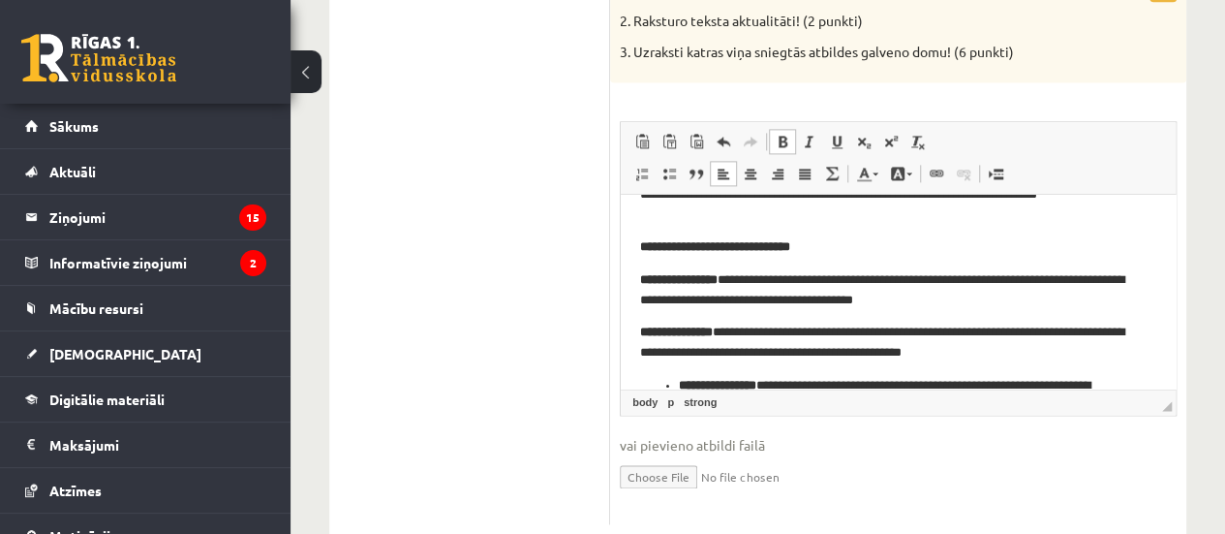
click at [729, 334] on p "**********" at bounding box center [891, 343] width 502 height 41
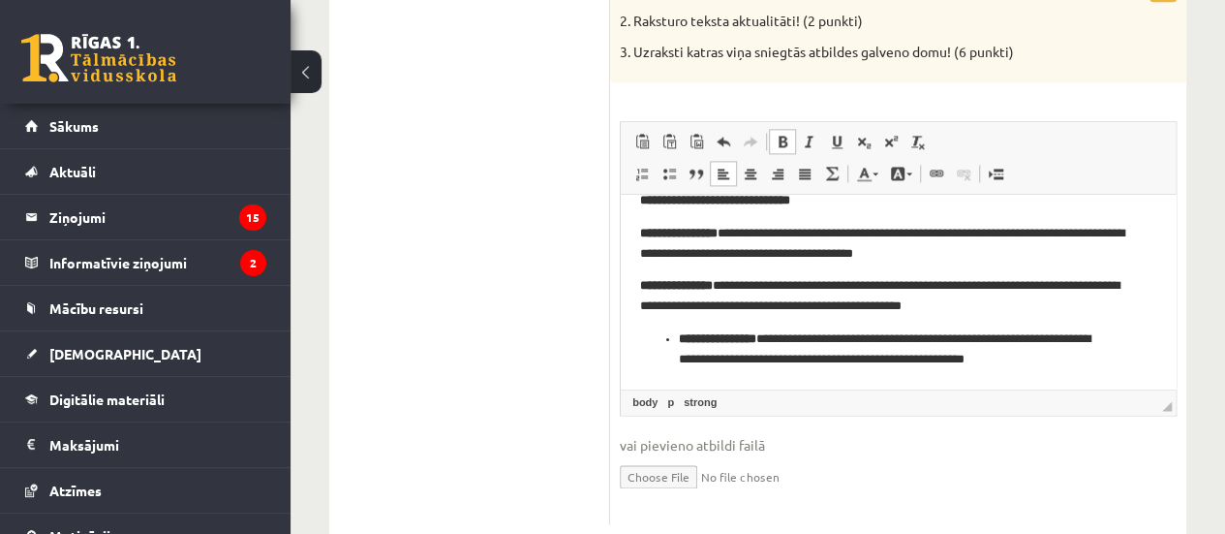
click at [788, 307] on p "**********" at bounding box center [891, 296] width 502 height 41
click at [757, 336] on strong "**********" at bounding box center [717, 338] width 77 height 13
click at [677, 334] on ul "**********" at bounding box center [898, 349] width 516 height 41
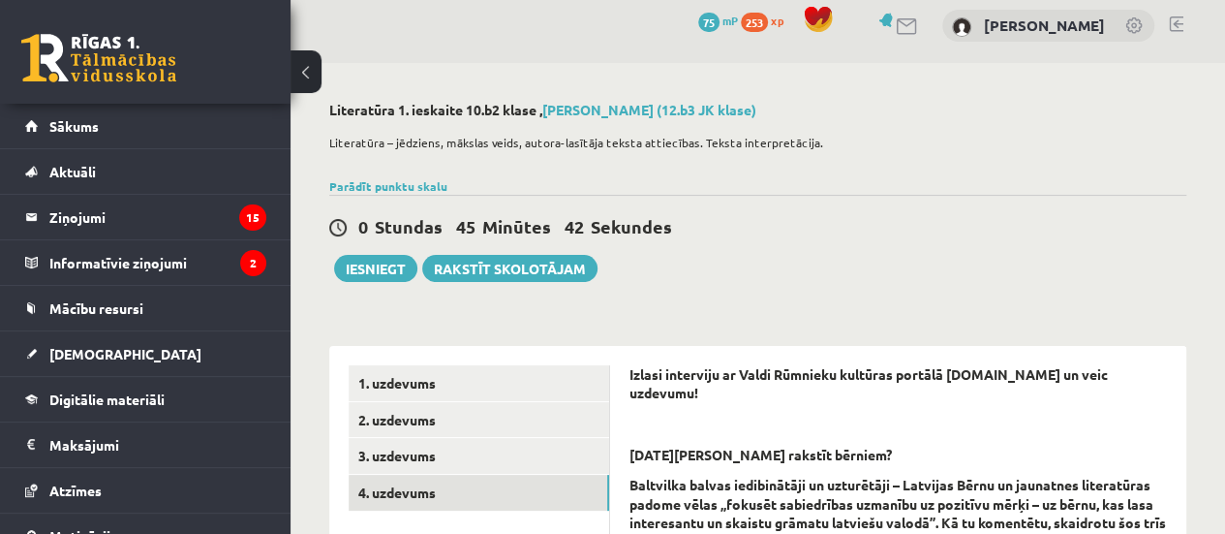
scroll to position [0, 0]
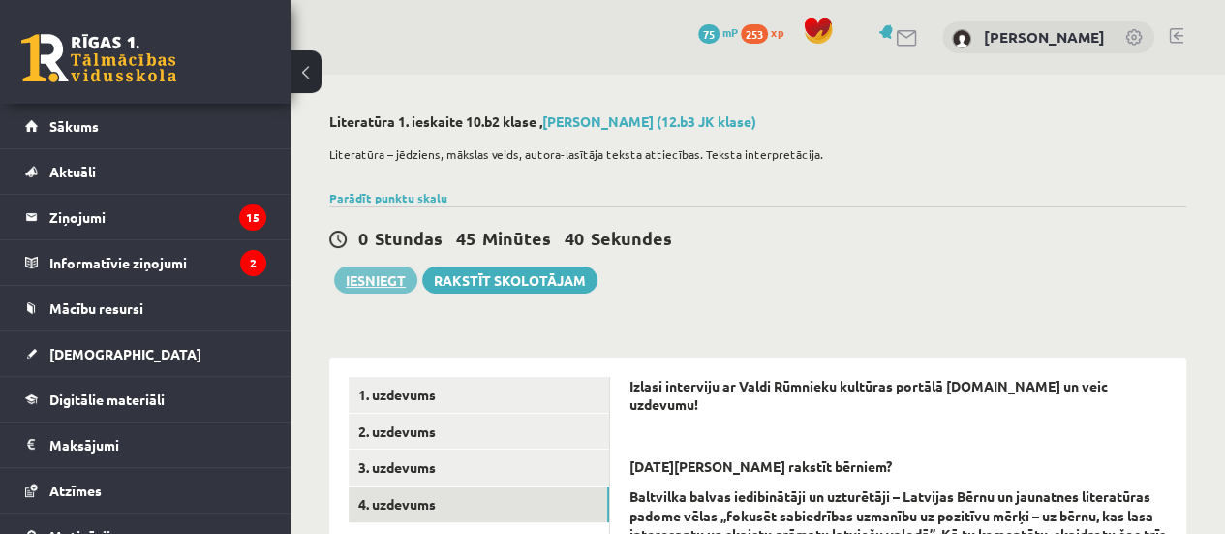
click at [378, 281] on button "Iesniegt" at bounding box center [375, 279] width 83 height 27
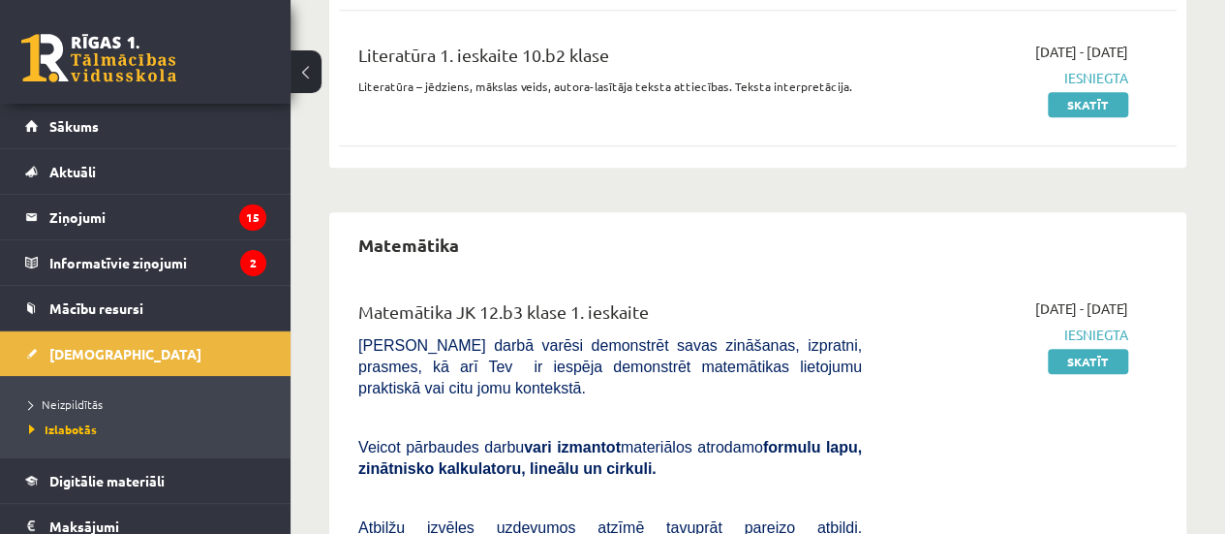
scroll to position [759, 0]
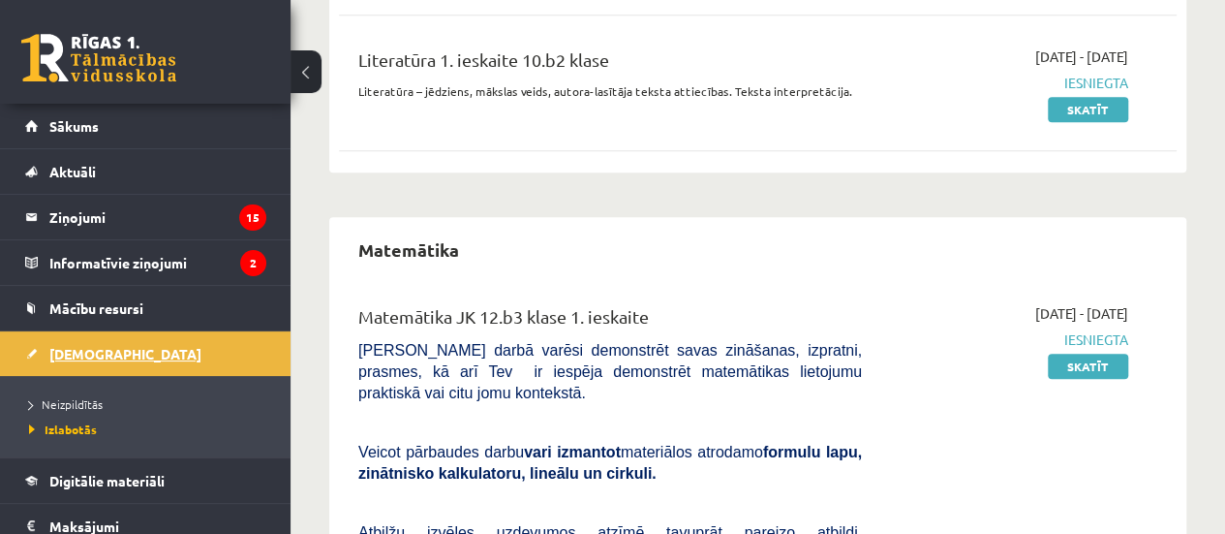
click at [122, 349] on link "[DEMOGRAPHIC_DATA]" at bounding box center [145, 353] width 241 height 45
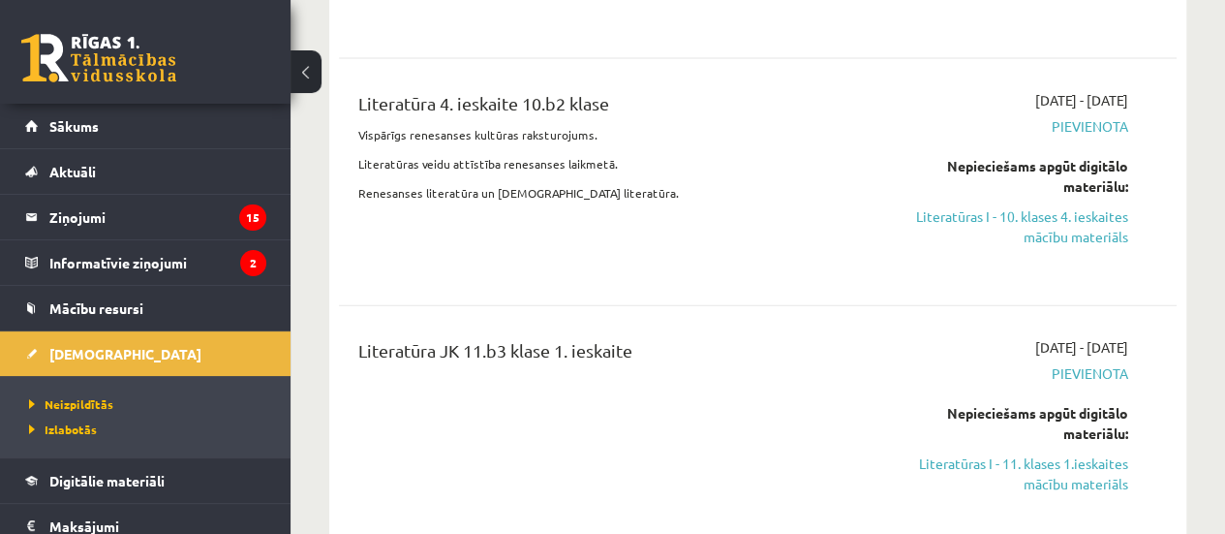
scroll to position [2091, 0]
